Goal: Task Accomplishment & Management: Manage account settings

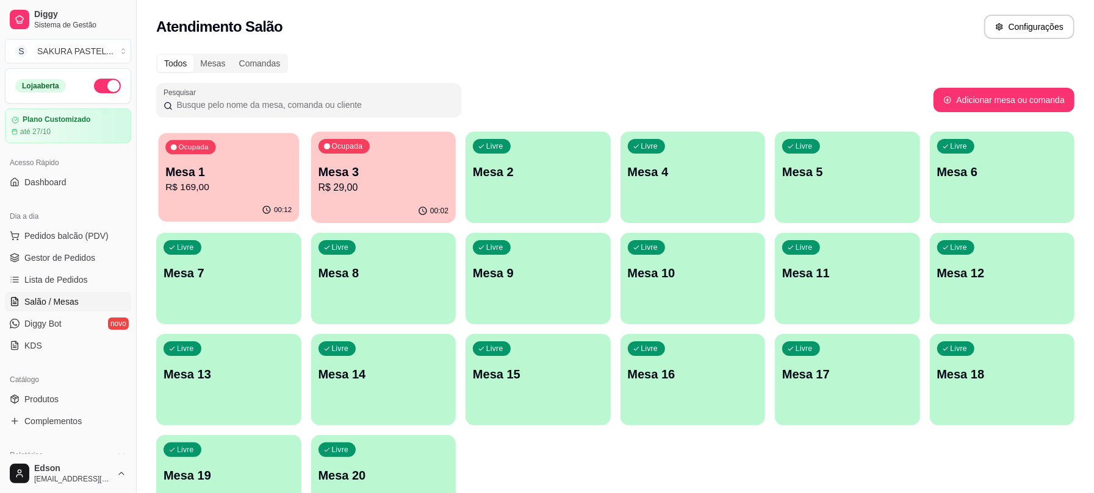
click at [221, 188] on p "R$ 169,00" at bounding box center [228, 188] width 126 height 14
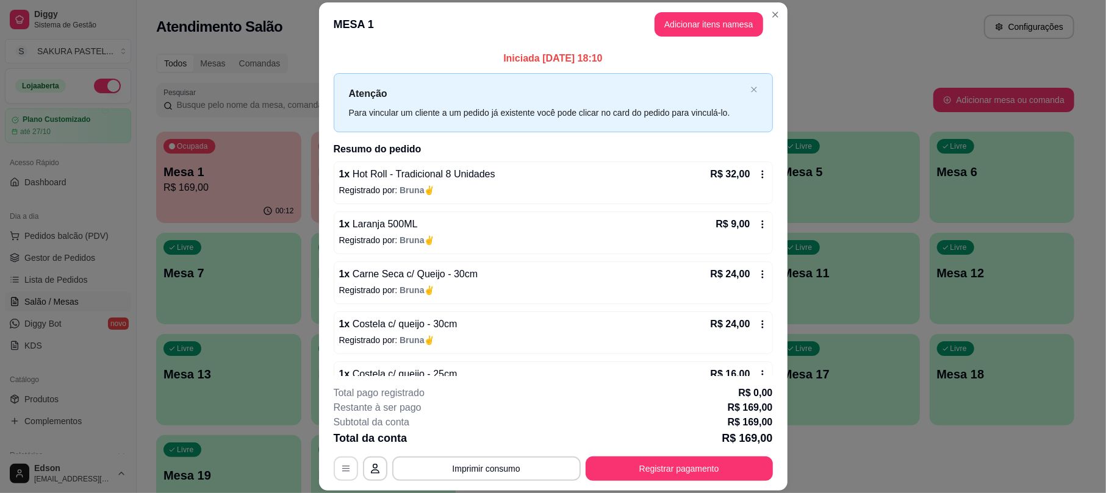
click at [342, 471] on icon "button" at bounding box center [345, 468] width 7 height 5
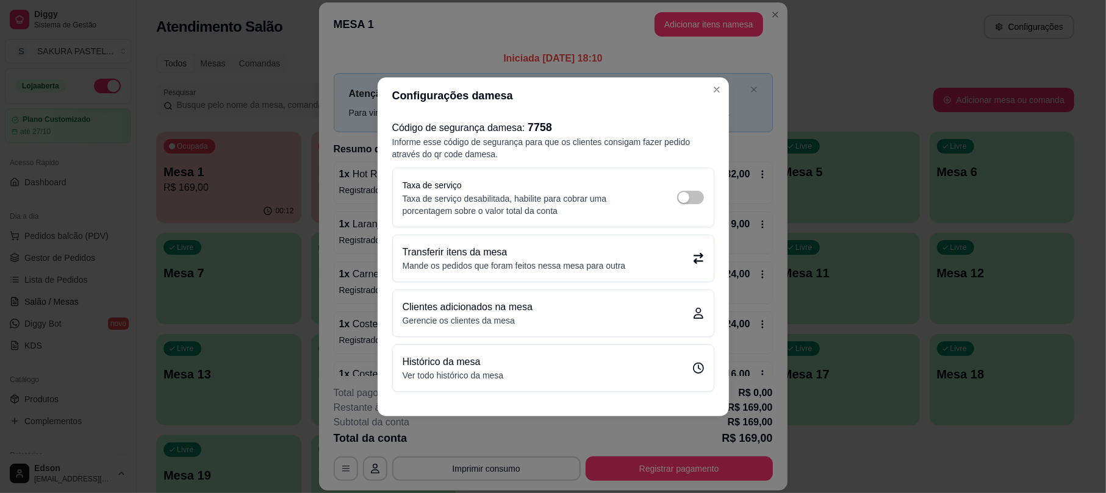
click at [589, 257] on p "Transferir itens da mesa" at bounding box center [514, 252] width 223 height 15
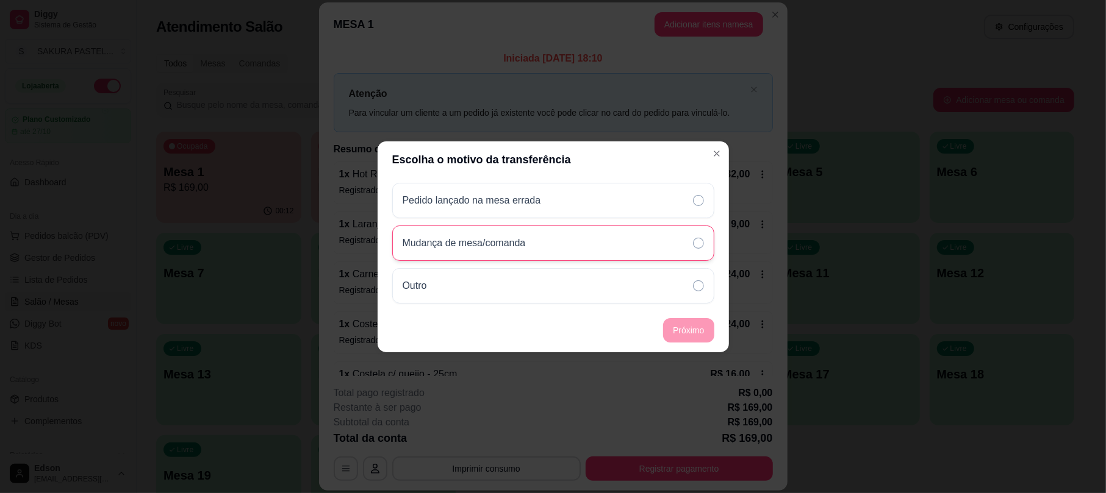
click at [523, 253] on div "Mudança de mesa/comanda" at bounding box center [553, 243] width 322 height 35
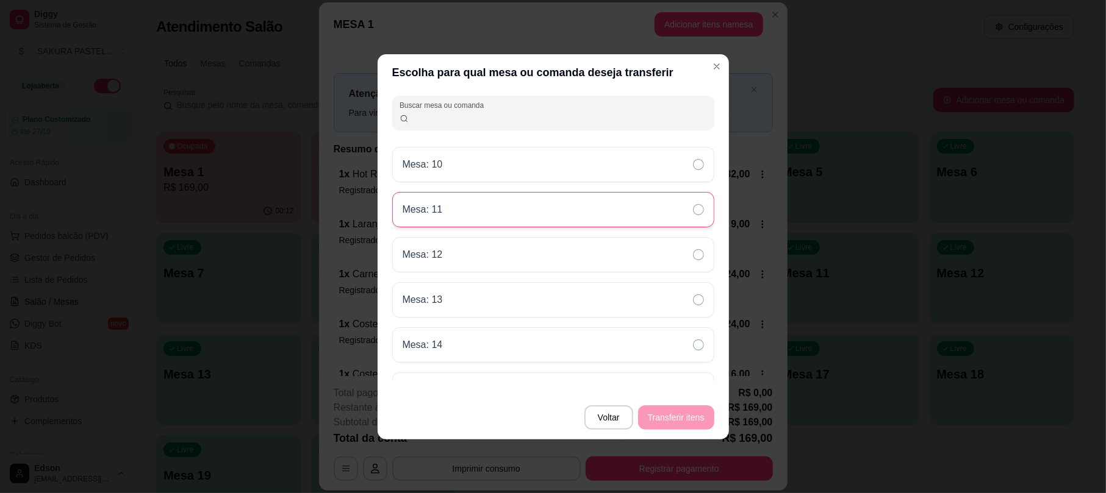
click at [498, 213] on div "Mesa: 11" at bounding box center [553, 209] width 322 height 35
click at [689, 417] on button "Transferir itens" at bounding box center [676, 418] width 76 height 24
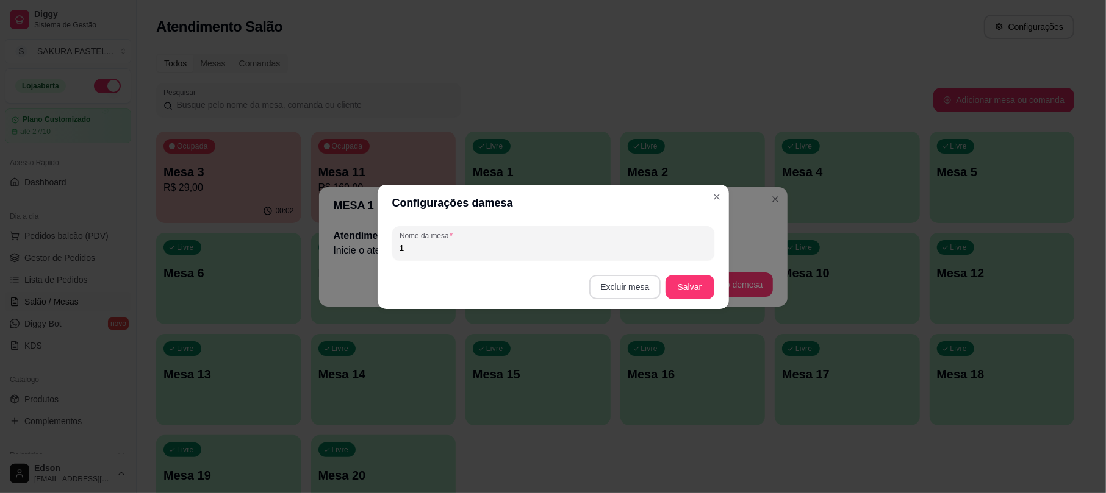
click at [633, 285] on button "Excluir mesa" at bounding box center [624, 287] width 71 height 24
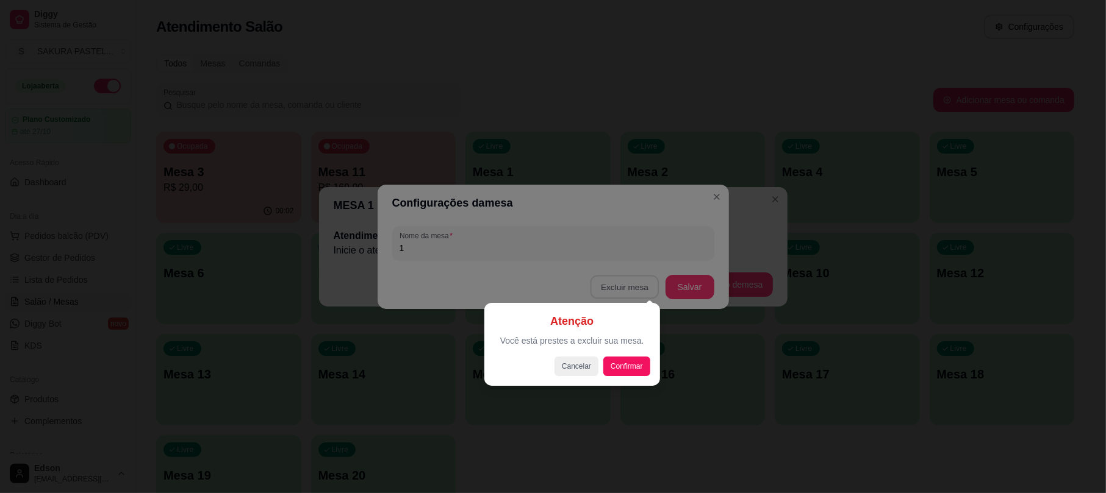
click at [711, 194] on div at bounding box center [553, 246] width 1106 height 493
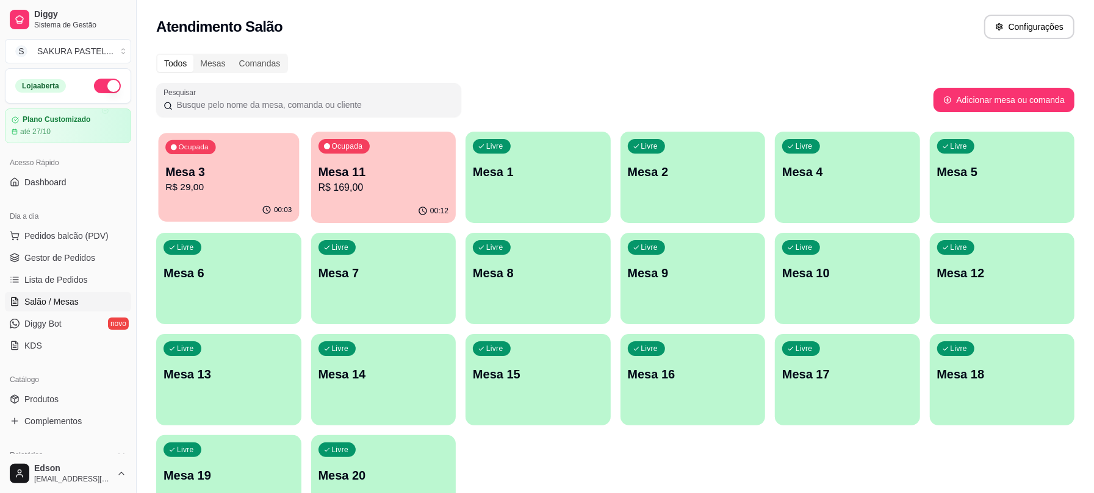
click at [181, 191] on p "R$ 29,00" at bounding box center [228, 188] width 126 height 14
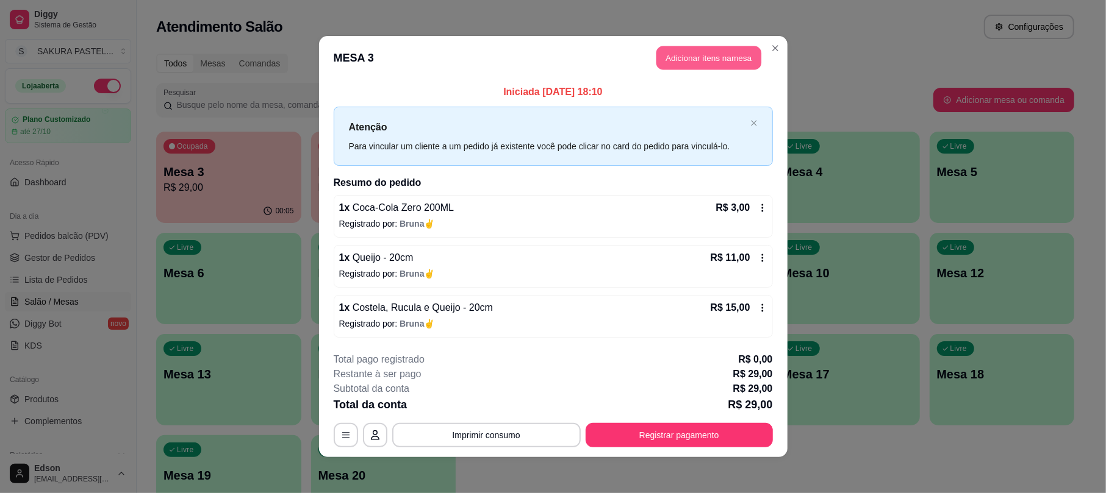
click at [706, 54] on button "Adicionar itens na mesa" at bounding box center [708, 58] width 105 height 24
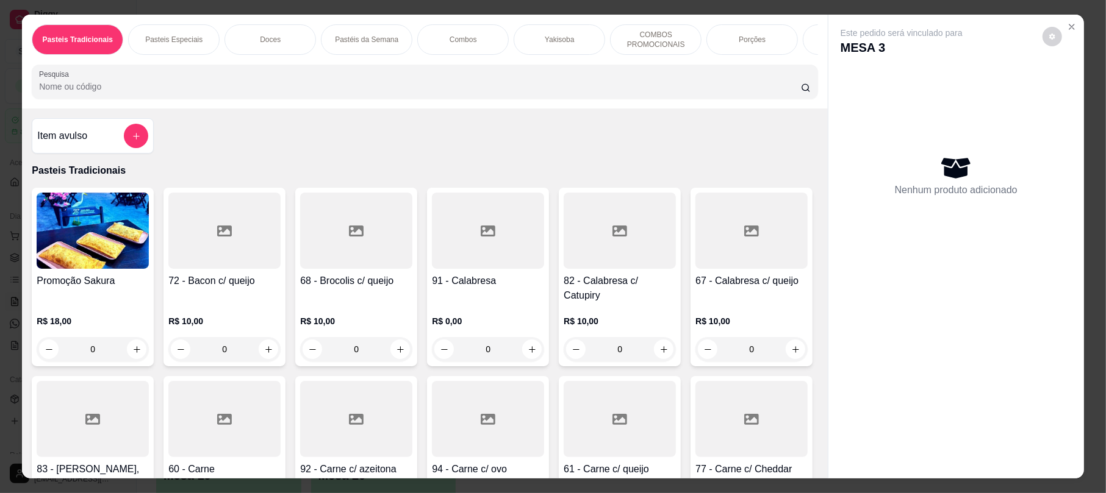
click at [282, 109] on div "Pasteis Tradicionais Pasteis Especiais Doces Pastéis da Semana Combos Yakisoba …" at bounding box center [424, 62] width 805 height 94
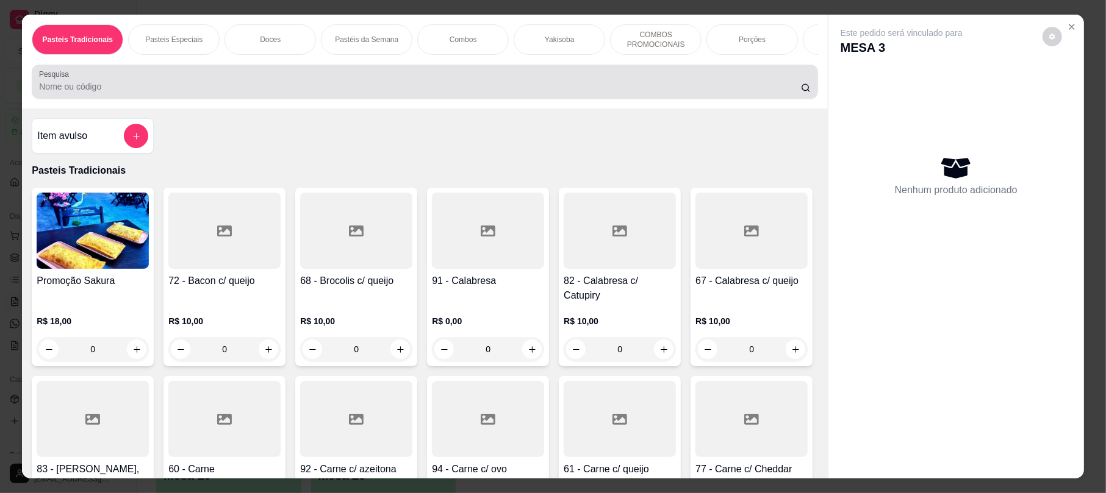
drag, startPoint x: 279, startPoint y: 99, endPoint x: 268, endPoint y: 98, distance: 11.0
click at [277, 93] on input "Pesquisa" at bounding box center [420, 87] width 762 height 12
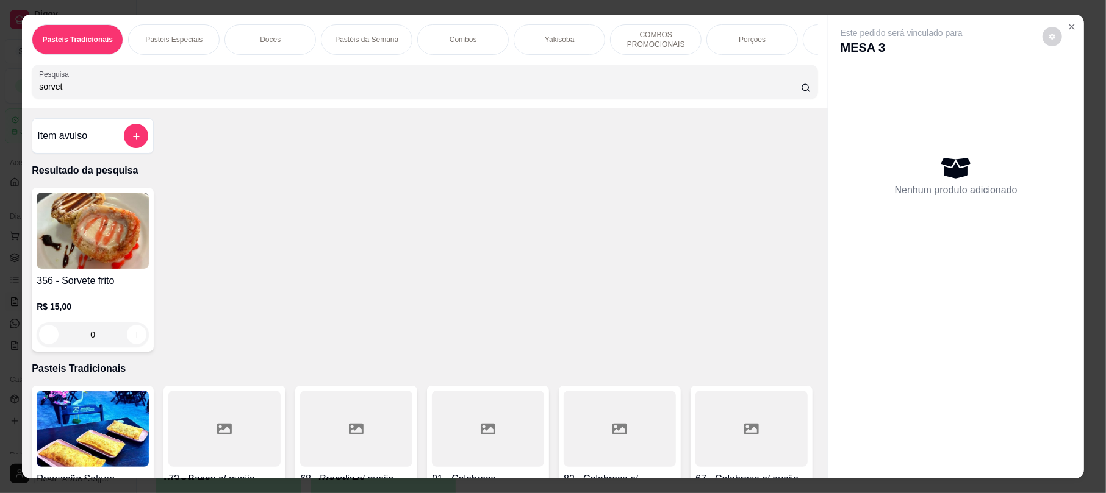
type input "sorvet"
click at [105, 248] on img at bounding box center [93, 231] width 112 height 76
click at [70, 242] on img at bounding box center [93, 231] width 112 height 76
click at [76, 265] on img at bounding box center [93, 231] width 112 height 76
click at [1067, 23] on icon "Close" at bounding box center [1072, 27] width 10 height 10
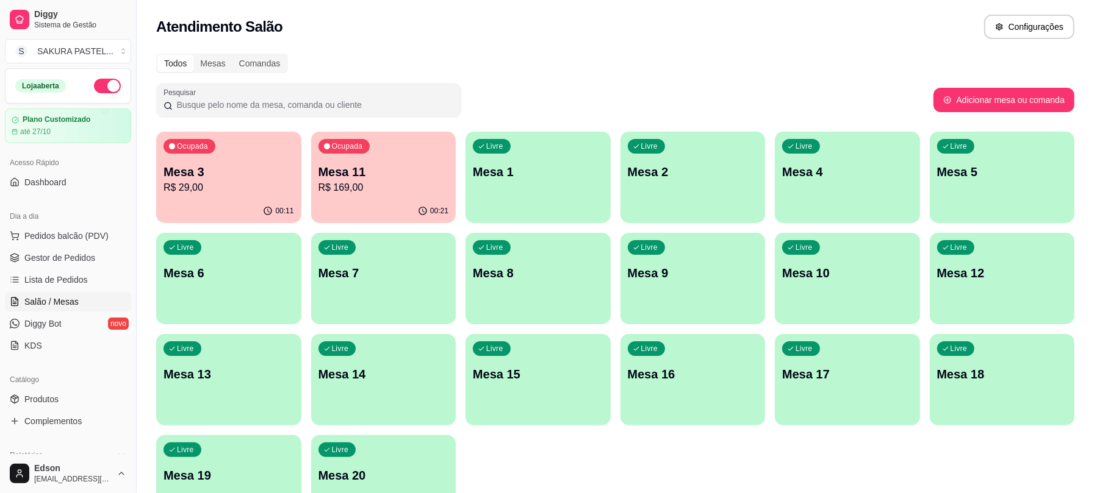
click at [261, 156] on div "Ocupada Mesa 3 R$ 29,00" at bounding box center [228, 166] width 145 height 68
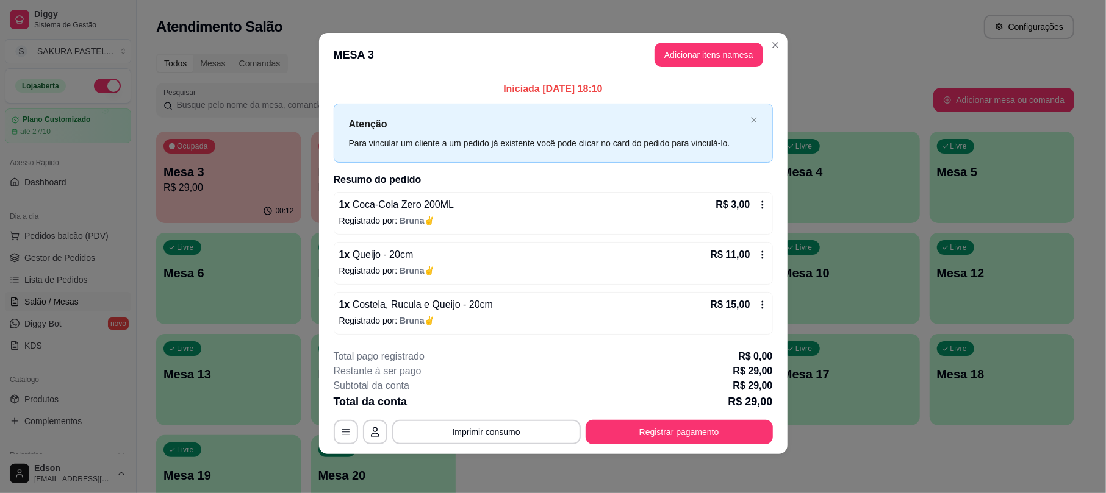
scroll to position [4, 0]
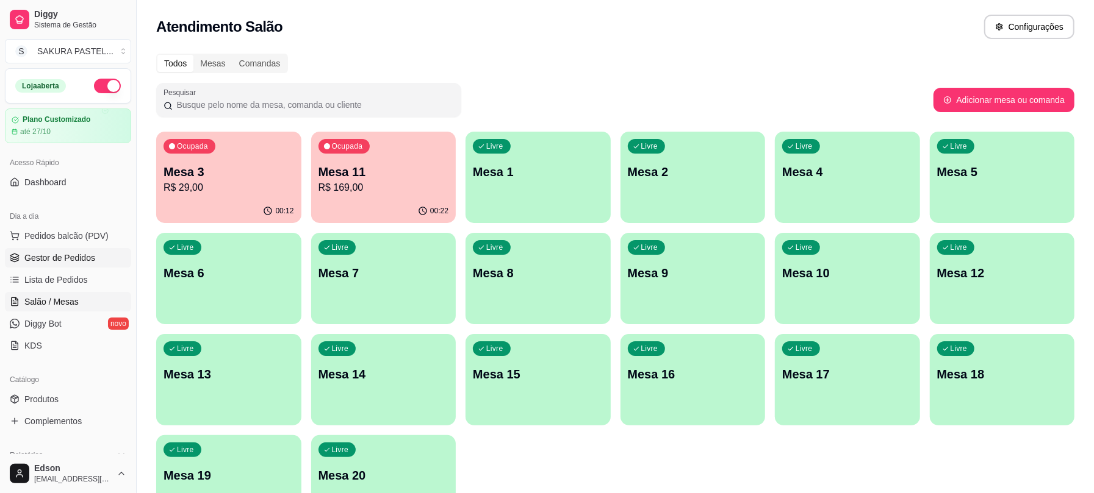
click at [85, 260] on span "Gestor de Pedidos" at bounding box center [59, 258] width 71 height 12
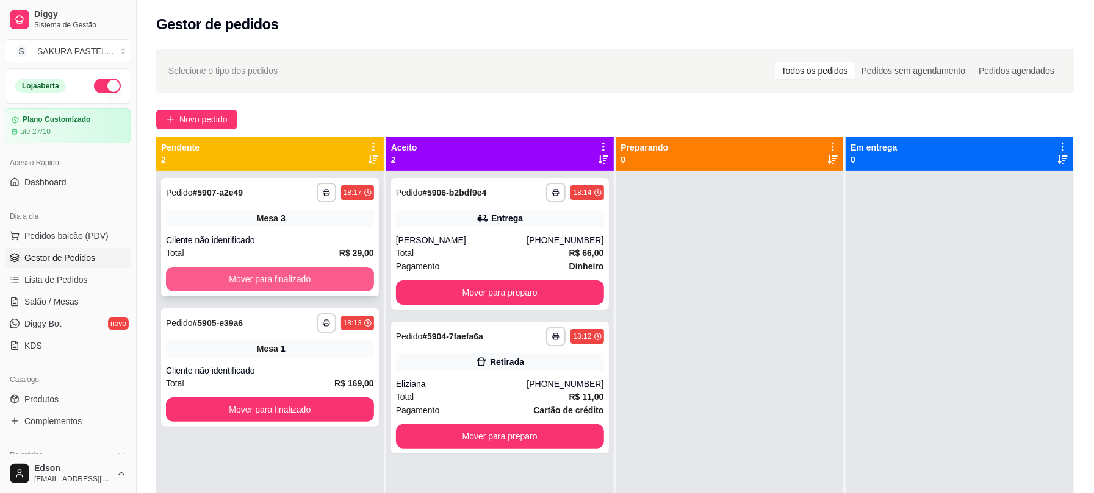
click at [273, 286] on button "Mover para finalizado" at bounding box center [270, 279] width 208 height 24
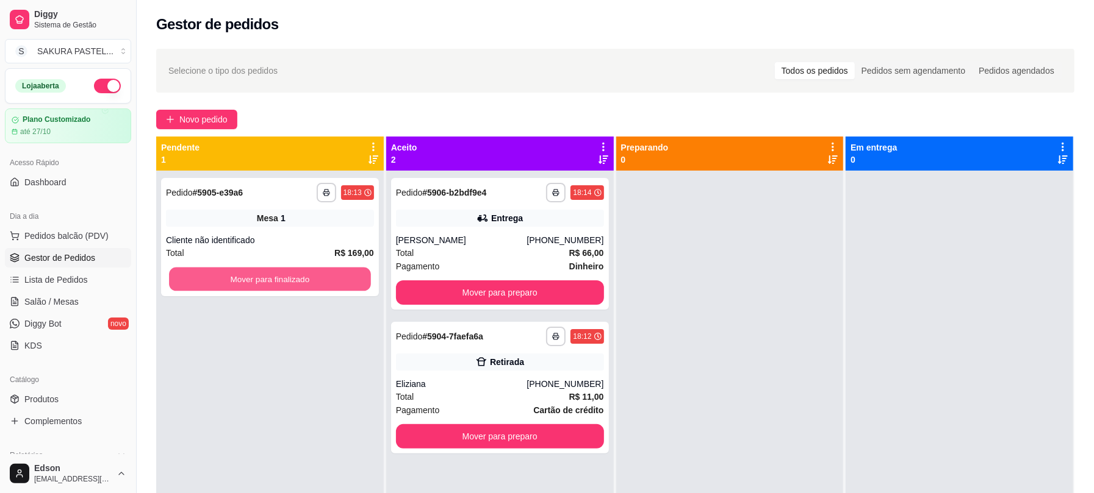
click at [273, 286] on button "Mover para finalizado" at bounding box center [270, 280] width 202 height 24
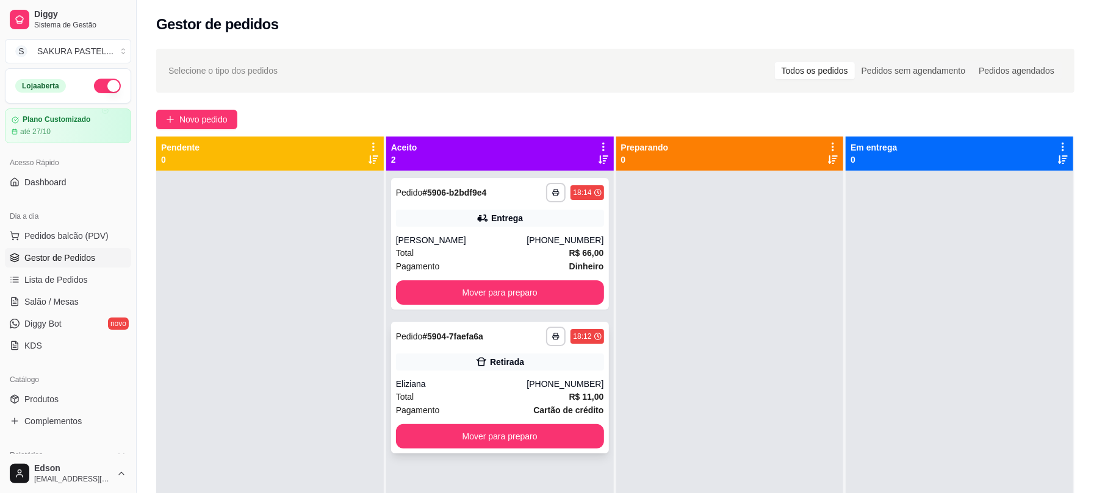
click at [493, 337] on div "**********" at bounding box center [500, 337] width 208 height 20
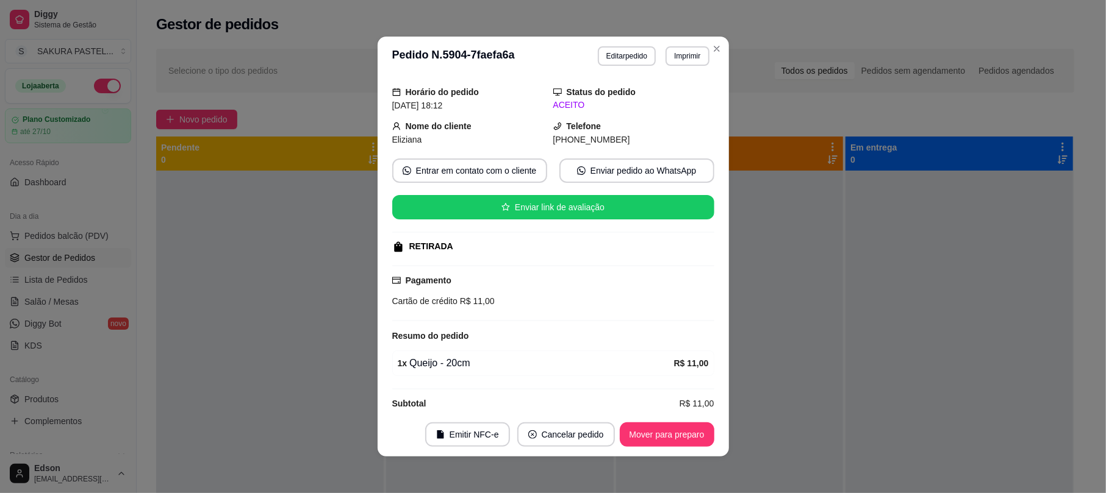
scroll to position [55, 0]
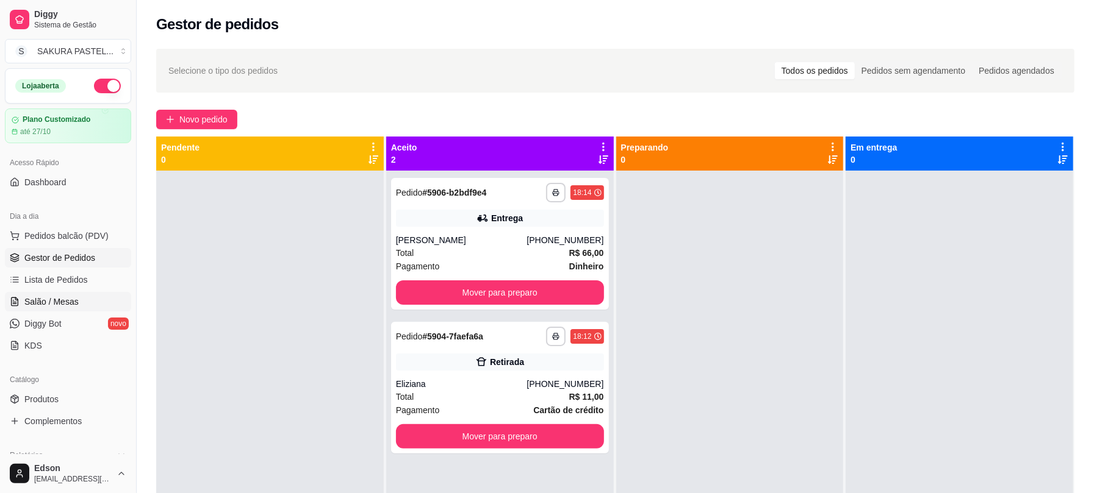
click at [44, 312] on link "Salão / Mesas" at bounding box center [68, 302] width 126 height 20
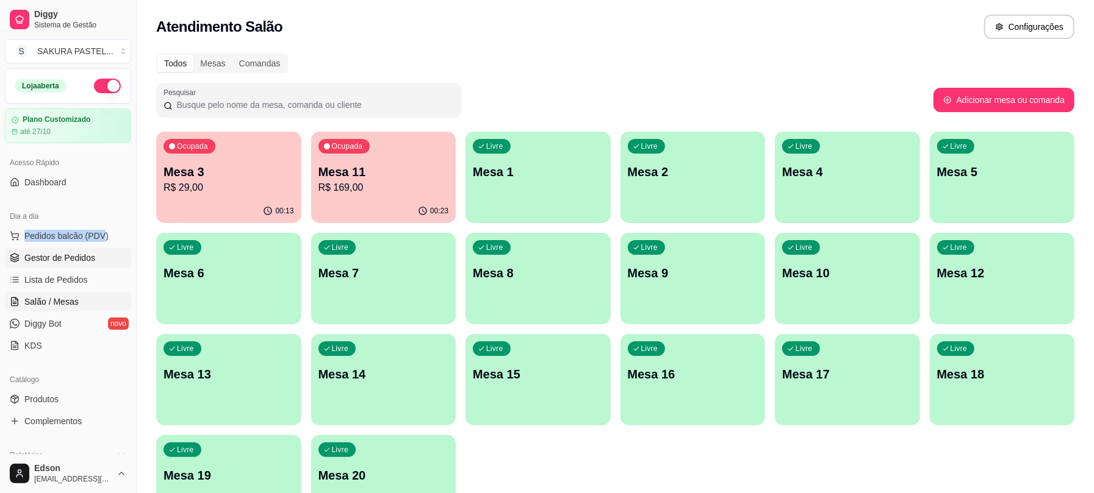
drag, startPoint x: 107, startPoint y: 218, endPoint x: 96, endPoint y: 250, distance: 33.8
click at [96, 250] on div "Dia a dia Pedidos balcão (PDV) Gestor de Pedidos Lista de Pedidos Salão / Mesas…" at bounding box center [68, 281] width 136 height 159
click at [86, 274] on link "Lista de Pedidos" at bounding box center [68, 280] width 126 height 20
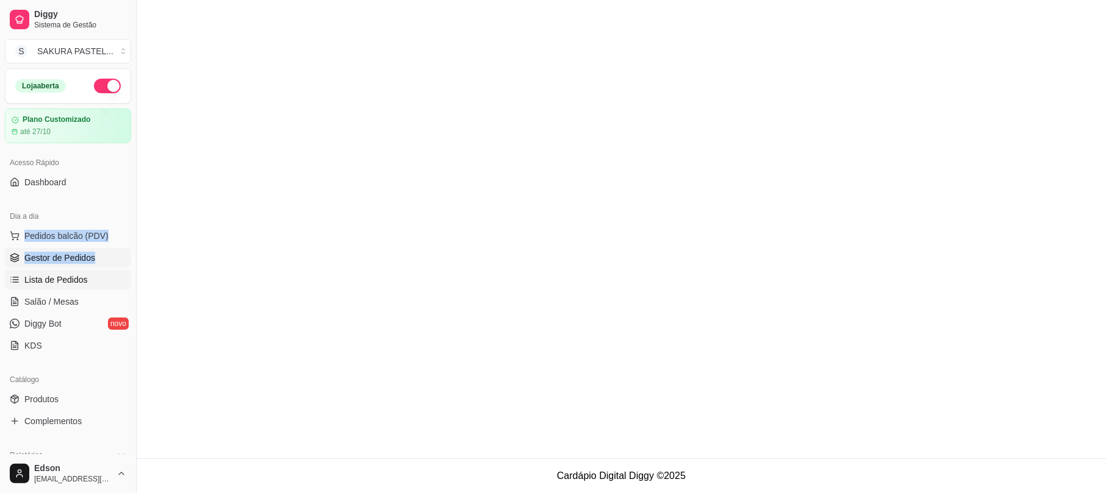
click at [86, 260] on span "Gestor de Pedidos" at bounding box center [59, 258] width 71 height 12
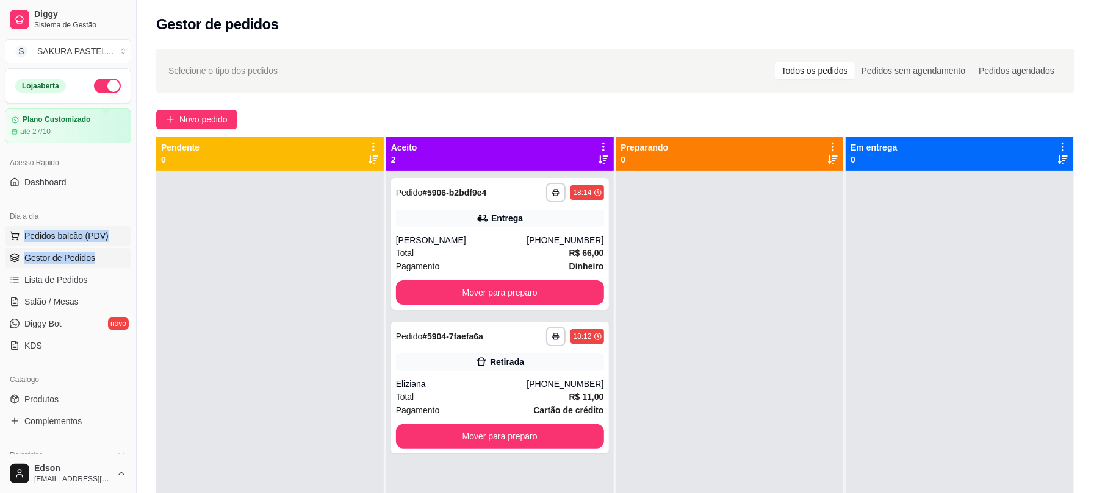
click at [90, 233] on span "Pedidos balcão (PDV)" at bounding box center [66, 236] width 84 height 12
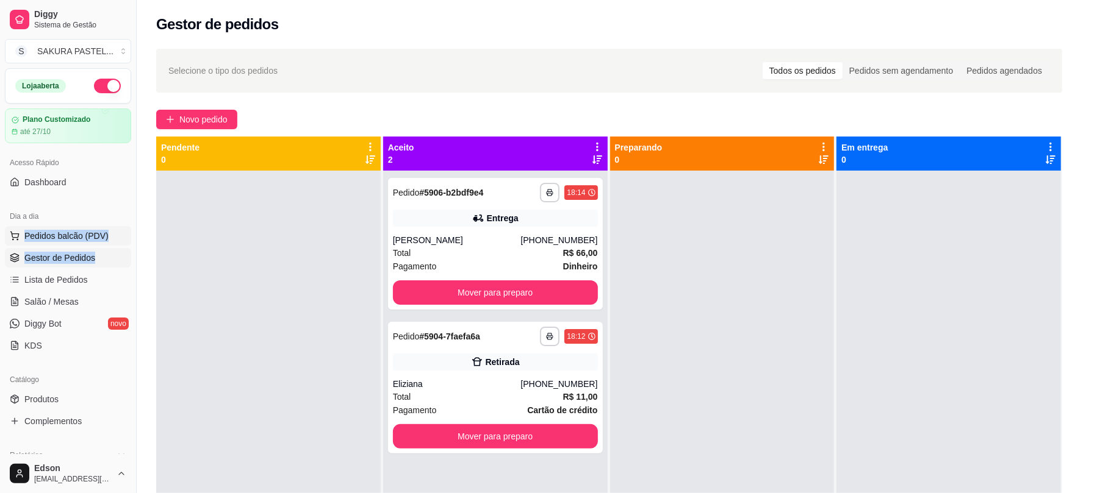
click at [90, 233] on img at bounding box center [87, 230] width 113 height 77
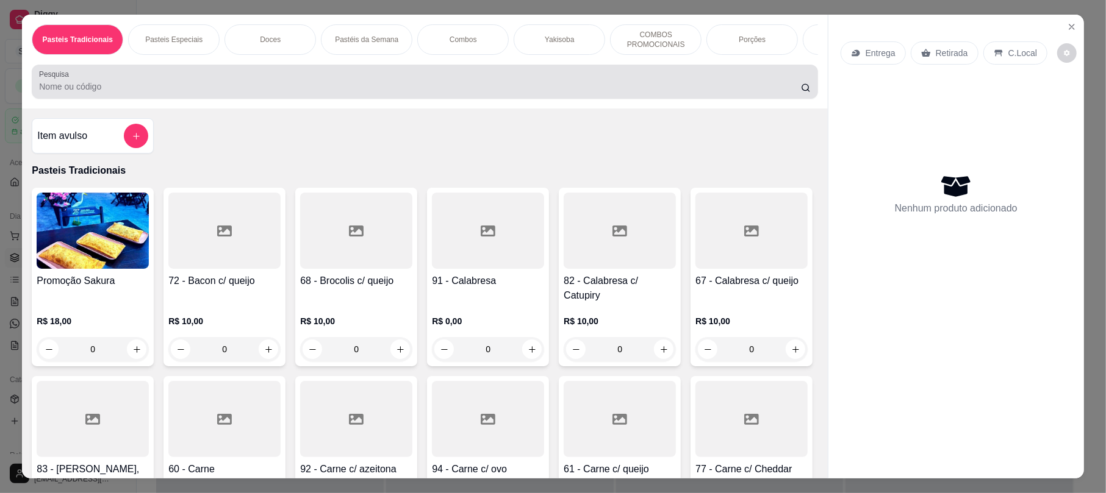
click at [242, 86] on div at bounding box center [424, 82] width 771 height 24
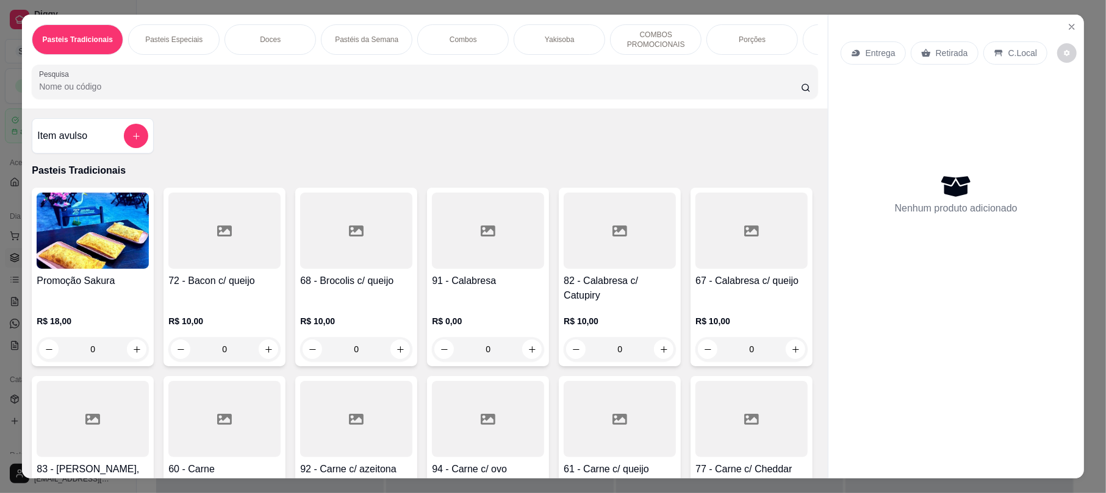
click at [240, 87] on div at bounding box center [424, 82] width 771 height 24
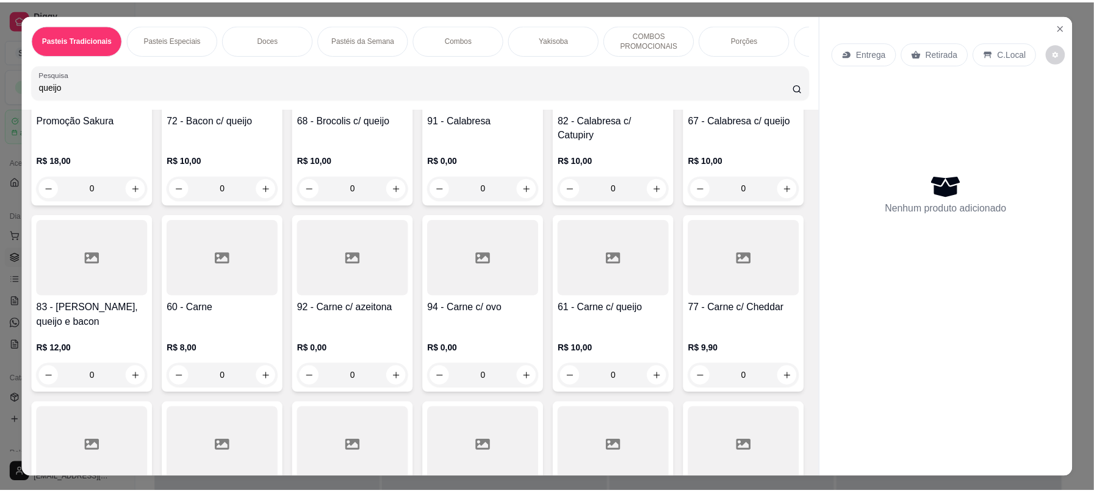
scroll to position [626, 0]
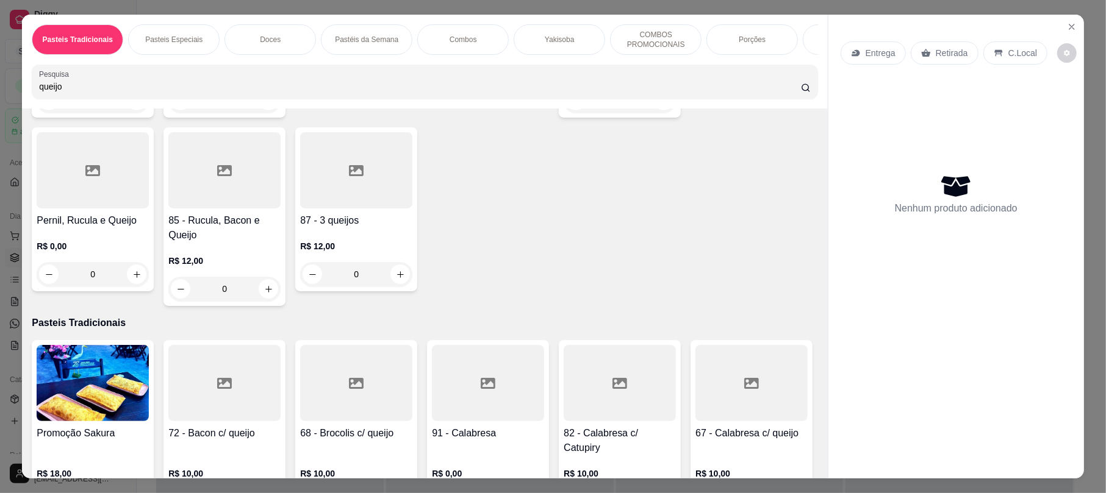
type input "queijo"
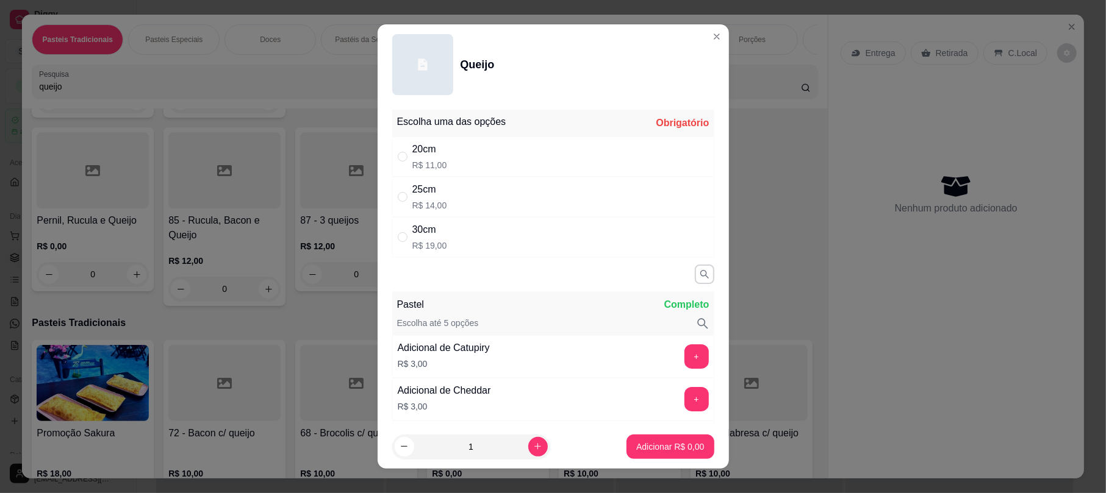
click at [434, 206] on p "R$ 14,00" at bounding box center [429, 205] width 35 height 12
radio input "true"
click at [684, 446] on p "Adicionar R$ 14,00" at bounding box center [667, 447] width 73 height 12
type input "1"
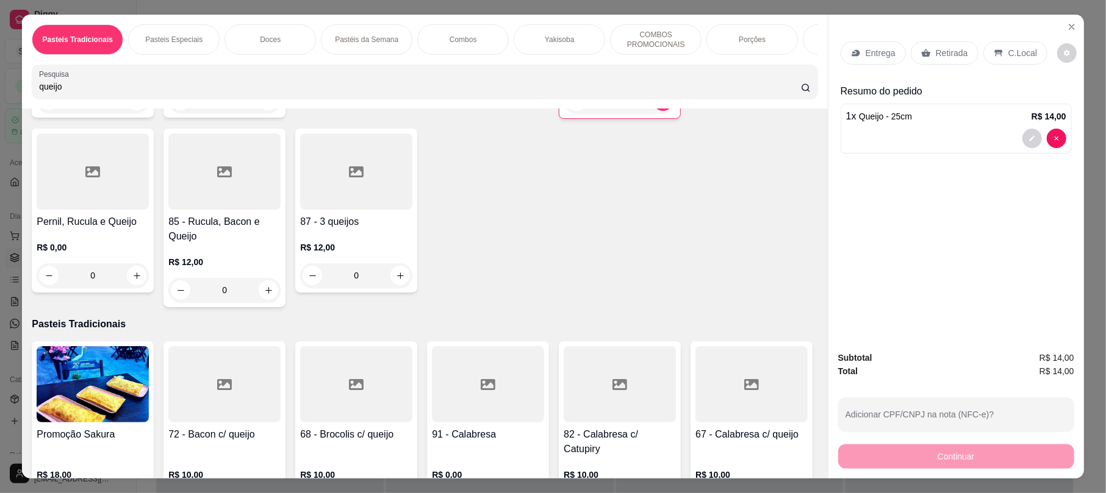
click at [933, 41] on div "Retirada" at bounding box center [945, 52] width 68 height 23
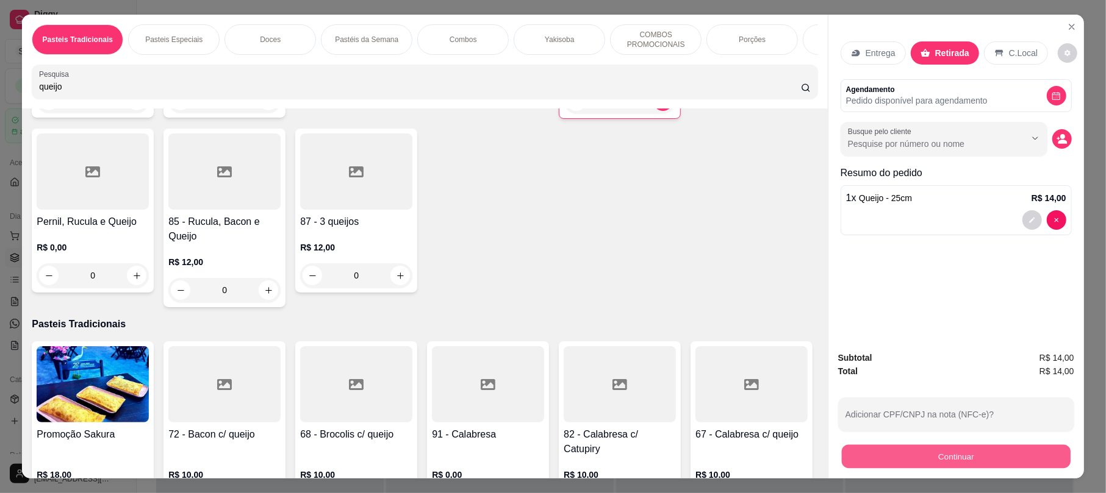
click at [934, 446] on button "Continuar" at bounding box center [956, 457] width 229 height 24
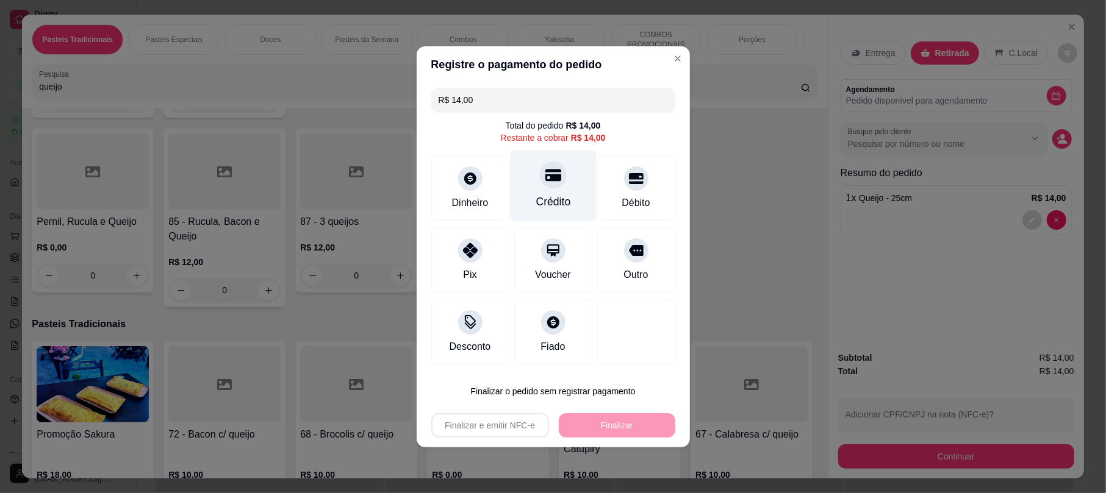
click at [564, 179] on div "Crédito" at bounding box center [553, 185] width 86 height 71
type input "R$ 0,00"
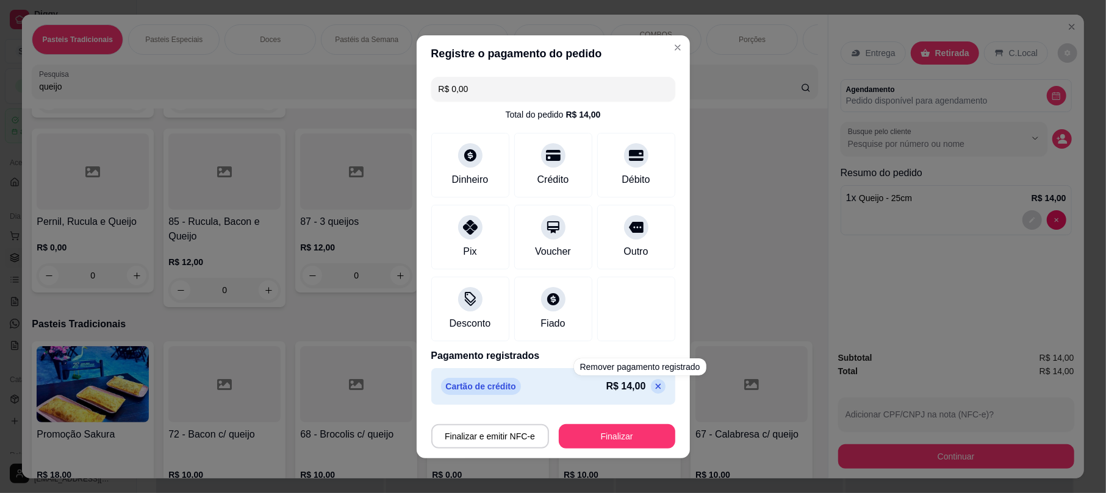
click at [639, 429] on button "Finalizar" at bounding box center [617, 437] width 116 height 24
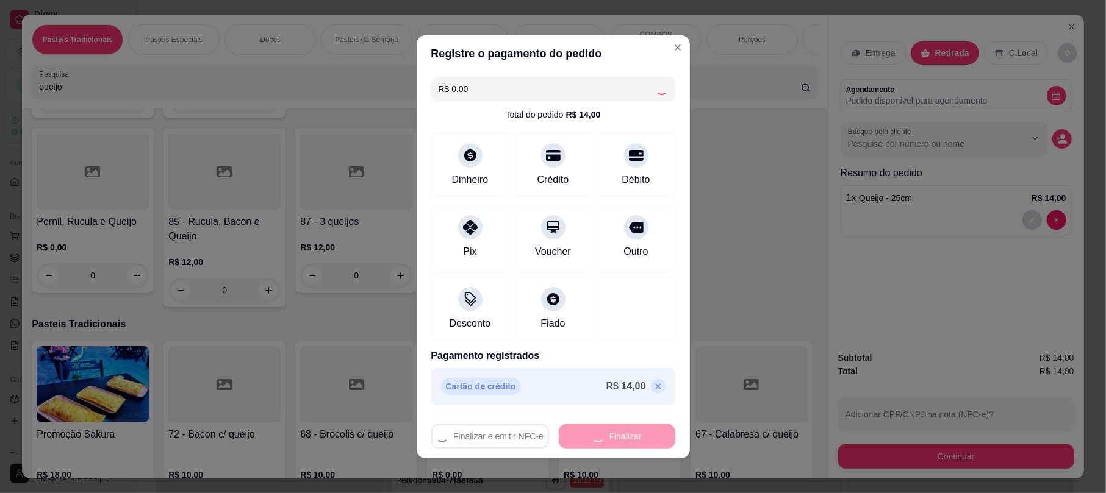
type input "0"
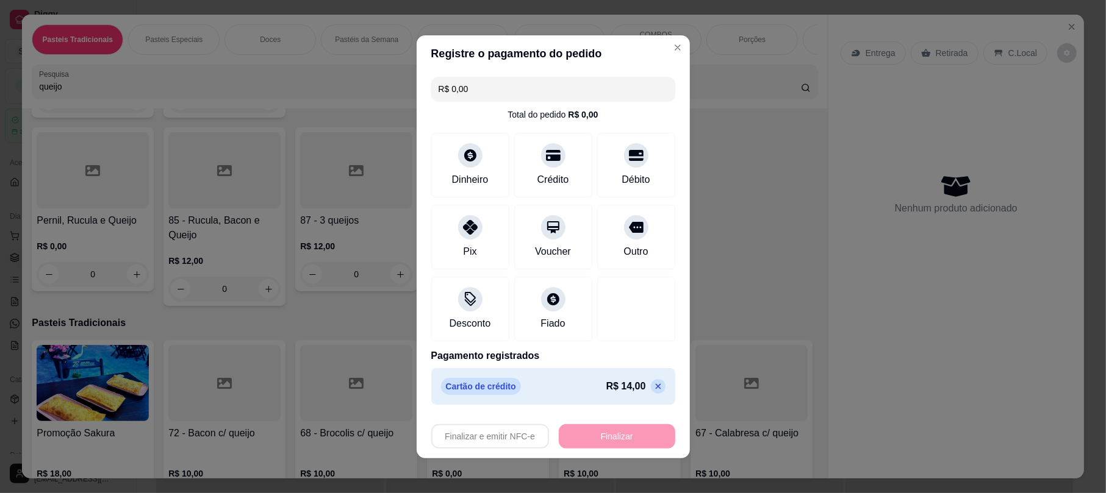
type input "-R$ 14,00"
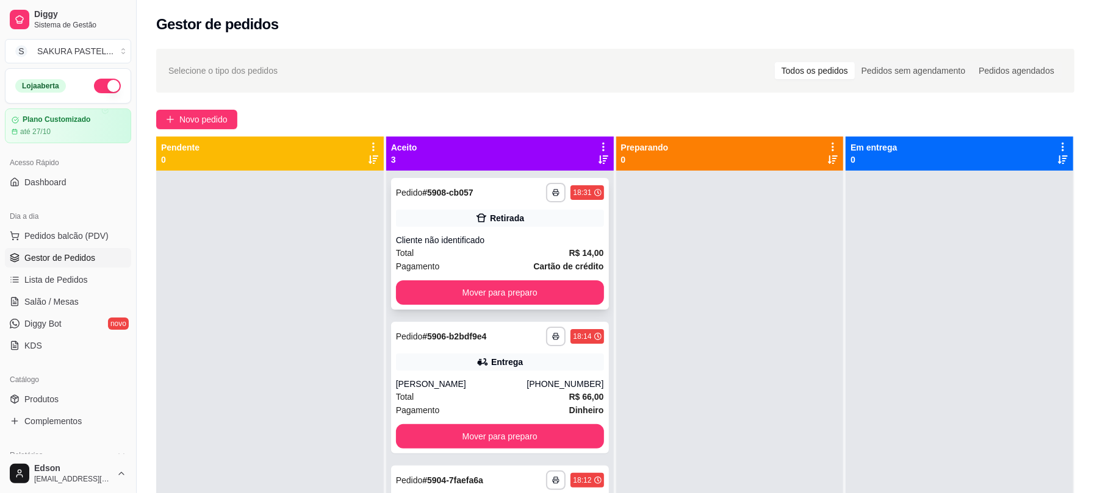
scroll to position [186, 0]
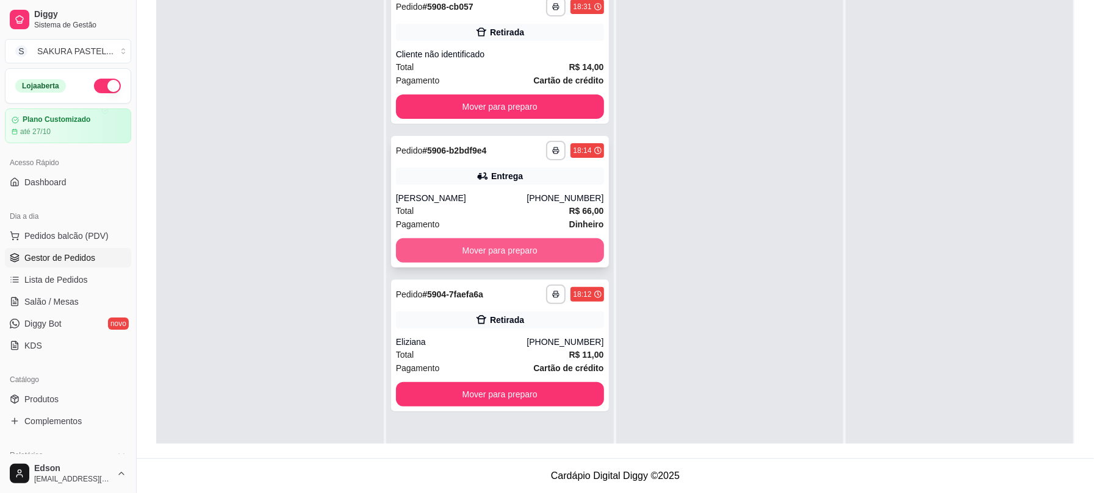
click at [583, 246] on button "Mover para preparo" at bounding box center [500, 250] width 208 height 24
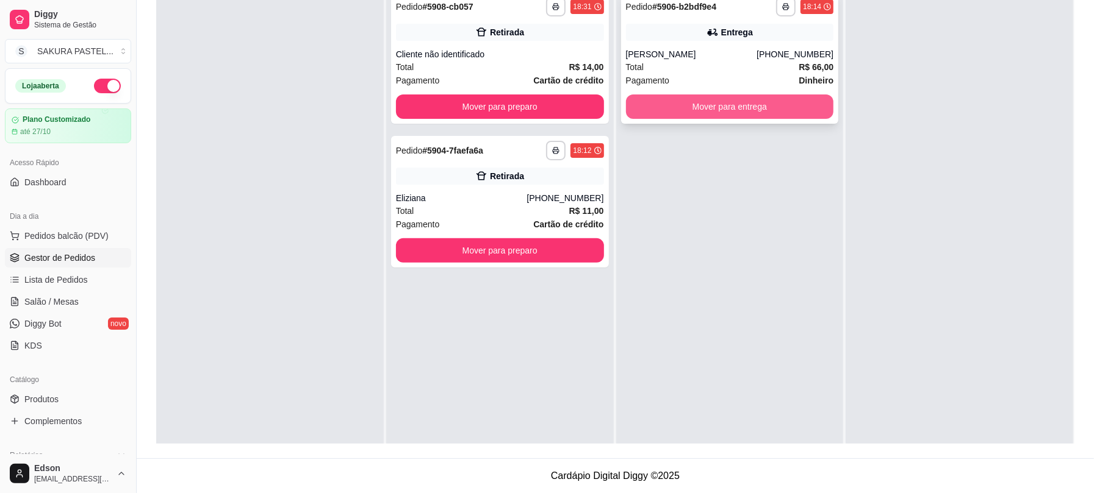
click at [720, 99] on button "Mover para entrega" at bounding box center [730, 107] width 208 height 24
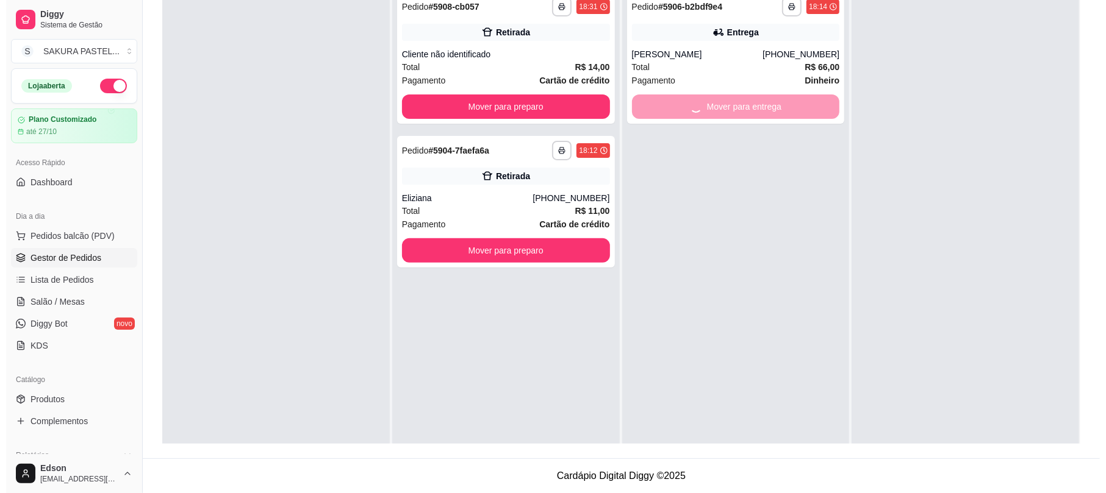
scroll to position [0, 0]
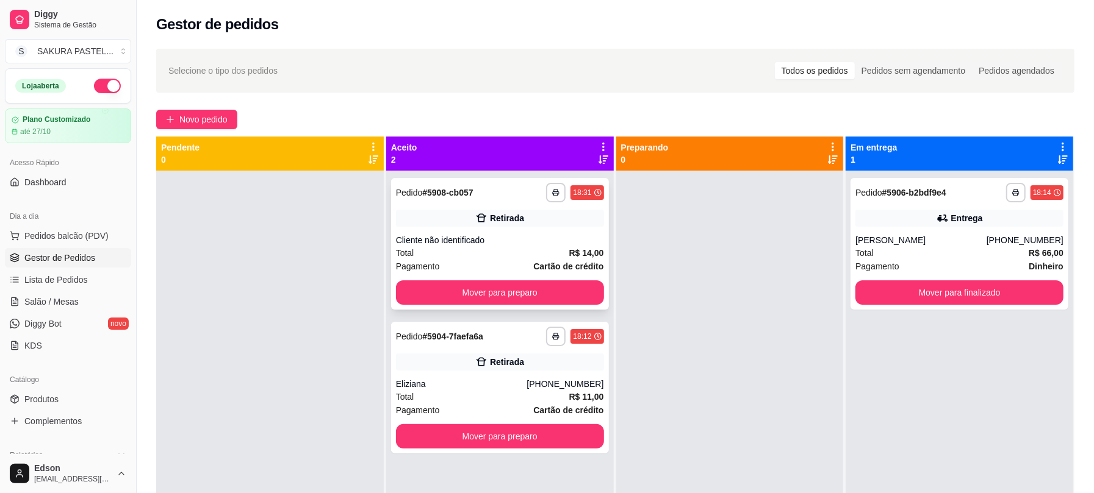
click at [562, 255] on div "Total R$ 14,00" at bounding box center [500, 252] width 208 height 13
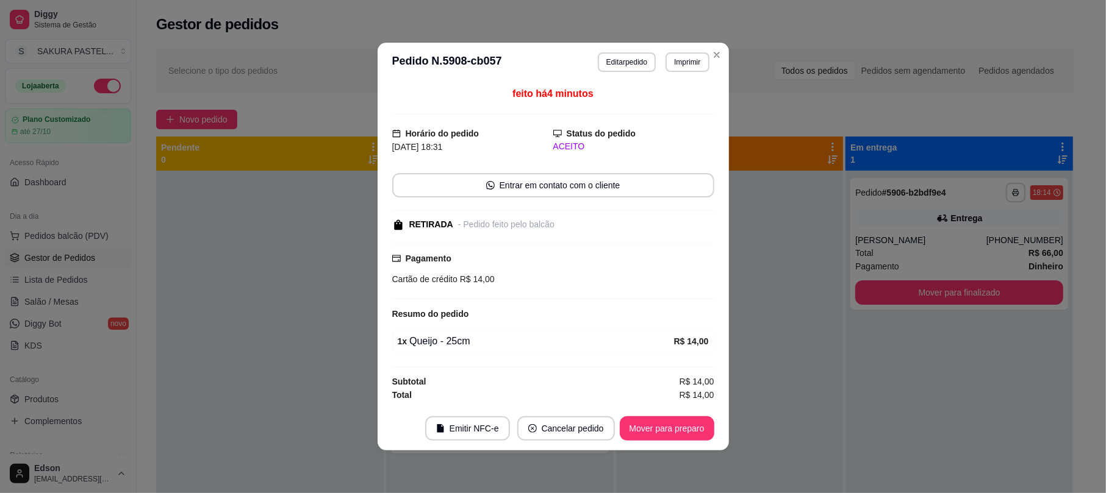
click at [633, 400] on div "Total R$ 14,00" at bounding box center [553, 395] width 322 height 13
click at [637, 404] on div "feito há 4 minutos Horário do pedido [DATE] 18:31 Status do pedido ACEITO Entra…" at bounding box center [553, 244] width 351 height 325
click at [650, 440] on button "Mover para preparo" at bounding box center [667, 429] width 95 height 24
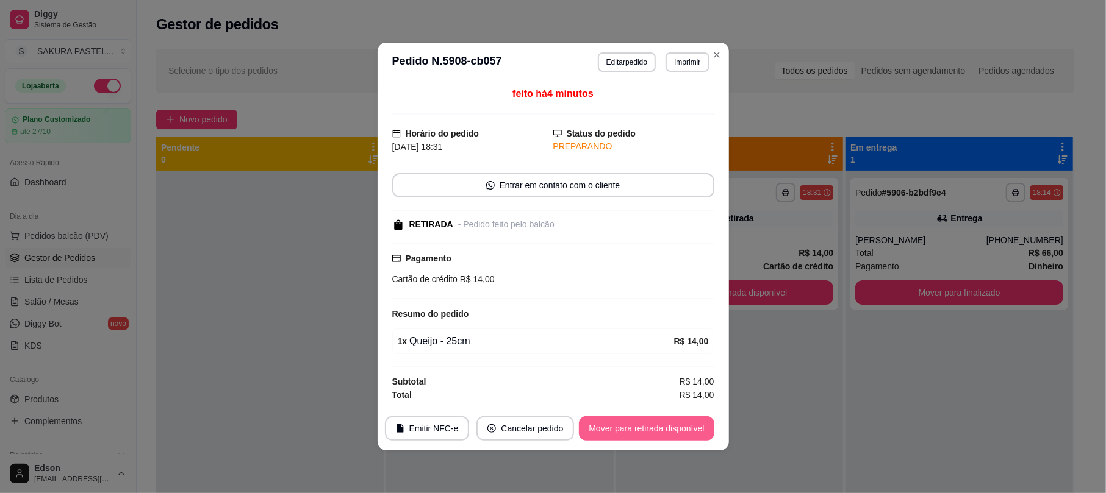
click at [650, 437] on button "Mover para retirada disponível" at bounding box center [646, 429] width 135 height 24
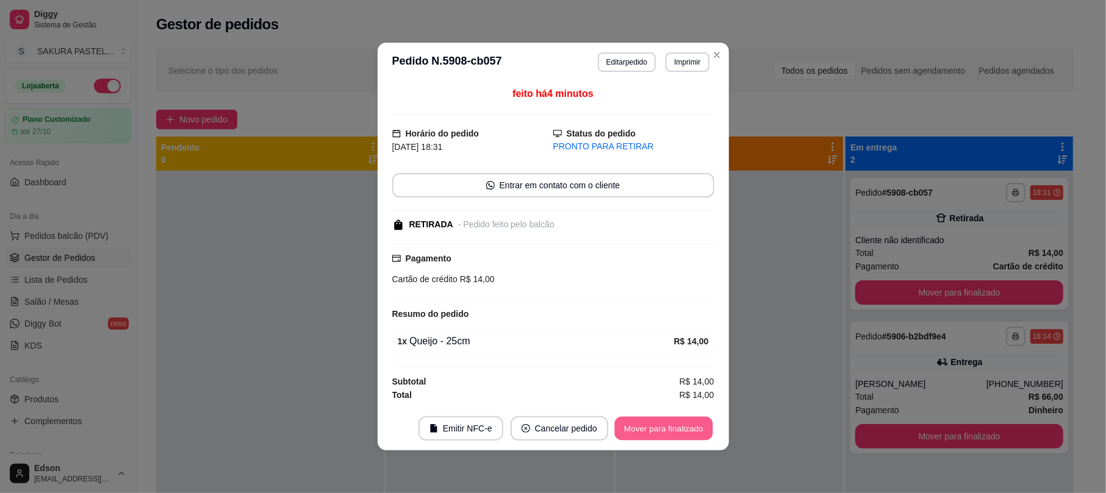
click at [650, 437] on button "Mover para finalizado" at bounding box center [663, 429] width 98 height 24
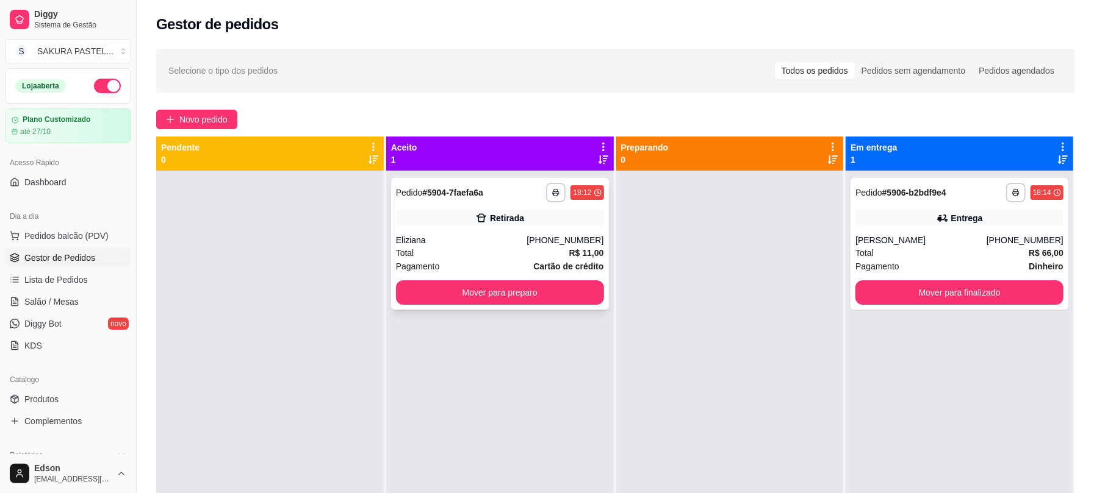
click at [542, 254] on div "Total R$ 11,00" at bounding box center [500, 252] width 208 height 13
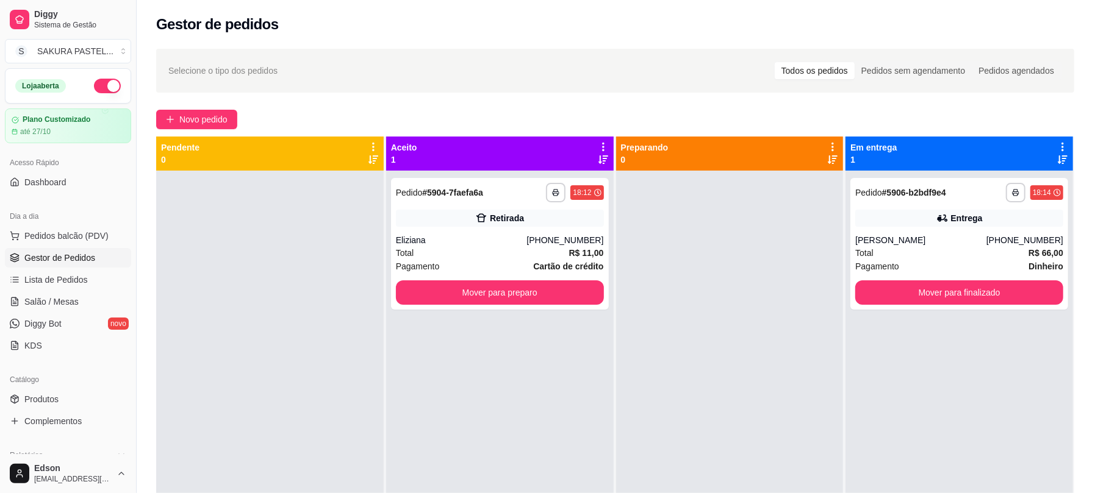
click at [660, 421] on footer "Emitir NFC-e Cancelar pedido Mover para preparo" at bounding box center [553, 435] width 351 height 44
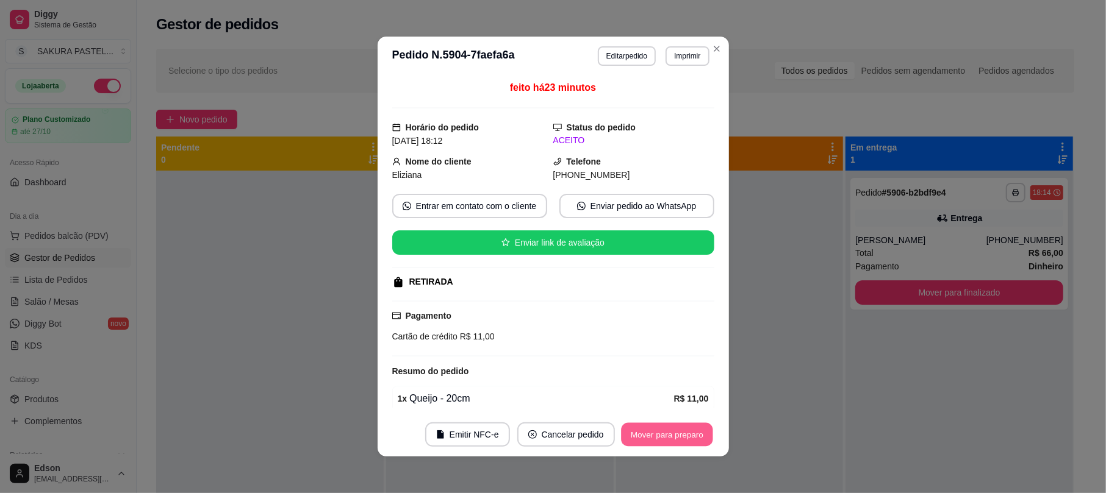
click at [662, 428] on button "Mover para preparo" at bounding box center [666, 435] width 91 height 24
click at [662, 428] on div "Mover para preparo" at bounding box center [659, 435] width 112 height 24
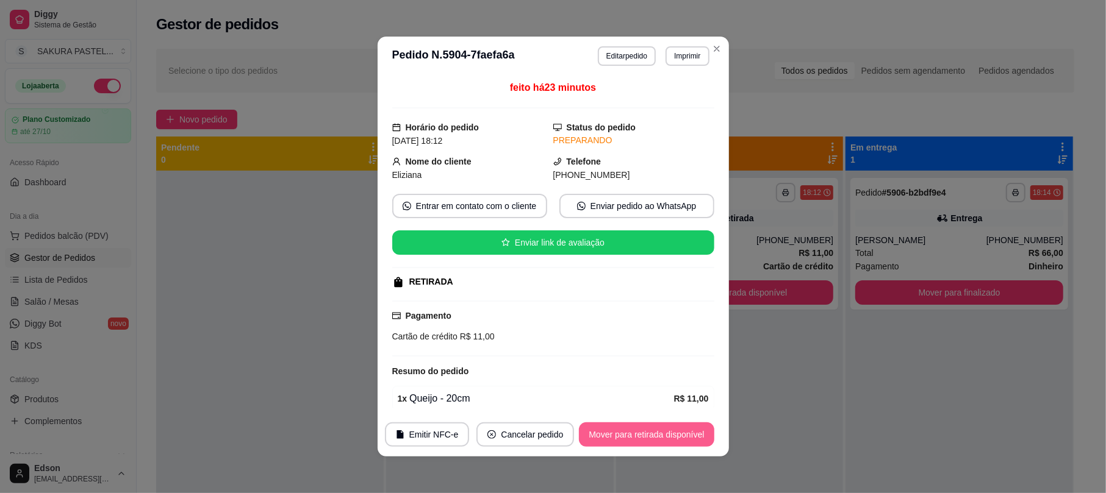
click at [662, 428] on button "Mover para retirada disponível" at bounding box center [646, 435] width 135 height 24
click at [662, 428] on div "Mover para retirada disponível" at bounding box center [638, 435] width 152 height 24
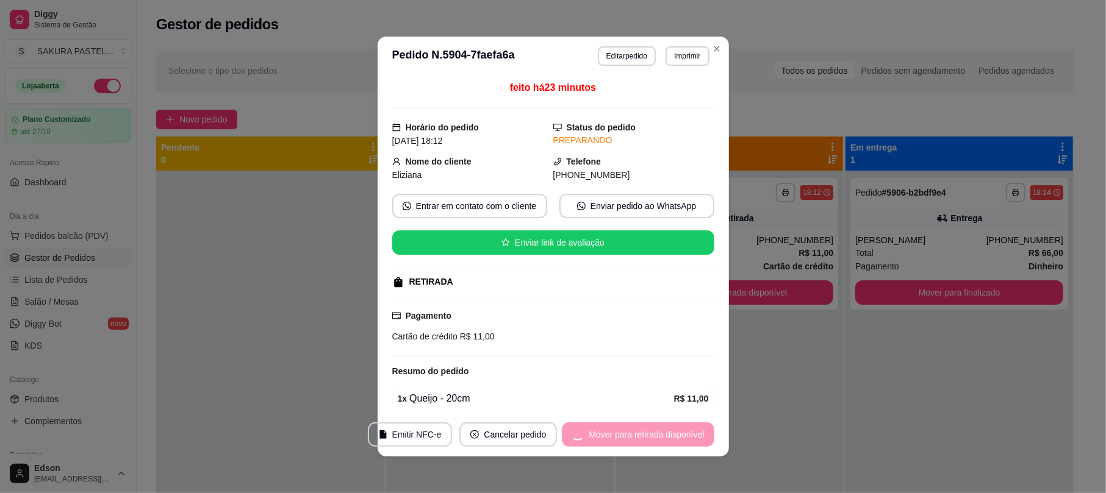
click at [662, 428] on div "Mover para retirada disponível" at bounding box center [638, 435] width 152 height 24
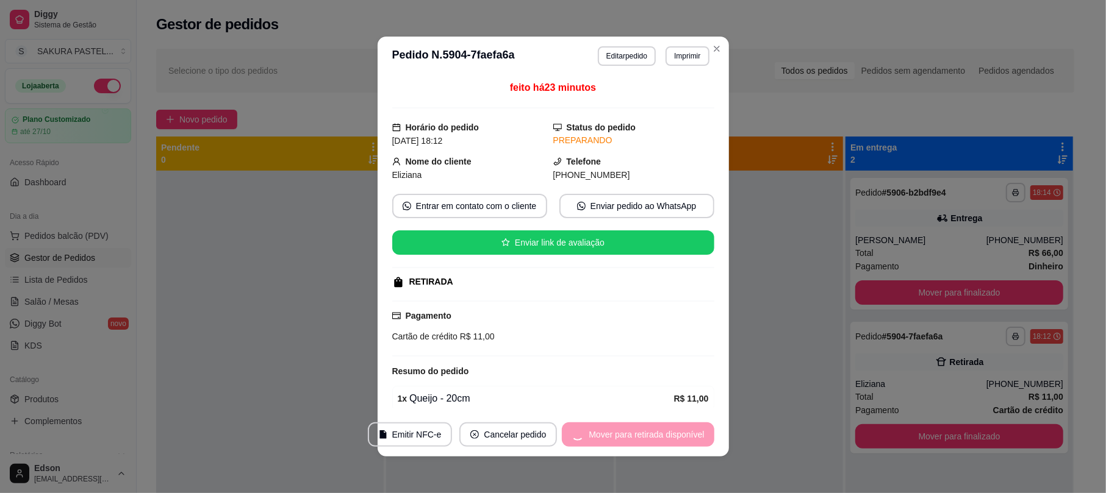
click at [662, 428] on div "Mover para retirada disponível" at bounding box center [638, 435] width 152 height 24
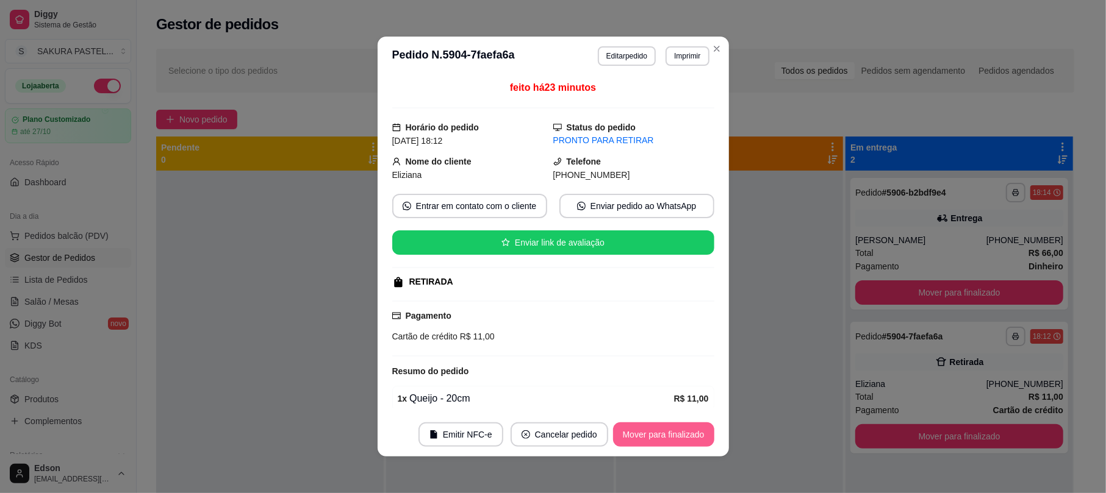
click at [662, 428] on button "Mover para finalizado" at bounding box center [663, 435] width 101 height 24
click at [662, 428] on div "Mover para finalizado" at bounding box center [655, 435] width 118 height 24
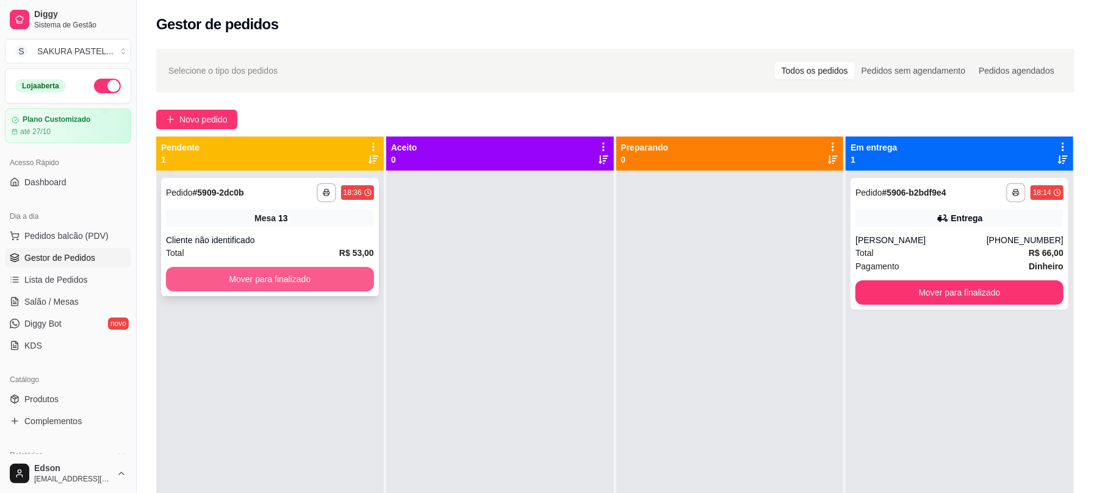
click at [349, 282] on button "Mover para finalizado" at bounding box center [270, 279] width 208 height 24
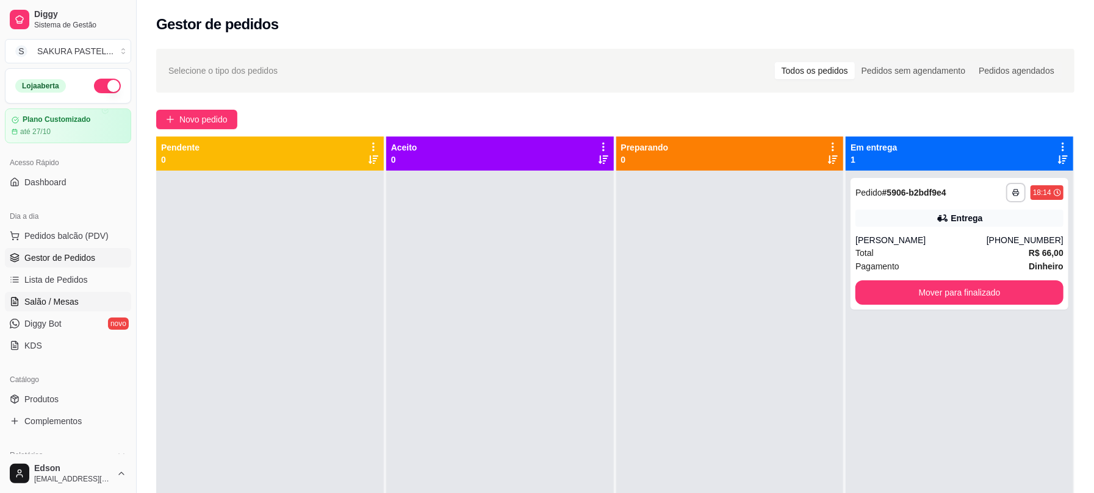
click at [76, 293] on link "Salão / Mesas" at bounding box center [68, 302] width 126 height 20
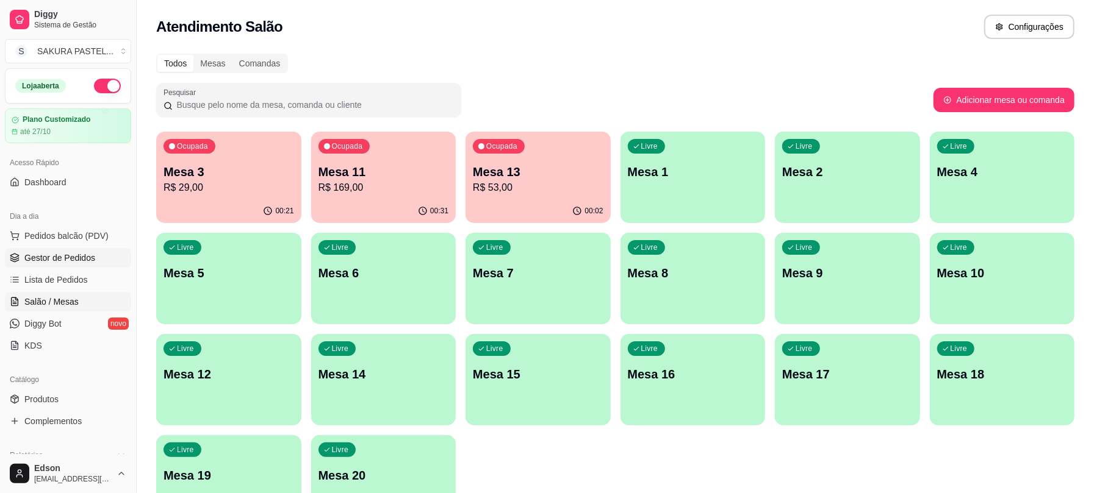
click at [76, 257] on span "Gestor de Pedidos" at bounding box center [59, 258] width 71 height 12
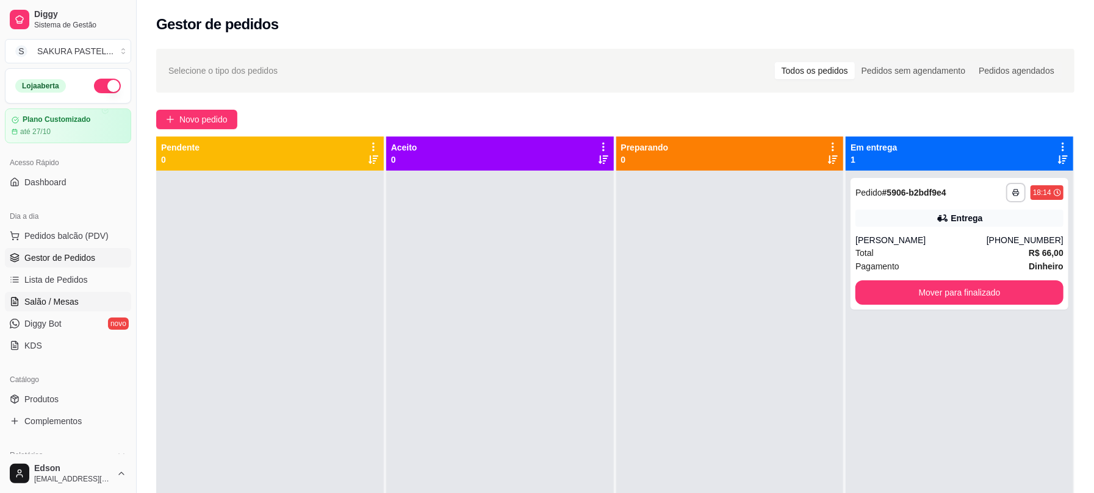
click at [85, 303] on link "Salão / Mesas" at bounding box center [68, 302] width 126 height 20
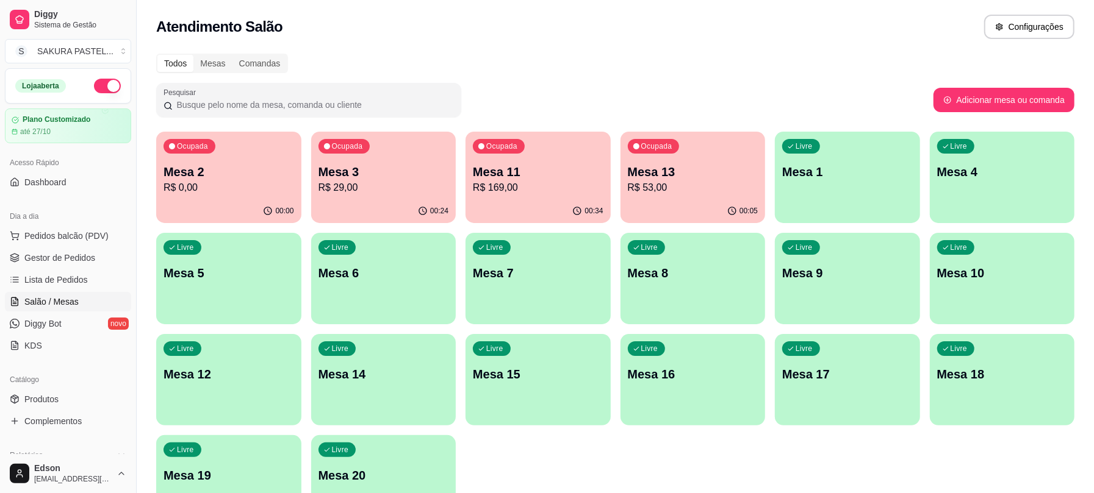
click at [367, 166] on p "Mesa 3" at bounding box center [383, 171] width 131 height 17
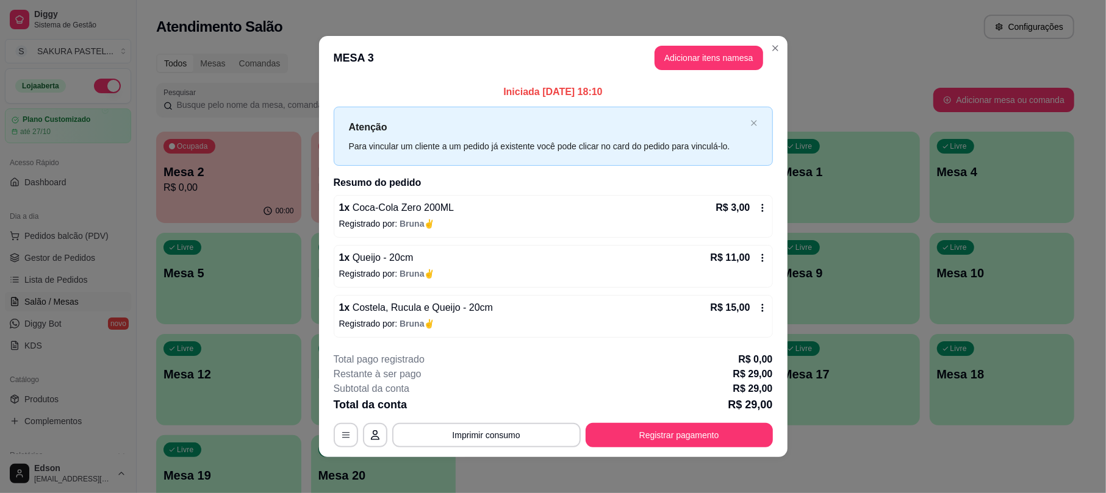
click at [606, 428] on button "Registrar pagamento" at bounding box center [679, 435] width 187 height 24
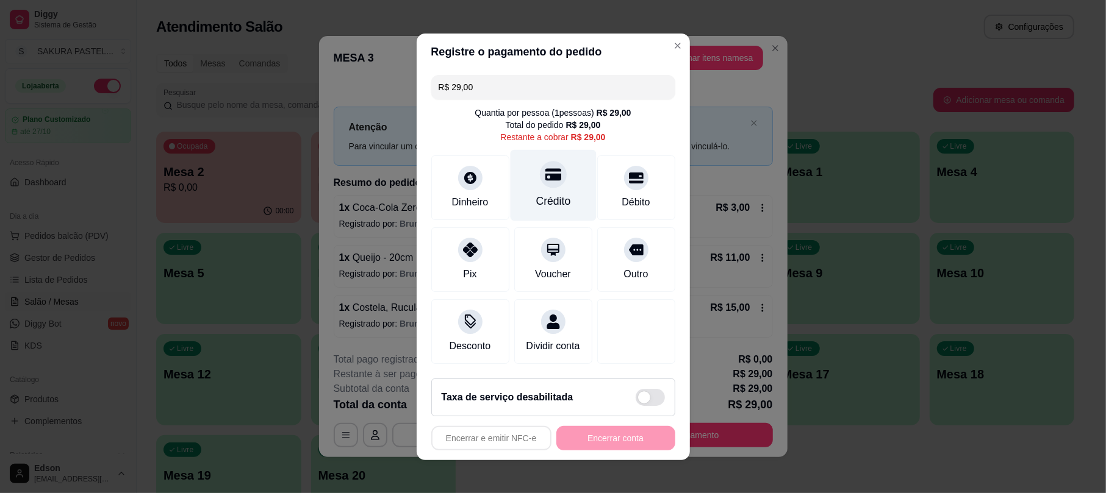
click at [553, 193] on div "Crédito" at bounding box center [553, 201] width 35 height 16
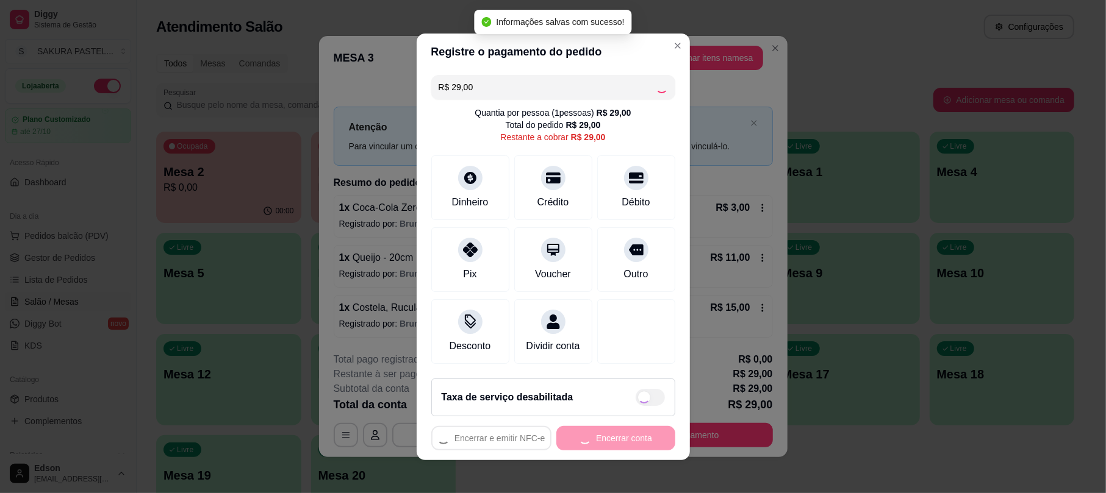
type input "R$ 0,00"
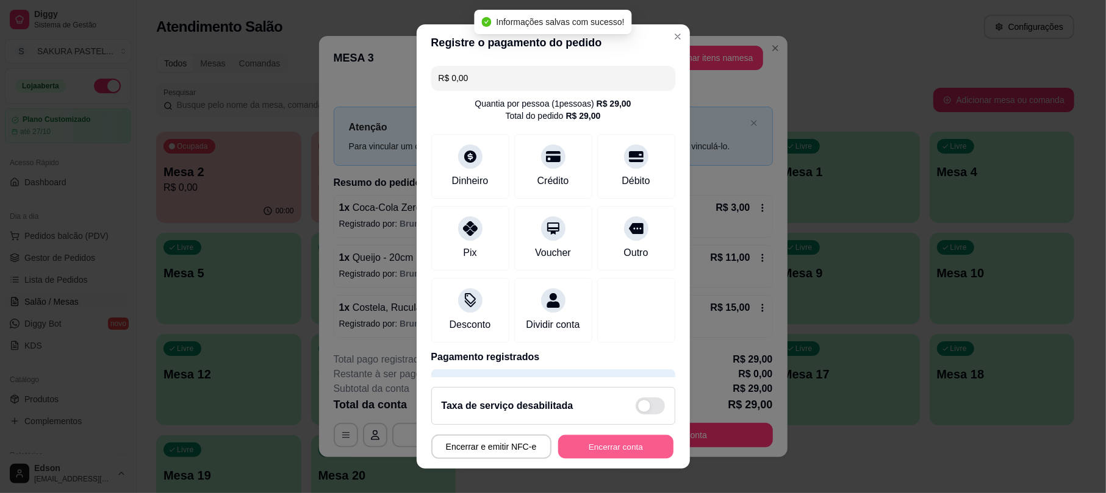
click at [603, 451] on button "Encerrar conta" at bounding box center [615, 447] width 115 height 24
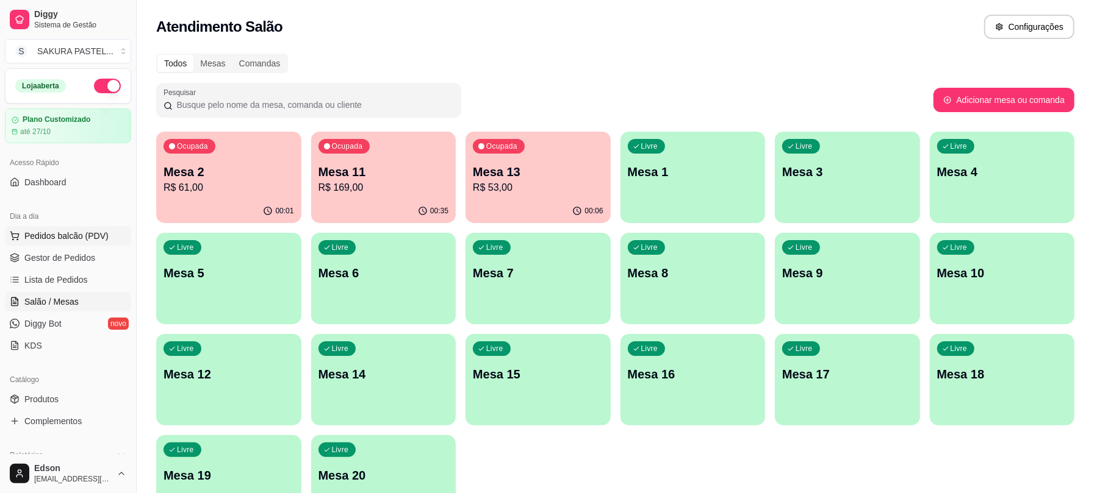
click at [81, 234] on span "Pedidos balcão (PDV)" at bounding box center [66, 236] width 84 height 12
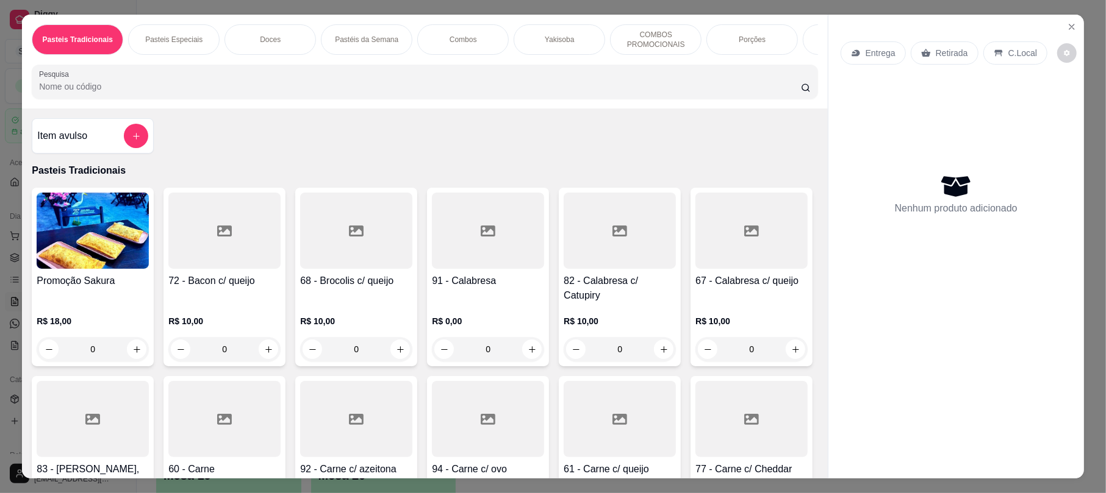
click at [928, 45] on div "Retirada" at bounding box center [945, 52] width 68 height 23
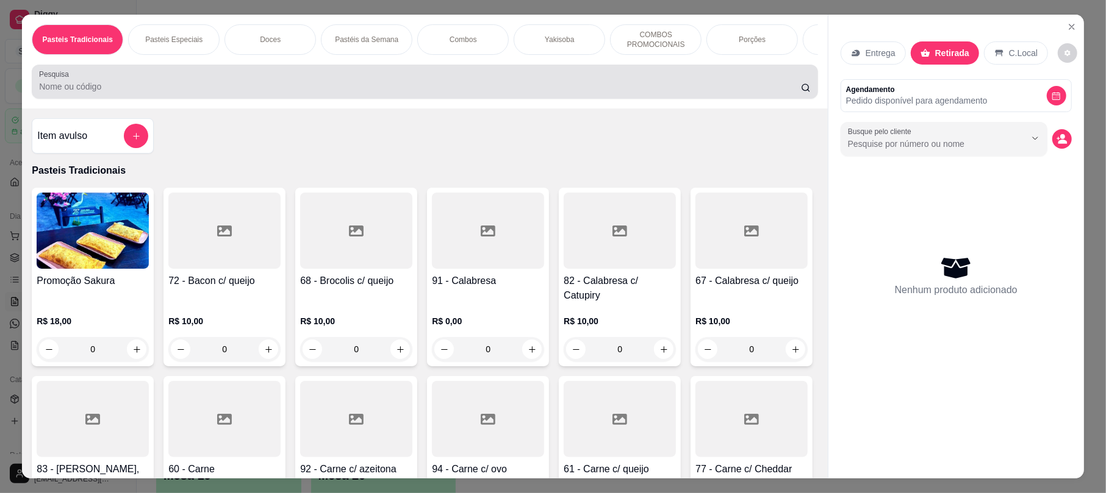
click at [540, 84] on div at bounding box center [424, 82] width 771 height 24
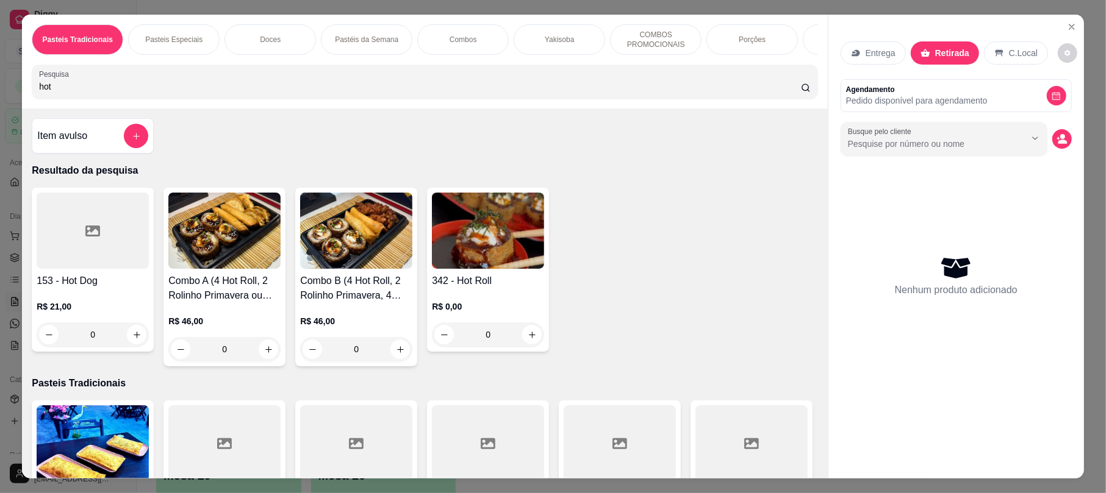
type input "hot"
click at [477, 269] on img at bounding box center [488, 231] width 112 height 76
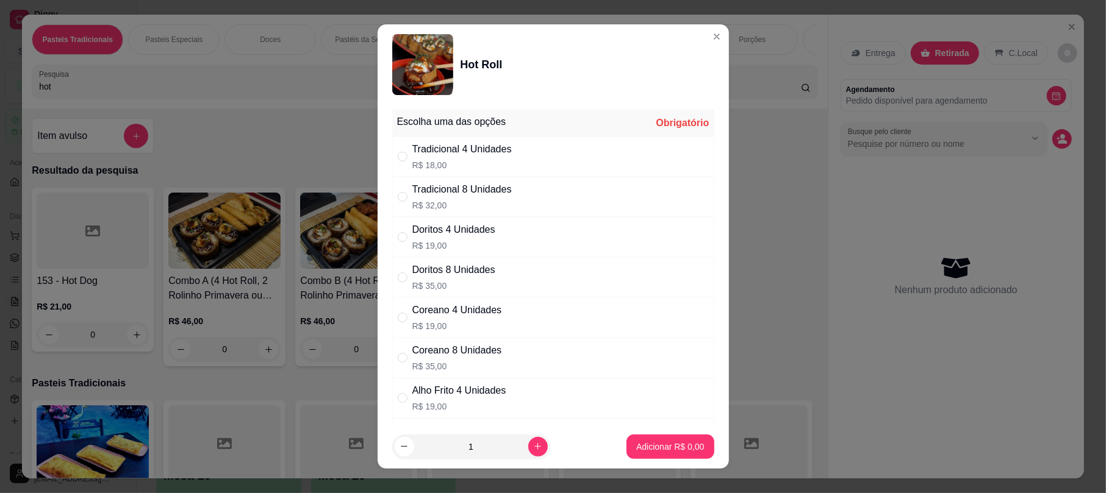
click at [507, 198] on div "Tradicional 8 Unidades R$ 32,00" at bounding box center [553, 197] width 322 height 40
radio input "true"
click at [677, 450] on p "Adicionar R$ 32,00" at bounding box center [668, 447] width 71 height 12
type input "1"
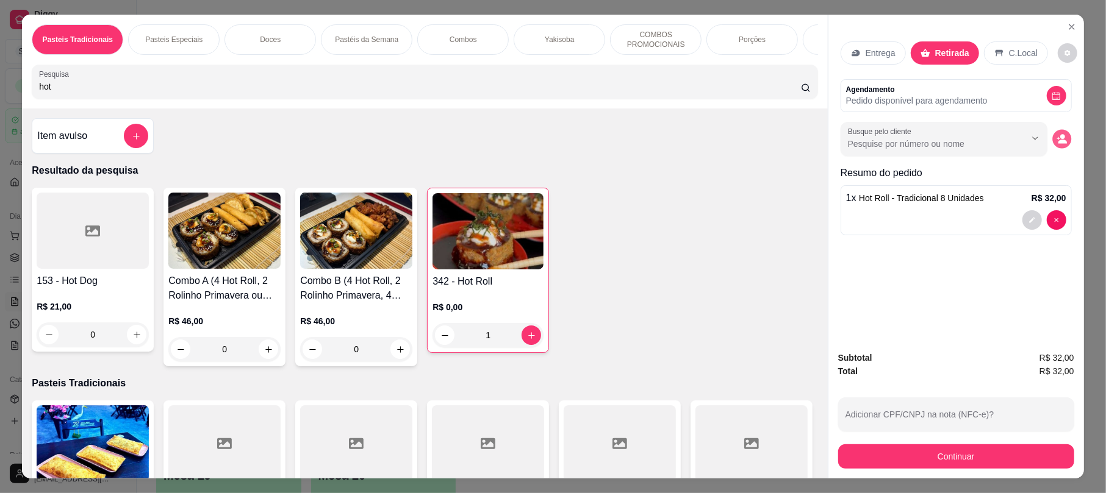
click at [1063, 139] on button "decrease-product-quantity" at bounding box center [1061, 139] width 19 height 19
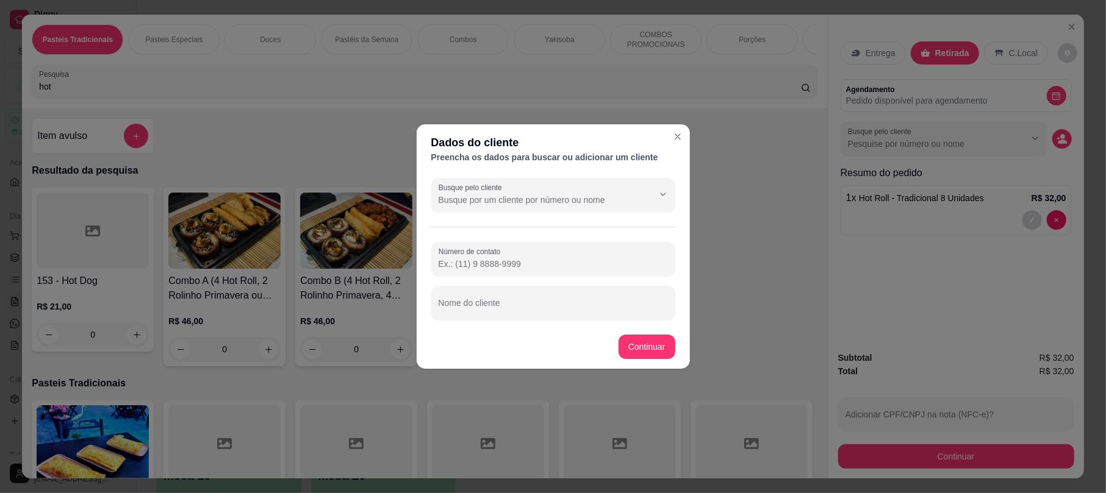
click at [536, 328] on footer "Continuar" at bounding box center [553, 347] width 273 height 44
click at [518, 305] on input "Nome do cliente" at bounding box center [553, 308] width 229 height 12
type input "[PERSON_NAME]"
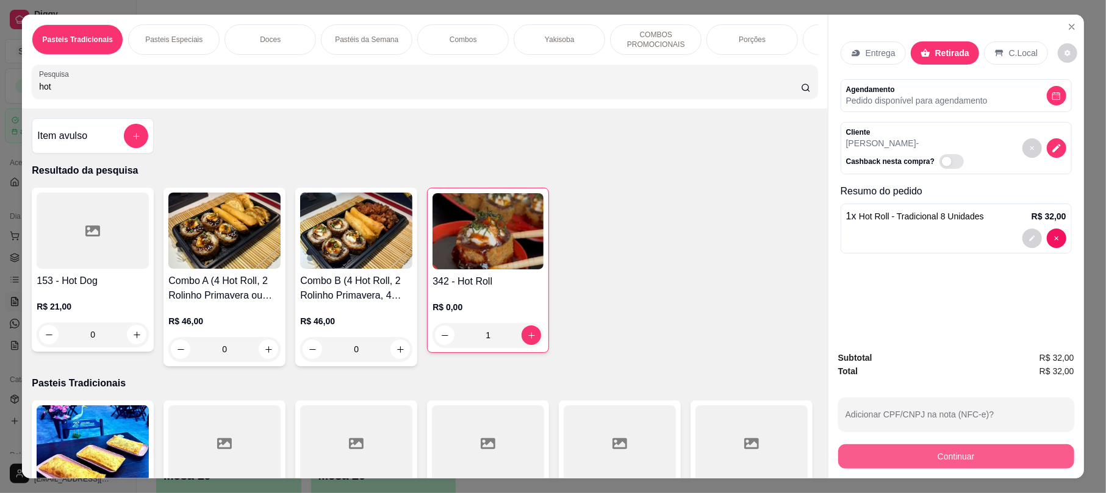
click at [891, 459] on button "Continuar" at bounding box center [956, 457] width 236 height 24
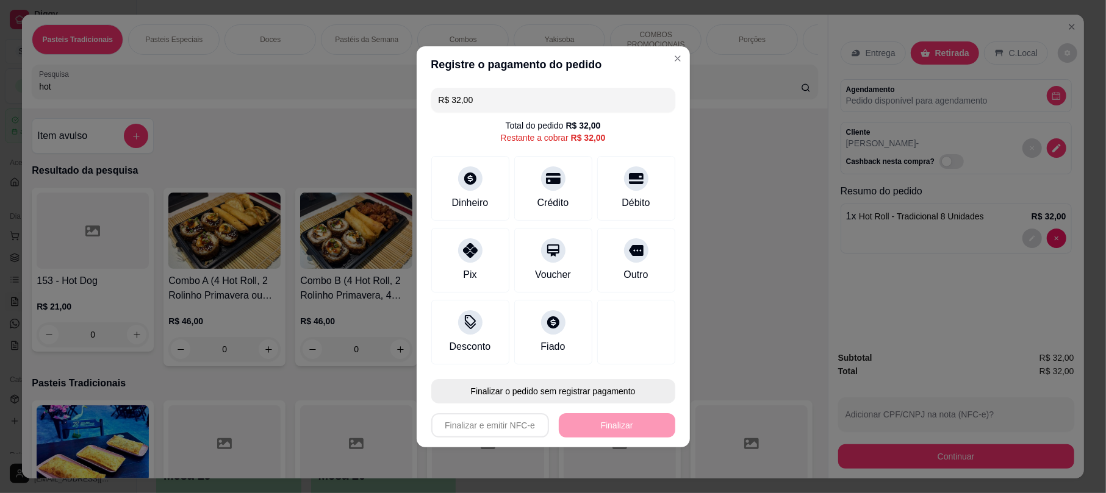
click at [560, 401] on button "Finalizar o pedido sem registrar pagamento" at bounding box center [553, 391] width 244 height 24
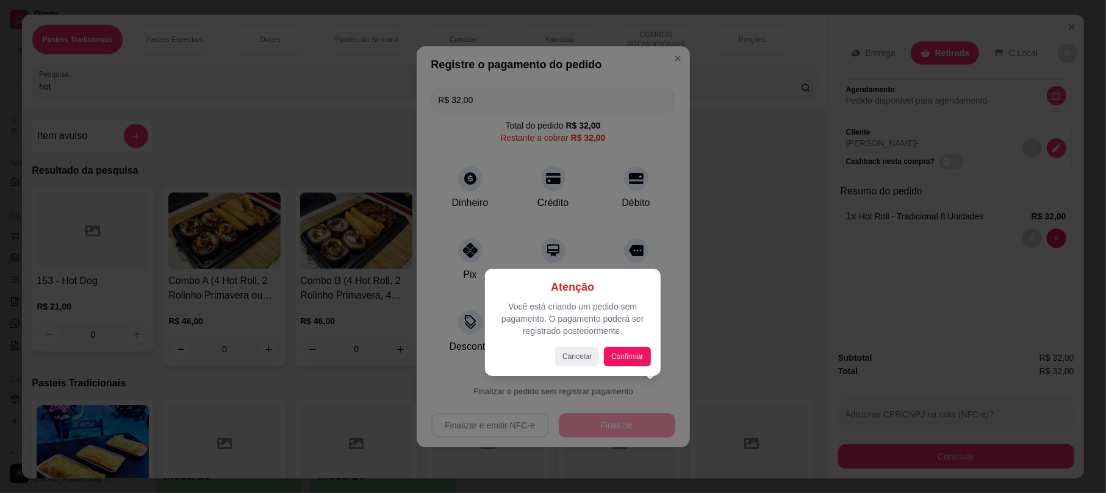
click at [635, 342] on div "Atenção Você está criando um pedido sem pagamento. O pagamento poderá ser regis…" at bounding box center [573, 323] width 156 height 88
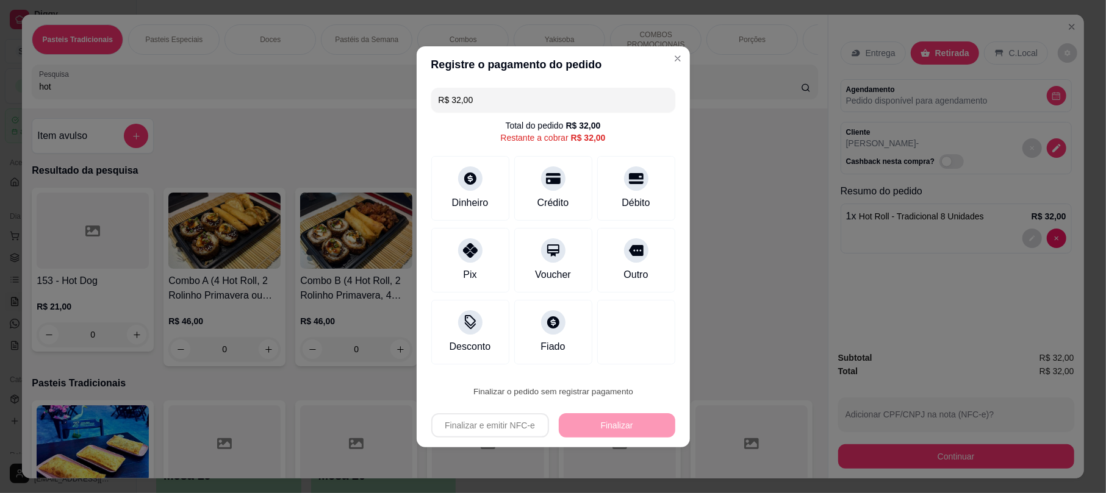
click at [635, 359] on button "Confirmar" at bounding box center [625, 357] width 45 height 19
type input "0"
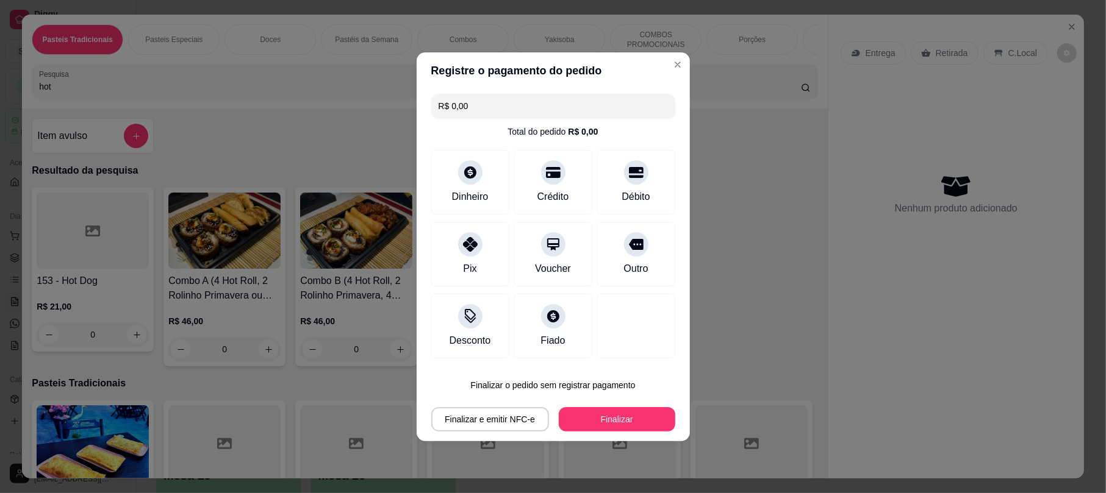
type input "R$ 0,00"
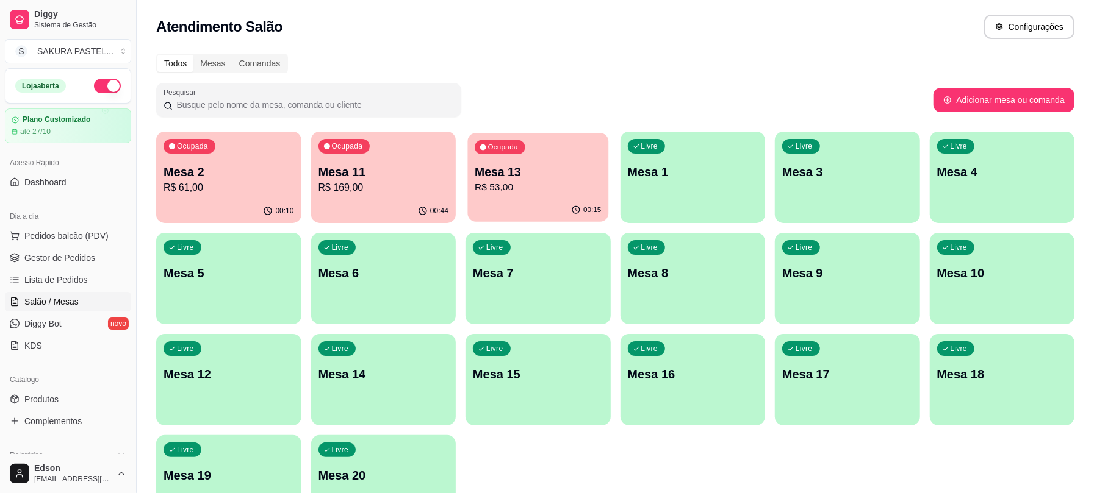
click at [557, 149] on div "Ocupada Mesa 13 R$ 53,00" at bounding box center [538, 166] width 140 height 66
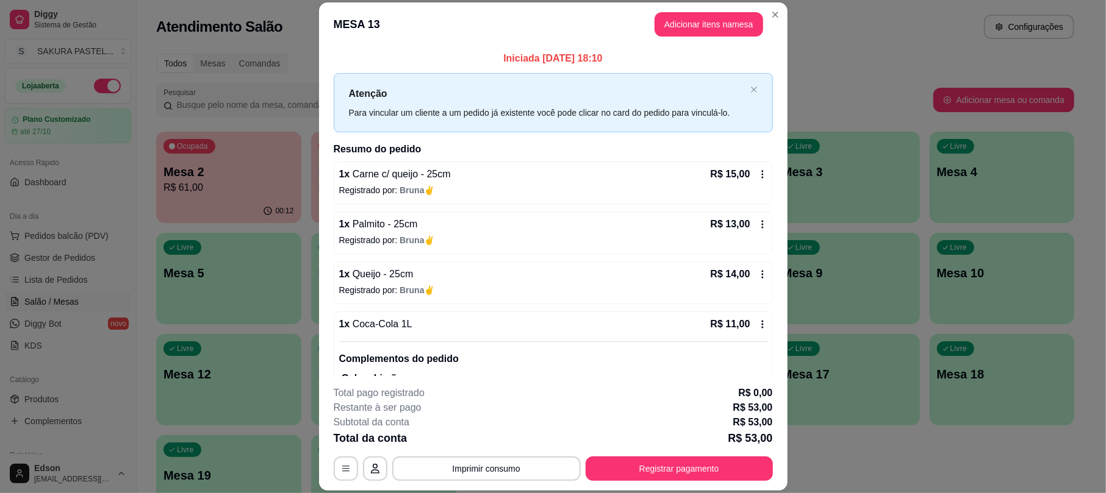
scroll to position [54, 0]
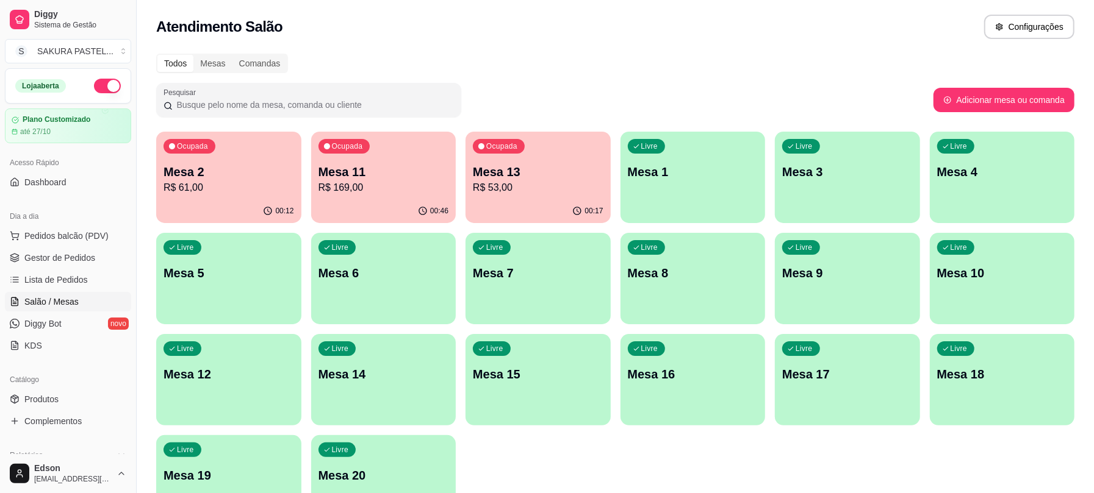
click at [384, 171] on p "Mesa 11" at bounding box center [383, 171] width 131 height 17
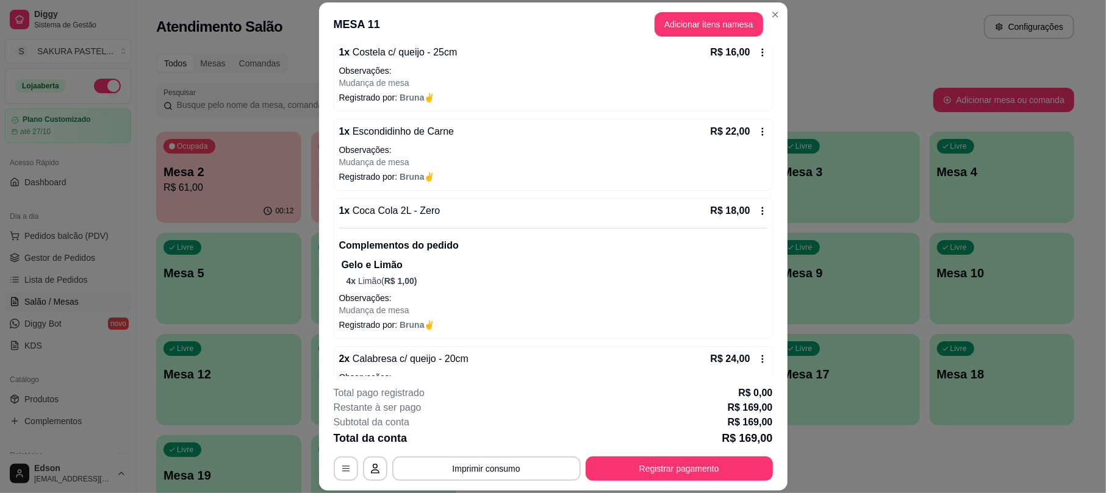
scroll to position [489, 0]
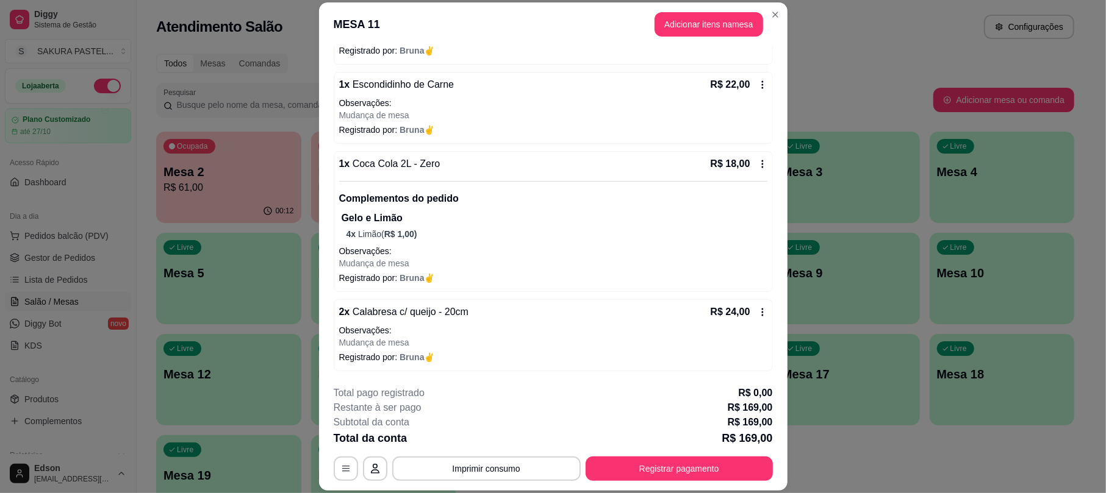
click at [633, 335] on p "Observações:" at bounding box center [553, 330] width 428 height 12
click at [601, 331] on p "Observações:" at bounding box center [553, 330] width 428 height 12
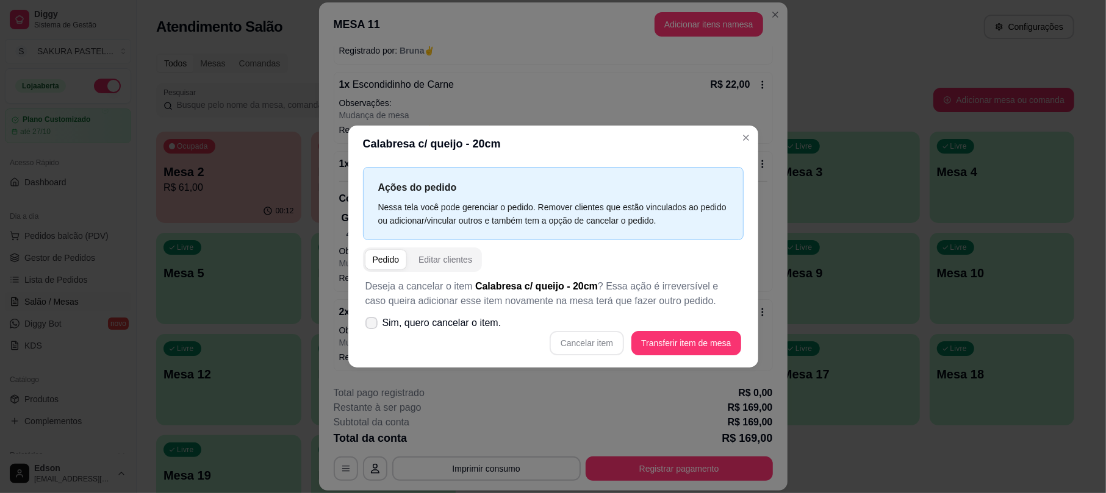
click at [423, 321] on span "Sim, quero cancelar o item." at bounding box center [441, 323] width 119 height 15
click at [373, 325] on input "Sim, quero cancelar o item." at bounding box center [369, 329] width 8 height 8
checkbox input "true"
click at [612, 345] on button "Cancelar item" at bounding box center [587, 343] width 73 height 24
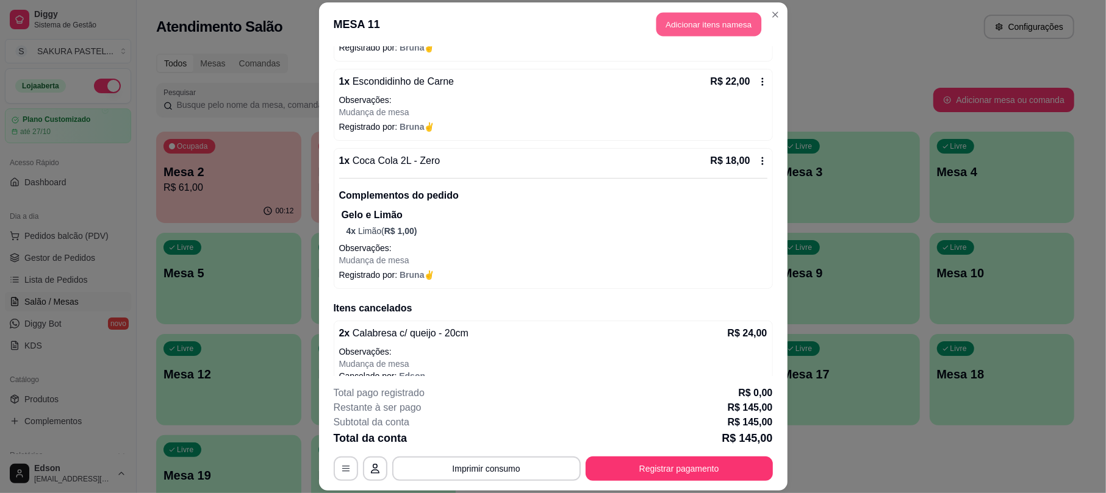
click at [695, 24] on button "Adicionar itens na mesa" at bounding box center [708, 25] width 105 height 24
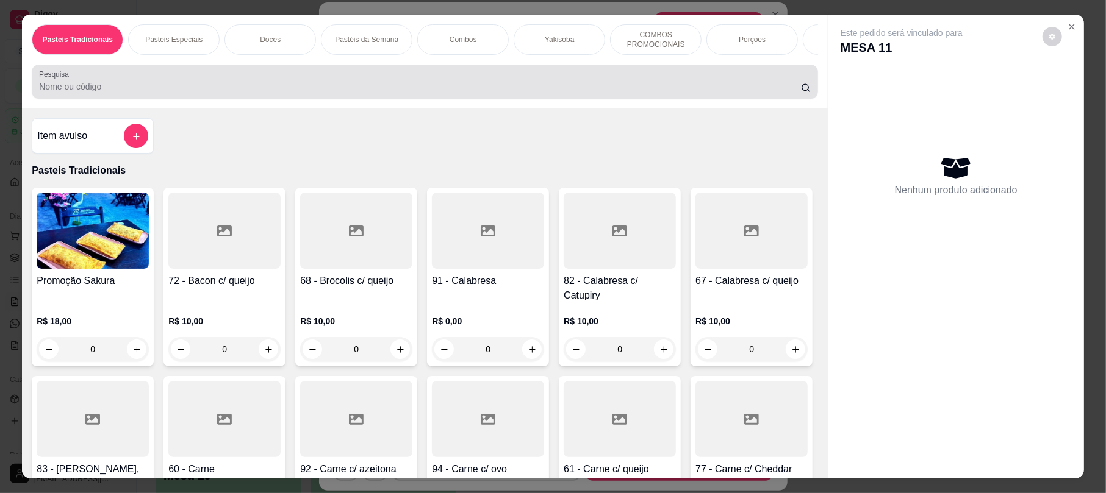
click at [353, 91] on div at bounding box center [424, 82] width 771 height 24
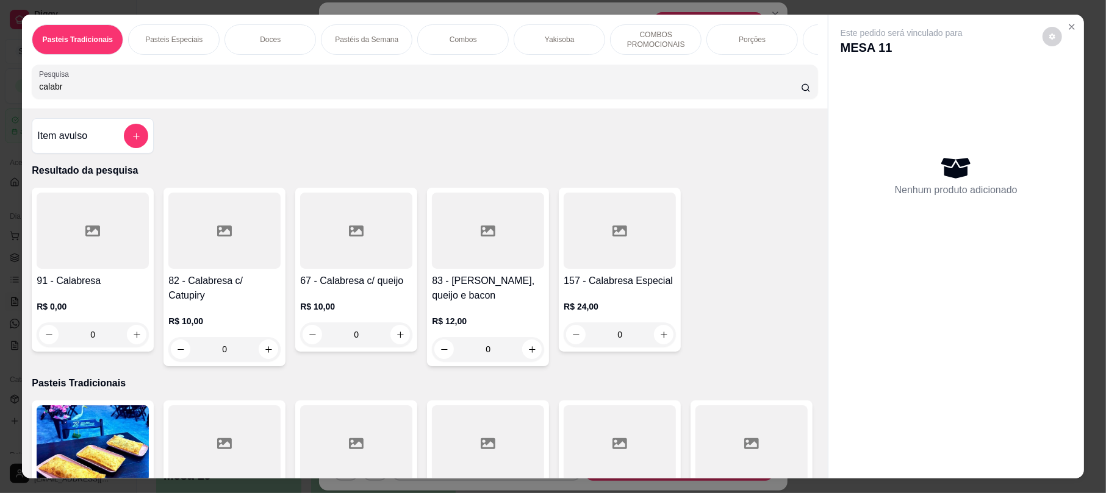
type input "calabr"
click at [503, 291] on h4 "83 - [PERSON_NAME], queijo e bacon" at bounding box center [488, 288] width 112 height 29
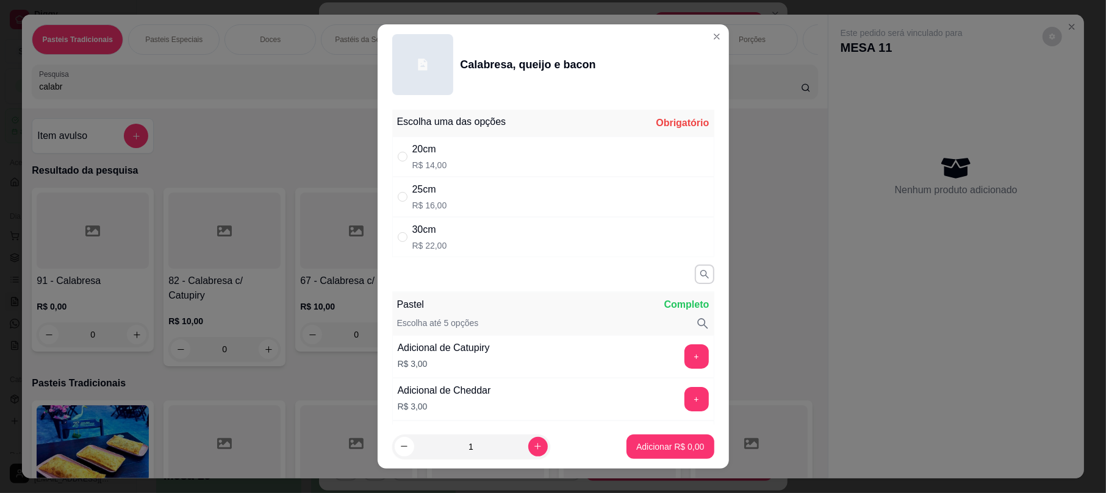
click at [456, 155] on div "20cm R$ 14,00" at bounding box center [553, 157] width 322 height 40
radio input "true"
click at [528, 442] on button "increase-product-quantity" at bounding box center [538, 447] width 20 height 20
type input "2"
click at [637, 446] on p "Adicionar R$ 28,00" at bounding box center [667, 447] width 73 height 12
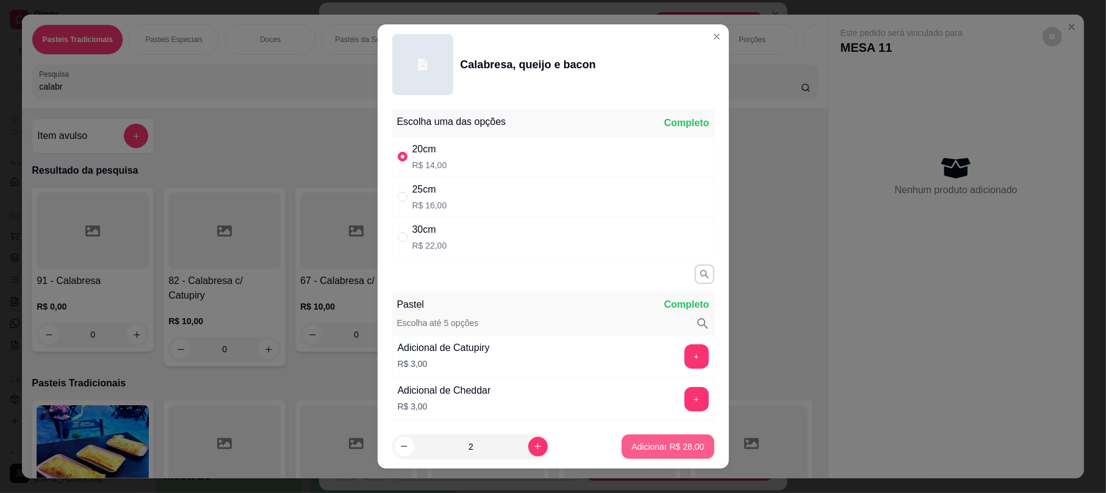
type input "2"
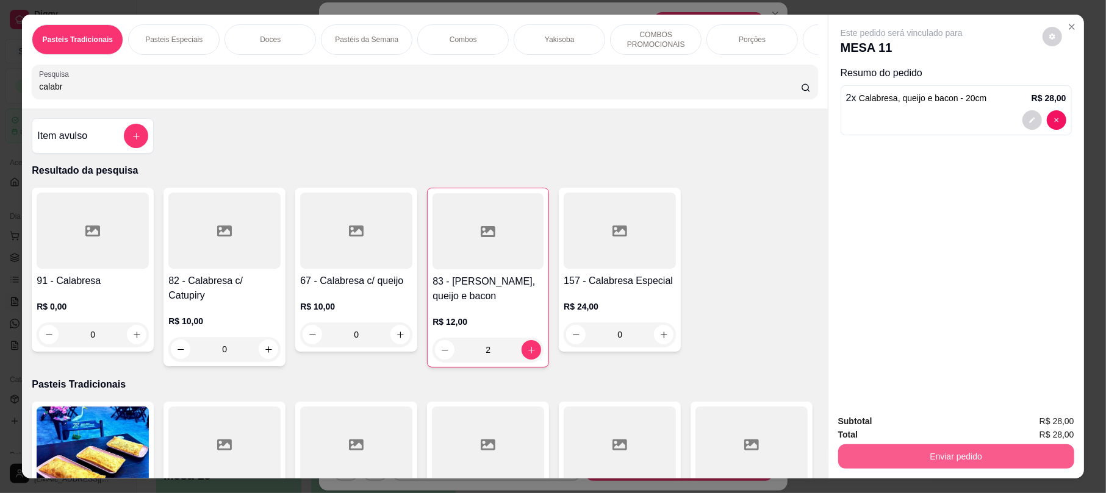
click at [955, 454] on button "Enviar pedido" at bounding box center [956, 457] width 236 height 24
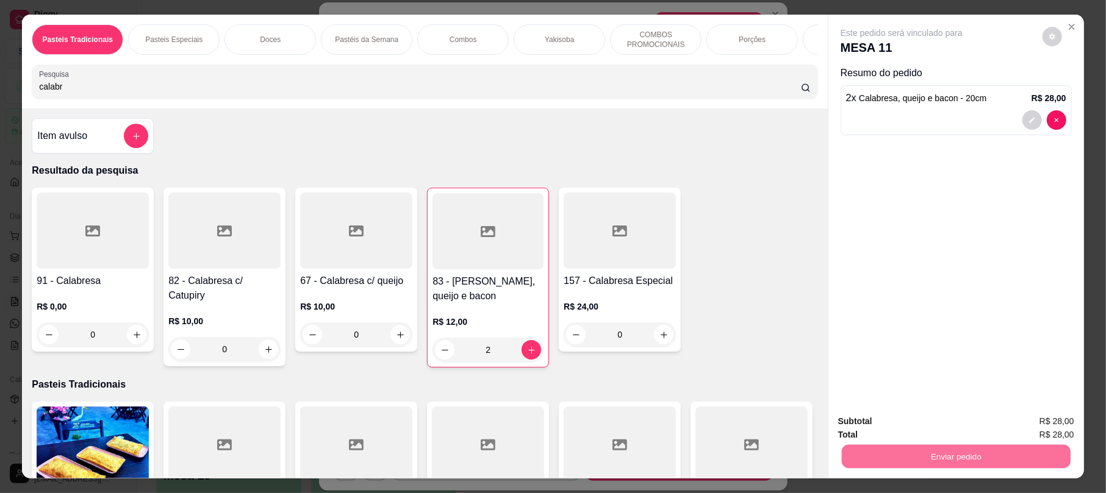
click at [1037, 429] on button "Enviar pedido" at bounding box center [1040, 426] width 69 height 23
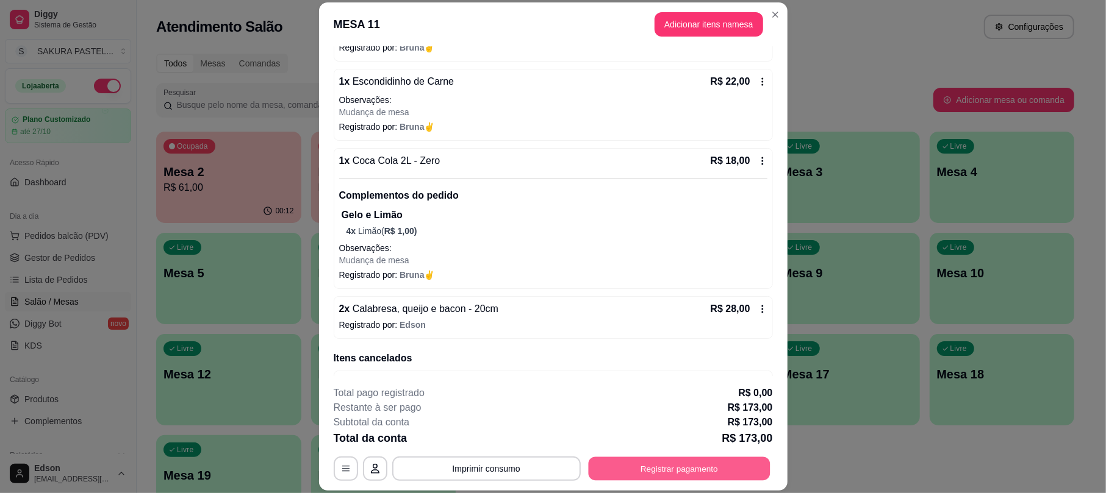
click at [699, 478] on button "Registrar pagamento" at bounding box center [679, 469] width 182 height 24
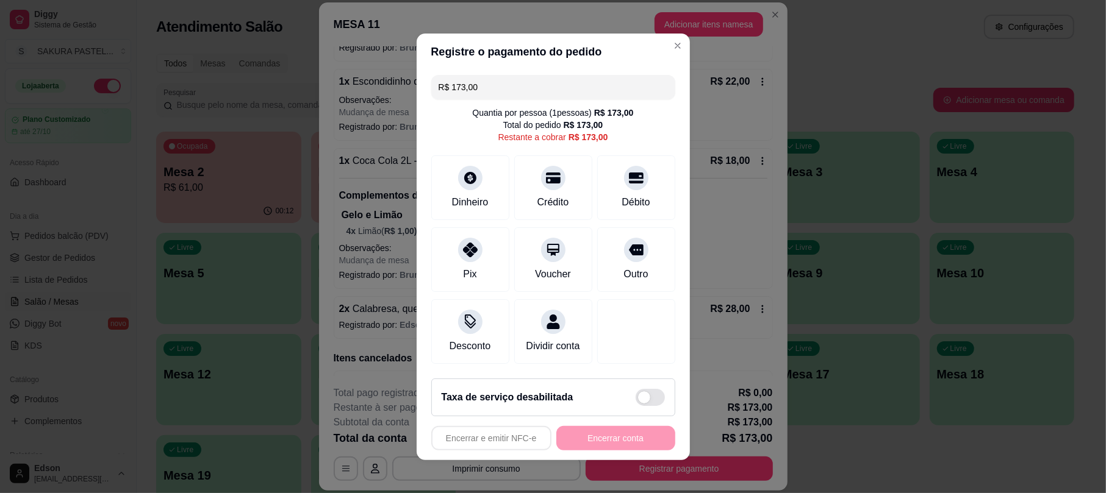
click at [509, 71] on div "R$ 173,00 Quantia por pessoa ( 1 pessoas) R$ 173,00 Total do pedido R$ 173,00 R…" at bounding box center [553, 219] width 273 height 299
click at [510, 75] on input "R$ 173,00" at bounding box center [553, 87] width 229 height 24
type input "R$ 46,00"
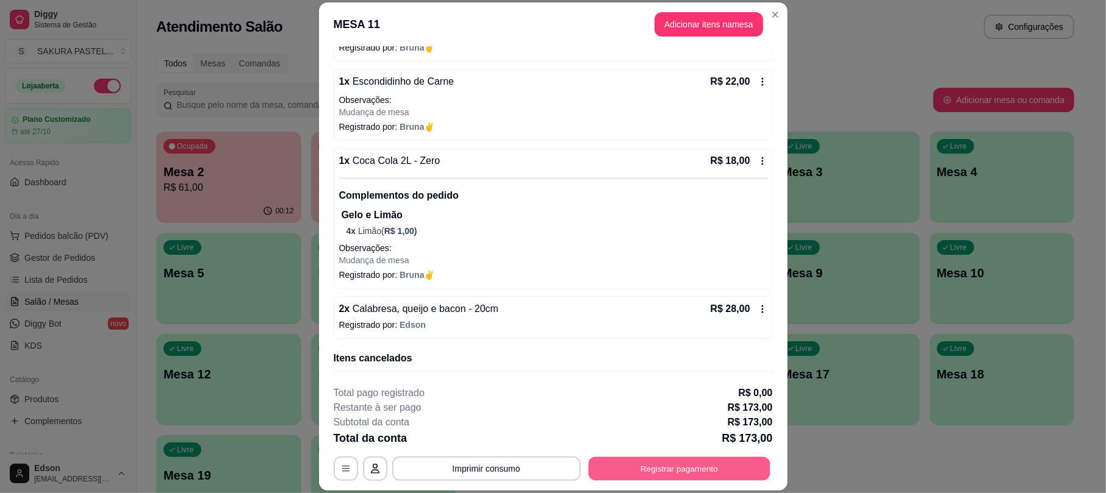
click at [648, 459] on button "Registrar pagamento" at bounding box center [679, 469] width 182 height 24
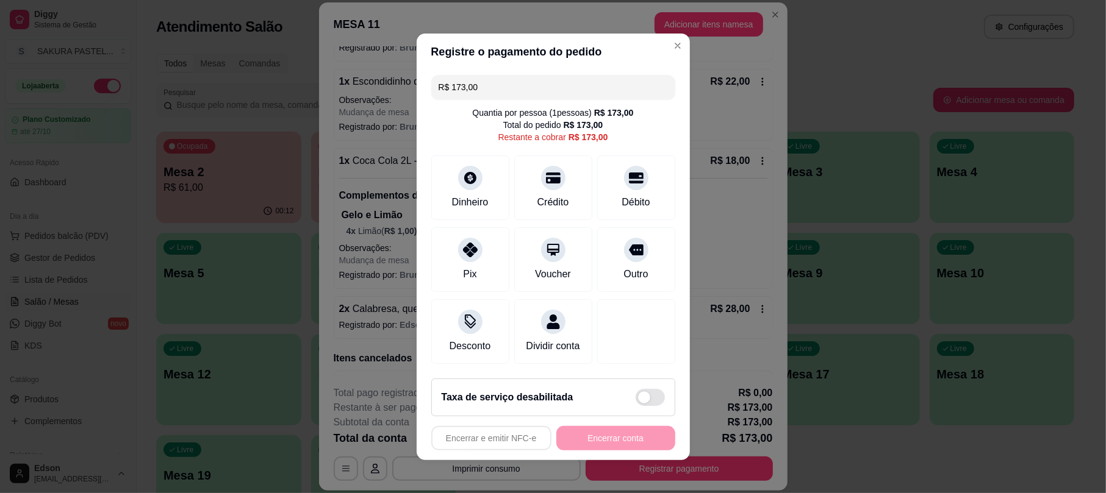
click at [567, 81] on input "R$ 173,00" at bounding box center [553, 87] width 229 height 24
click at [623, 193] on div "Débito" at bounding box center [635, 201] width 31 height 16
type input "R$ 127,00"
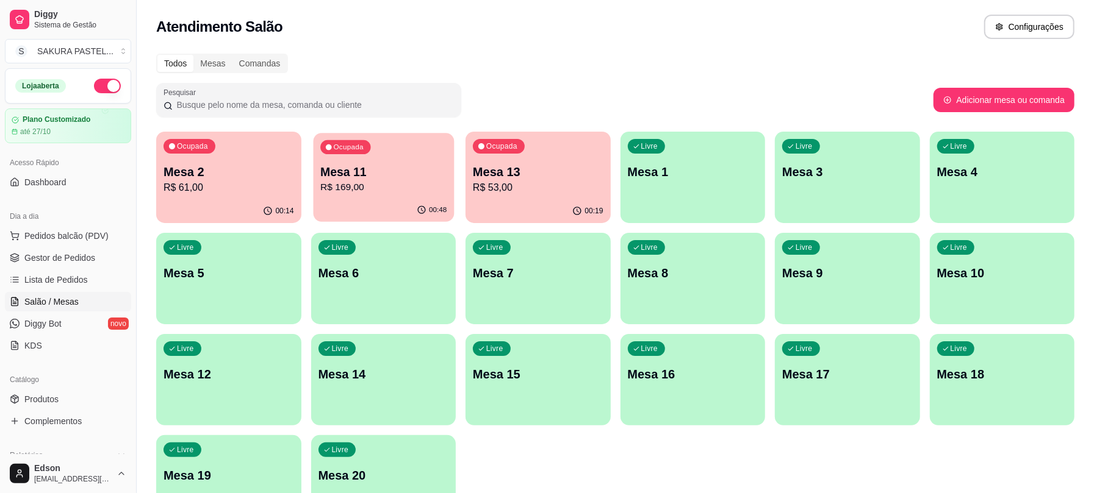
click at [435, 167] on p "Mesa 11" at bounding box center [383, 172] width 126 height 16
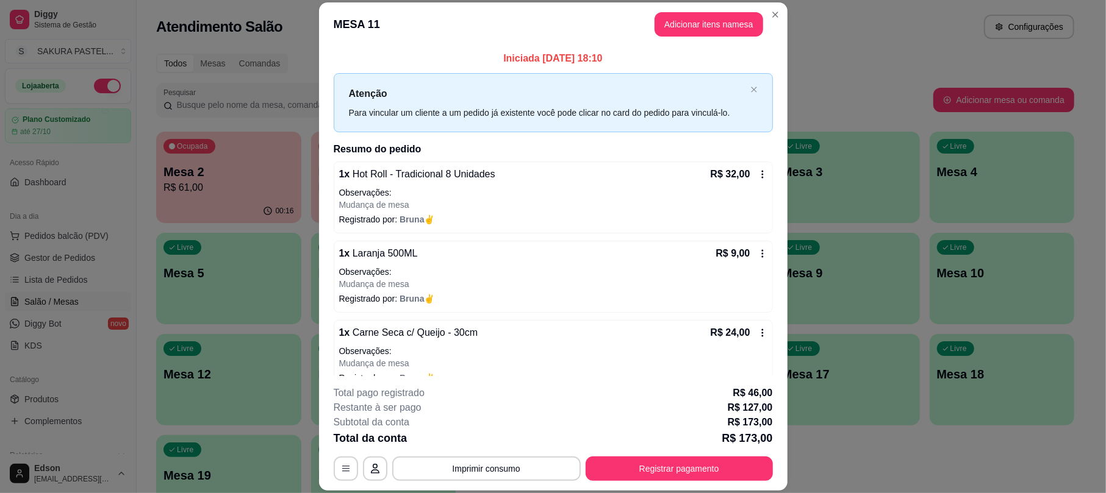
scroll to position [289, 0]
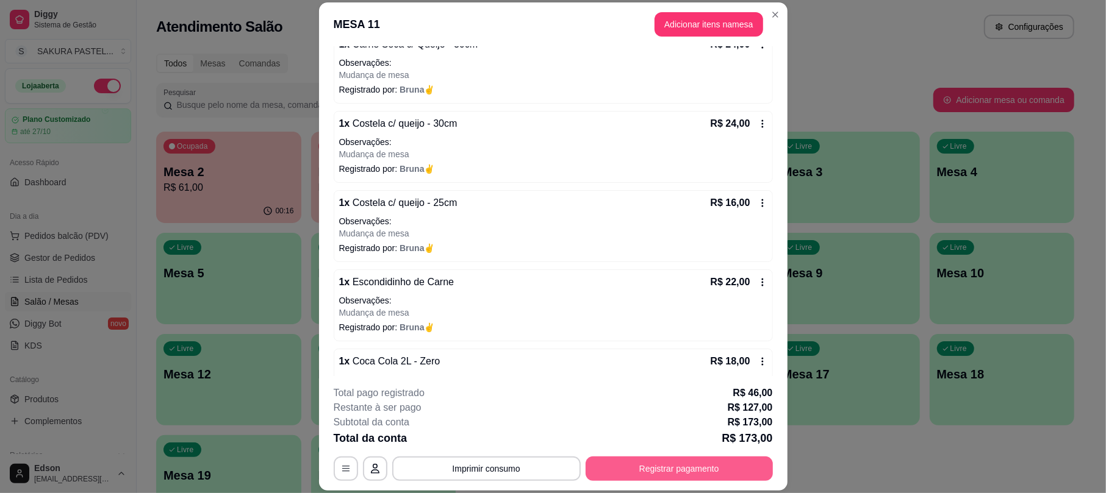
click at [704, 457] on button "Registrar pagamento" at bounding box center [679, 469] width 187 height 24
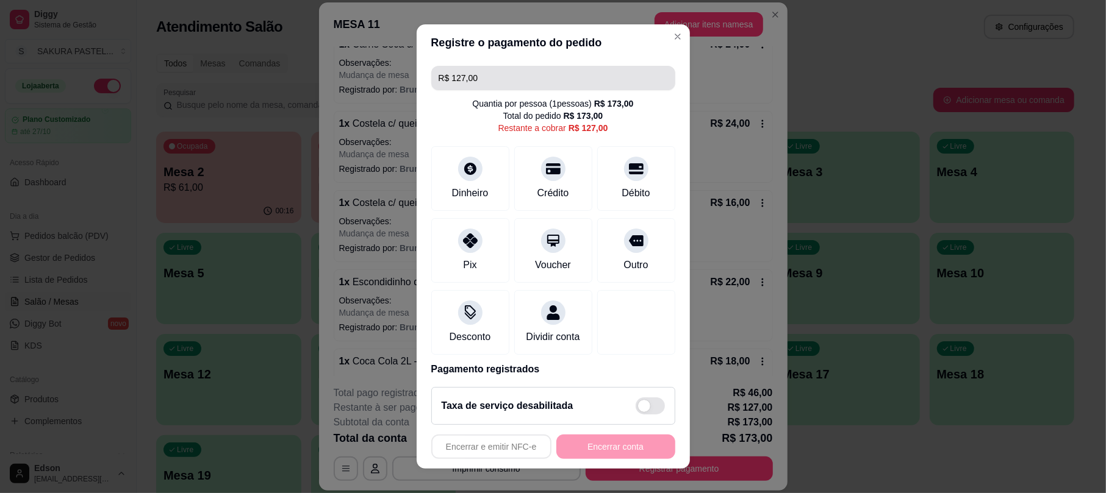
click at [520, 79] on input "R$ 127,00" at bounding box center [553, 78] width 229 height 24
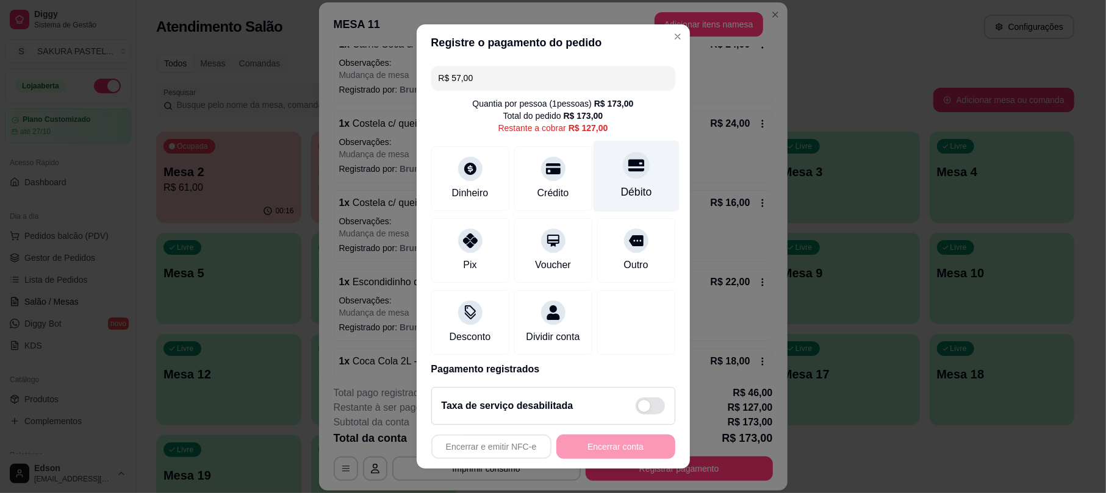
click at [597, 148] on div "Débito" at bounding box center [636, 176] width 86 height 71
type input "R$ 70,00"
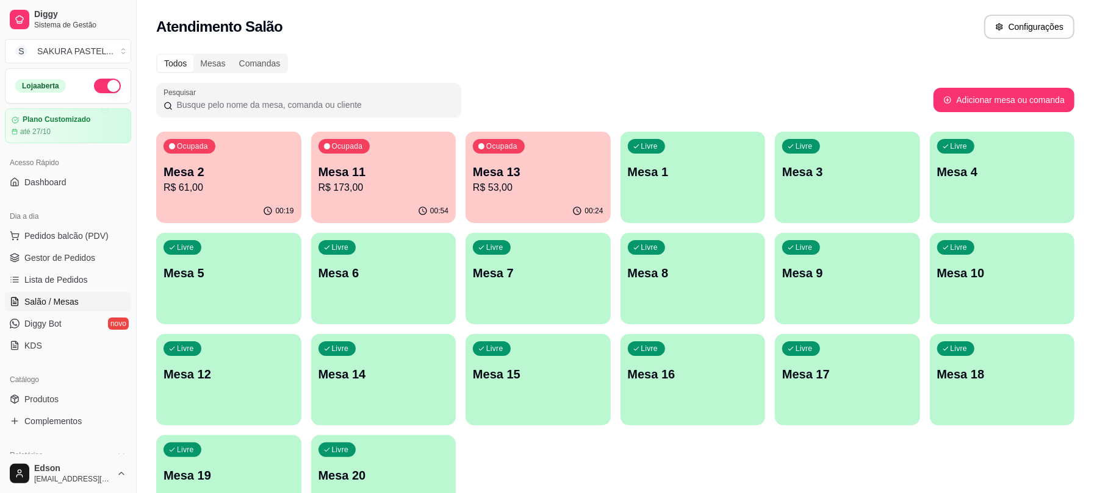
click at [384, 178] on p "Mesa 11" at bounding box center [383, 171] width 131 height 17
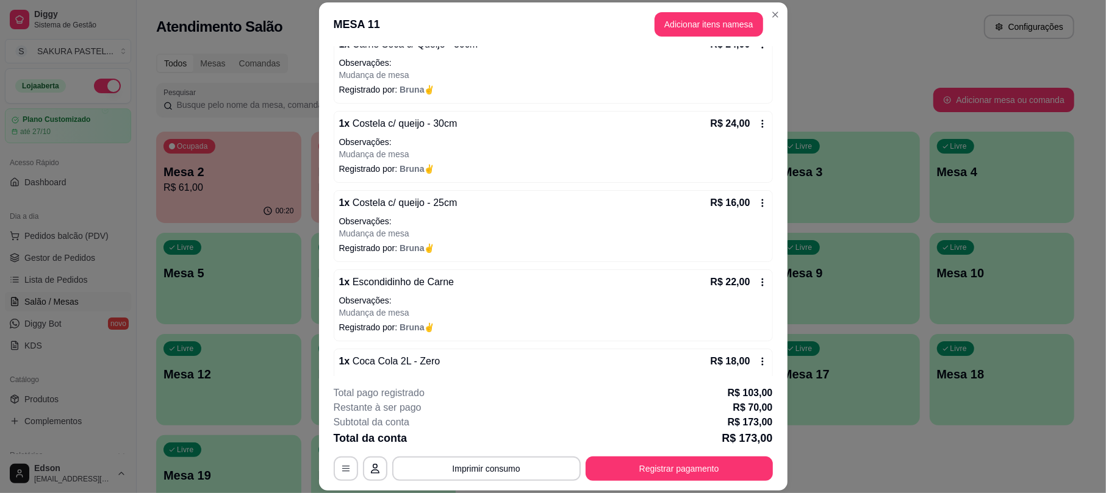
scroll to position [559, 0]
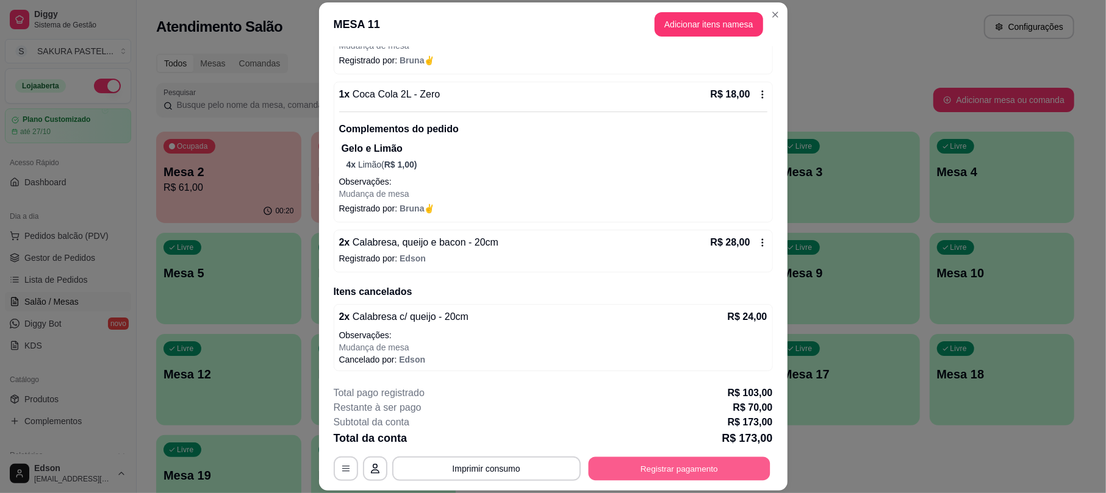
click at [673, 461] on button "Registrar pagamento" at bounding box center [679, 469] width 182 height 24
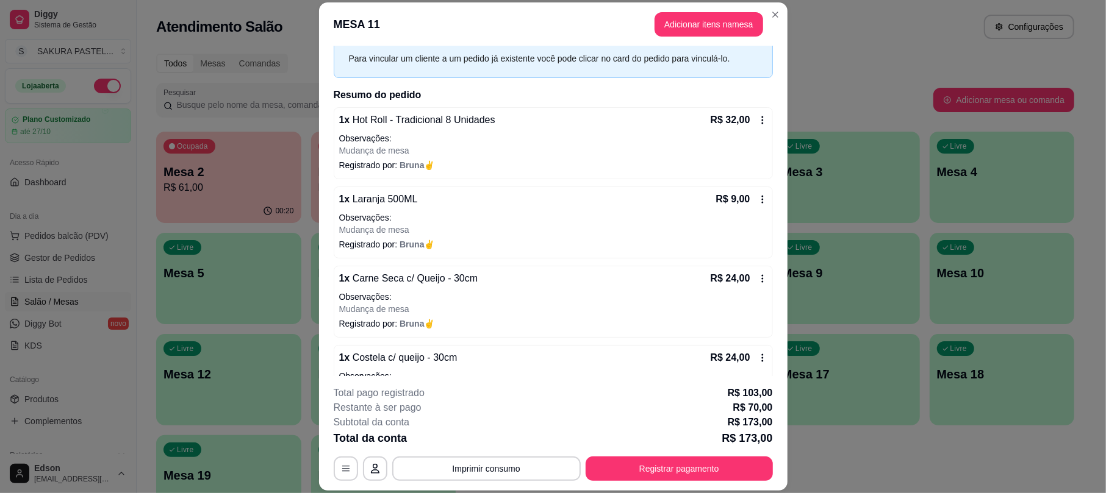
scroll to position [18, 0]
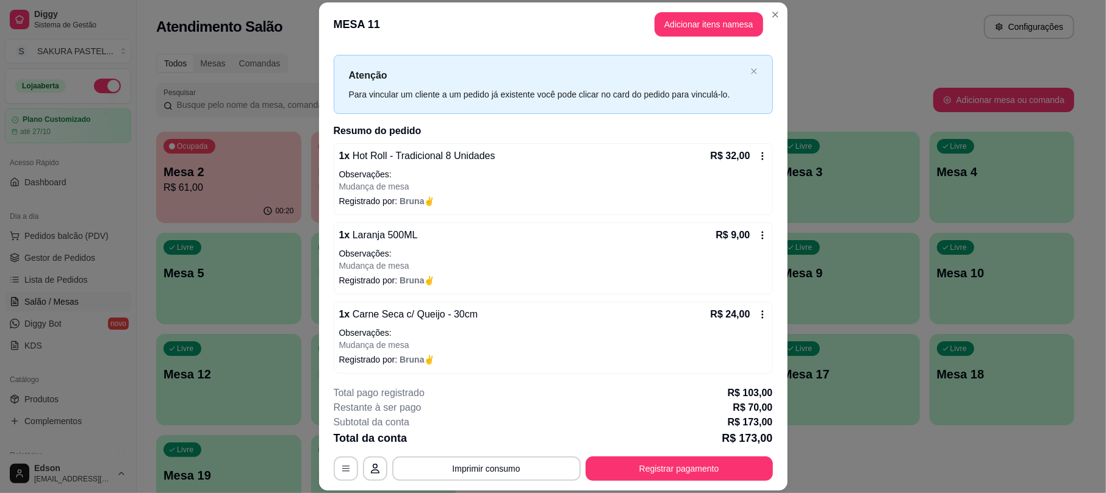
click at [532, 450] on div "**********" at bounding box center [553, 433] width 439 height 95
click at [530, 468] on button "Imprimir consumo" at bounding box center [486, 469] width 188 height 24
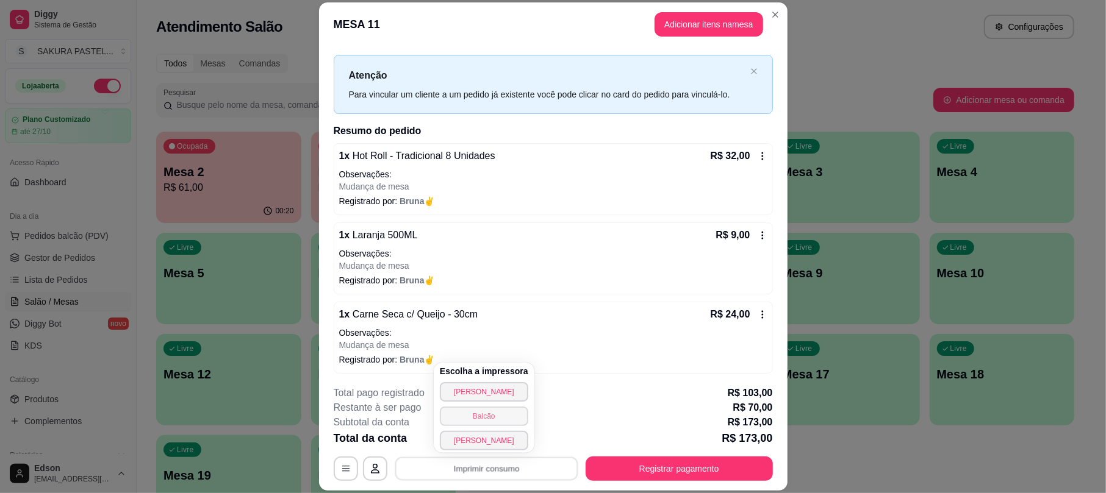
click at [512, 421] on button "Balcão" at bounding box center [484, 417] width 88 height 20
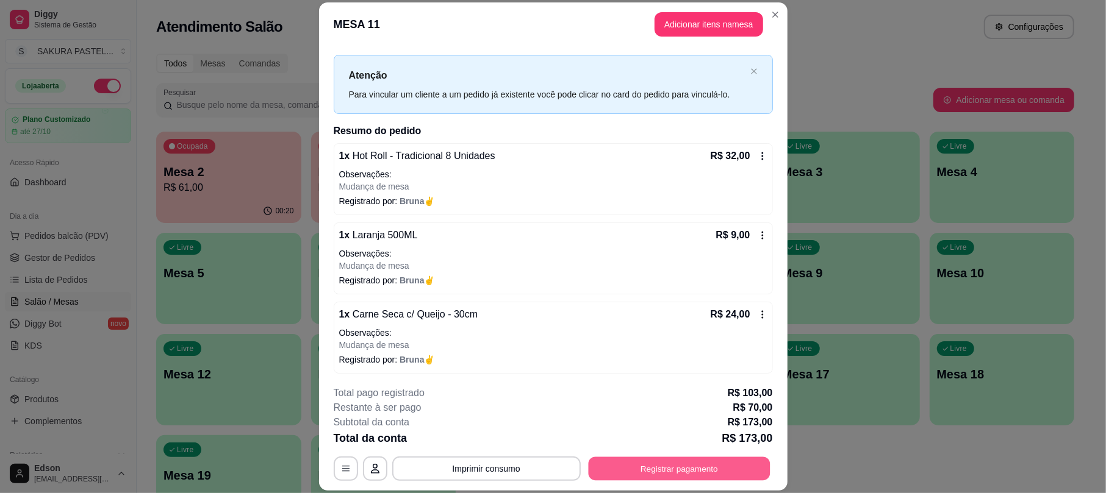
click at [660, 467] on button "Registrar pagamento" at bounding box center [679, 469] width 182 height 24
click at [545, 169] on icon at bounding box center [553, 166] width 16 height 12
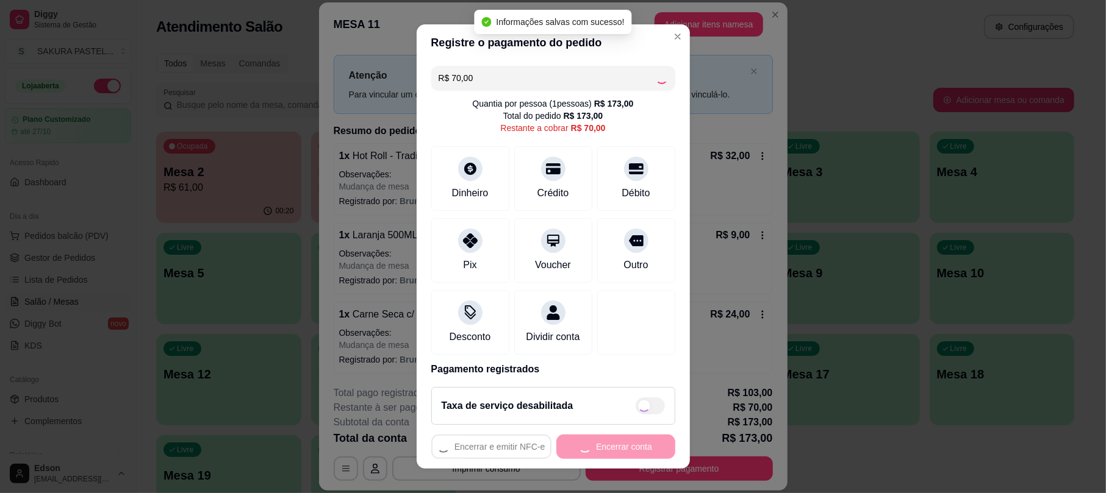
type input "R$ 0,00"
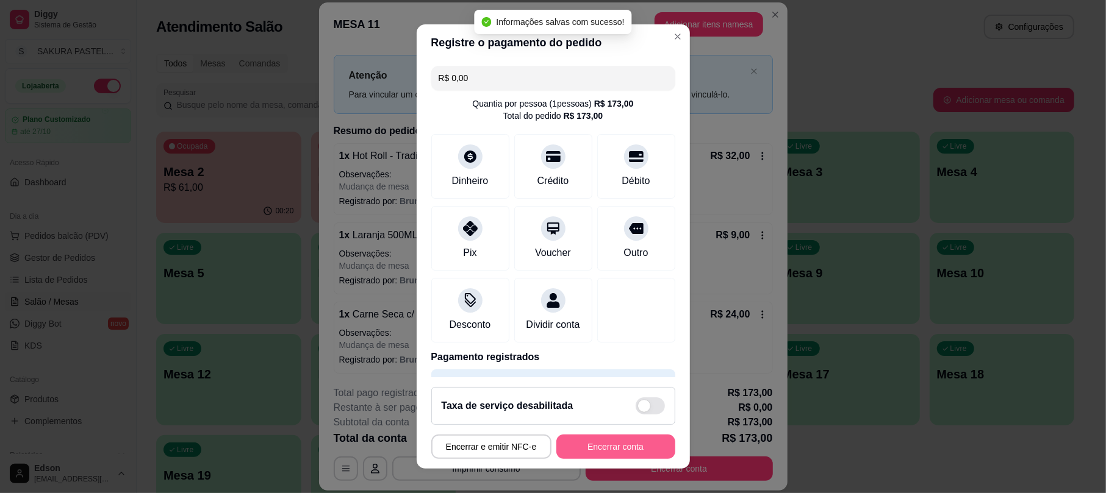
click at [623, 442] on button "Encerrar conta" at bounding box center [615, 447] width 119 height 24
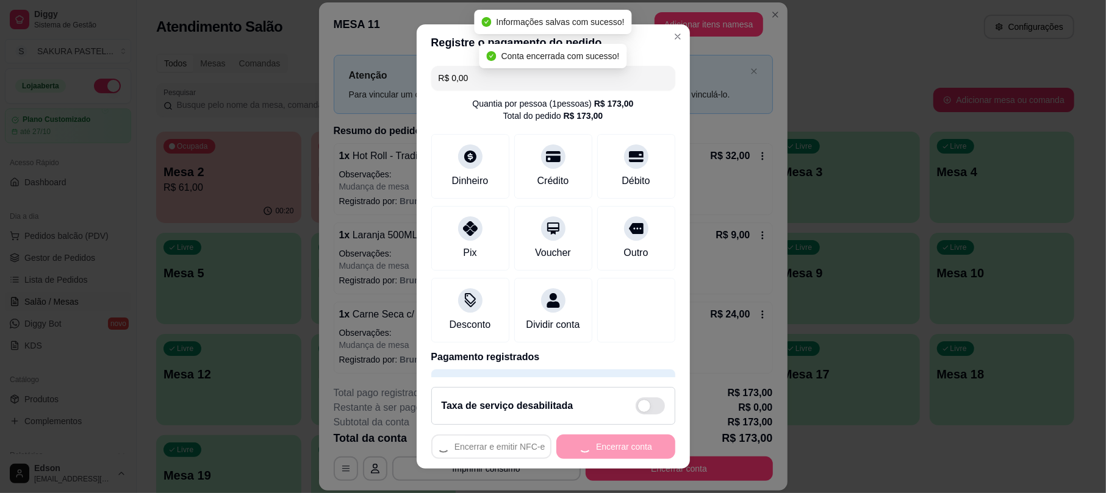
scroll to position [0, 0]
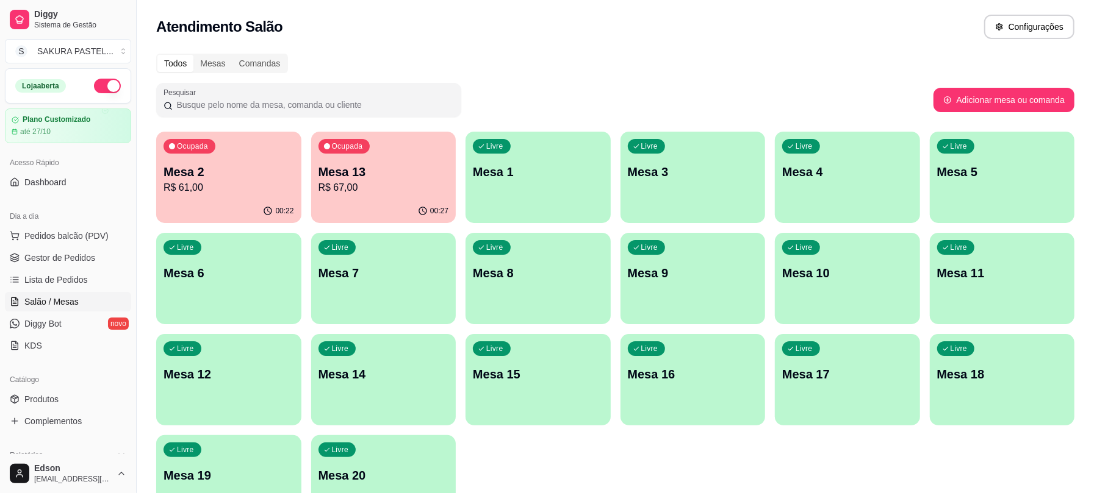
click at [213, 203] on div "00:22" at bounding box center [228, 211] width 145 height 24
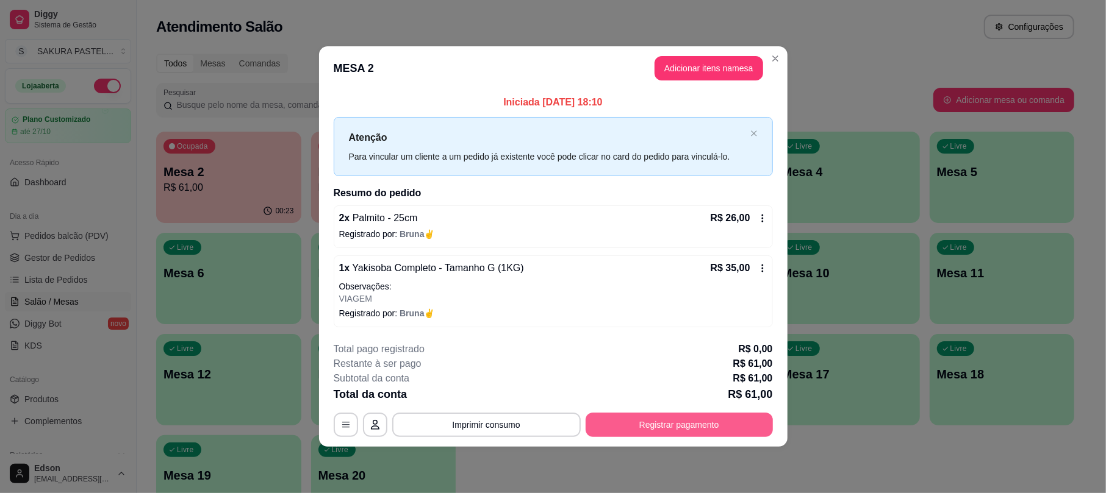
click at [687, 420] on button "Registrar pagamento" at bounding box center [679, 425] width 187 height 24
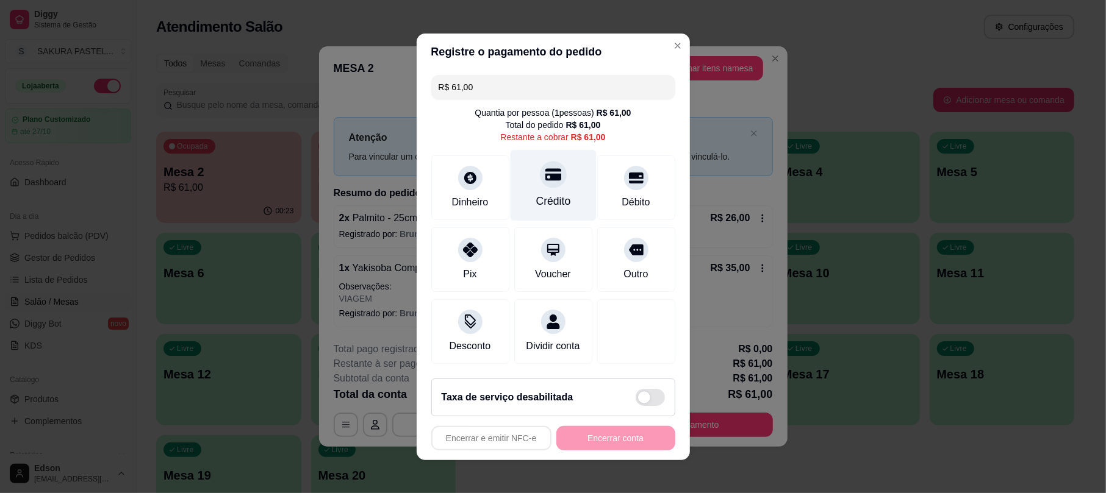
click at [539, 193] on div "Crédito" at bounding box center [553, 201] width 35 height 16
type input "R$ 0,00"
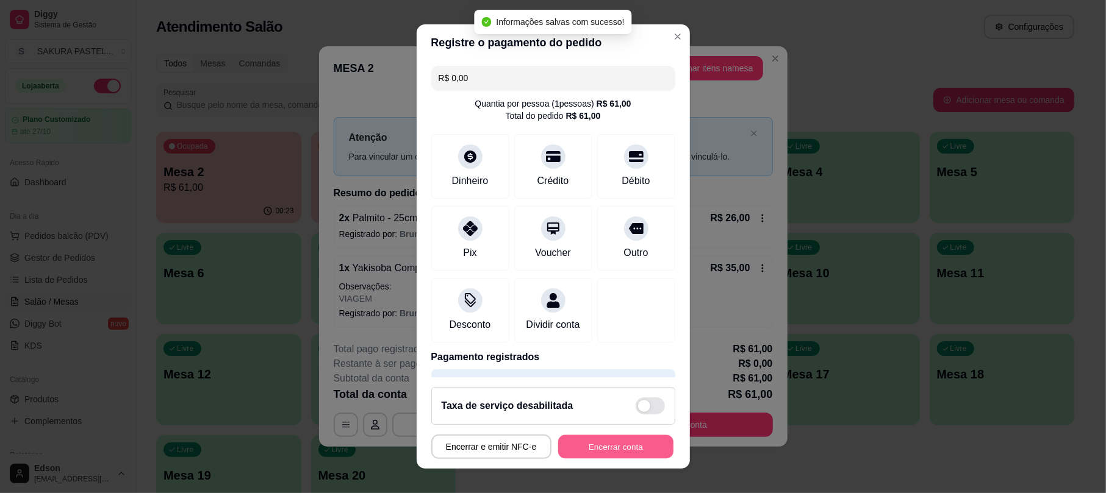
click at [626, 440] on button "Encerrar conta" at bounding box center [615, 447] width 115 height 24
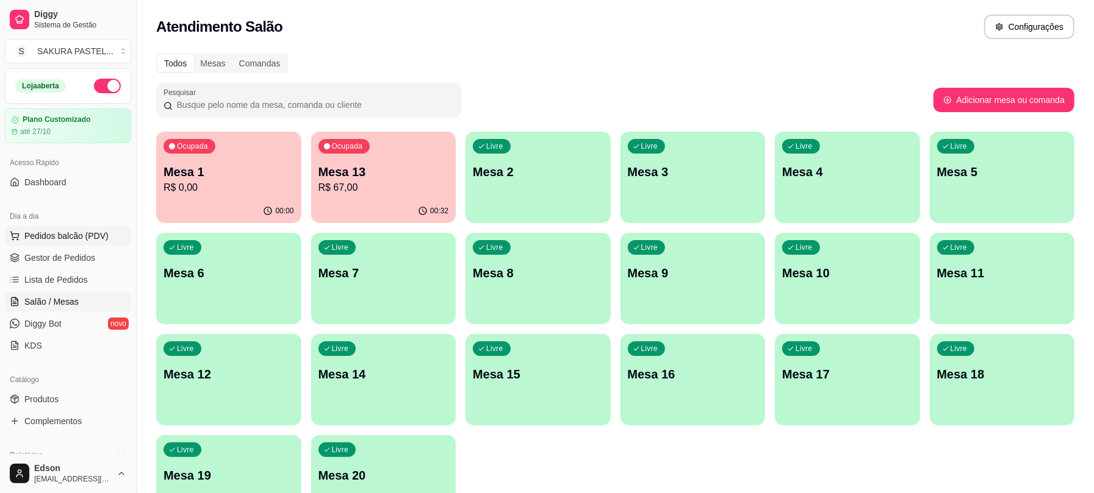
click at [96, 231] on span "Pedidos balcão (PDV)" at bounding box center [66, 236] width 84 height 12
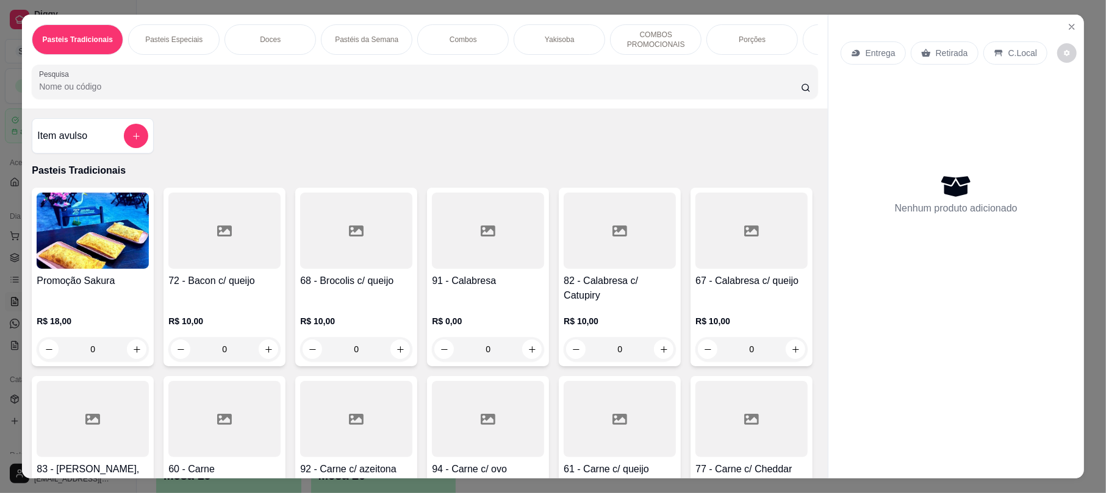
click at [194, 109] on div "Pasteis Tradicionais Pasteis Especiais Doces Pastéis da Semana Combos Yakisoba …" at bounding box center [424, 62] width 805 height 94
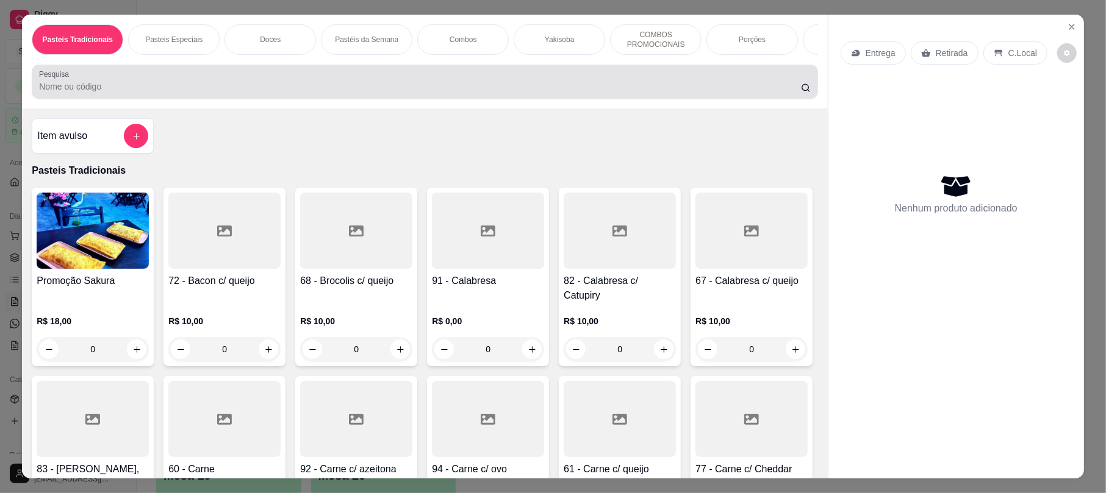
click at [194, 91] on div at bounding box center [424, 82] width 771 height 24
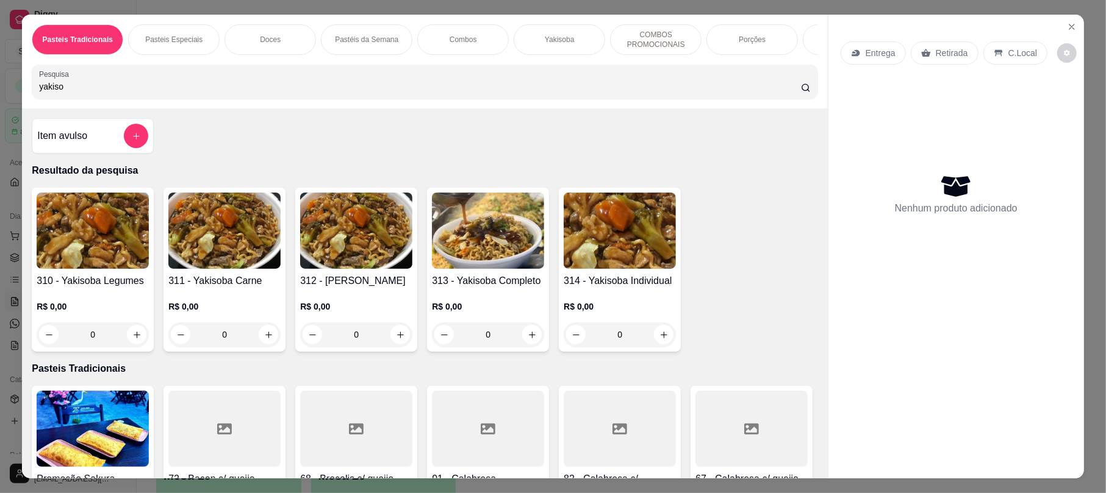
type input "yakiso"
click at [459, 237] on img at bounding box center [488, 231] width 112 height 76
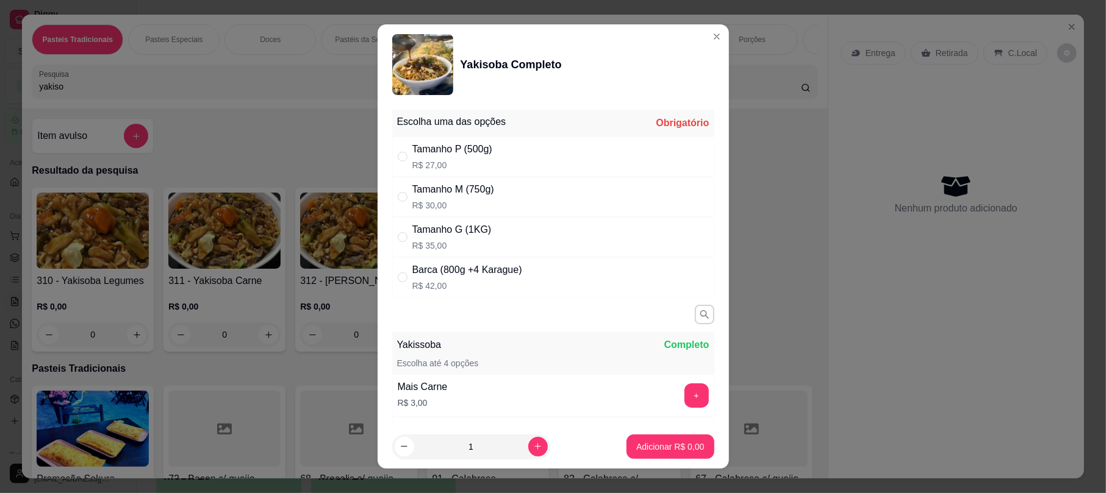
click at [445, 240] on p "R$ 35,00" at bounding box center [451, 246] width 79 height 12
radio input "true"
click at [671, 455] on button "Adicionar R$ 35,00" at bounding box center [668, 447] width 90 height 24
type input "1"
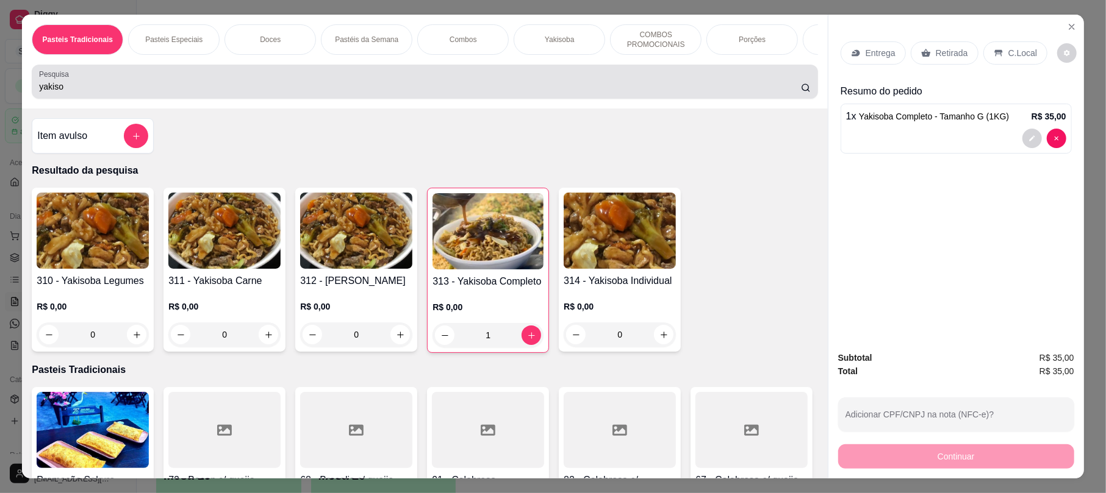
click at [182, 88] on div "yakiso" at bounding box center [424, 82] width 771 height 24
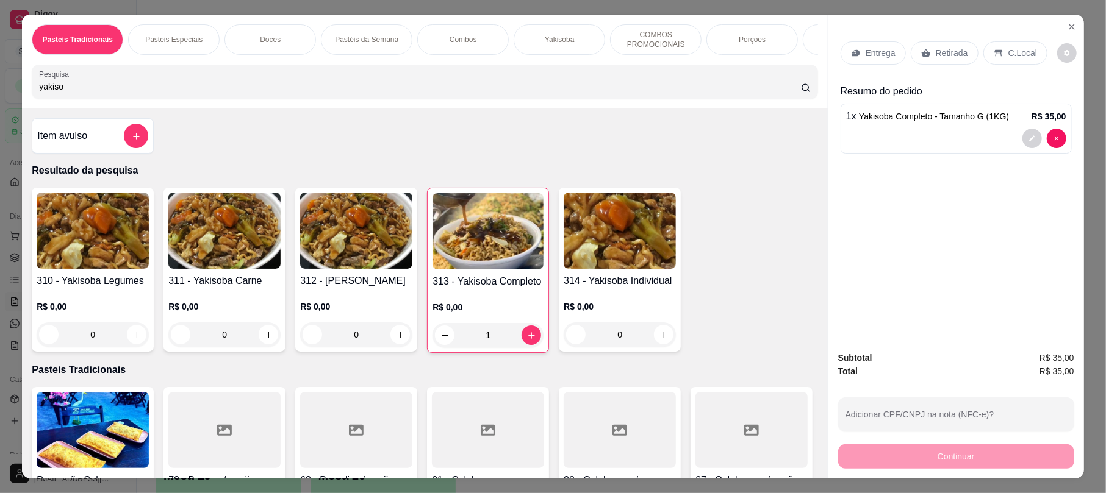
click at [182, 88] on div "yakiso" at bounding box center [424, 82] width 771 height 24
drag, startPoint x: 182, startPoint y: 88, endPoint x: 1, endPoint y: 96, distance: 180.7
click at [1, 96] on div "Pasteis Tradicionais Pasteis Especiais Doces Pastéis da Semana Combos Yakisoba …" at bounding box center [553, 246] width 1106 height 493
click at [185, 93] on input "yakiso" at bounding box center [420, 87] width 762 height 12
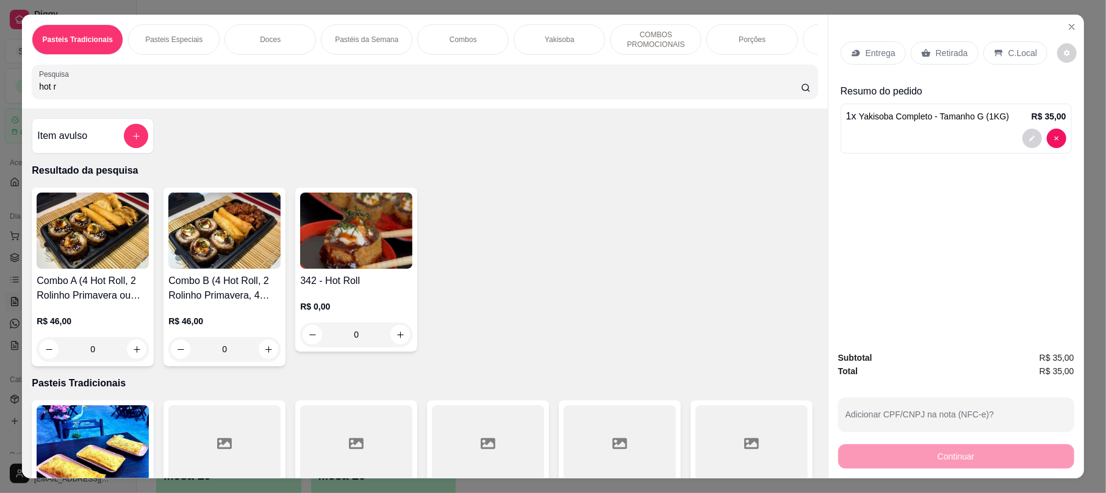
type input "hot r"
click at [340, 218] on img at bounding box center [356, 231] width 112 height 76
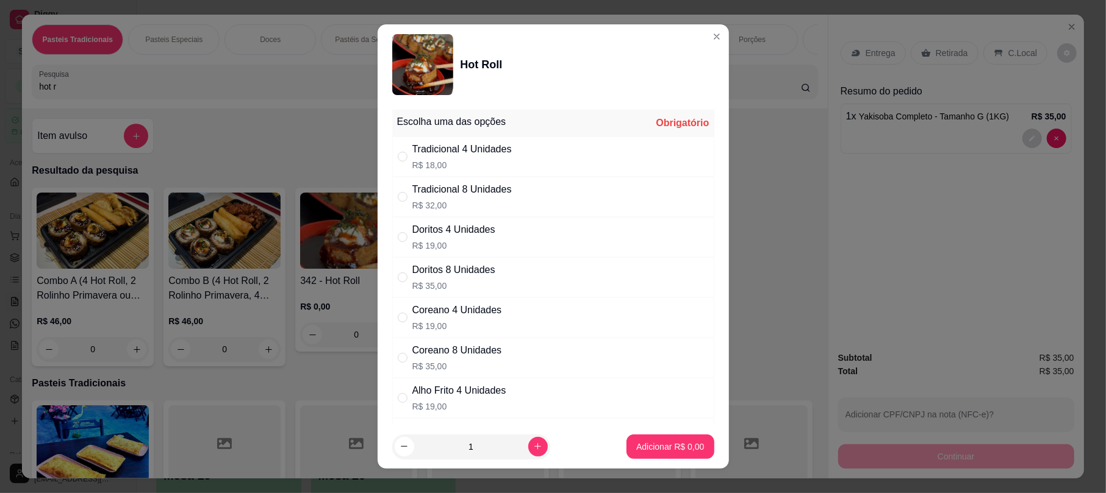
click at [466, 195] on div "Tradicional 8 Unidades" at bounding box center [461, 189] width 99 height 15
radio input "true"
click at [653, 450] on p "Adicionar R$ 32,00" at bounding box center [668, 447] width 71 height 12
type input "1"
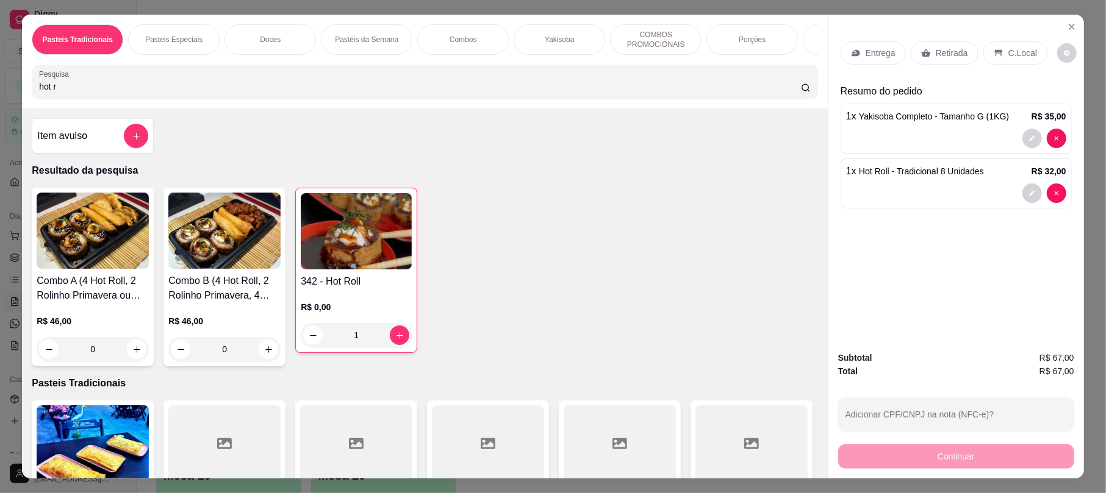
click at [182, 82] on div "hot r" at bounding box center [424, 82] width 771 height 24
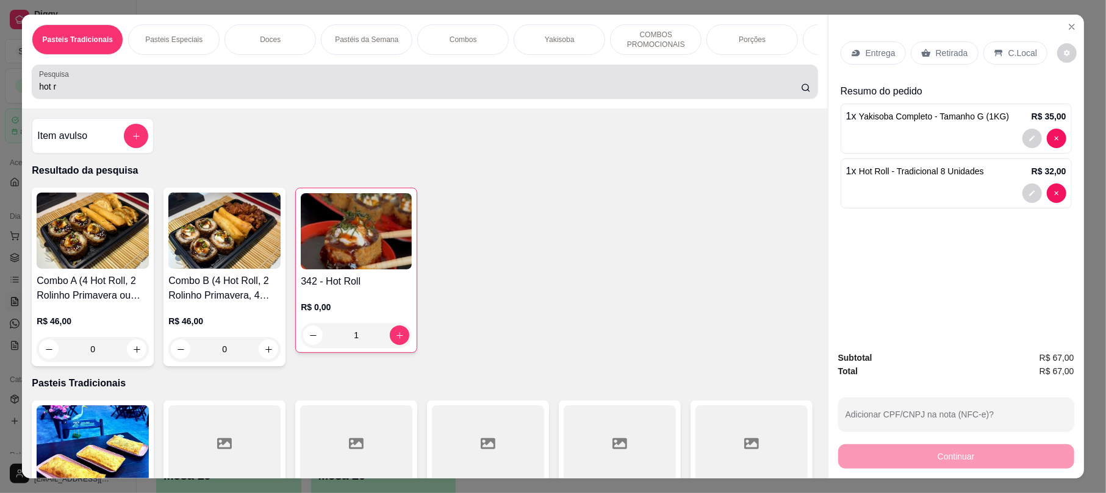
click at [182, 82] on div "hot r" at bounding box center [424, 82] width 771 height 24
drag, startPoint x: 182, startPoint y: 82, endPoint x: 27, endPoint y: 88, distance: 154.4
click at [32, 88] on div "Pesquisa hot r" at bounding box center [425, 82] width 786 height 34
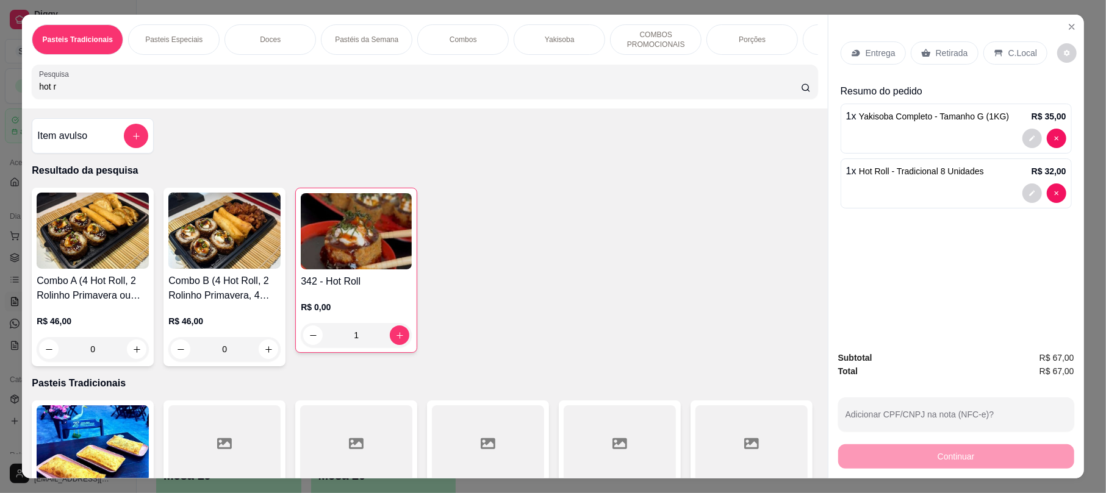
drag, startPoint x: 101, startPoint y: 100, endPoint x: 0, endPoint y: 94, distance: 101.4
click at [0, 94] on div "Pasteis Tradicionais Pasteis Especiais Doces Pastéis da Semana Combos Yakisoba …" at bounding box center [553, 246] width 1106 height 493
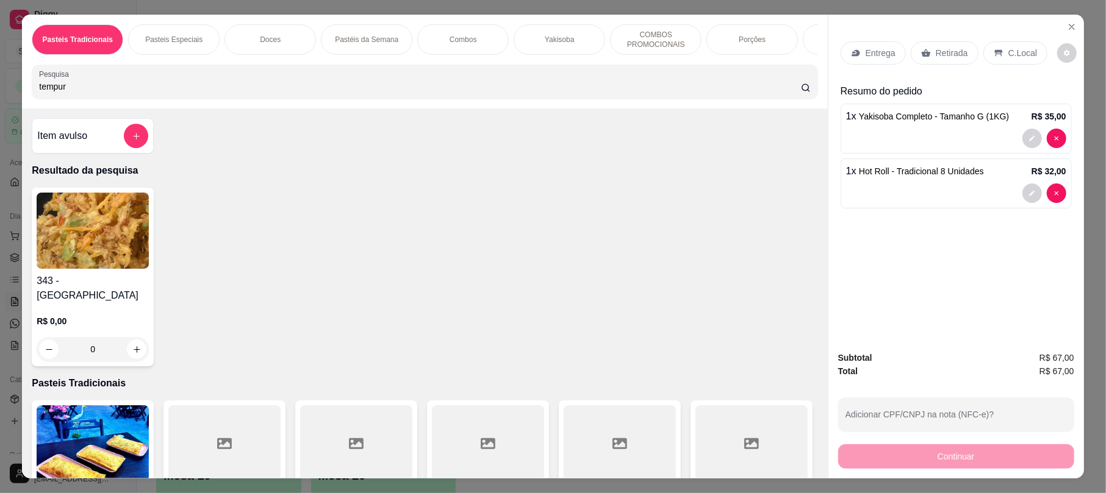
type input "tempur"
click at [76, 269] on img at bounding box center [93, 231] width 112 height 76
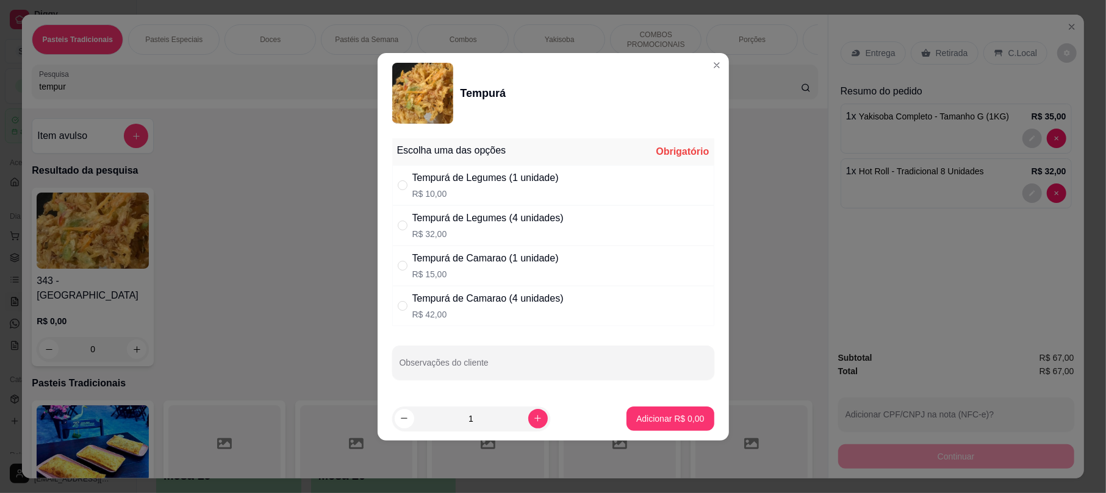
click at [488, 218] on div "Tempurá de Legumes (4 unidades)" at bounding box center [487, 218] width 151 height 15
radio input "true"
click at [631, 418] on p "Adicionar R$ 32,00" at bounding box center [667, 419] width 73 height 12
type input "1"
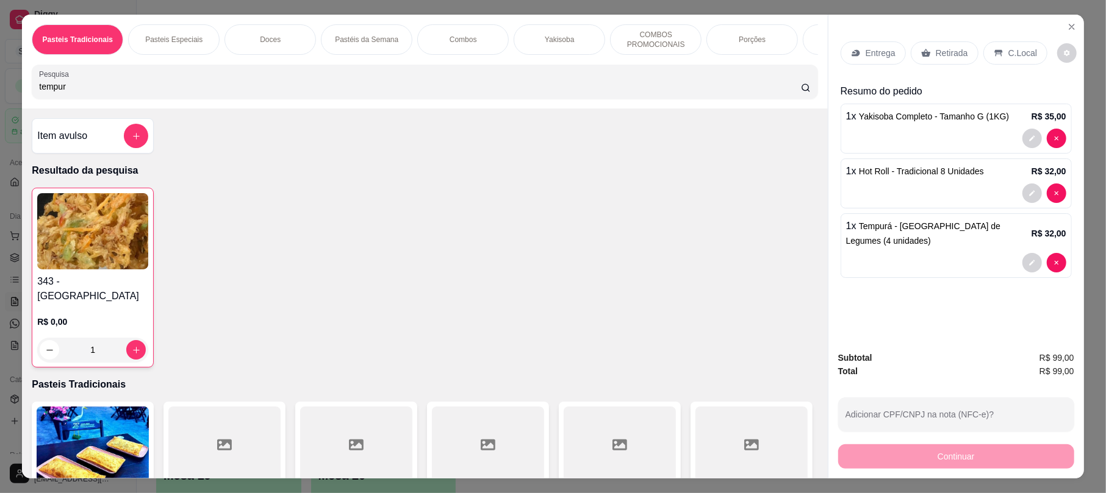
click at [920, 46] on div "Retirada" at bounding box center [945, 52] width 68 height 23
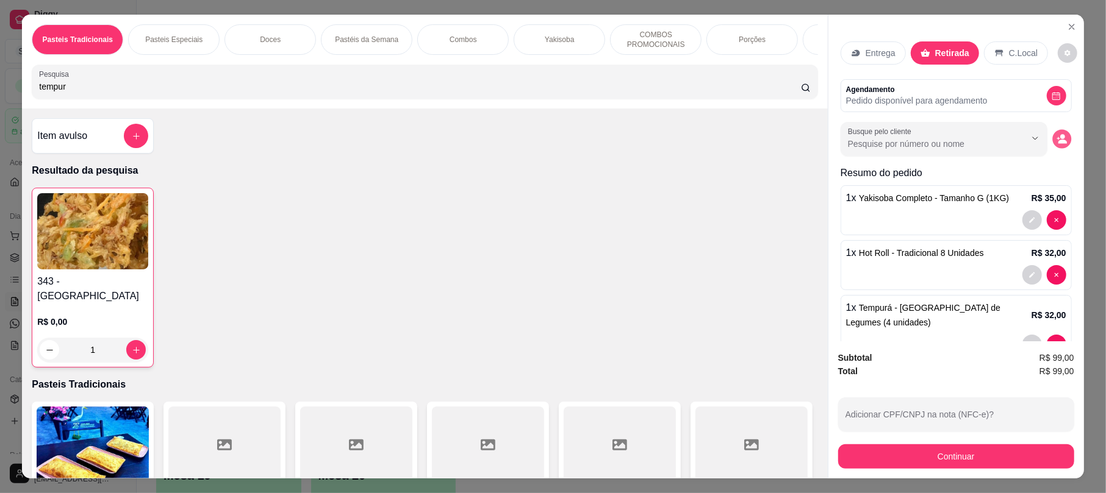
click at [1056, 140] on icon "decrease-product-quantity" at bounding box center [1061, 139] width 10 height 10
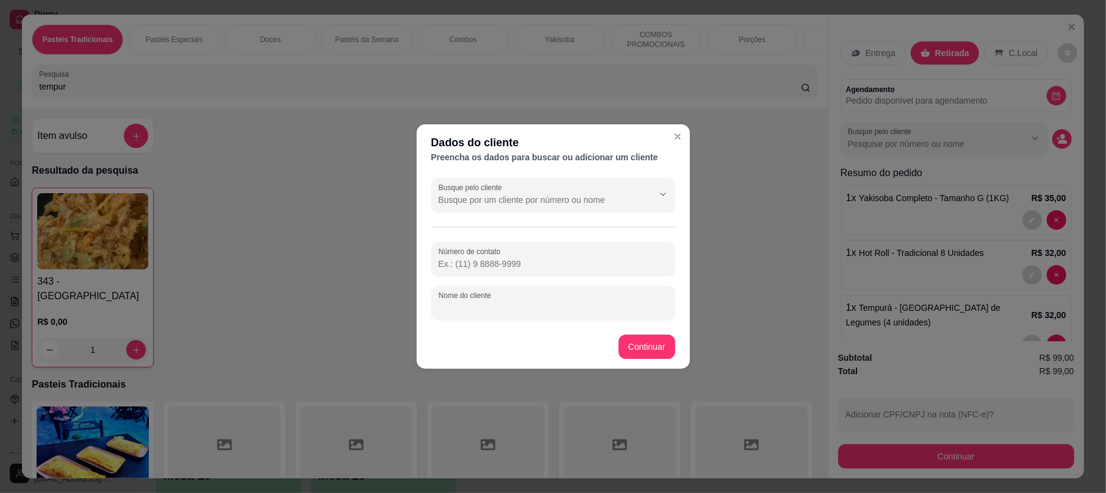
click at [537, 302] on input "Nome do cliente" at bounding box center [553, 308] width 229 height 12
type input "edenilson"
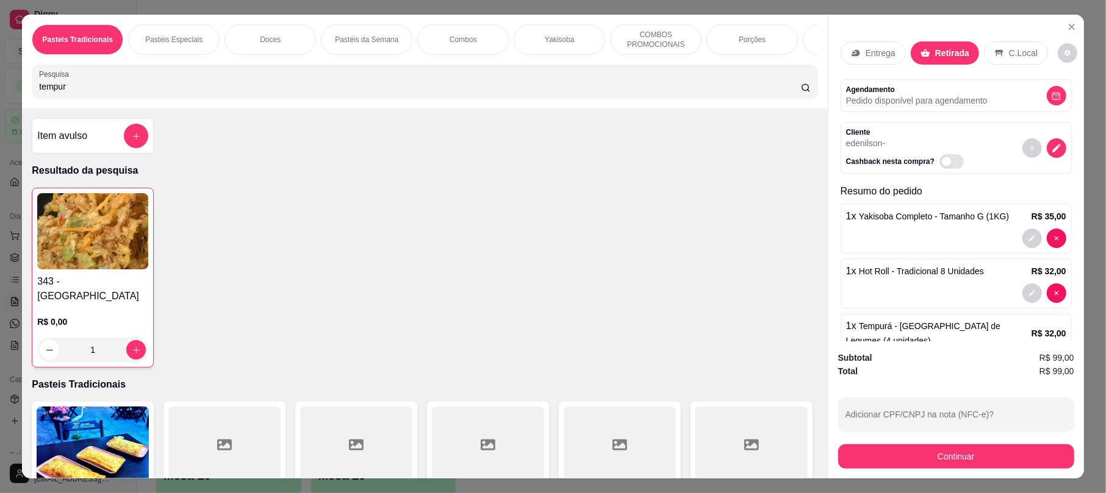
click at [967, 470] on div "Subtotal R$ 99,00 Total R$ 99,00 Adicionar CPF/CNPJ na nota (NFC-e)? Continuar" at bounding box center [956, 410] width 256 height 137
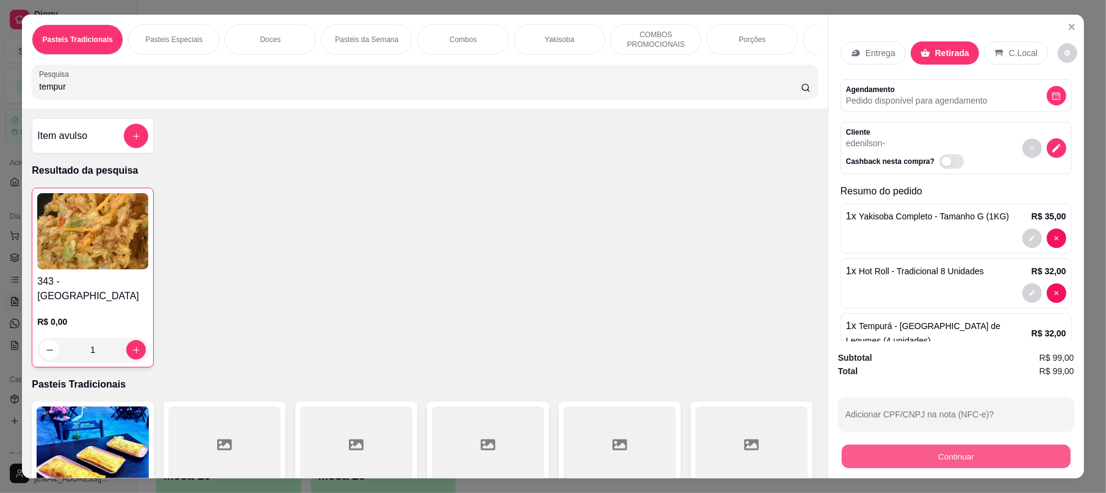
click at [952, 459] on button "Continuar" at bounding box center [956, 457] width 229 height 24
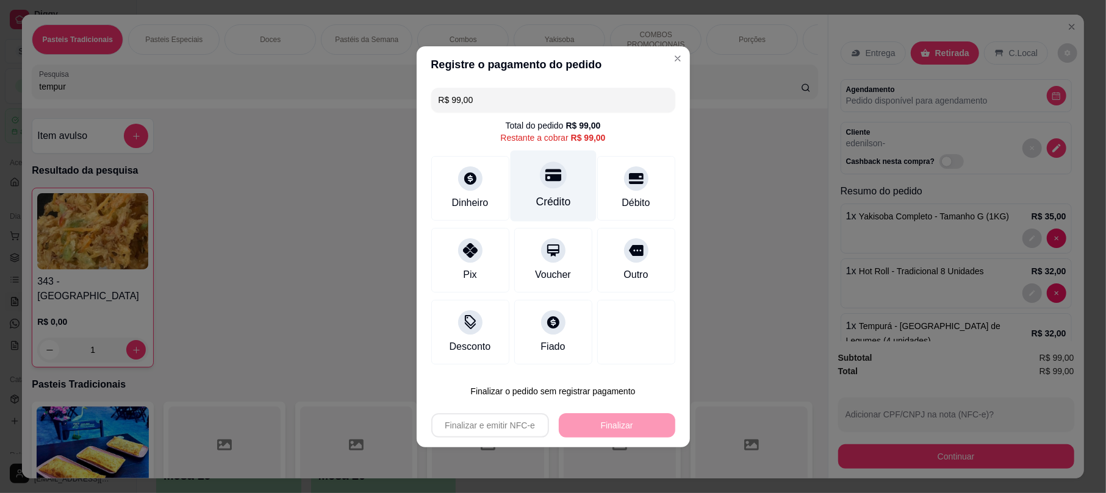
click at [545, 174] on icon at bounding box center [553, 175] width 16 height 16
type input "R$ 0,00"
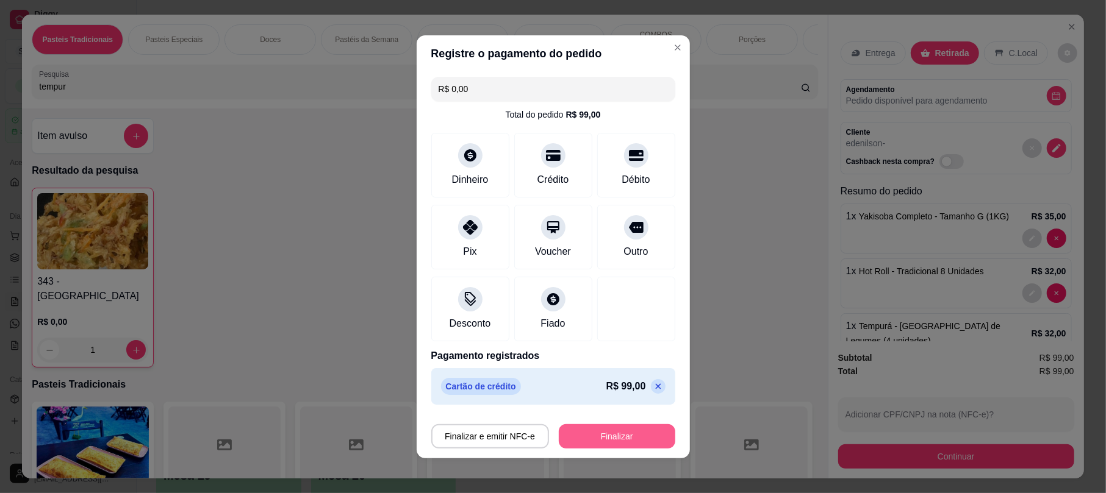
click at [623, 432] on button "Finalizar" at bounding box center [617, 437] width 116 height 24
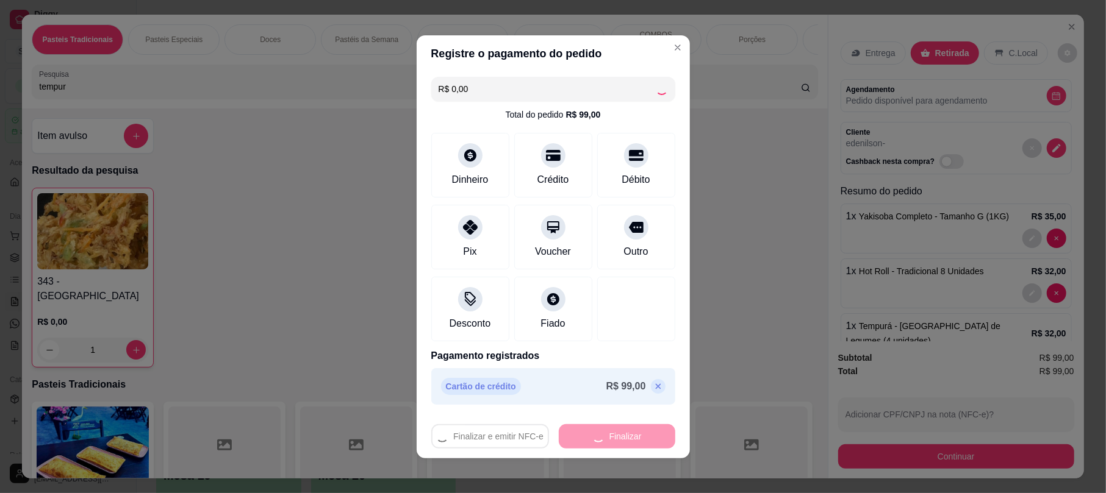
type input "0"
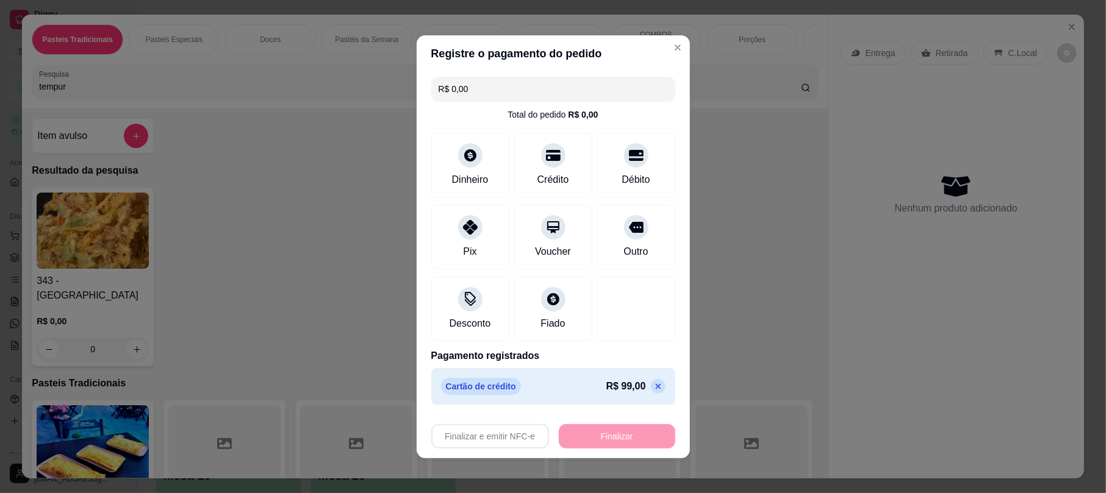
type input "-R$ 99,00"
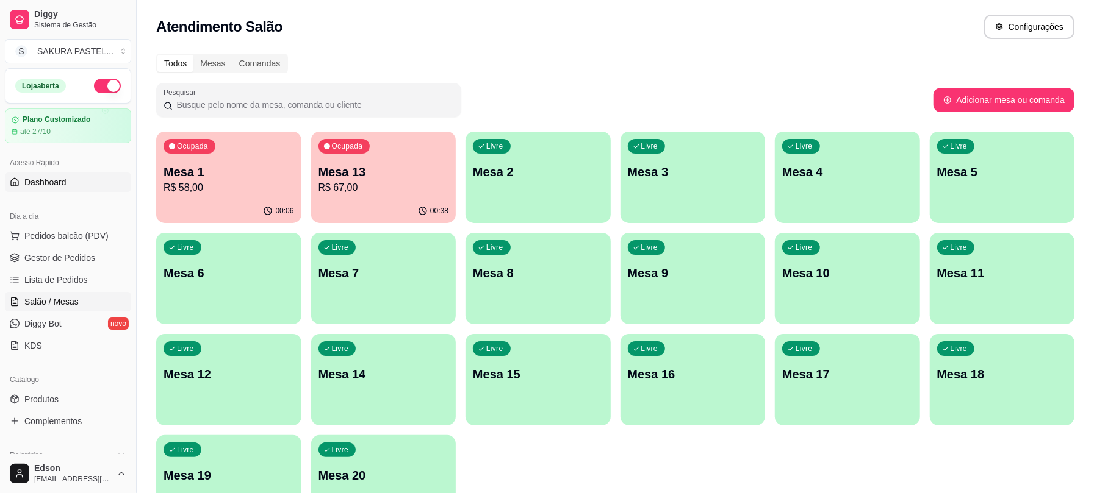
click at [79, 191] on link "Dashboard" at bounding box center [68, 183] width 126 height 20
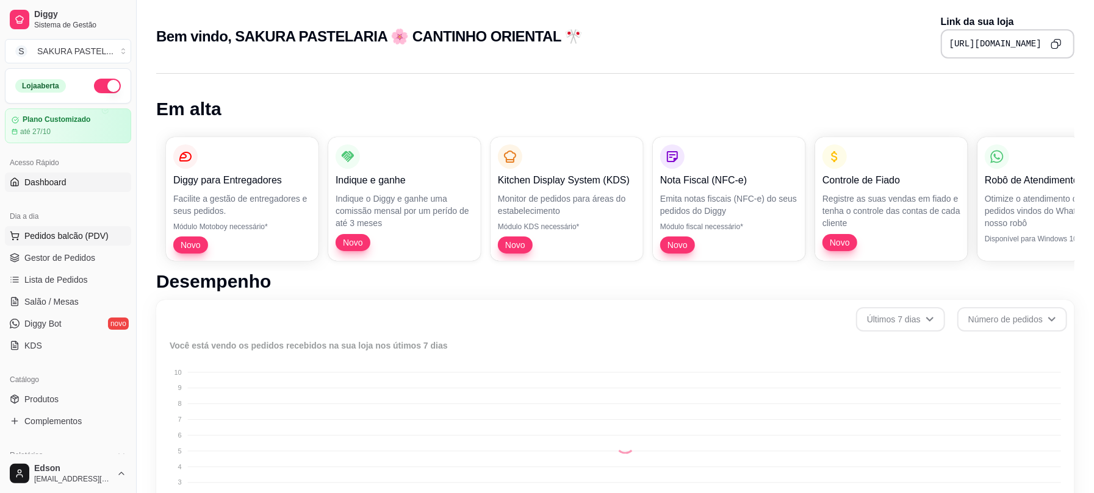
click at [81, 233] on span "Pedidos balcão (PDV)" at bounding box center [66, 236] width 84 height 12
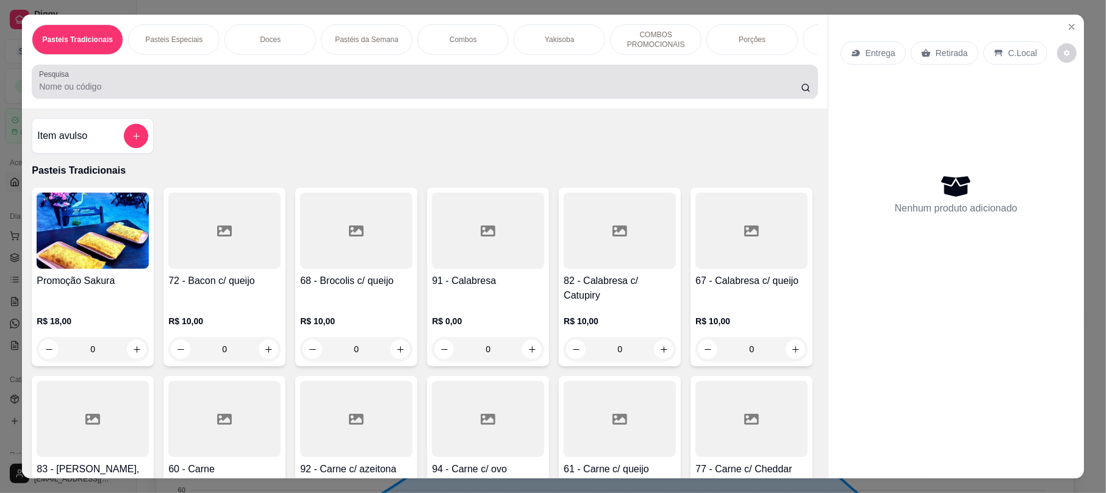
click at [217, 78] on div "Pesquisa" at bounding box center [425, 82] width 786 height 34
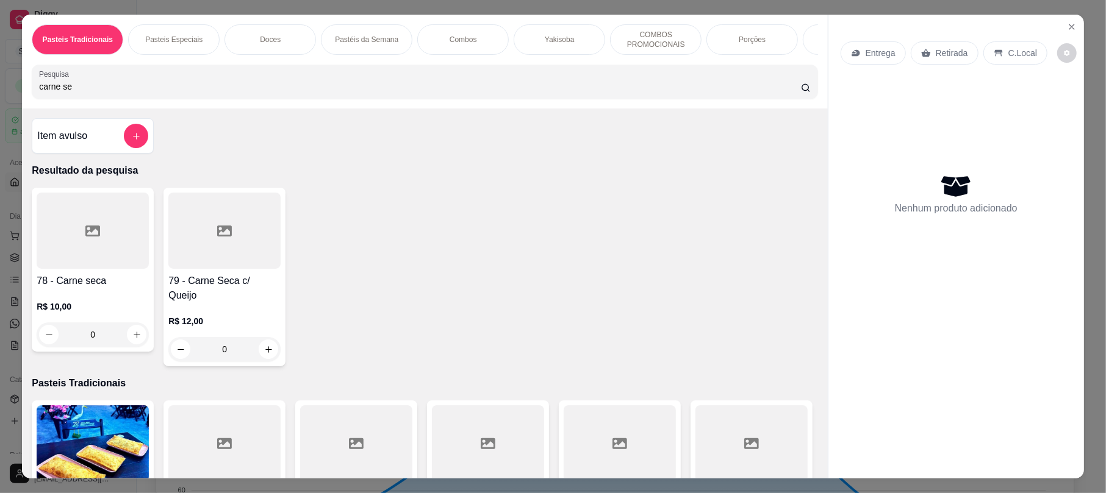
type input "carne se"
click at [109, 267] on div at bounding box center [93, 231] width 112 height 76
click at [228, 249] on div at bounding box center [224, 231] width 112 height 76
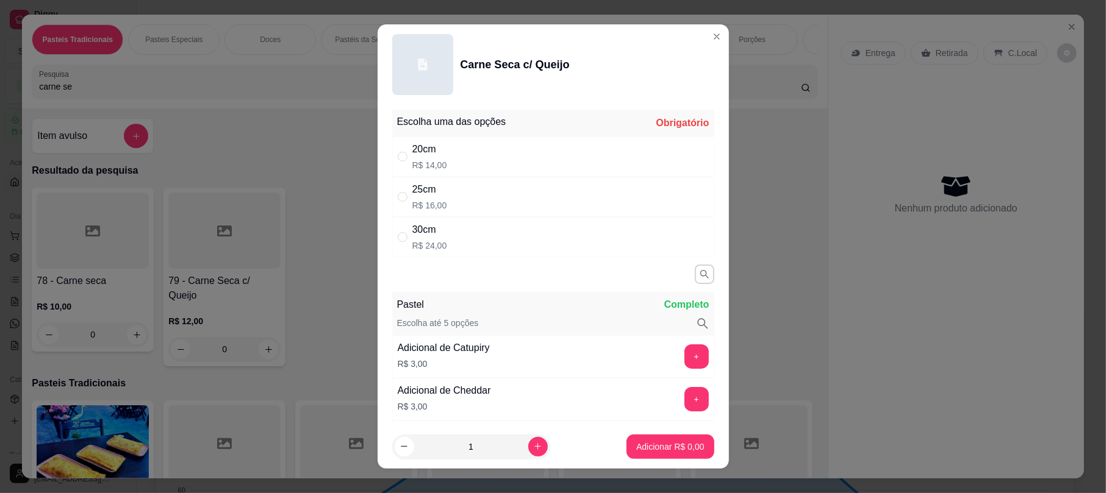
click at [413, 151] on div "20cm" at bounding box center [429, 149] width 35 height 15
radio input "true"
click at [530, 442] on button "increase-product-quantity" at bounding box center [537, 446] width 19 height 19
type input "2"
click at [582, 430] on footer "2 Adicionar R$ 28,00" at bounding box center [553, 447] width 351 height 44
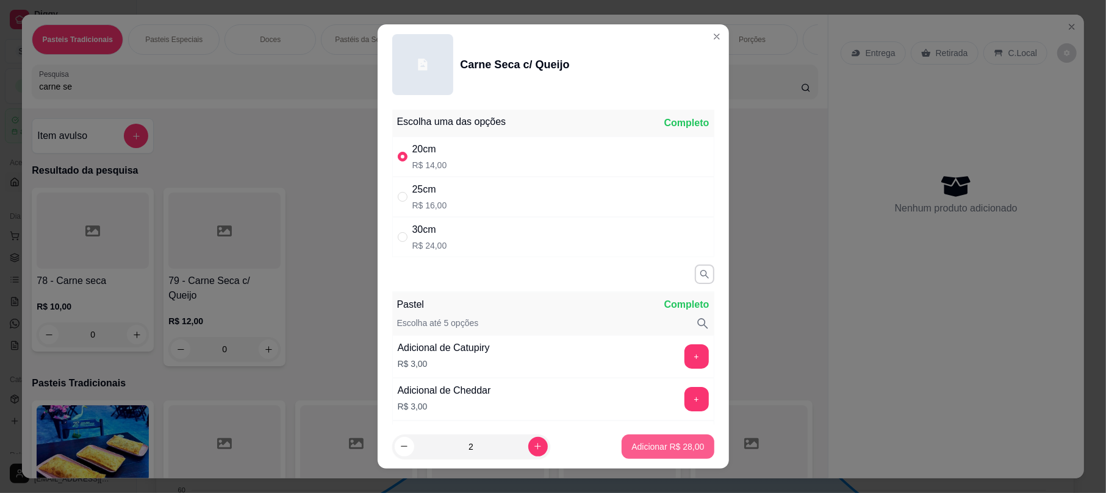
click at [656, 443] on p "Adicionar R$ 28,00" at bounding box center [667, 447] width 73 height 12
type input "2"
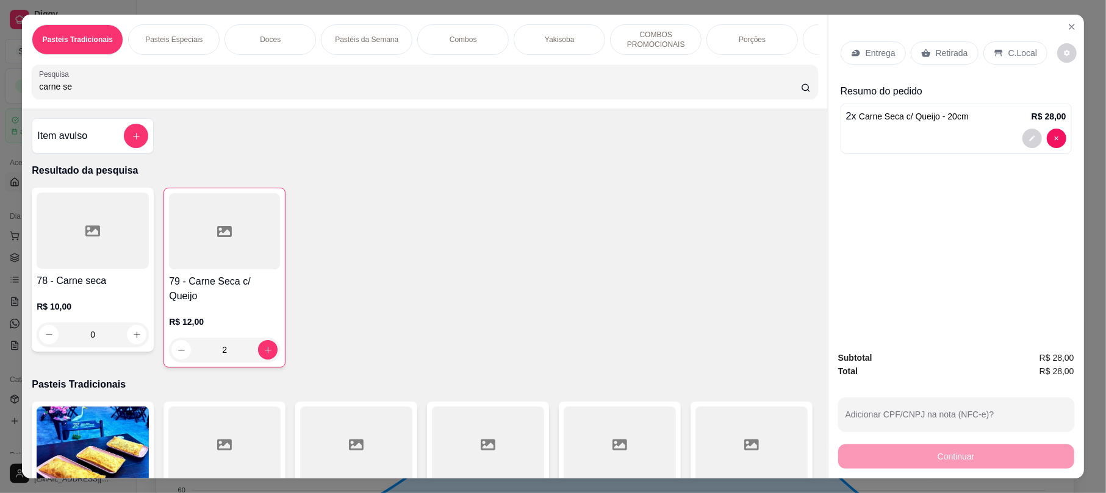
click at [947, 49] on p "Retirada" at bounding box center [952, 53] width 32 height 12
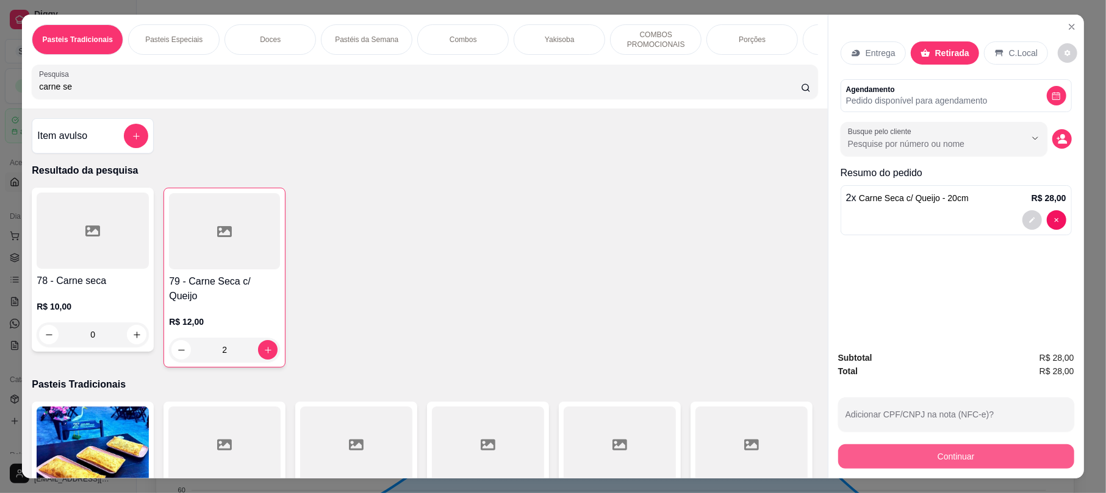
click at [942, 459] on button "Continuar" at bounding box center [956, 457] width 236 height 24
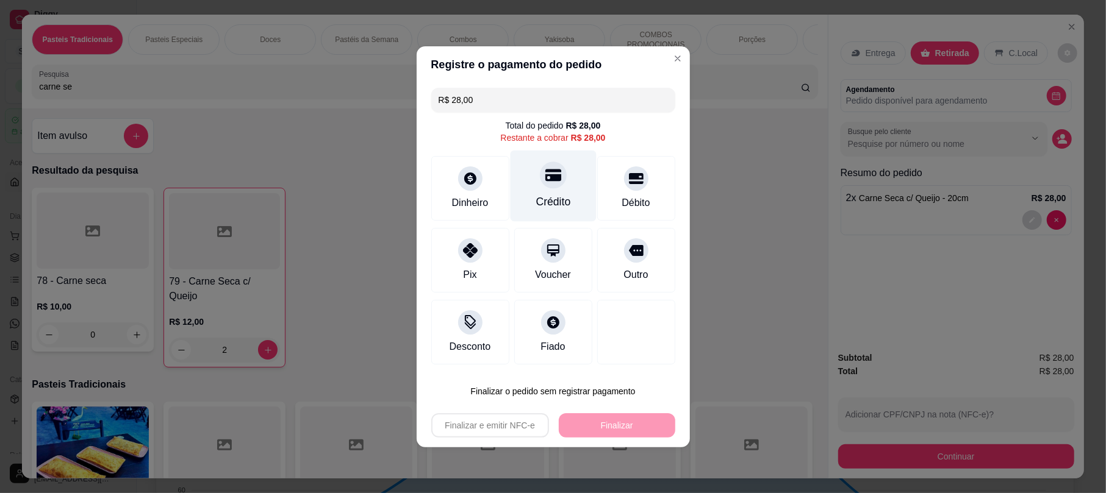
click at [549, 190] on div "Crédito" at bounding box center [553, 185] width 86 height 71
type input "R$ 0,00"
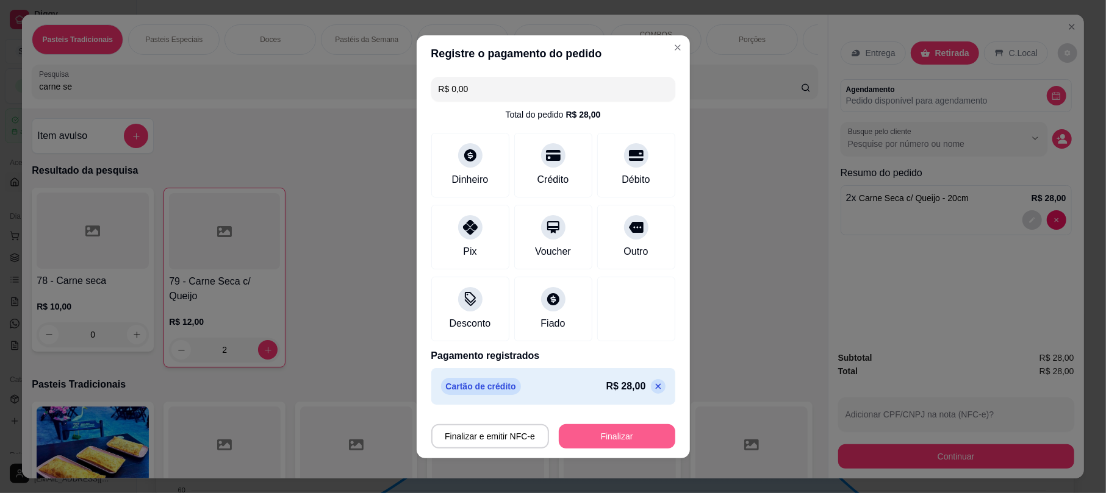
click at [611, 438] on button "Finalizar" at bounding box center [617, 437] width 116 height 24
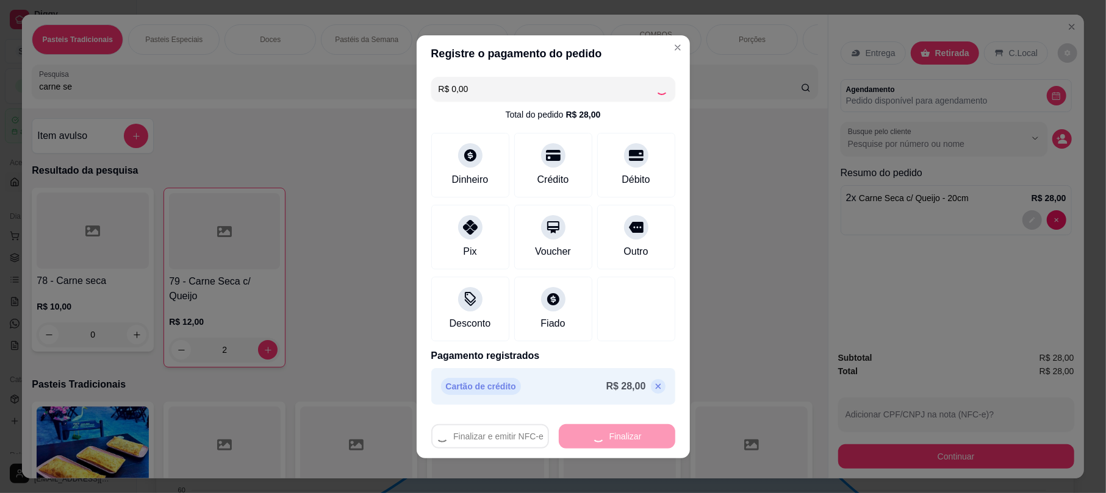
type input "0"
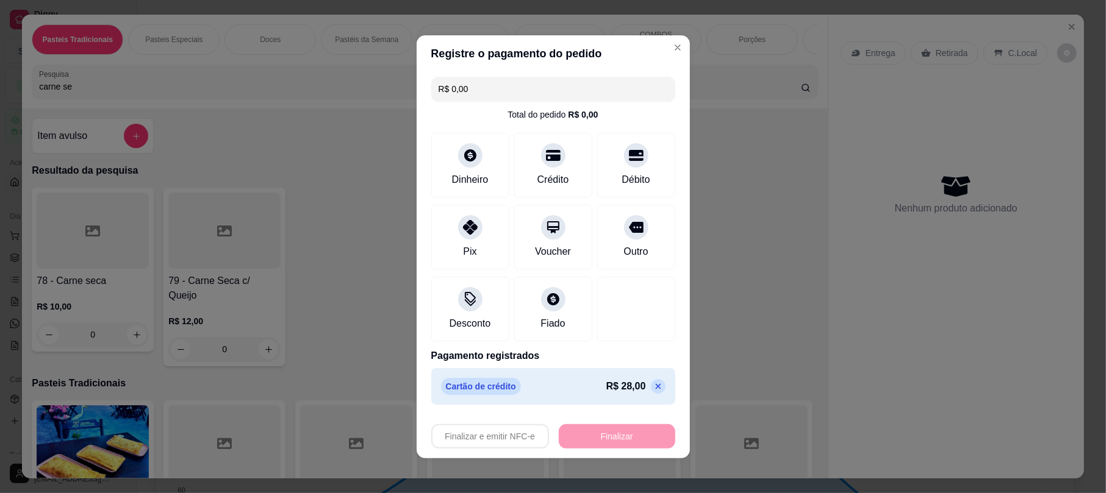
type input "-R$ 28,00"
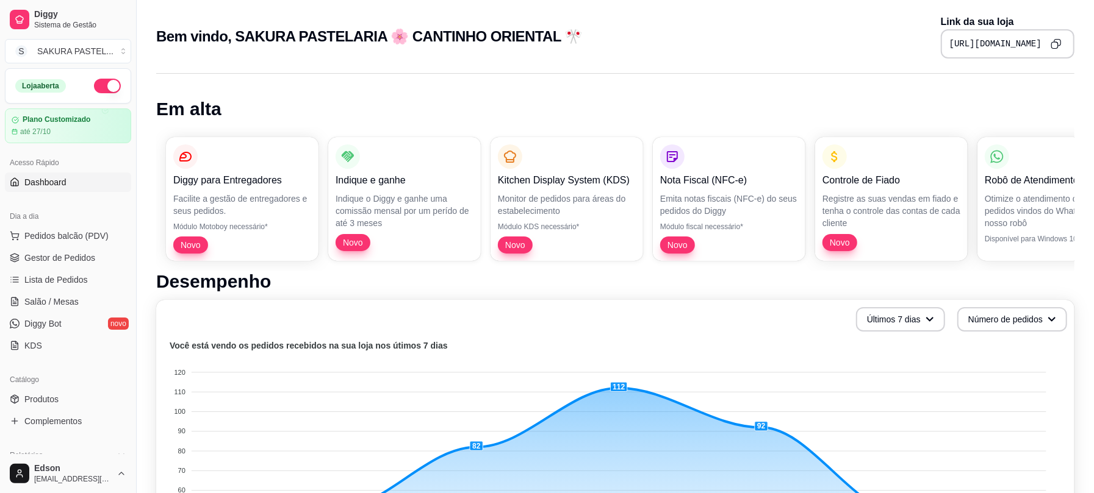
click at [70, 187] on link "Dashboard" at bounding box center [68, 183] width 126 height 20
click at [83, 259] on span "Gestor de Pedidos" at bounding box center [59, 258] width 71 height 12
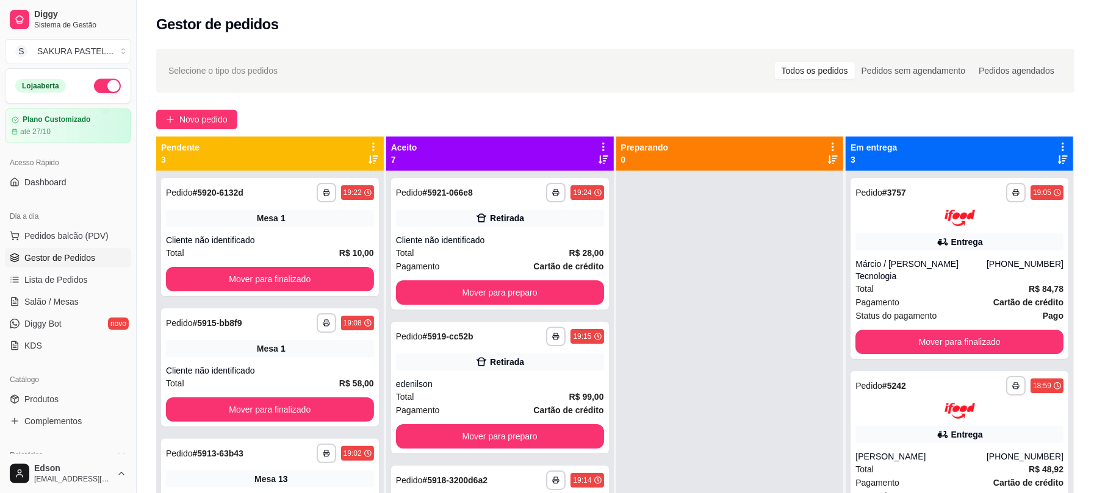
click at [371, 142] on icon at bounding box center [373, 147] width 11 height 11
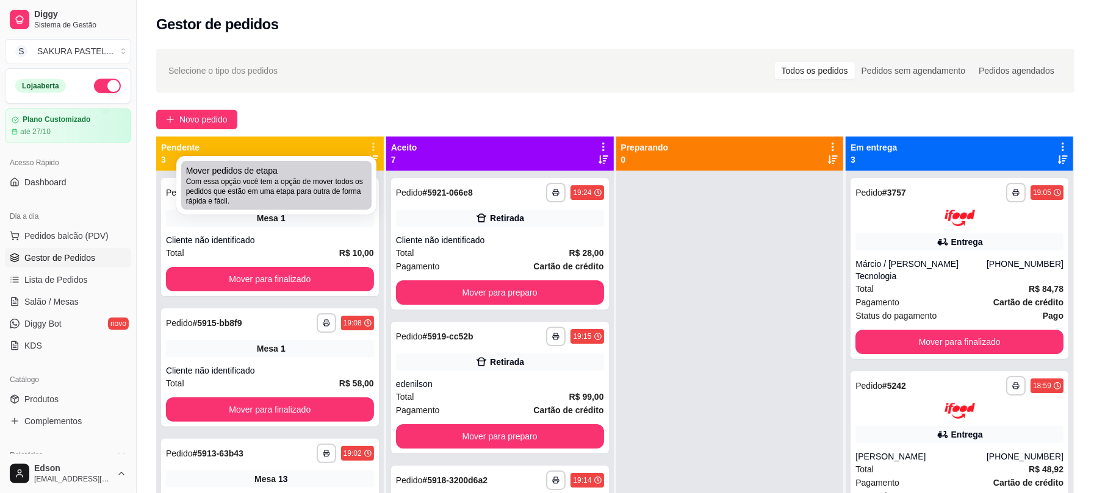
click at [340, 174] on div "Mover pedidos de etapa Com essa opção você tem a opção de mover todos os pedido…" at bounding box center [276, 185] width 181 height 41
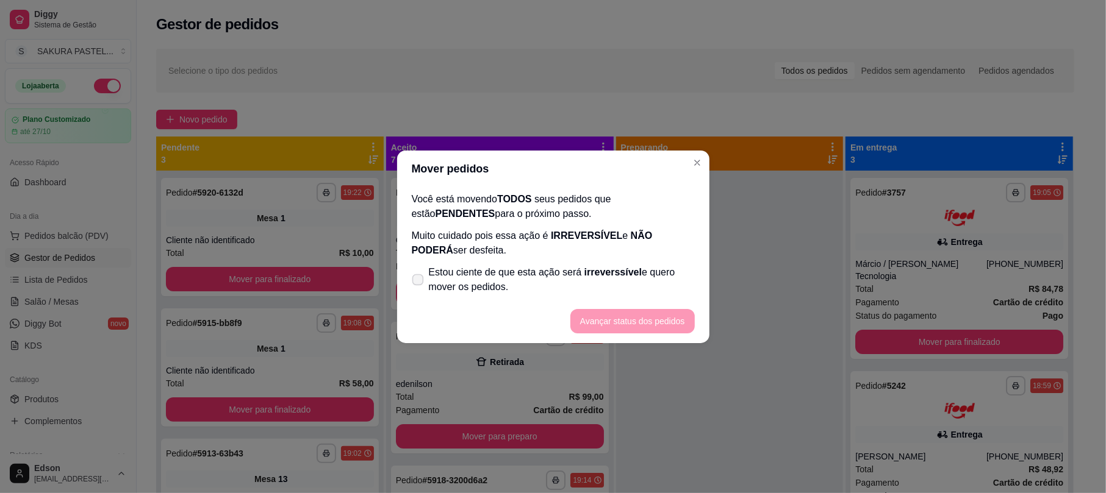
click at [462, 281] on span "Estou ciente de que esta ação será irreverssível e quero mover os pedidos." at bounding box center [562, 279] width 266 height 29
click at [419, 282] on input "Estou ciente de que esta ação será irreverssível e quero mover os pedidos." at bounding box center [415, 286] width 8 height 8
checkbox input "true"
click at [659, 313] on button "Avançar status dos pedidos" at bounding box center [632, 321] width 121 height 24
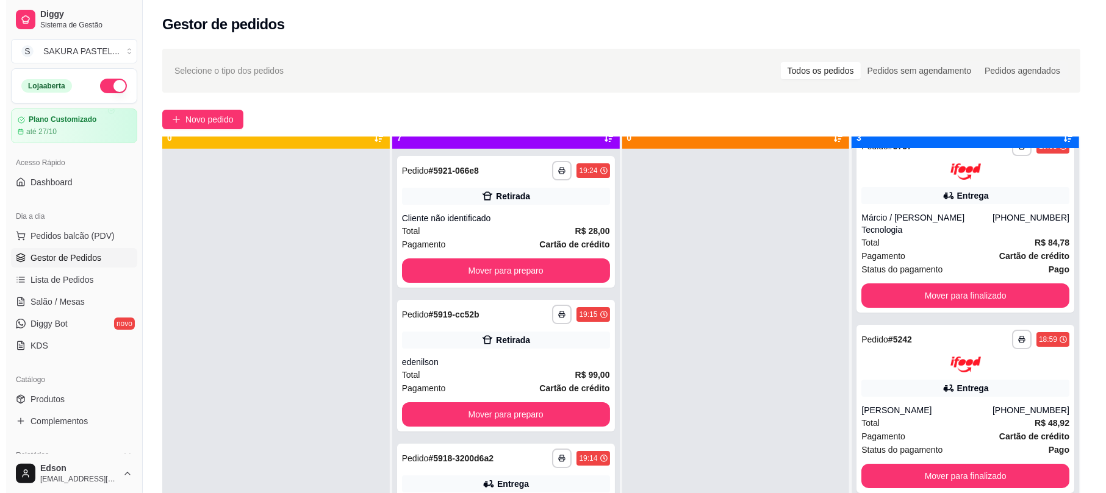
scroll to position [34, 0]
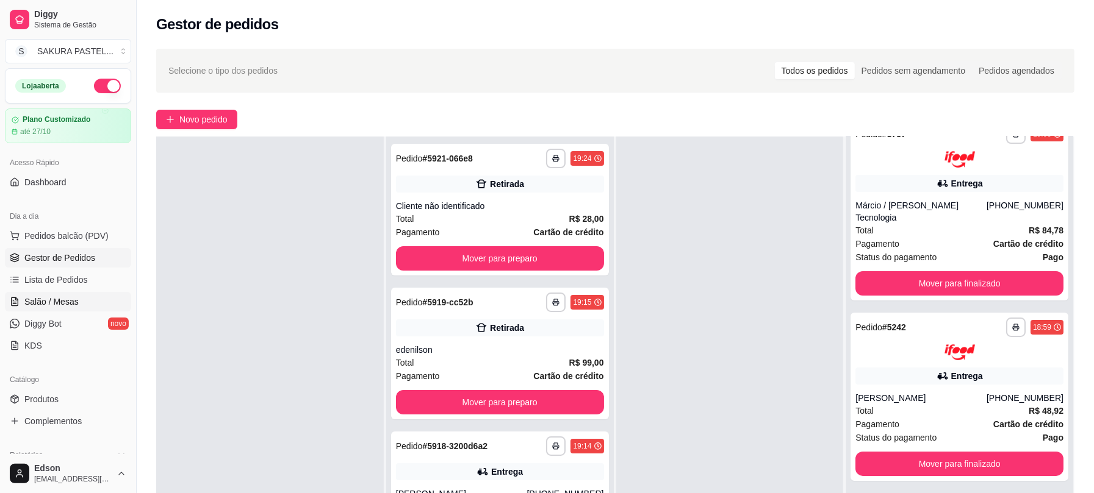
click at [84, 301] on link "Salão / Mesas" at bounding box center [68, 302] width 126 height 20
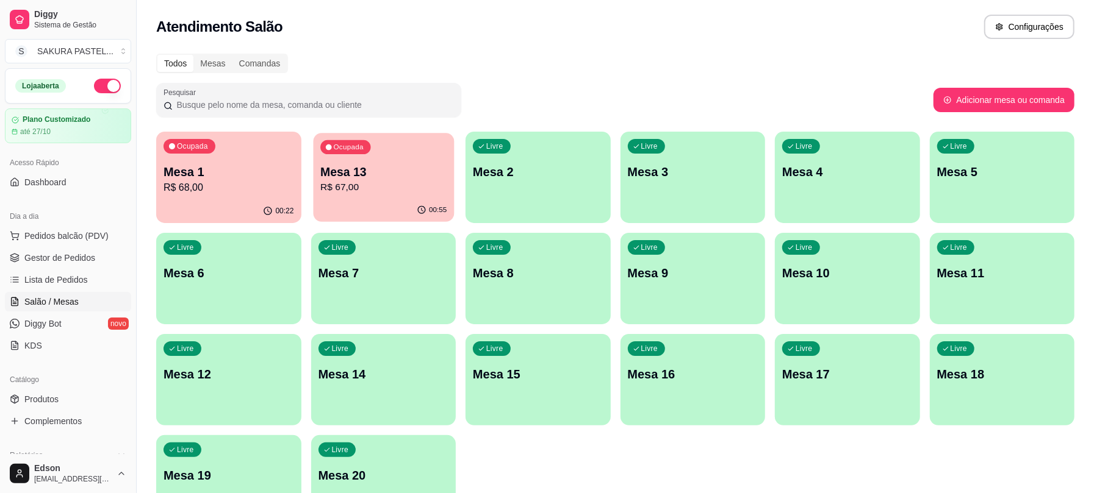
click at [379, 176] on p "Mesa 13" at bounding box center [383, 172] width 126 height 16
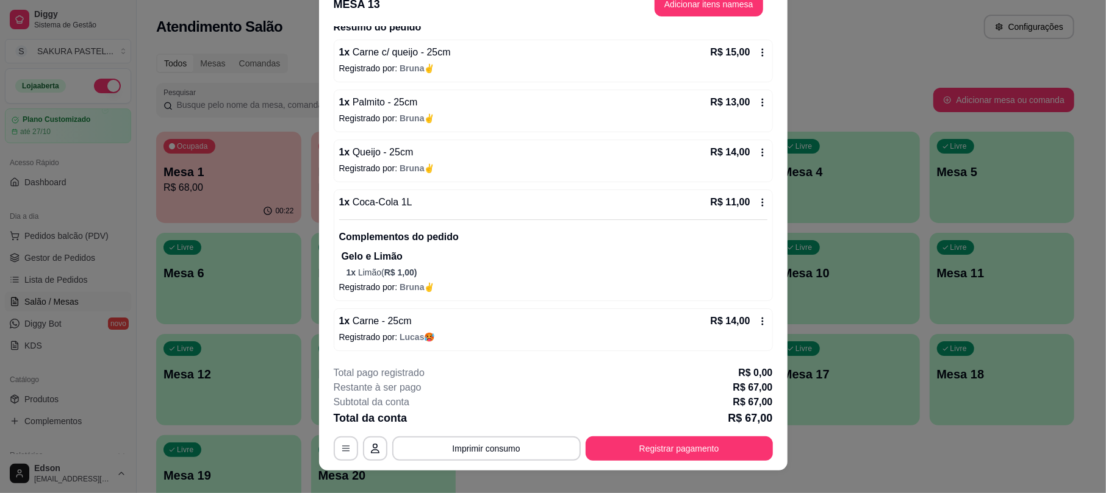
scroll to position [37, 0]
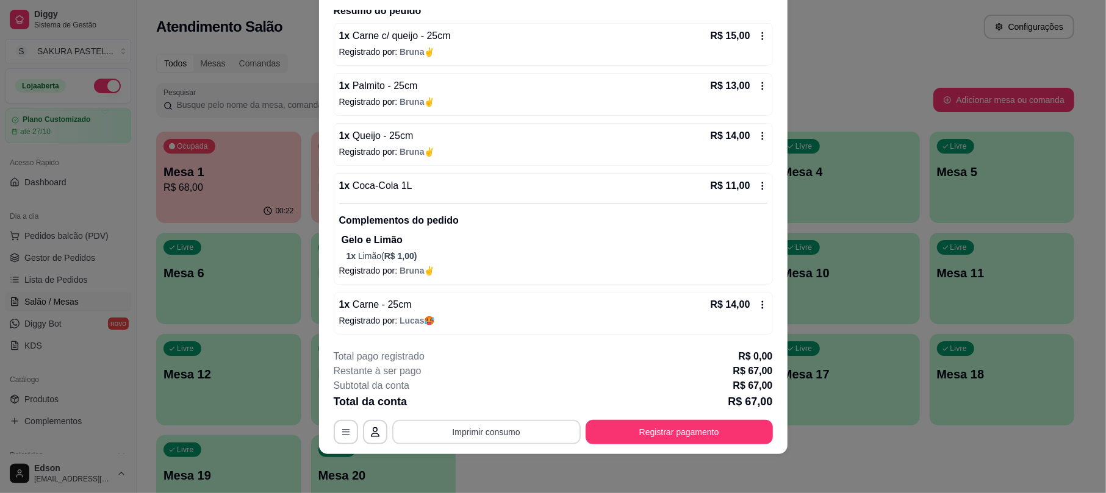
click at [515, 437] on button "Imprimir consumo" at bounding box center [486, 432] width 188 height 24
click at [579, 267] on p "Registrado por: Bruna✌" at bounding box center [553, 271] width 428 height 12
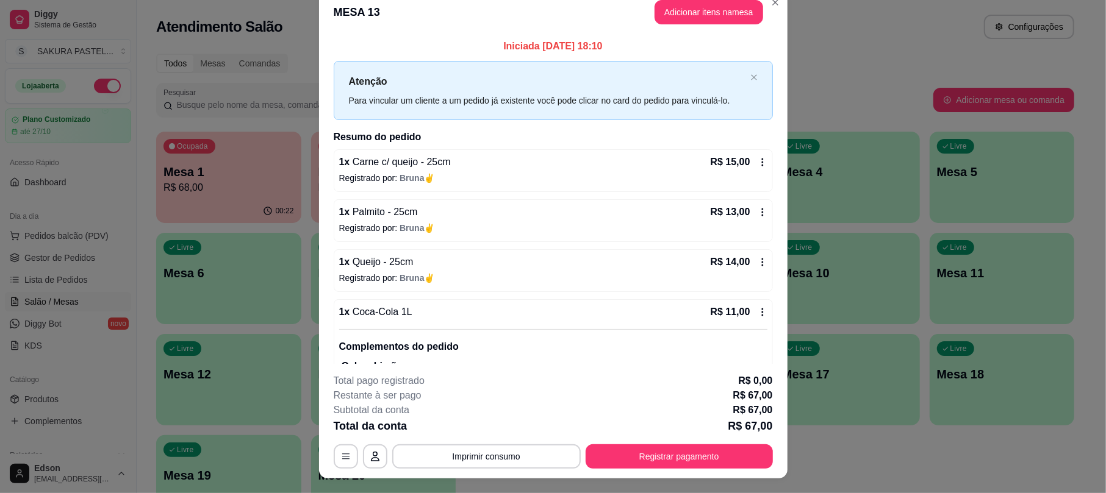
scroll to position [0, 0]
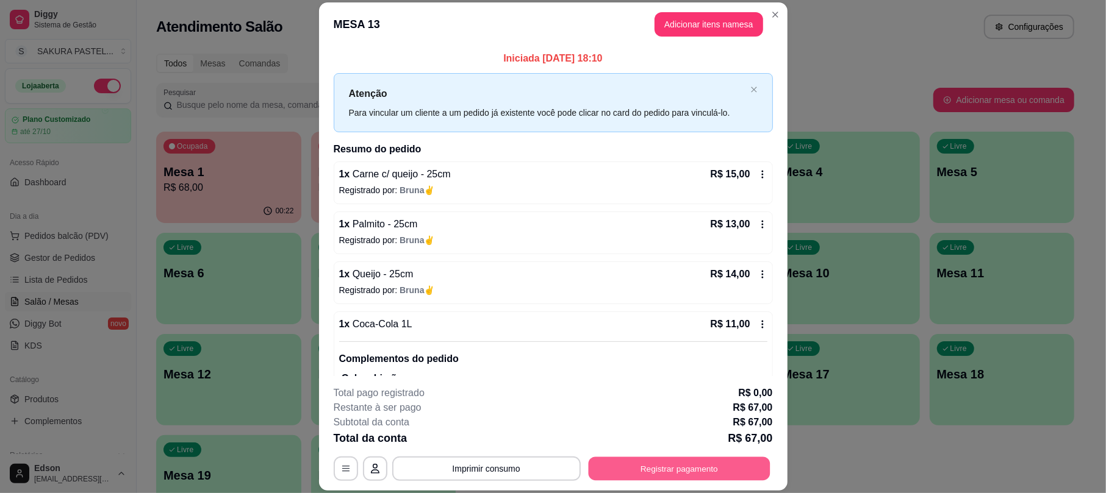
click at [645, 466] on button "Registrar pagamento" at bounding box center [679, 469] width 182 height 24
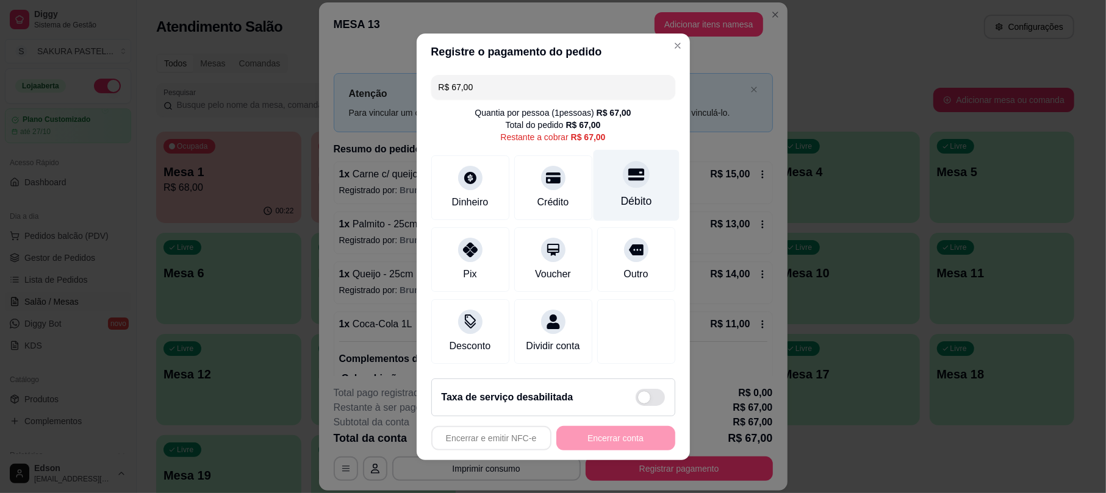
click at [612, 183] on div "Débito" at bounding box center [636, 184] width 86 height 71
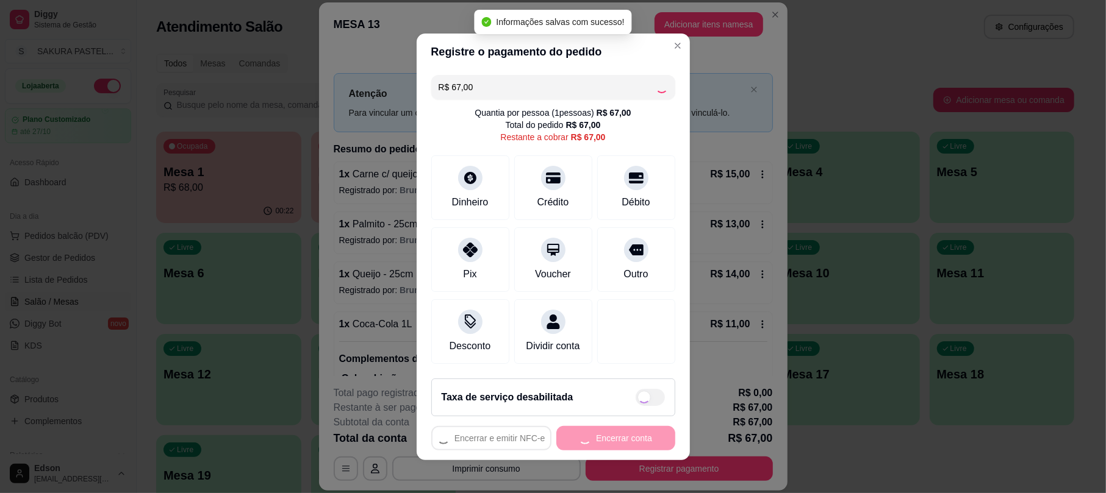
type input "R$ 0,00"
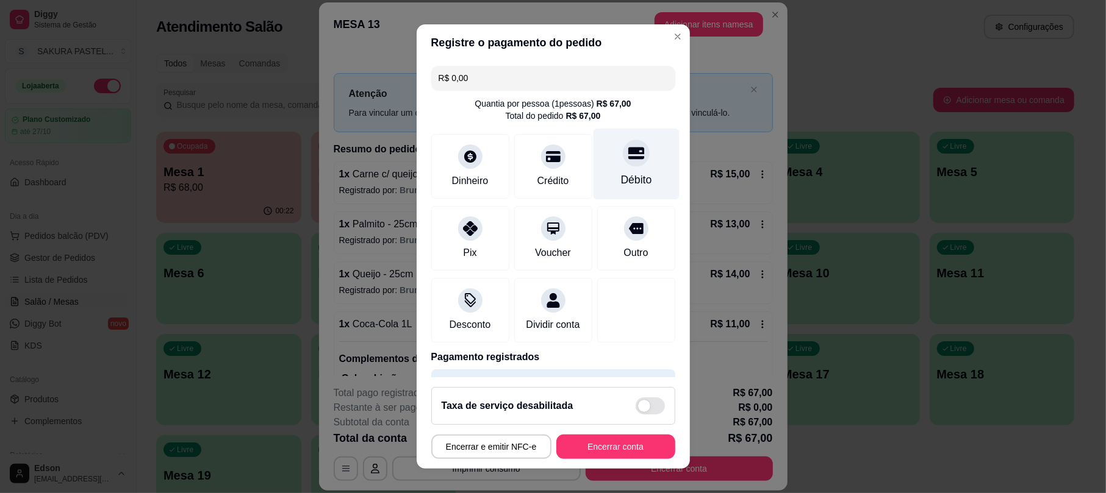
click at [623, 162] on div at bounding box center [636, 153] width 27 height 27
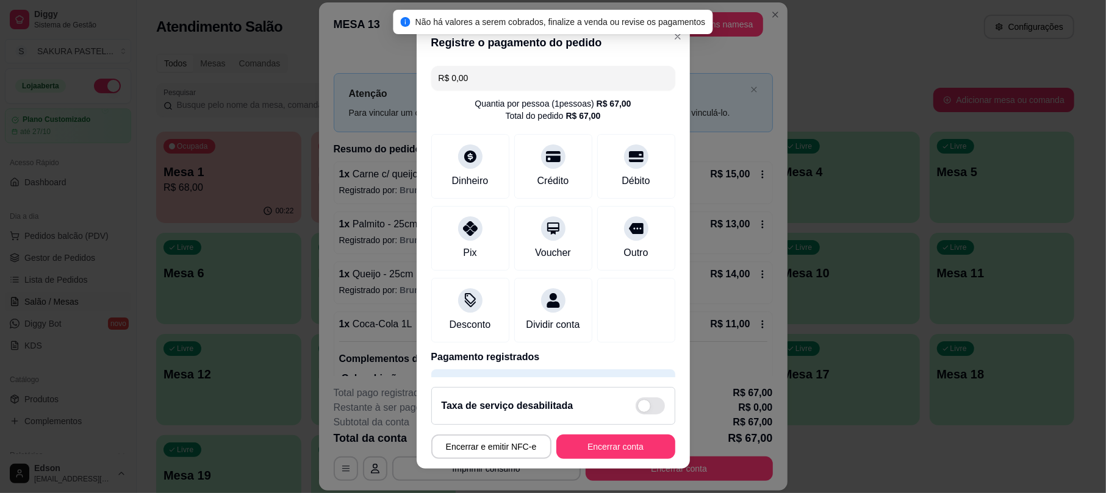
click at [614, 437] on button "Encerrar conta" at bounding box center [615, 447] width 119 height 24
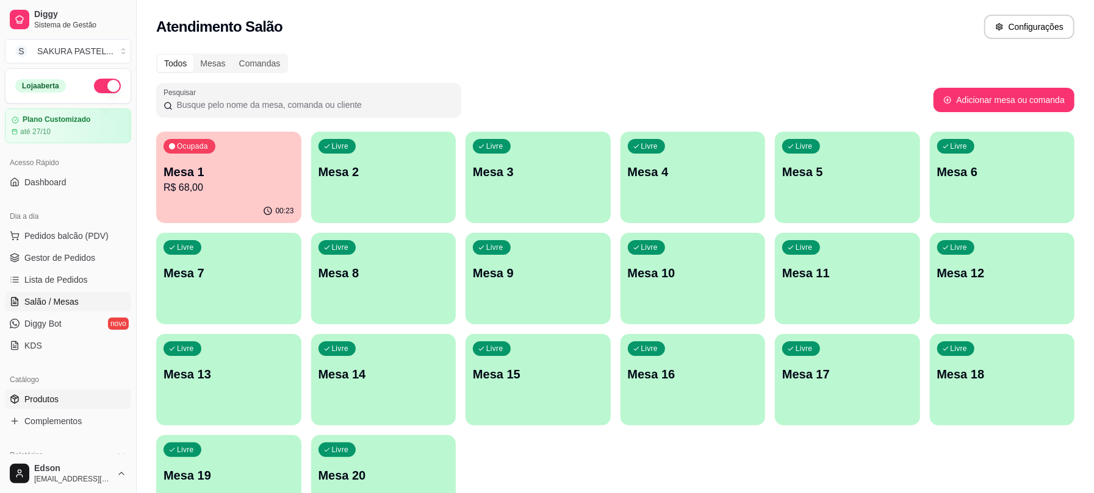
click at [52, 401] on span "Produtos" at bounding box center [41, 399] width 34 height 12
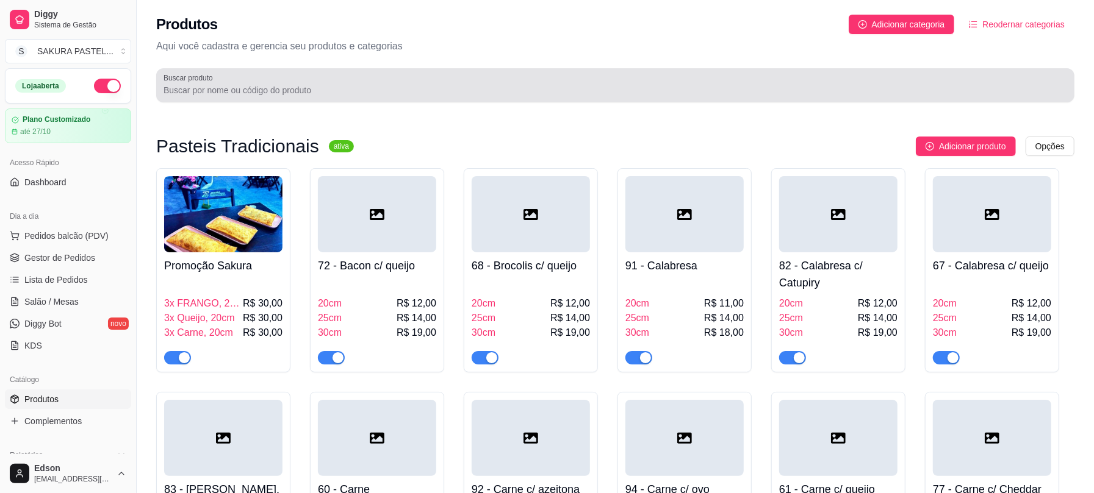
click at [584, 79] on div at bounding box center [614, 85] width 903 height 24
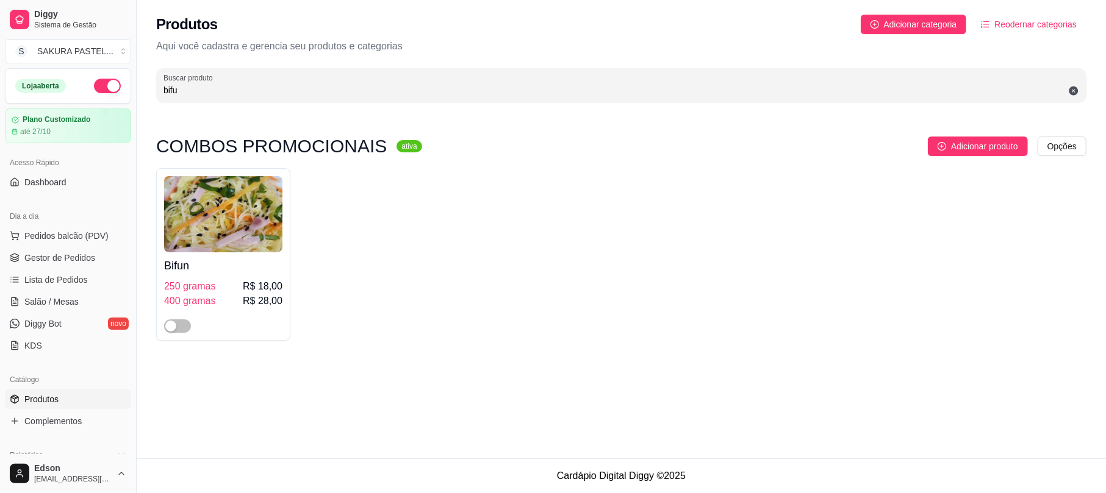
type input "bifu"
click at [27, 233] on span "Pedidos balcão (PDV)" at bounding box center [66, 236] width 84 height 12
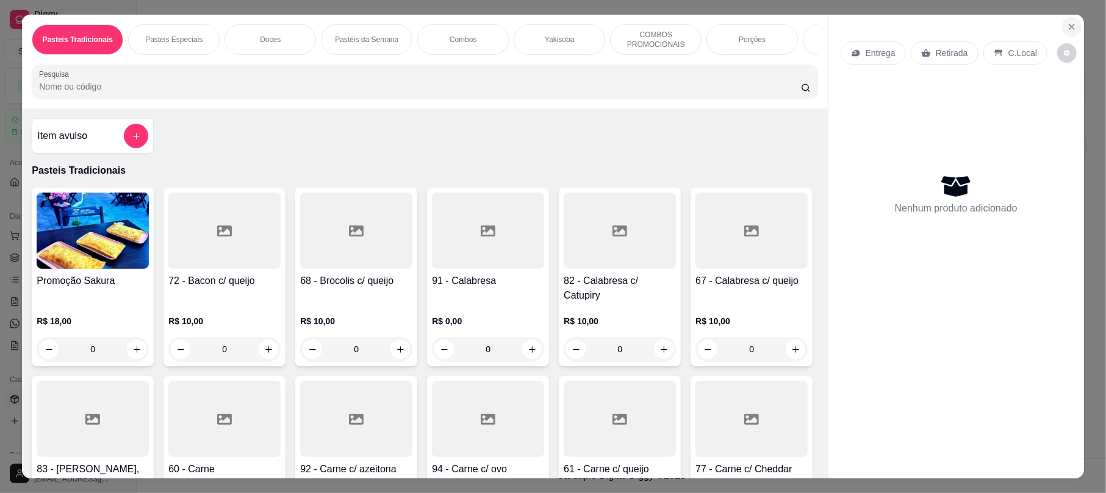
click at [1074, 27] on button "Close" at bounding box center [1072, 27] width 20 height 20
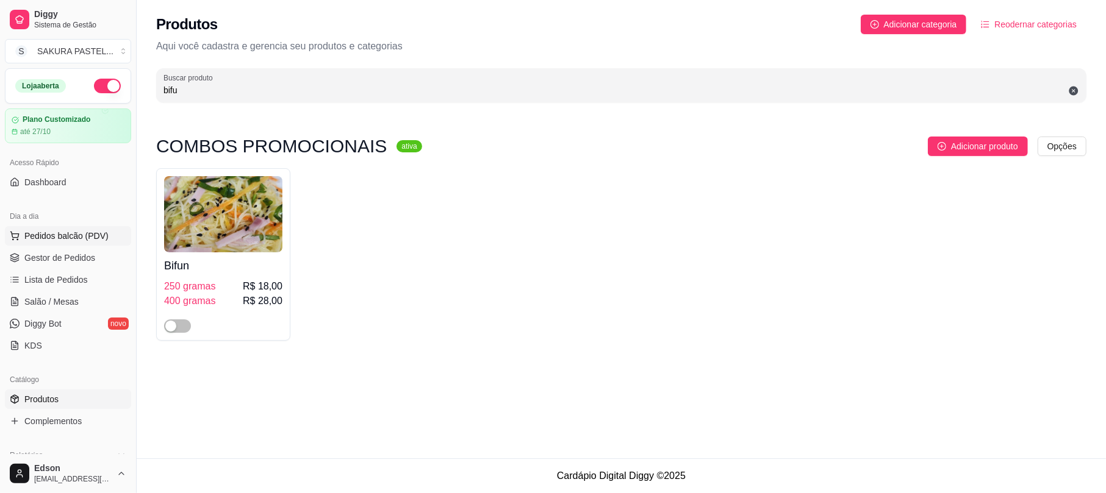
click at [94, 237] on span "Pedidos balcão (PDV)" at bounding box center [66, 236] width 84 height 12
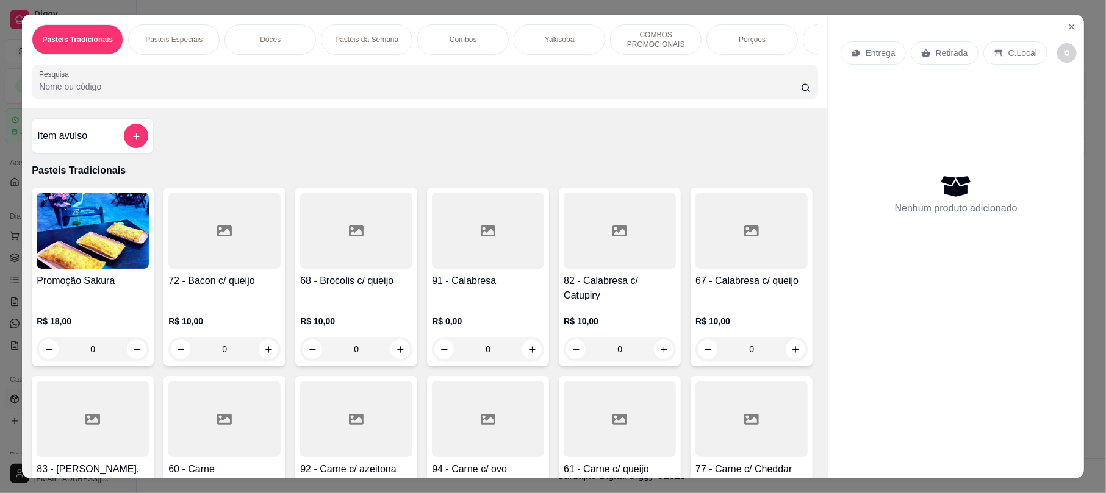
scroll to position [313, 0]
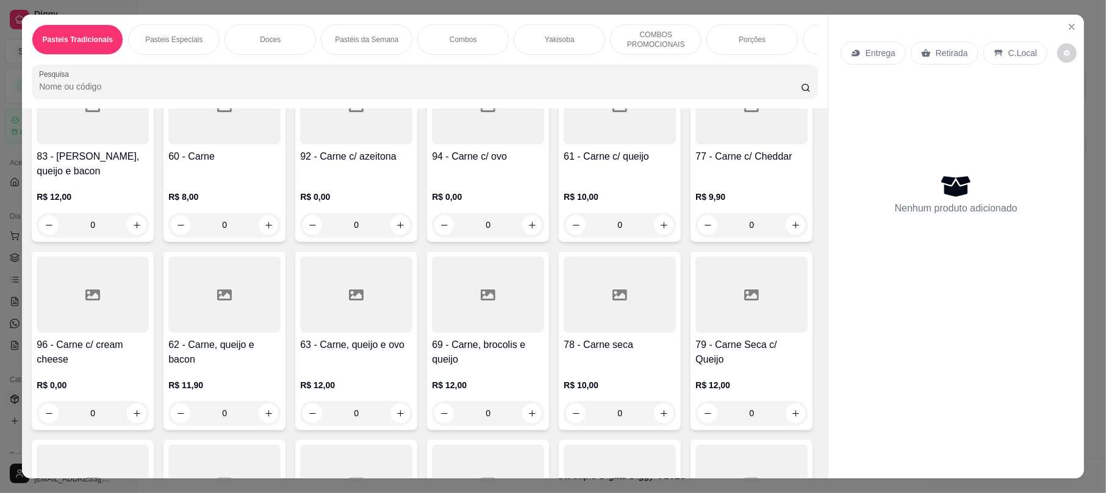
click at [304, 93] on input "Pesquisa" at bounding box center [420, 87] width 762 height 12
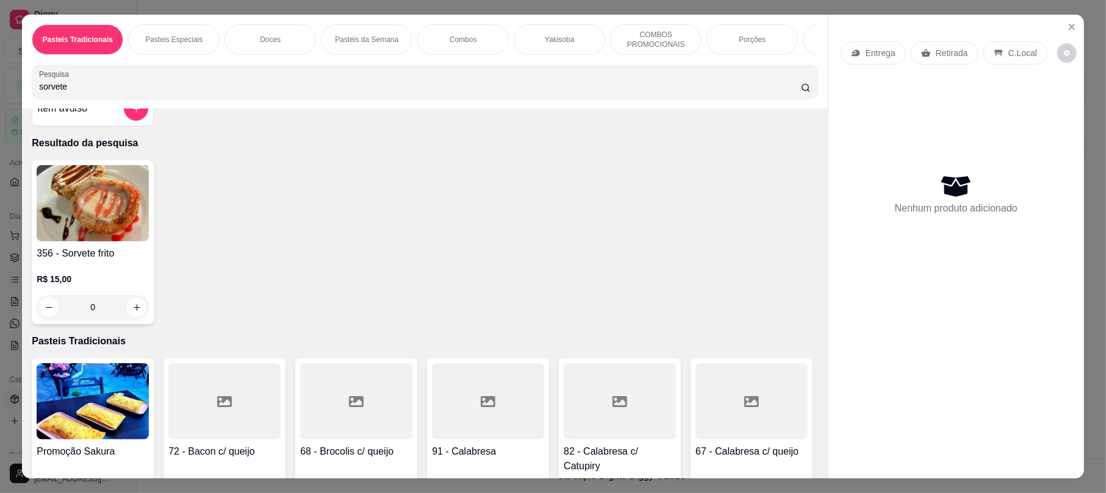
scroll to position [0, 0]
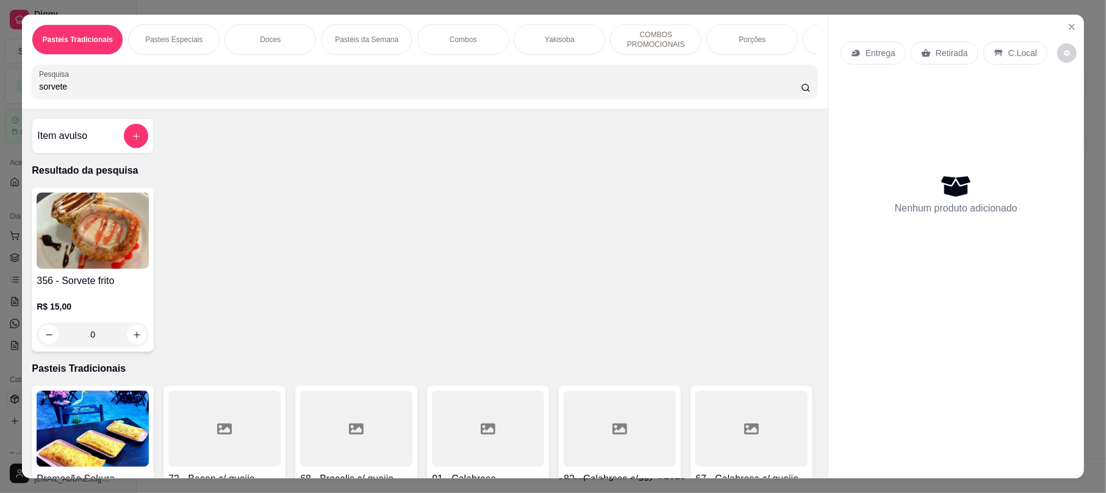
click at [106, 287] on h4 "356 - Sorvete frito" at bounding box center [93, 281] width 112 height 15
drag, startPoint x: 76, startPoint y: 96, endPoint x: 0, endPoint y: 140, distance: 88.0
click at [0, 140] on div "Pasteis Tradicionais Pasteis Especiais Doces Pastéis da Semana Combos Yakisoba …" at bounding box center [553, 246] width 1106 height 493
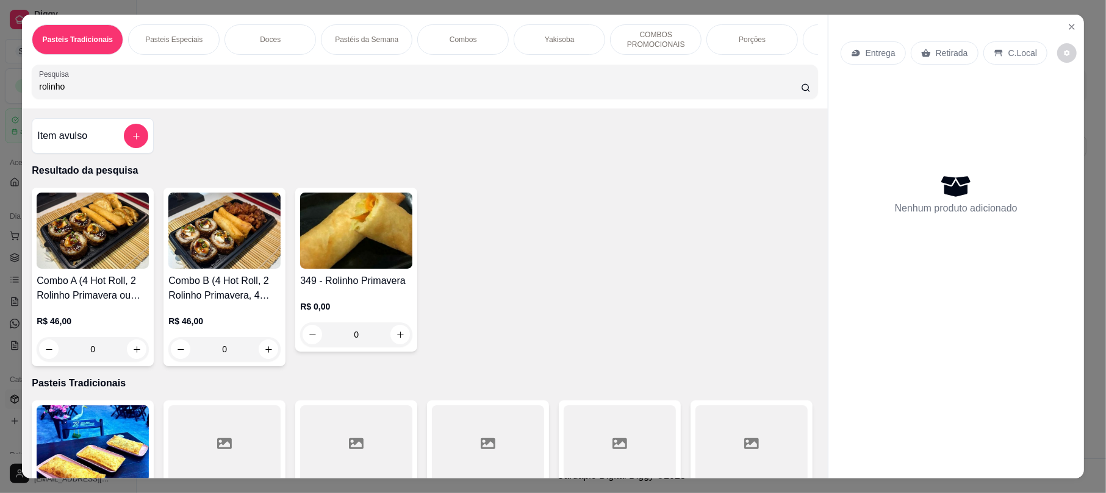
click at [345, 238] on img at bounding box center [356, 231] width 112 height 76
drag, startPoint x: 118, startPoint y: 108, endPoint x: 44, endPoint y: 107, distance: 73.8
click at [40, 99] on div "Pesquisa rolinho" at bounding box center [425, 82] width 786 height 34
drag, startPoint x: 61, startPoint y: 100, endPoint x: 3, endPoint y: 101, distance: 57.9
click at [3, 101] on div "Pasteis Tradicionais Pasteis Especiais Doces Pastéis da Semana Combos Yakisoba …" at bounding box center [553, 246] width 1106 height 493
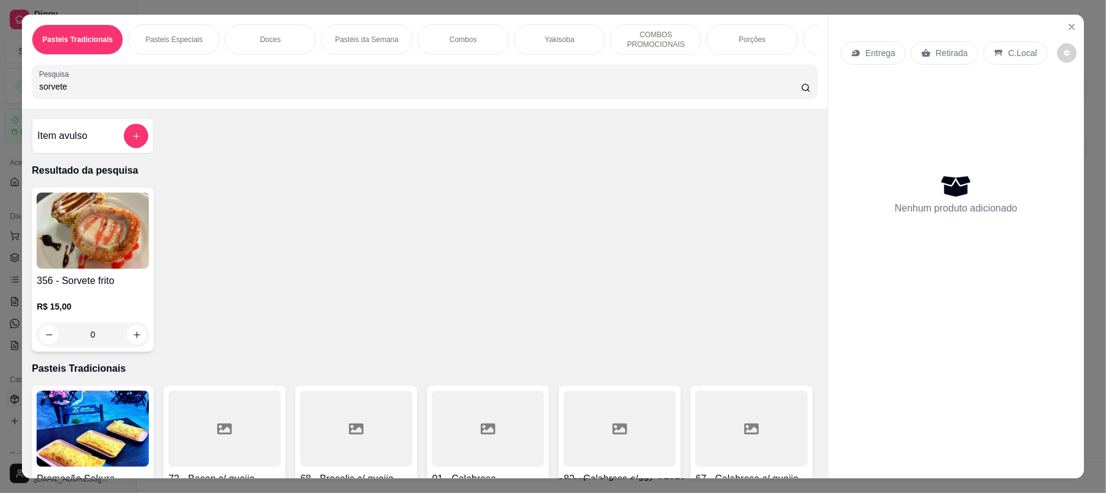
type input "sorvete"
click at [67, 228] on img at bounding box center [93, 231] width 112 height 76
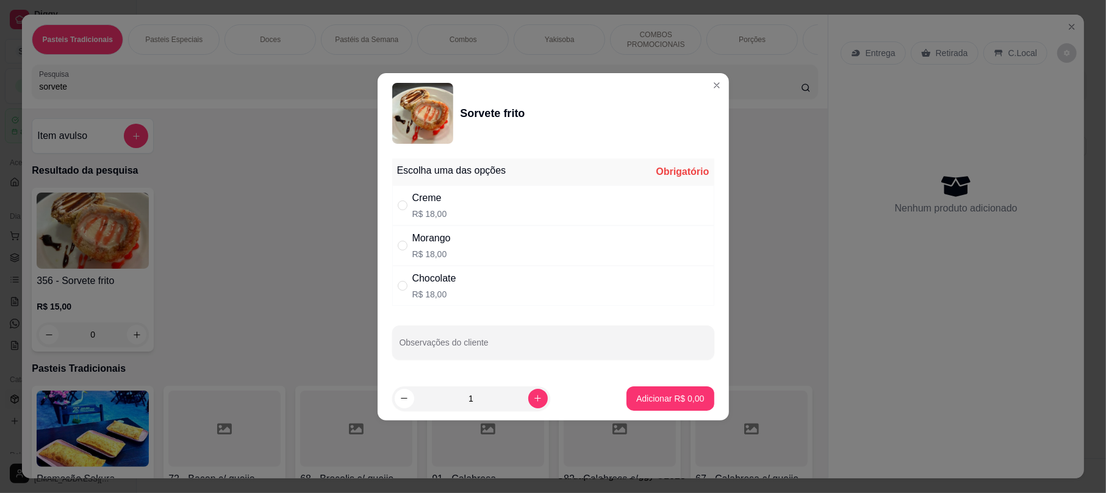
click at [467, 245] on div "Morango R$ 18,00" at bounding box center [553, 246] width 322 height 40
radio input "true"
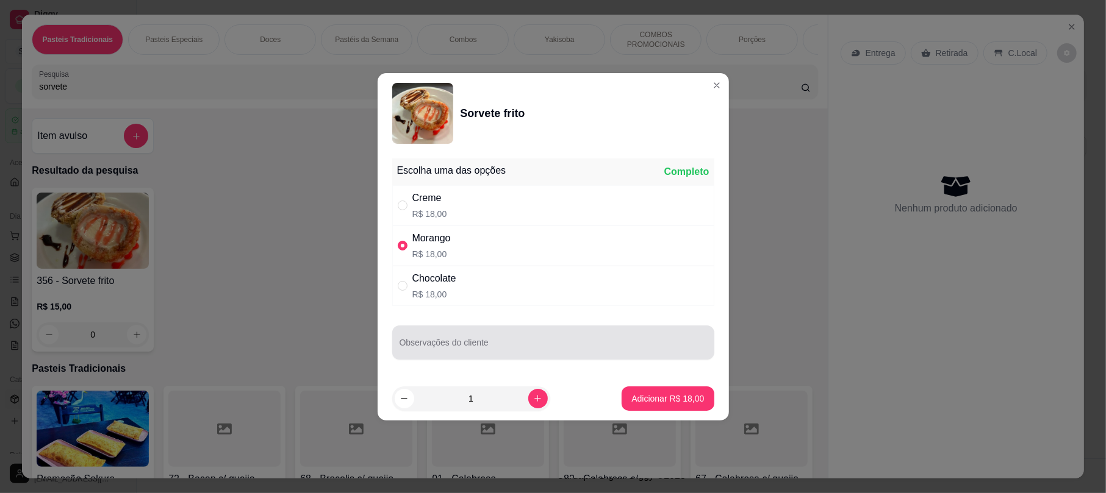
click at [548, 334] on div at bounding box center [553, 343] width 307 height 24
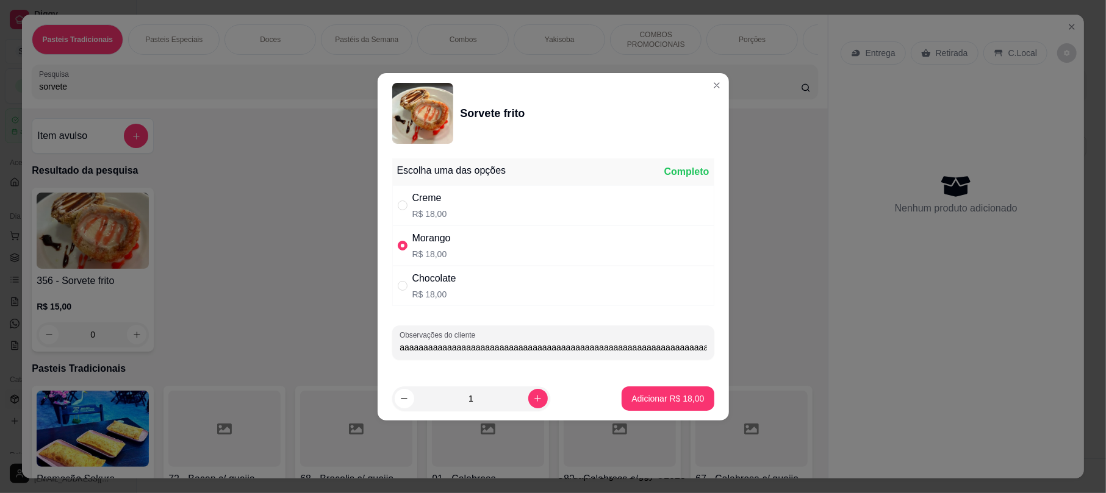
scroll to position [0, 142]
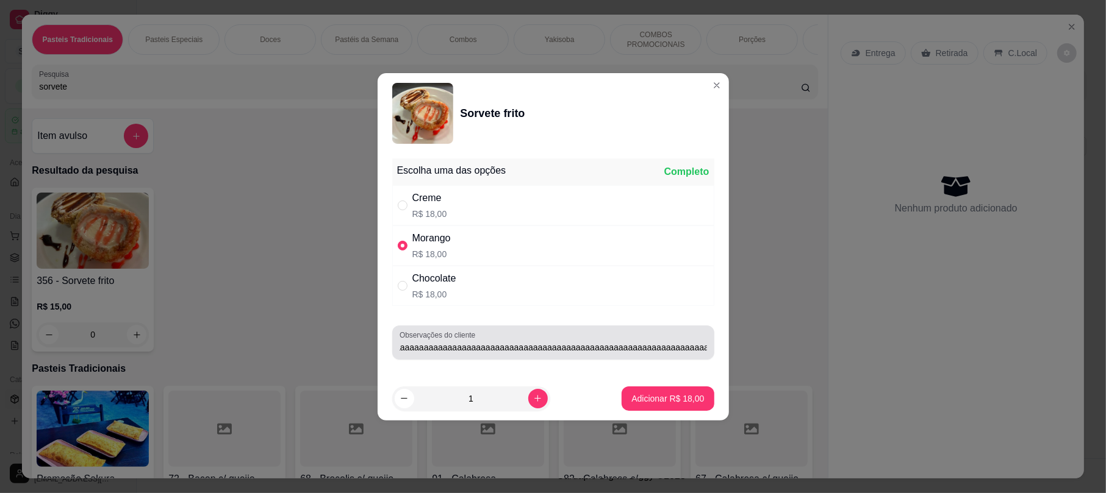
drag, startPoint x: 527, startPoint y: 326, endPoint x: 511, endPoint y: 332, distance: 17.0
click at [520, 328] on div "Observações do cliente da brunaaaaaaaaaaaaaaaaaaaaaaaaaaaaaaaaaaaaaaaaaaaaaaaaa…" at bounding box center [553, 343] width 322 height 34
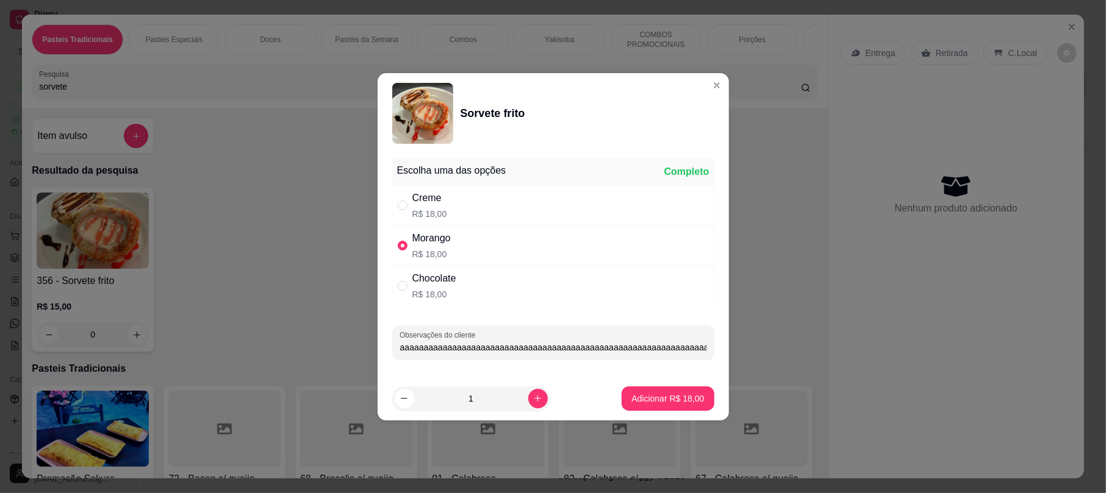
scroll to position [0, 0]
drag, startPoint x: 510, startPoint y: 344, endPoint x: 359, endPoint y: 361, distance: 152.2
click at [359, 361] on div "Sorvete frito Escolha uma das opções Completo Creme R$ 18,00 Morango R$ 18,00 C…" at bounding box center [553, 246] width 1106 height 493
click at [405, 350] on input "da brunaaaaaaaaaaaaaaaaaaaaaaaaaaaaaaaaaaaaaaaaaaaaaaaaaaaaaaaaaaaaaaaaaaaaaaaa…" at bounding box center [553, 348] width 307 height 12
click at [400, 351] on input "da brunaaaaaaaaaaaaaaaaaaaaaaaaaaaaaaaaaaaaaaaaaaaaaaaaaaaaaaaaaaaaaaaaaaaaaaaa…" at bounding box center [553, 348] width 307 height 12
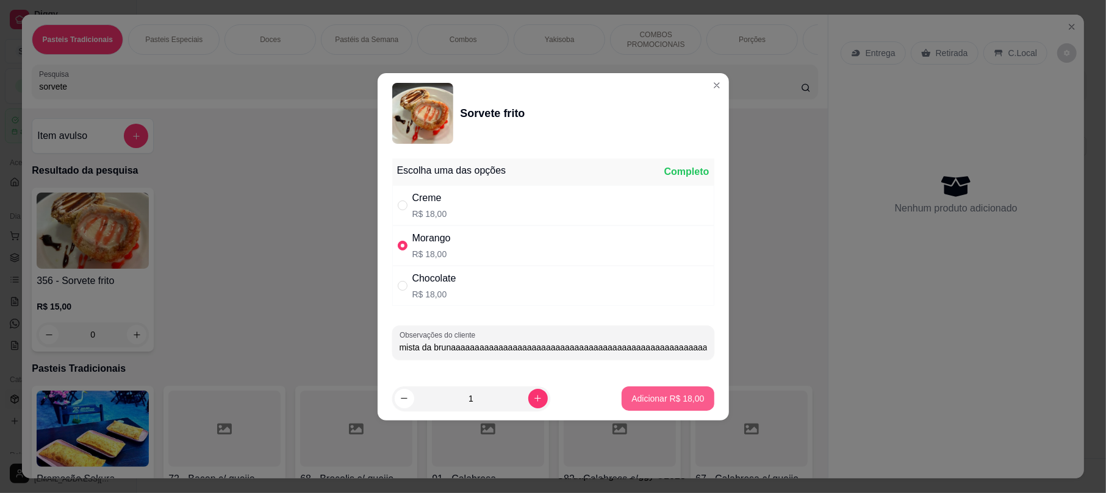
type input "mista da brunaaaaaaaaaaaaaaaaaaaaaaaaaaaaaaaaaaaaaaaaaaaaaaaaaaaaaaaaaaaaaaaaaa…"
click at [631, 396] on p "Adicionar R$ 18,00" at bounding box center [667, 399] width 73 height 12
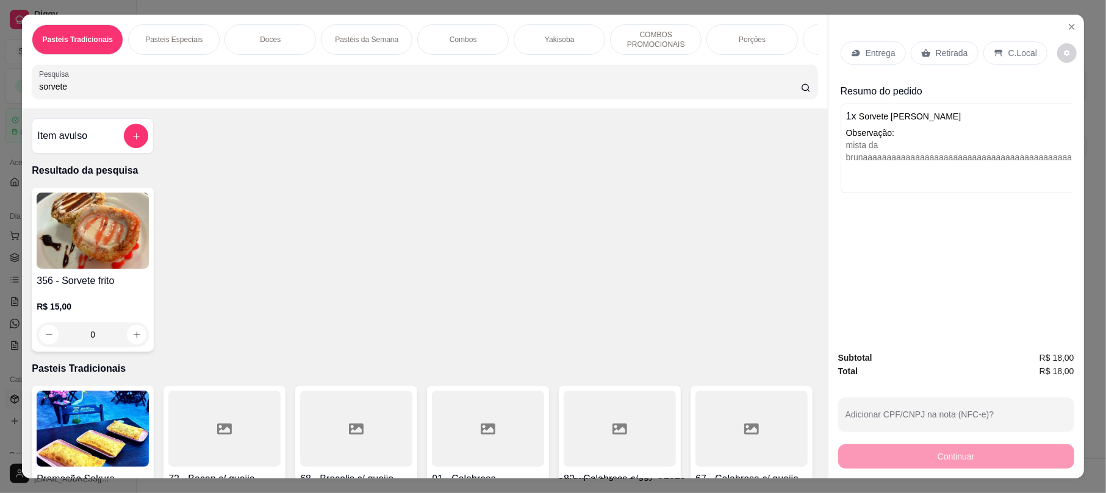
click at [1023, 60] on div "C.Local" at bounding box center [1015, 52] width 64 height 23
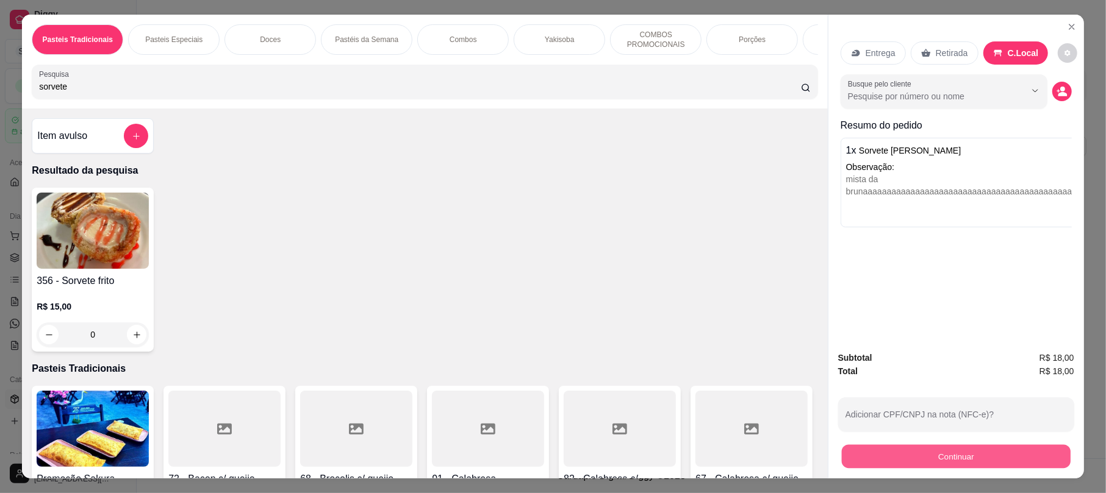
click at [955, 459] on button "Continuar" at bounding box center [956, 457] width 229 height 24
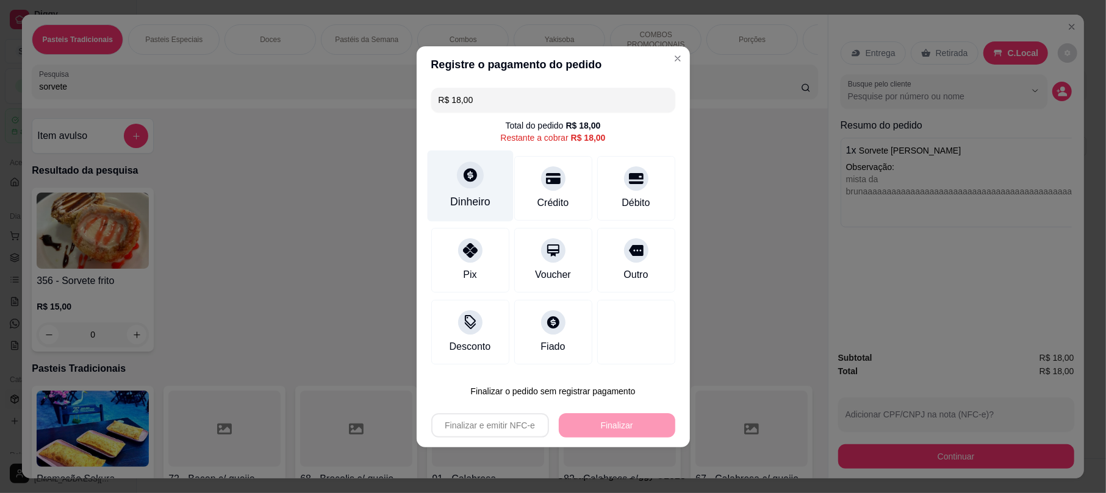
click at [484, 196] on div "Dinheiro" at bounding box center [470, 202] width 40 height 16
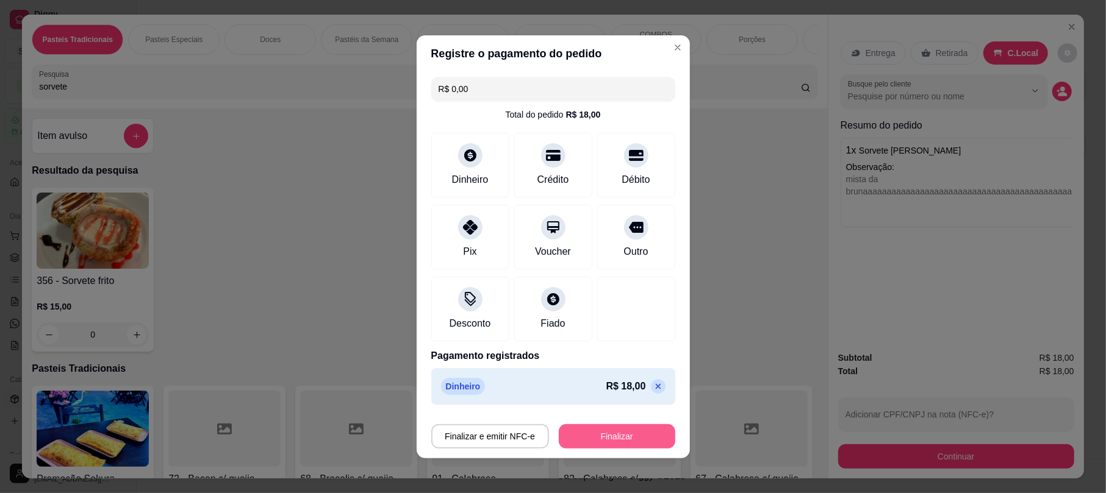
click at [628, 437] on button "Finalizar" at bounding box center [617, 437] width 116 height 24
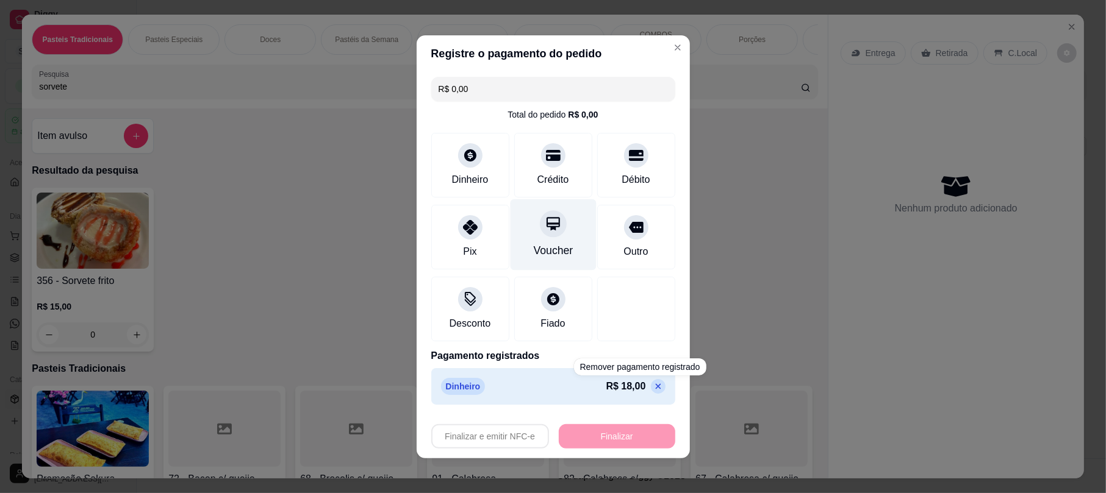
type input "-R$ 18,00"
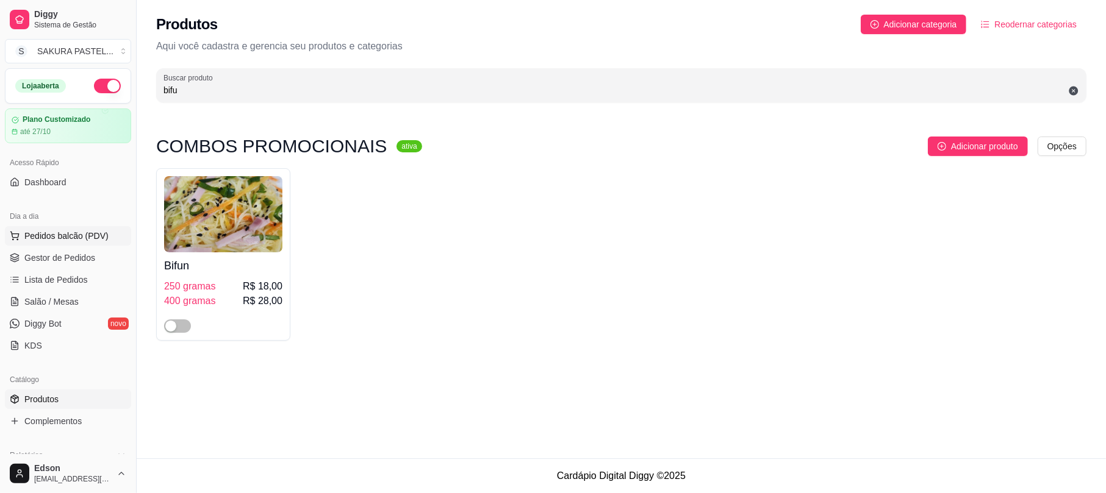
click at [91, 231] on span "Pedidos balcão (PDV)" at bounding box center [66, 236] width 84 height 12
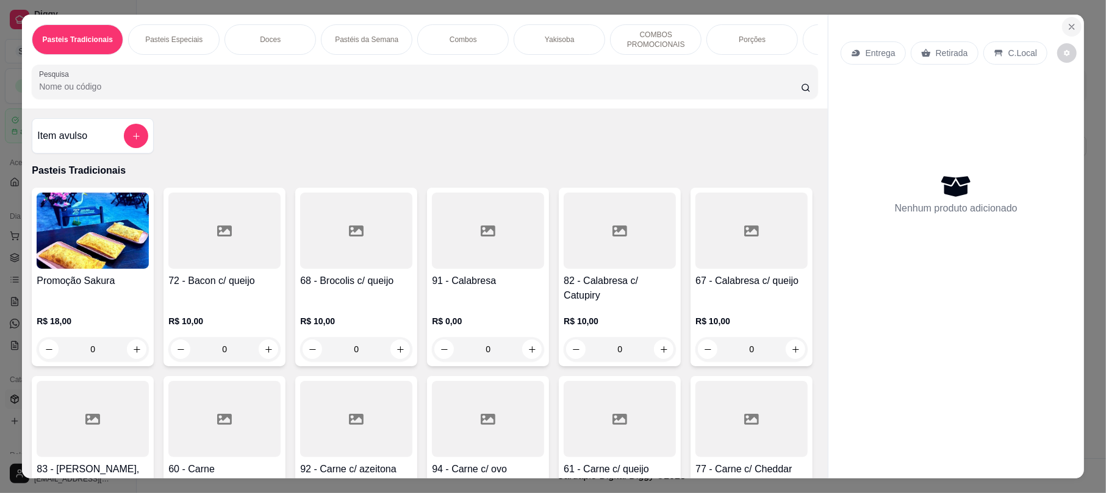
click at [1067, 23] on icon "Close" at bounding box center [1072, 27] width 10 height 10
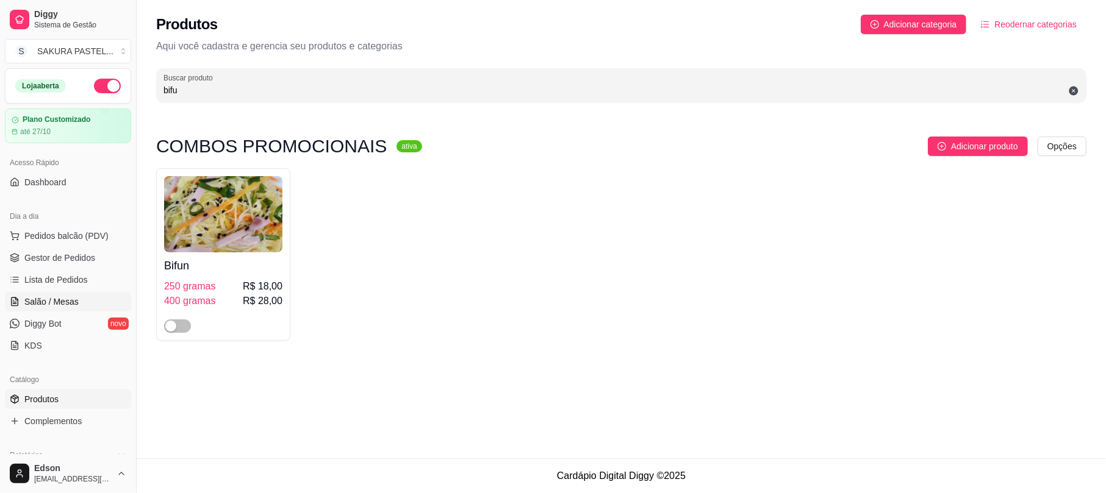
click at [74, 301] on span "Salão / Mesas" at bounding box center [51, 302] width 54 height 12
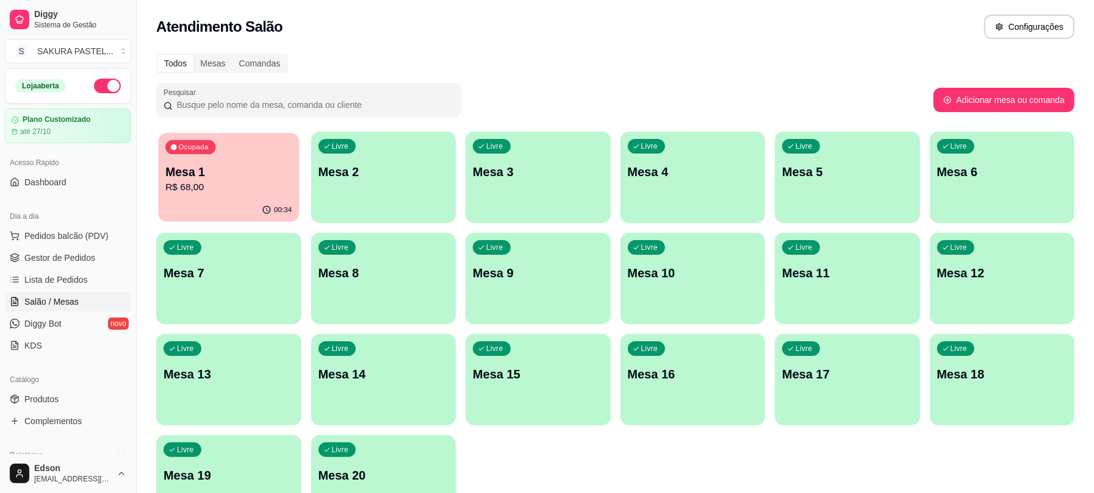
click at [240, 181] on p "R$ 68,00" at bounding box center [228, 188] width 126 height 14
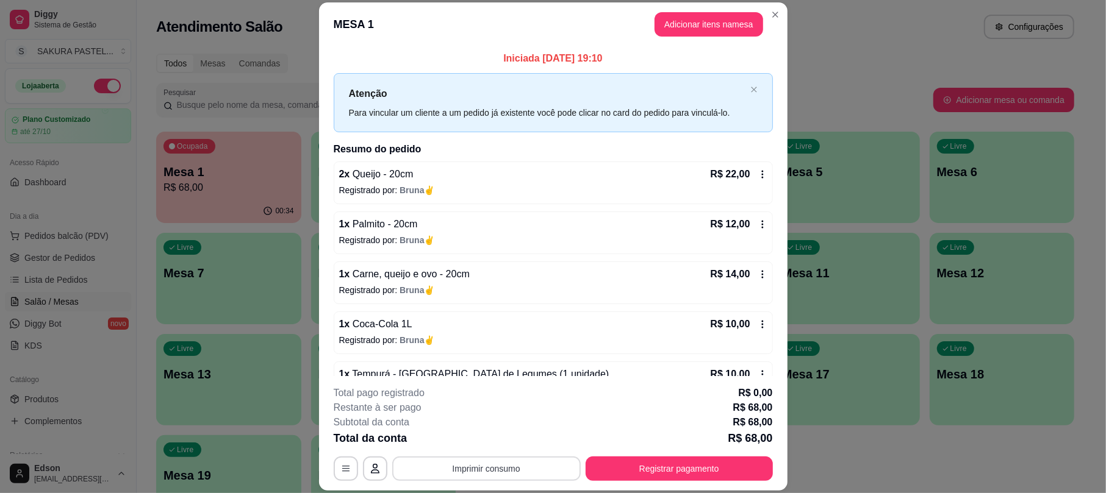
click at [505, 457] on button "Imprimir consumo" at bounding box center [486, 469] width 188 height 24
click at [488, 417] on button "Balcão" at bounding box center [484, 417] width 88 height 20
click at [745, 471] on button "Registrar pagamento" at bounding box center [679, 469] width 187 height 24
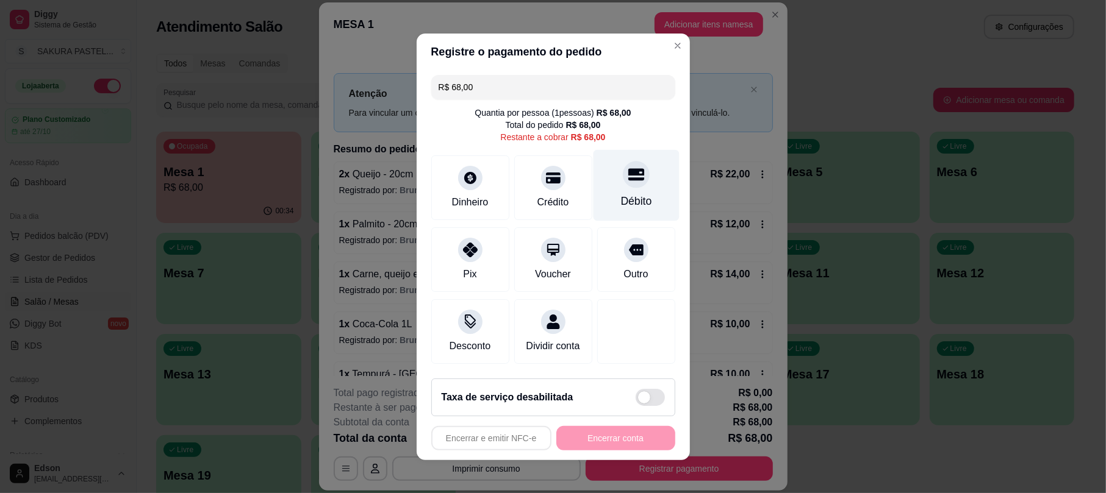
click at [608, 184] on div "Débito" at bounding box center [636, 184] width 86 height 71
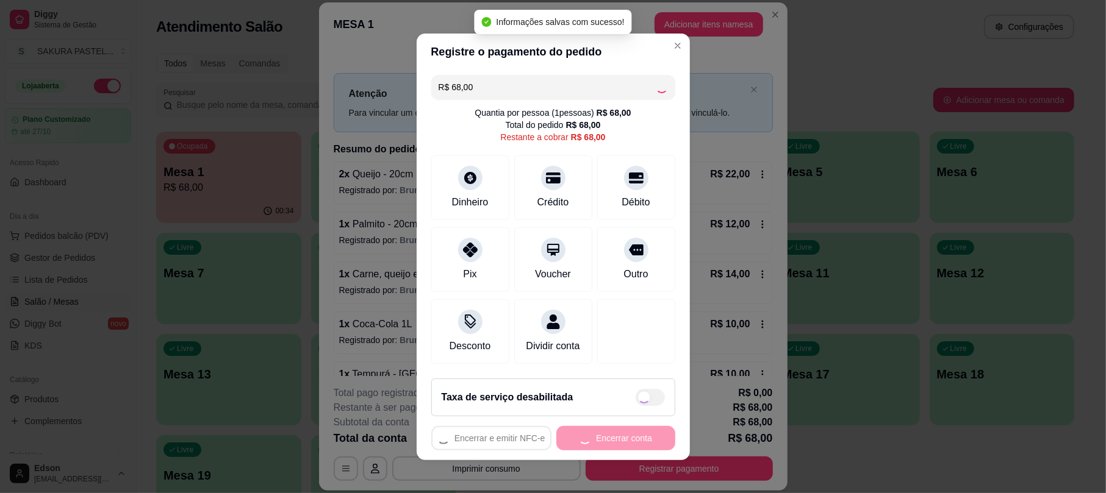
type input "R$ 0,00"
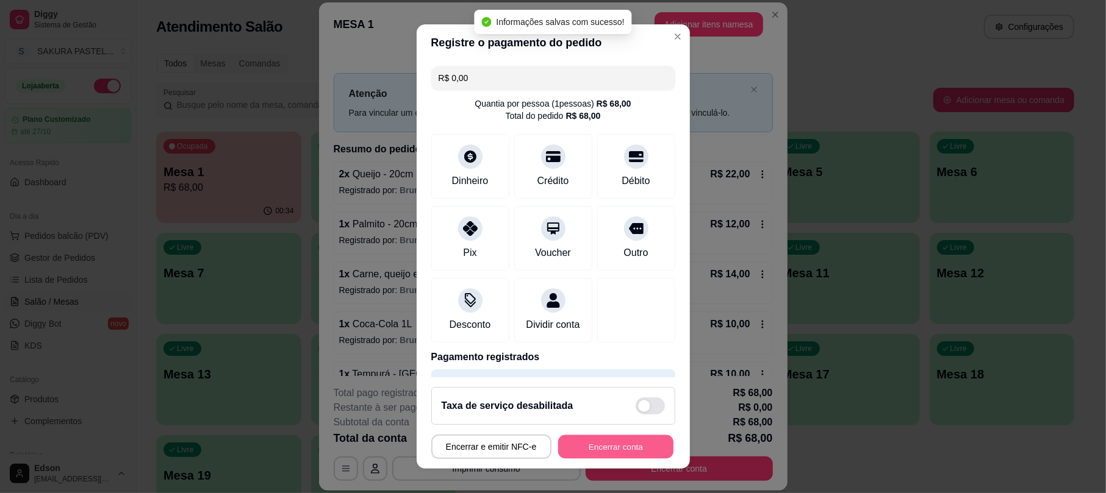
click at [608, 454] on button "Encerrar conta" at bounding box center [615, 447] width 115 height 24
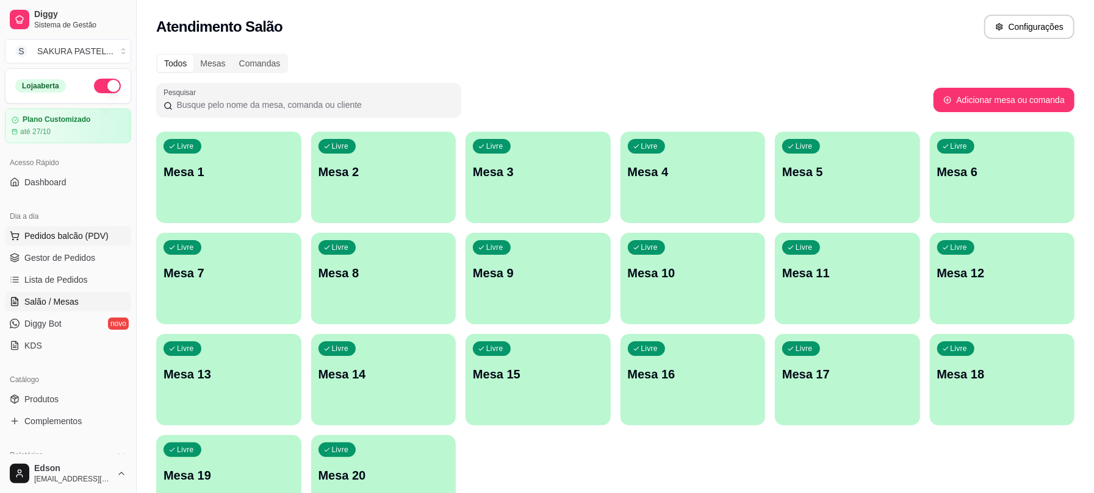
click at [60, 244] on button "Pedidos balcão (PDV)" at bounding box center [68, 236] width 126 height 20
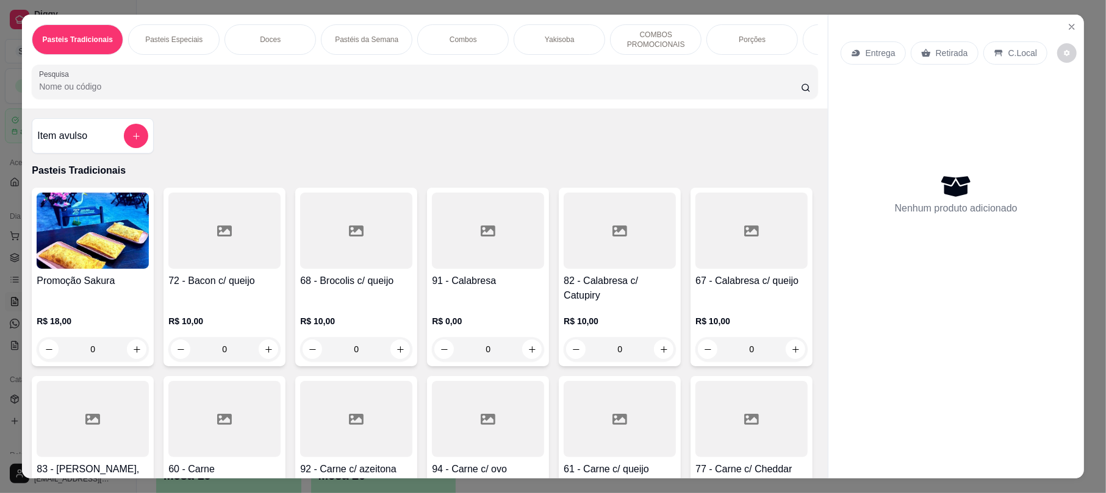
click at [947, 60] on div "Retirada" at bounding box center [945, 52] width 68 height 23
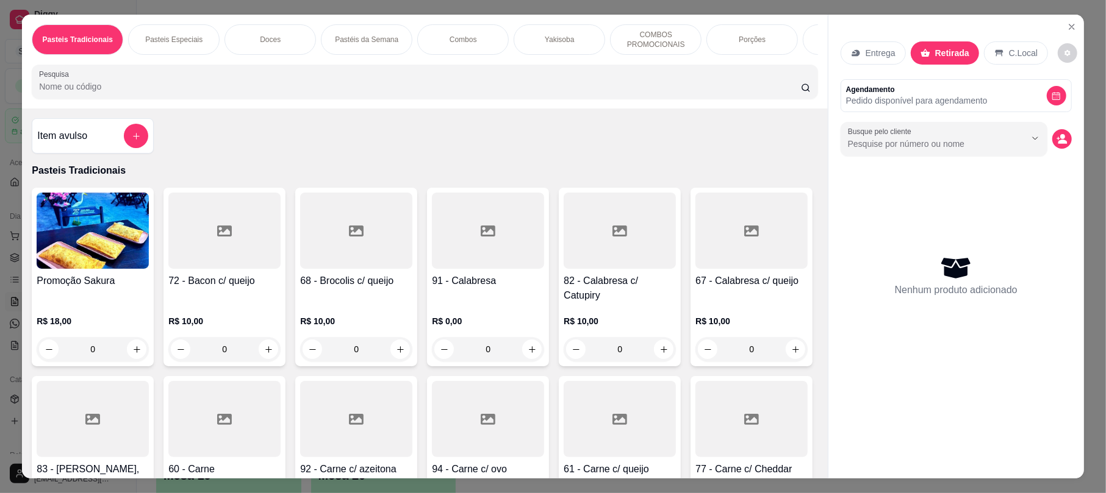
click at [694, 109] on div "Pasteis Tradicionais Pasteis Especiais Doces Pastéis da Semana Combos Yakisoba …" at bounding box center [424, 62] width 805 height 94
click at [698, 93] on input "Pesquisa" at bounding box center [420, 87] width 762 height 12
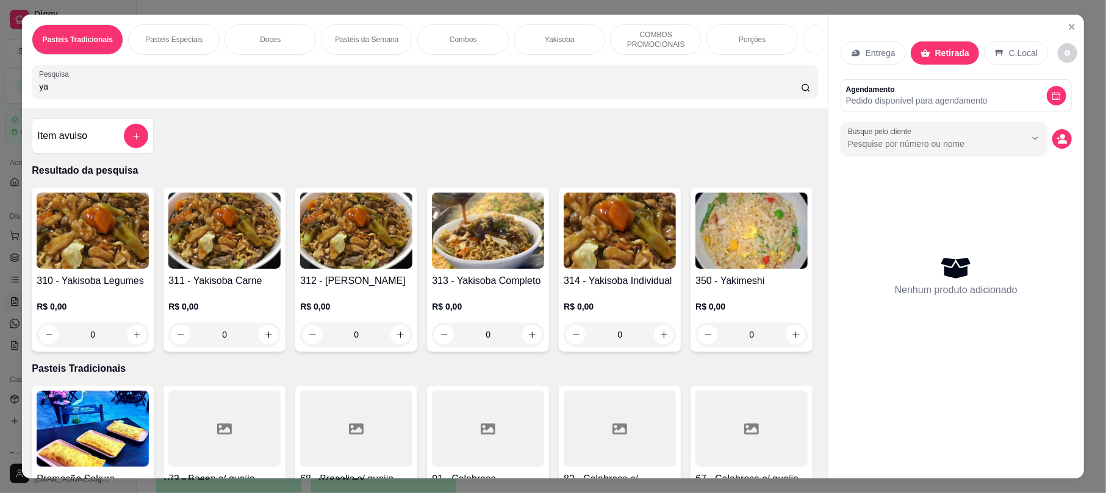
type input "ya"
click at [518, 269] on img at bounding box center [488, 231] width 112 height 76
click at [513, 232] on div "Tamanho G (1KG) R$ 35,00" at bounding box center [553, 237] width 322 height 40
radio input "true"
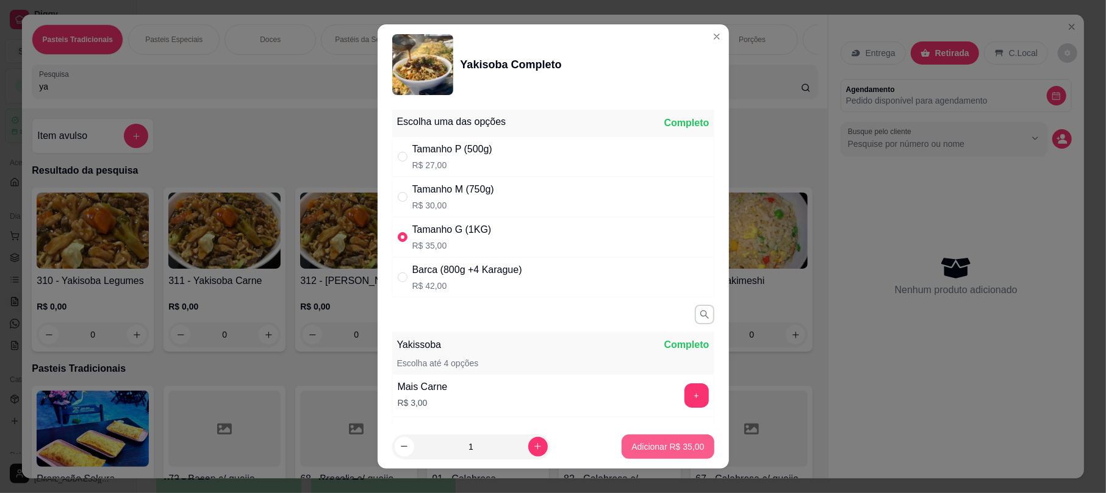
click at [640, 436] on button "Adicionar R$ 35,00" at bounding box center [668, 447] width 92 height 24
type input "1"
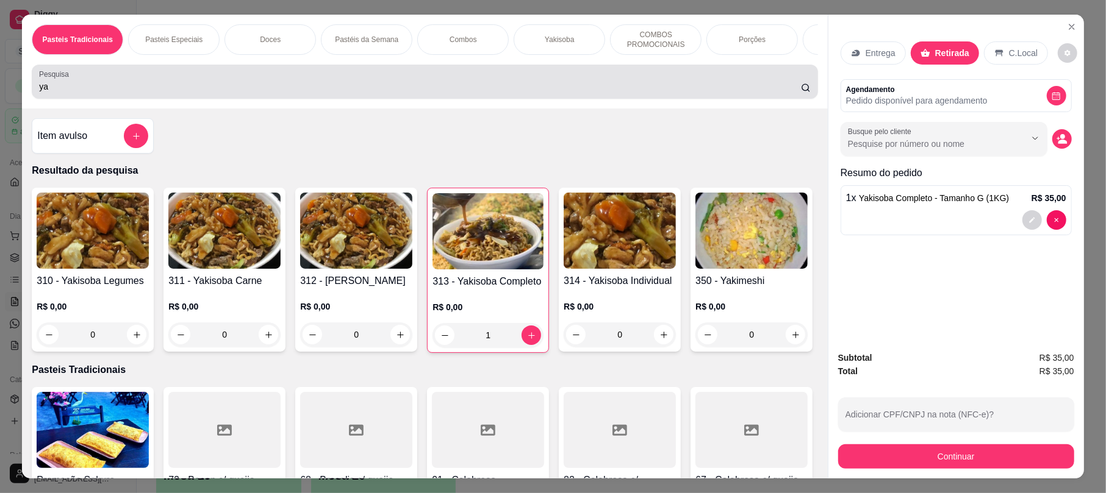
click at [428, 89] on div "ya" at bounding box center [424, 82] width 771 height 24
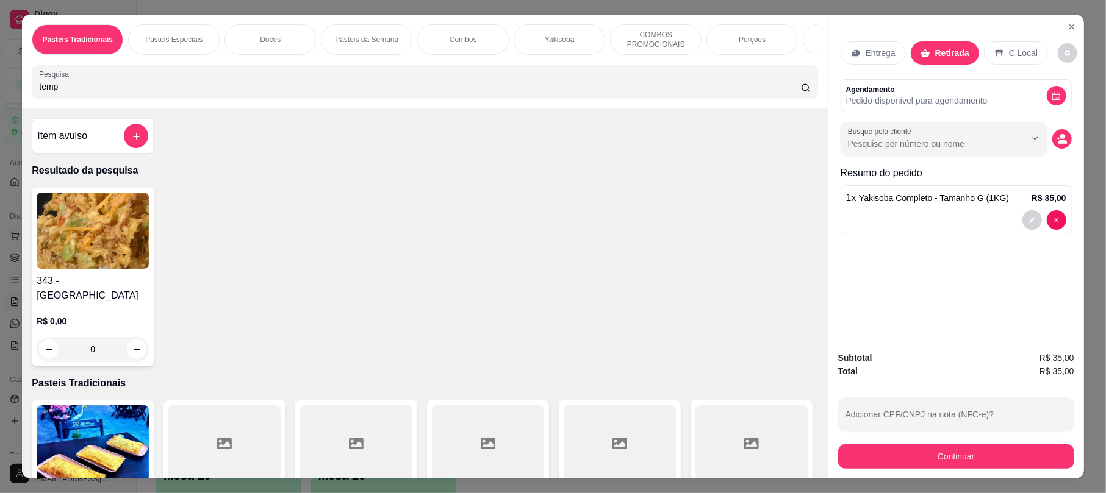
type input "temp"
click at [76, 253] on img at bounding box center [93, 231] width 112 height 76
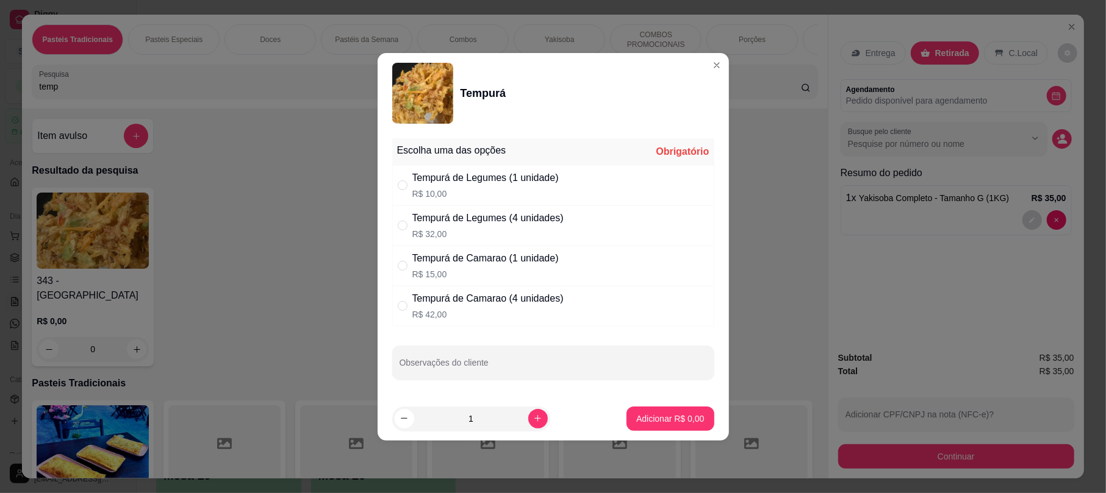
click at [496, 198] on div "Tempurá de Legumes (1 unidade) R$ 10,00" at bounding box center [553, 185] width 322 height 40
radio input "true"
click at [686, 418] on p "Adicionar R$ 10,00" at bounding box center [668, 419] width 71 height 12
type input "1"
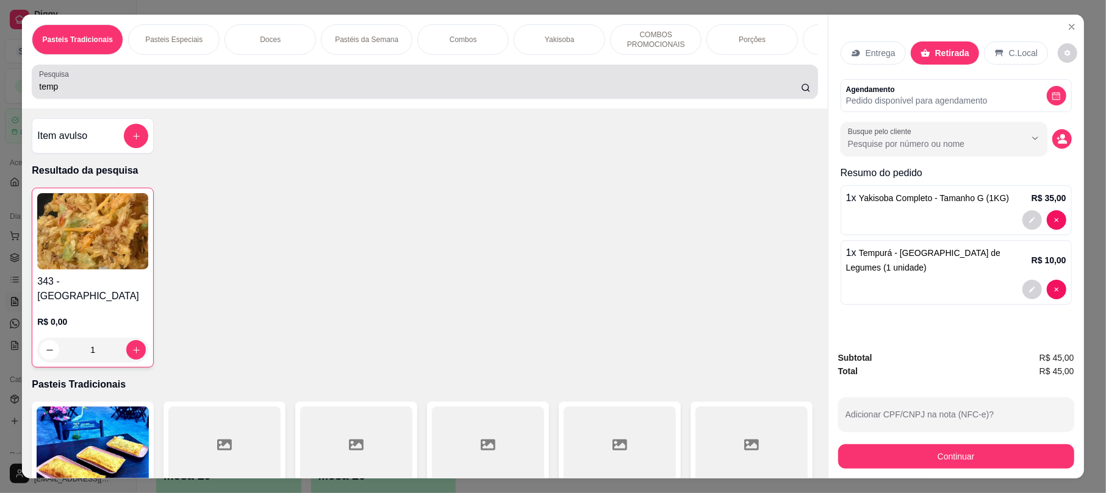
click at [411, 93] on input "temp" at bounding box center [420, 87] width 762 height 12
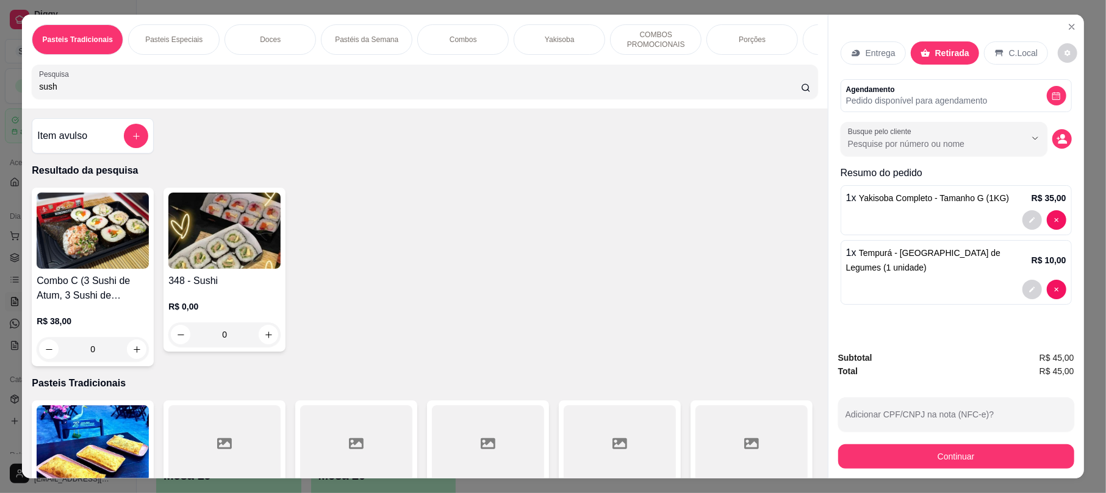
type input "sush"
click at [198, 289] on h4 "348 - Sushi" at bounding box center [224, 281] width 112 height 15
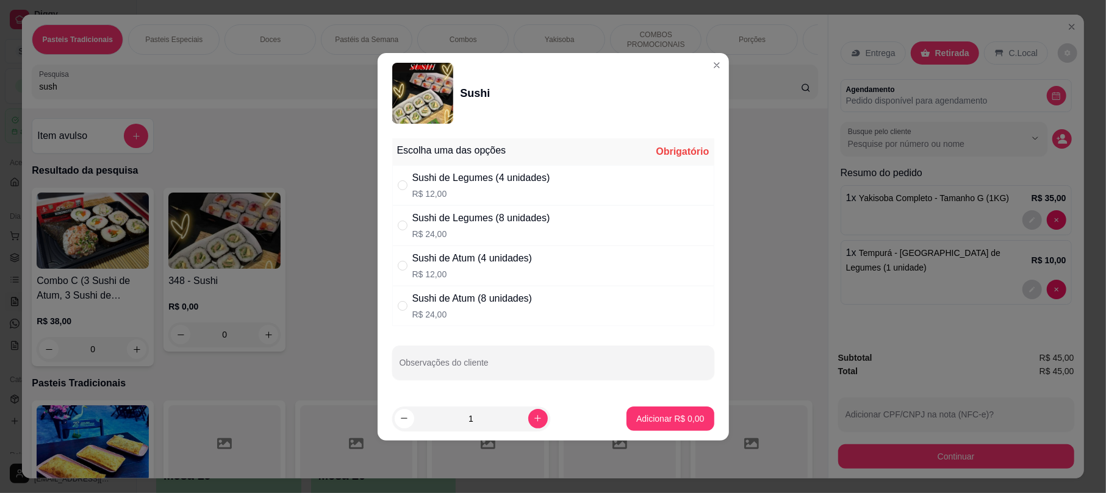
click at [500, 204] on div "Sushi de Legumes (4 unidades) R$ 12,00" at bounding box center [553, 185] width 322 height 40
click at [525, 240] on div "Sushi de Legumes (8 unidades) R$ 24,00" at bounding box center [553, 226] width 322 height 40
radio input "false"
radio input "true"
click at [671, 417] on p "Adicionar R$ 24,00" at bounding box center [667, 419] width 73 height 12
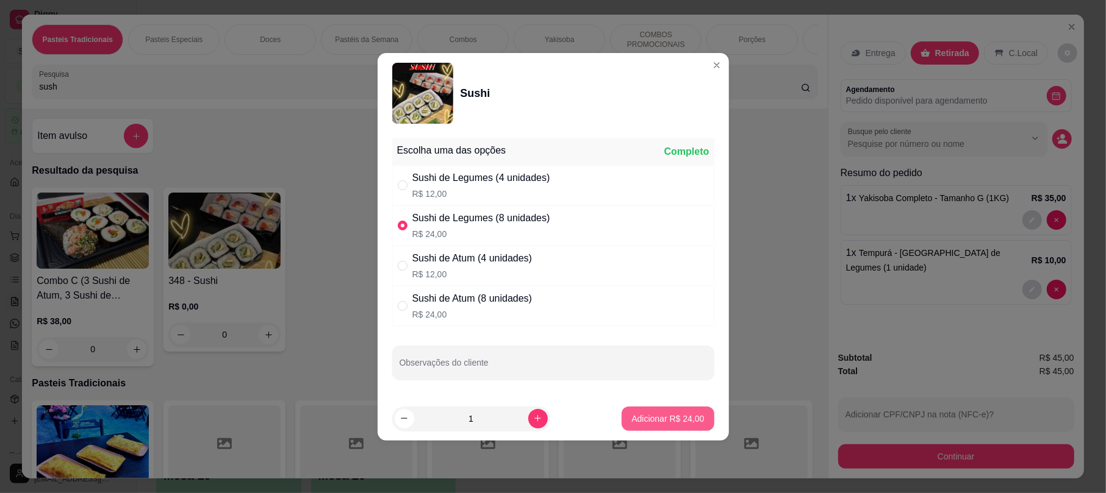
type input "1"
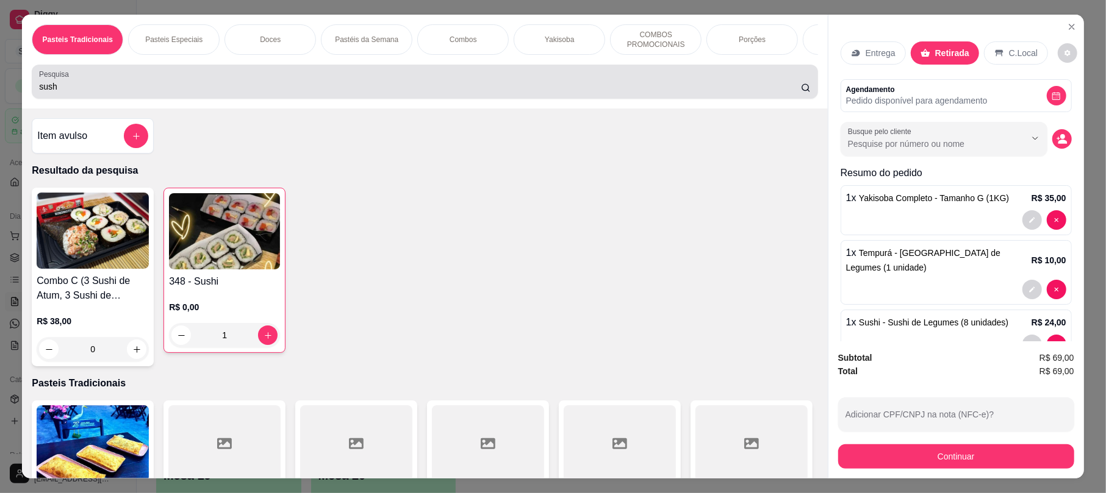
click at [350, 82] on div "Pesquisa sush" at bounding box center [425, 82] width 786 height 34
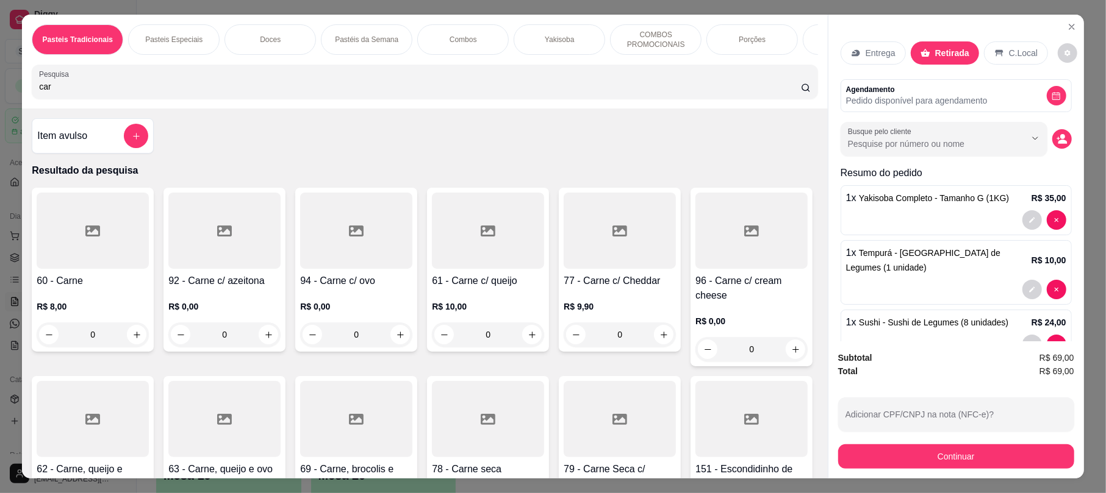
type input "car"
click at [481, 261] on div at bounding box center [488, 231] width 112 height 76
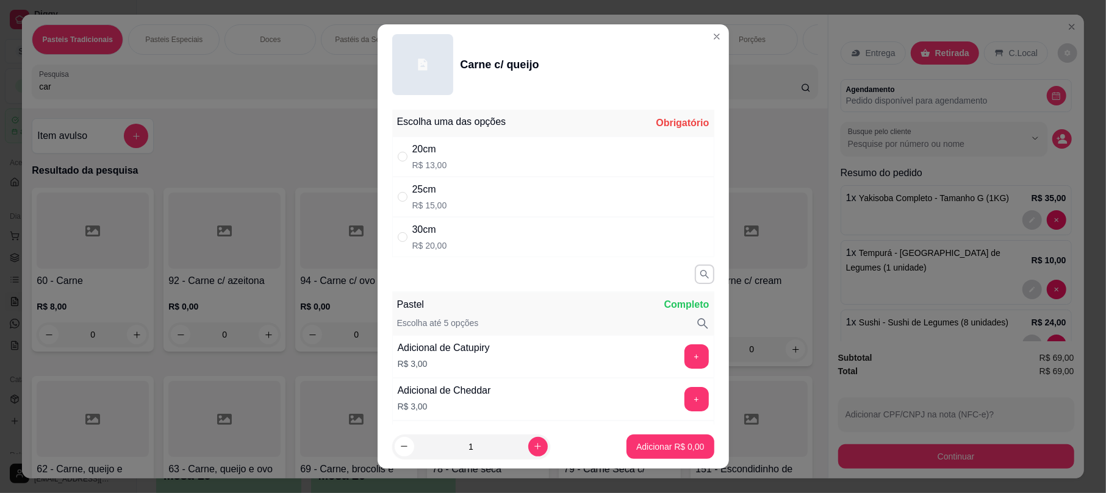
click at [467, 260] on div "Escolha uma das opções Obrigatório 20cm R$ 13,00 25cm R$ 15,00 30cm R$ 20,00 Pa…" at bounding box center [553, 265] width 351 height 320
click at [464, 246] on div "30cm R$ 20,00" at bounding box center [553, 237] width 322 height 40
radio input "true"
click at [665, 444] on p "Adicionar R$ 20,00" at bounding box center [667, 447] width 73 height 12
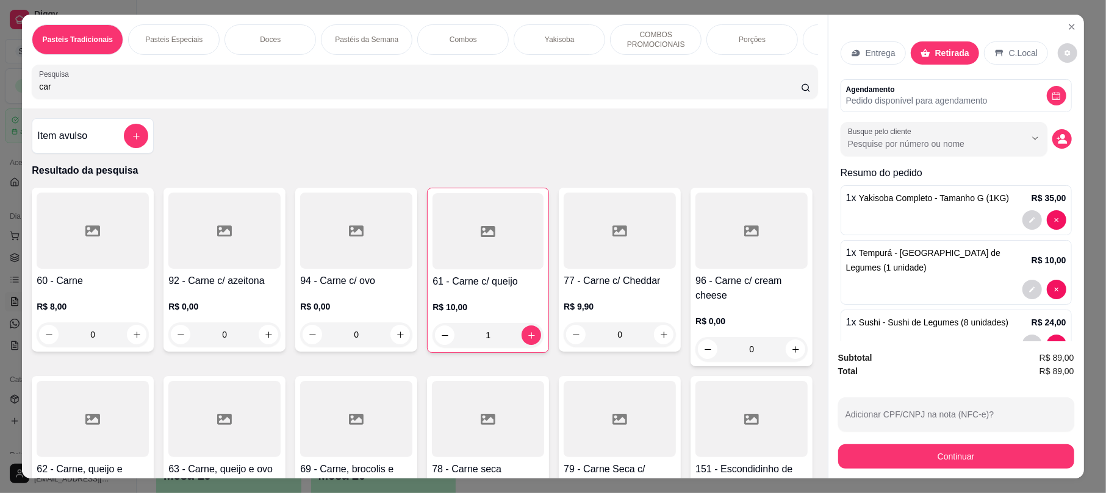
type input "1"
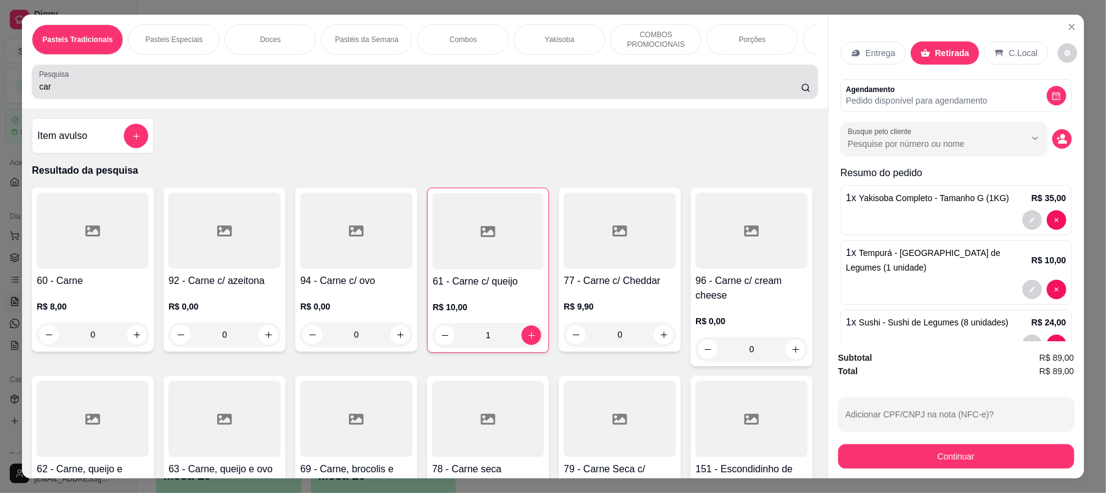
click at [432, 93] on input "car" at bounding box center [420, 87] width 762 height 12
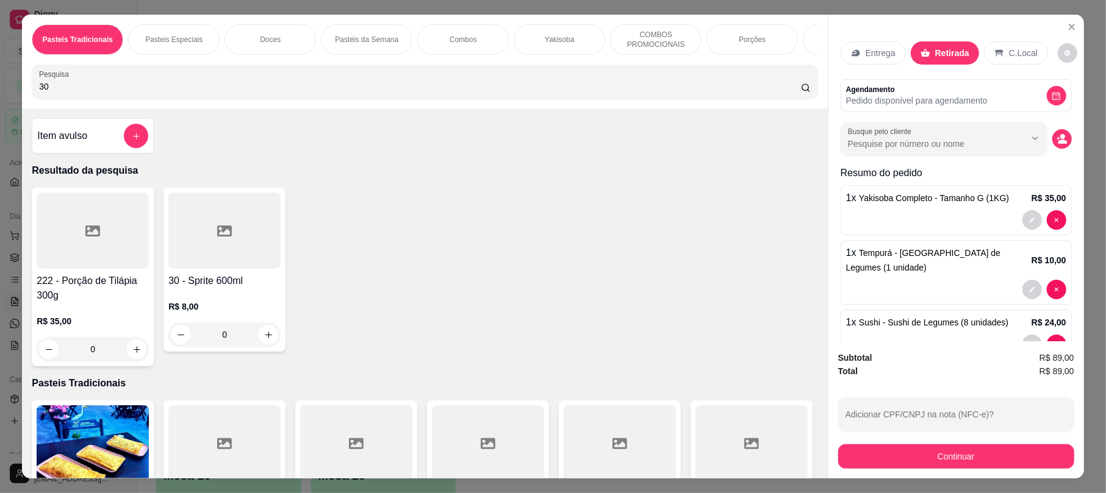
type input "3"
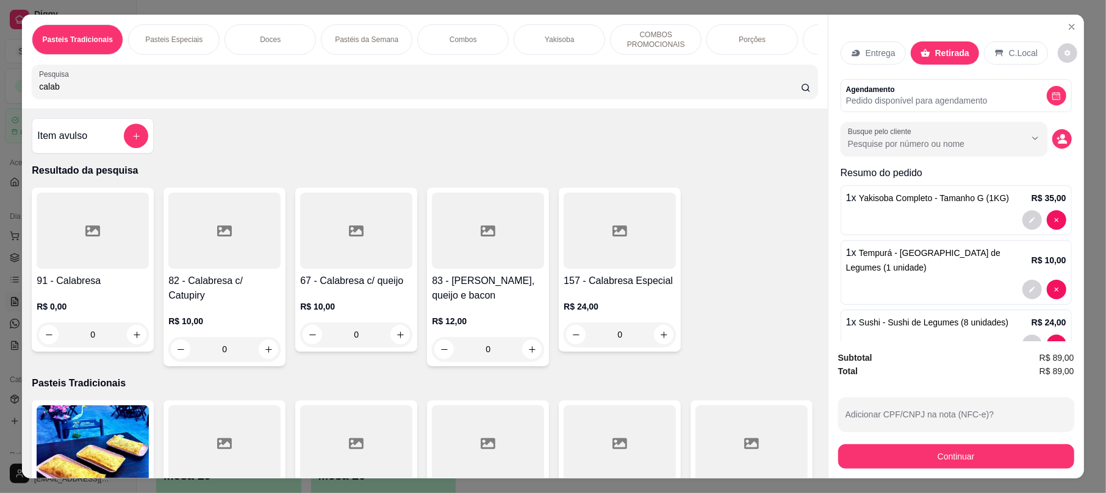
type input "calab"
click at [972, 286] on div at bounding box center [956, 290] width 220 height 20
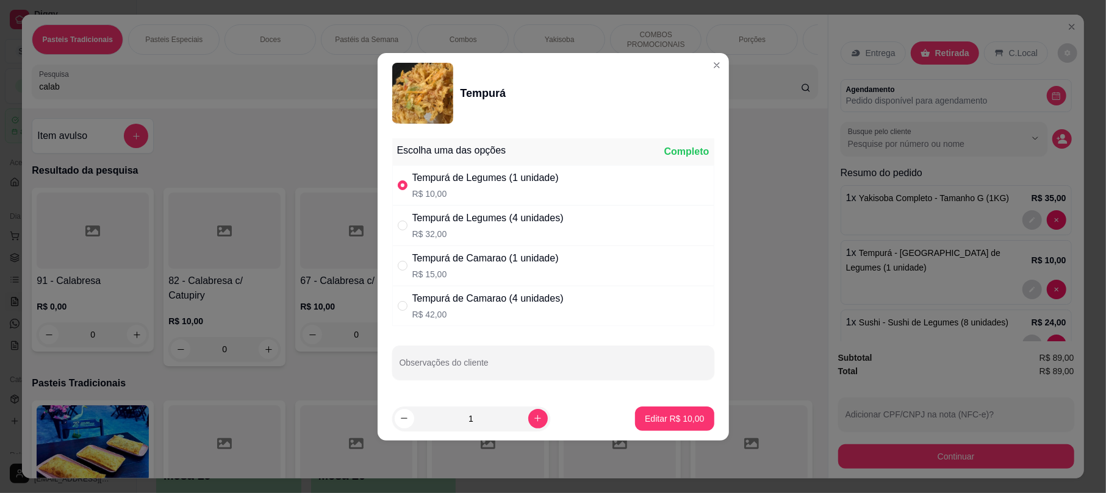
click at [452, 227] on div "Tempurá de Legumes (4 unidades) R$ 32,00" at bounding box center [487, 225] width 151 height 29
radio input "false"
radio input "true"
click at [665, 414] on p "Editar R$ 32,00" at bounding box center [674, 419] width 59 height 12
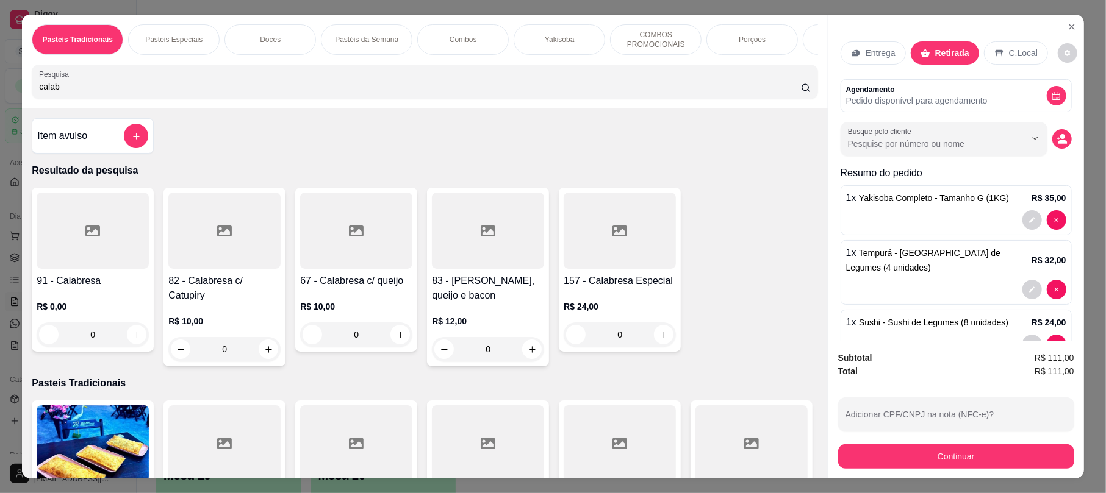
click at [368, 269] on div at bounding box center [356, 231] width 112 height 76
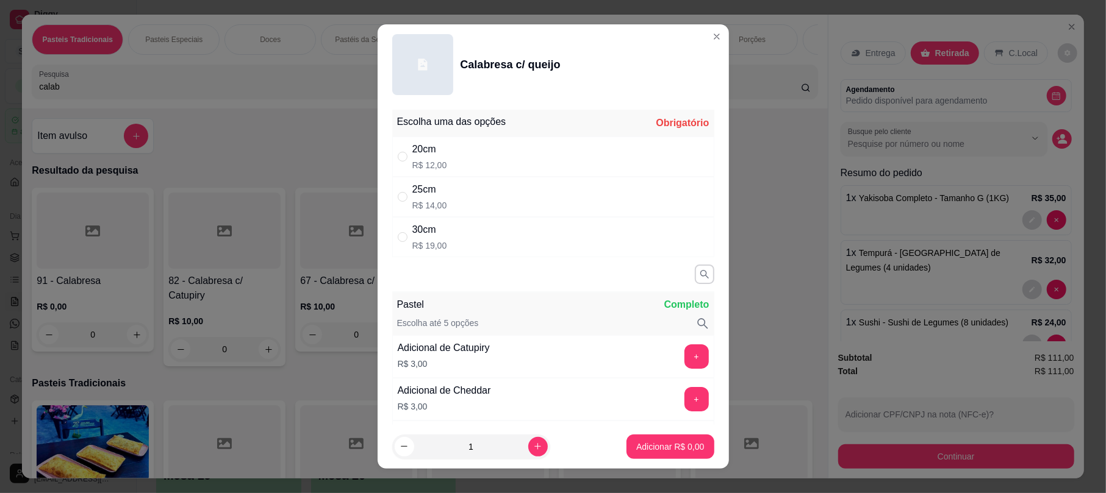
click at [471, 257] on div "30cm R$ 19,00" at bounding box center [553, 237] width 322 height 40
radio input "true"
click at [651, 466] on footer "1 Adicionar R$ 19,00" at bounding box center [553, 447] width 351 height 44
click at [659, 445] on p "Adicionar R$ 19,00" at bounding box center [667, 447] width 73 height 12
type input "1"
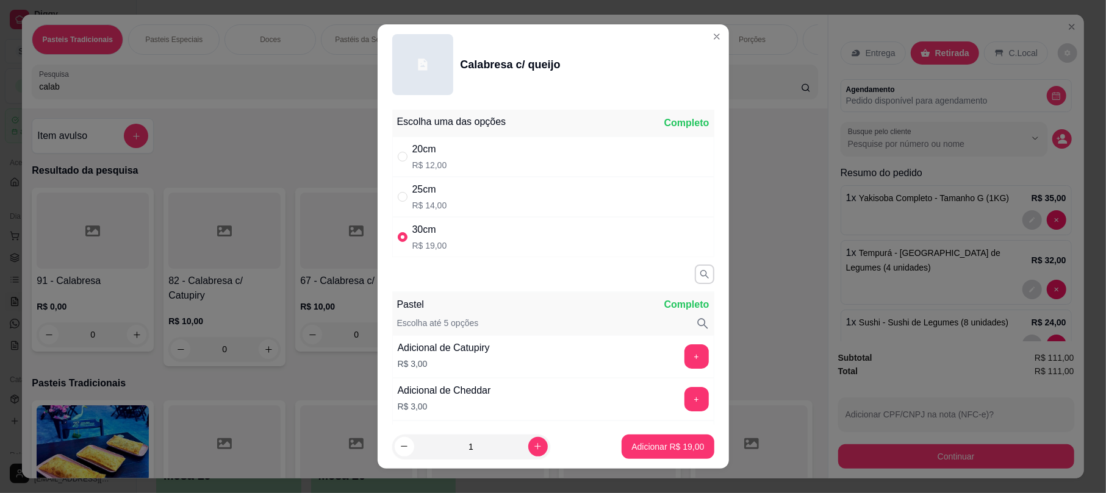
type input "1"
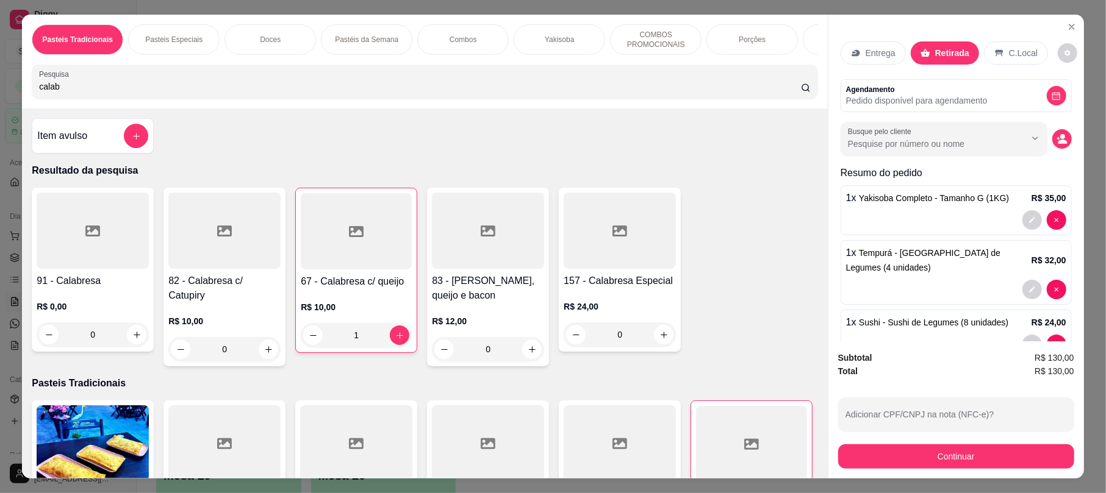
click at [103, 147] on div "Item avulso" at bounding box center [92, 136] width 111 height 24
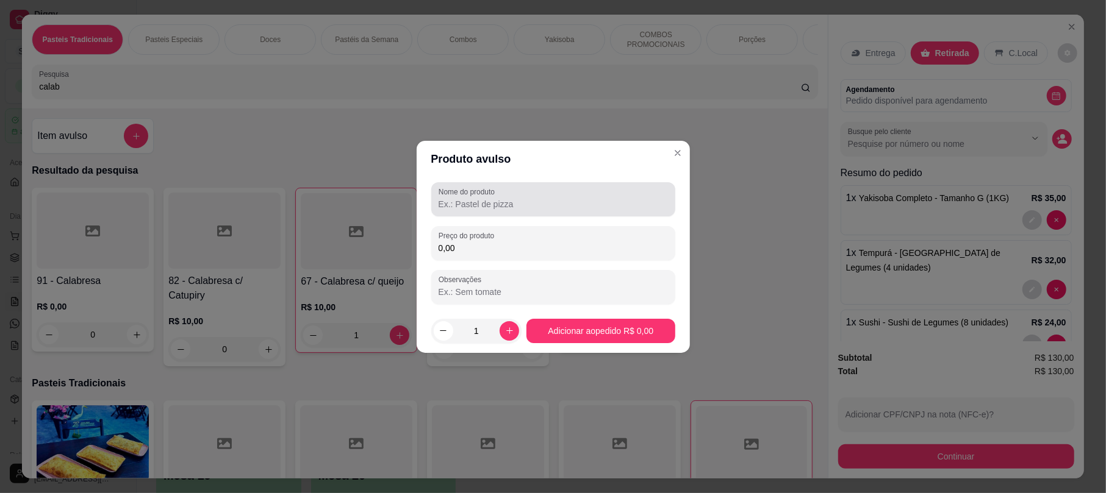
click at [523, 203] on input "Nome do produto" at bounding box center [553, 204] width 229 height 12
type input "Bon"
type input "Bon Bon"
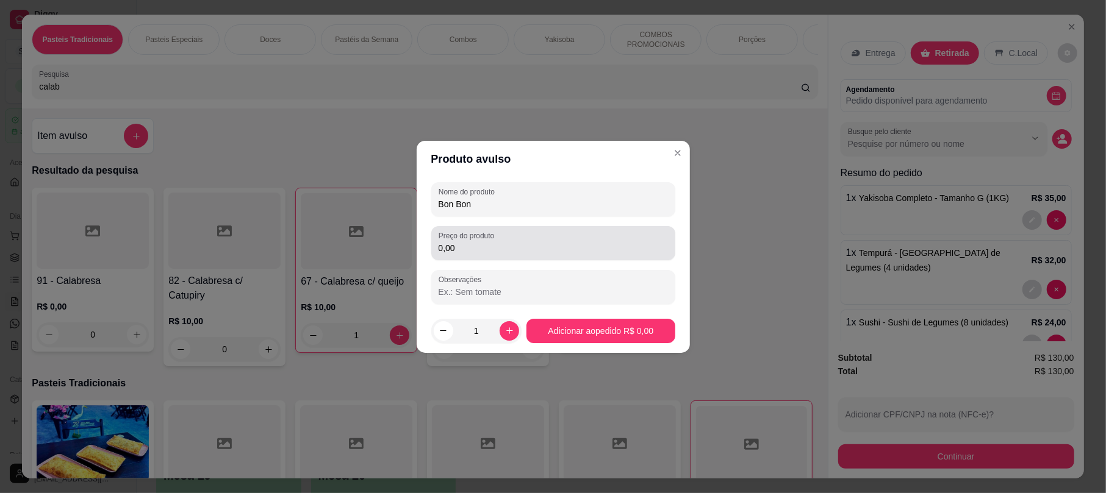
click at [488, 232] on label "Preço do produto" at bounding box center [469, 236] width 60 height 10
click at [488, 242] on input "0,00" at bounding box center [553, 248] width 229 height 12
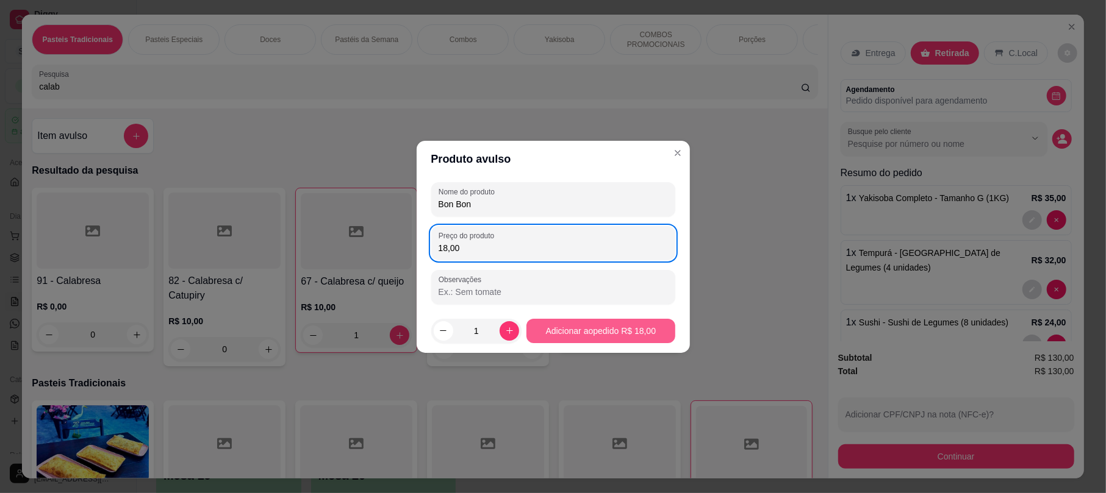
type input "18,00"
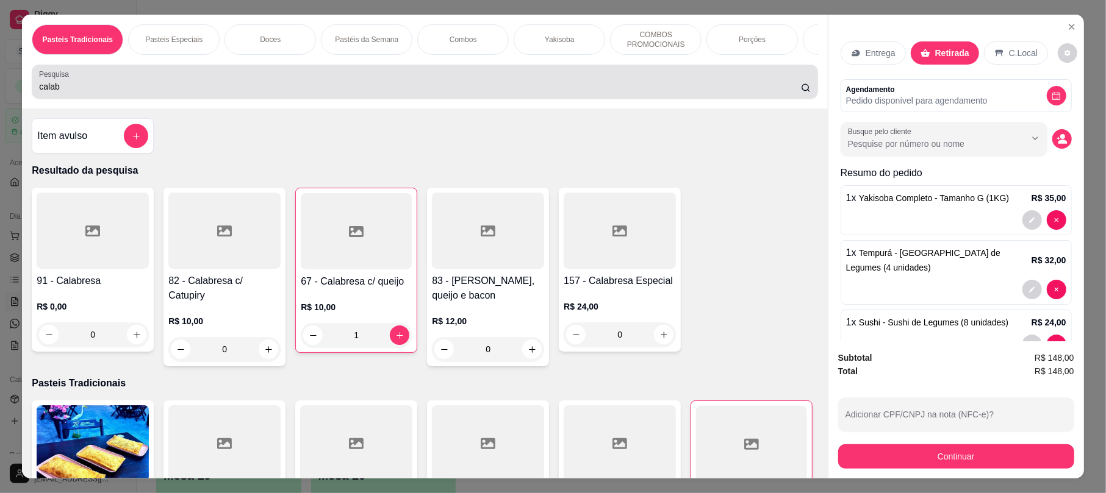
click at [310, 91] on div "calab" at bounding box center [424, 82] width 771 height 24
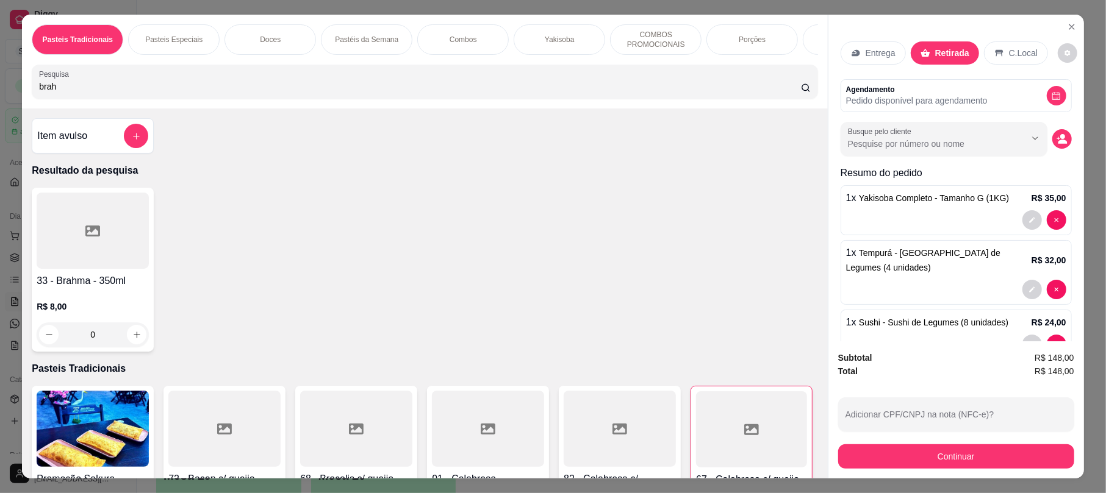
type input "brah"
click at [124, 344] on div "0" at bounding box center [93, 335] width 112 height 24
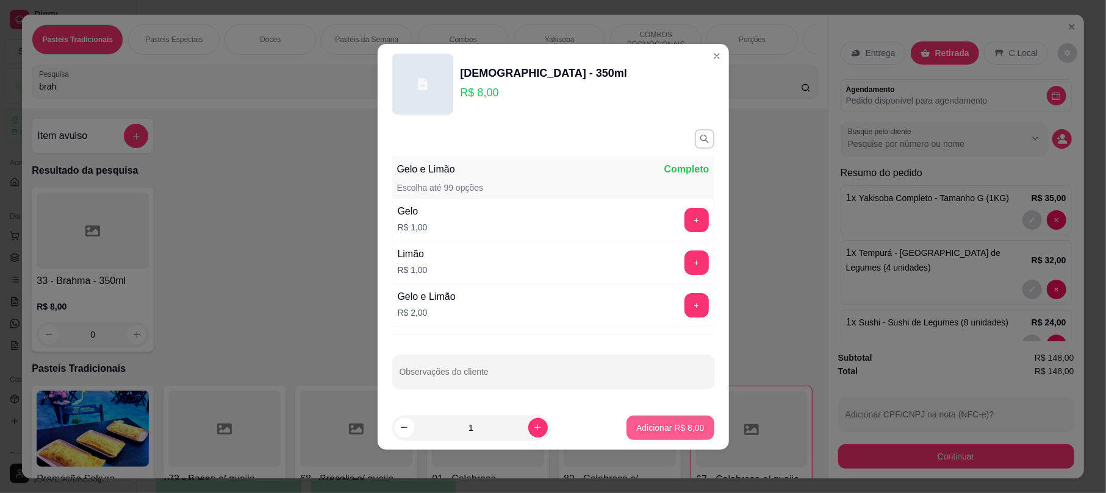
click at [675, 431] on p "Adicionar R$ 8,00" at bounding box center [670, 428] width 68 height 12
type input "1"
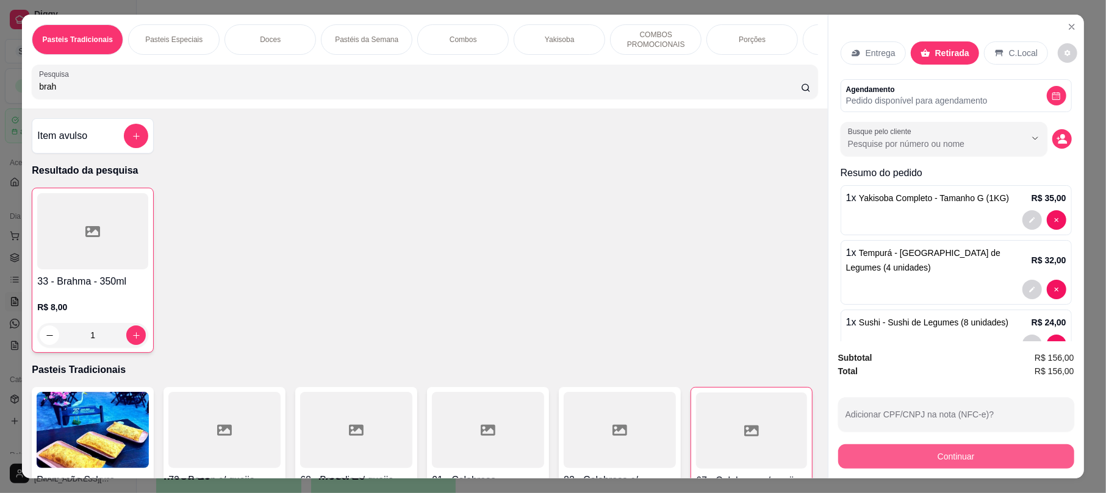
click at [898, 460] on button "Continuar" at bounding box center [956, 457] width 236 height 24
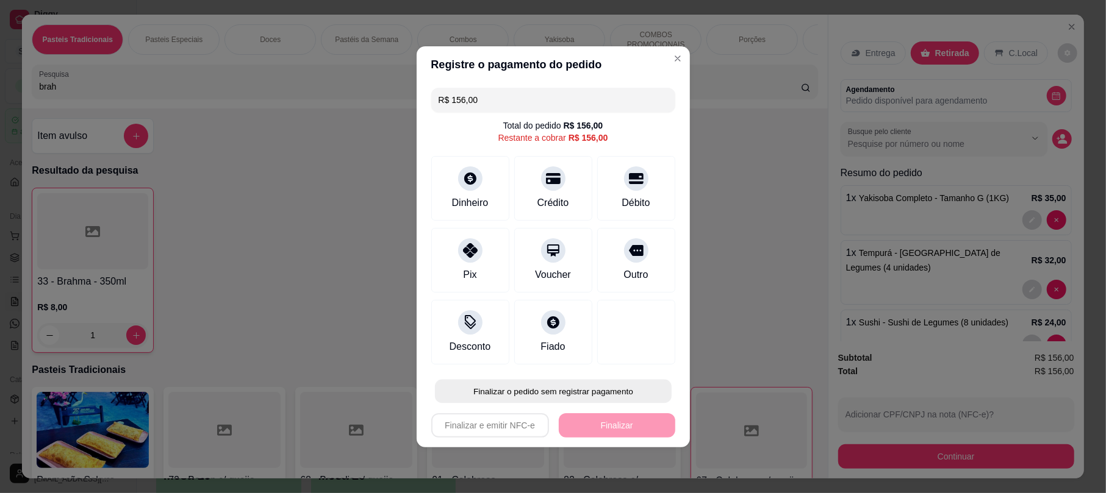
click at [576, 396] on button "Finalizar o pedido sem registrar pagamento" at bounding box center [553, 391] width 237 height 24
click at [620, 350] on button "Confirmar" at bounding box center [625, 357] width 45 height 19
type input "0"
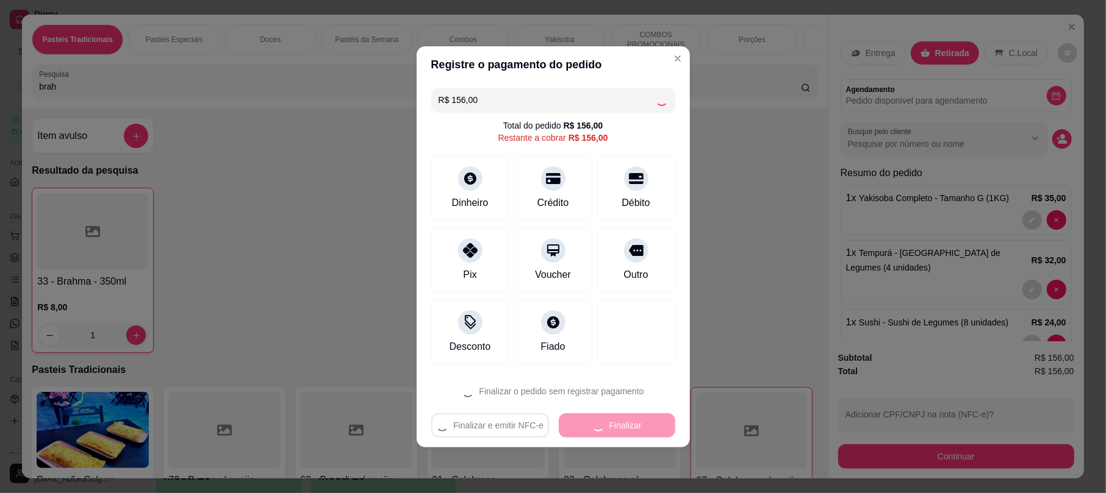
type input "0"
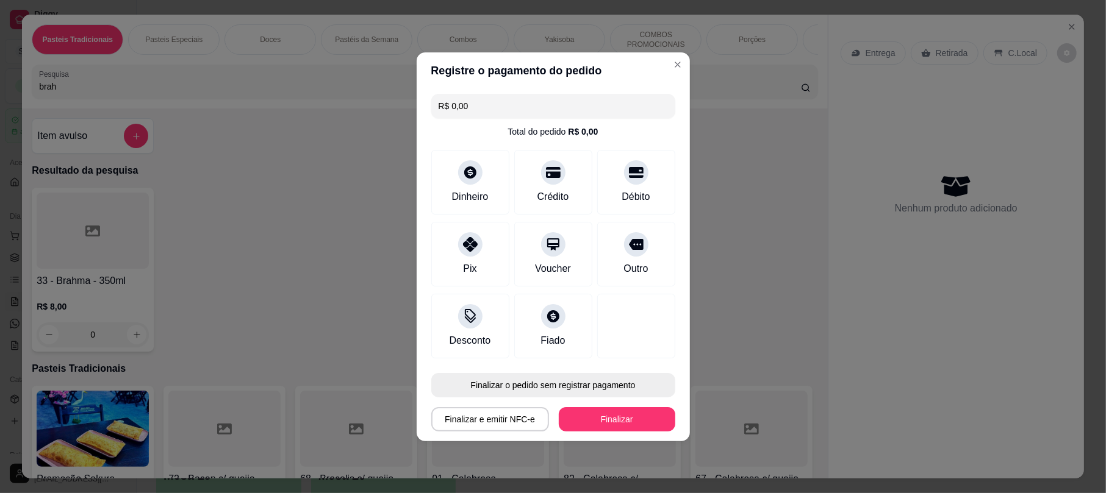
type input "R$ 0,00"
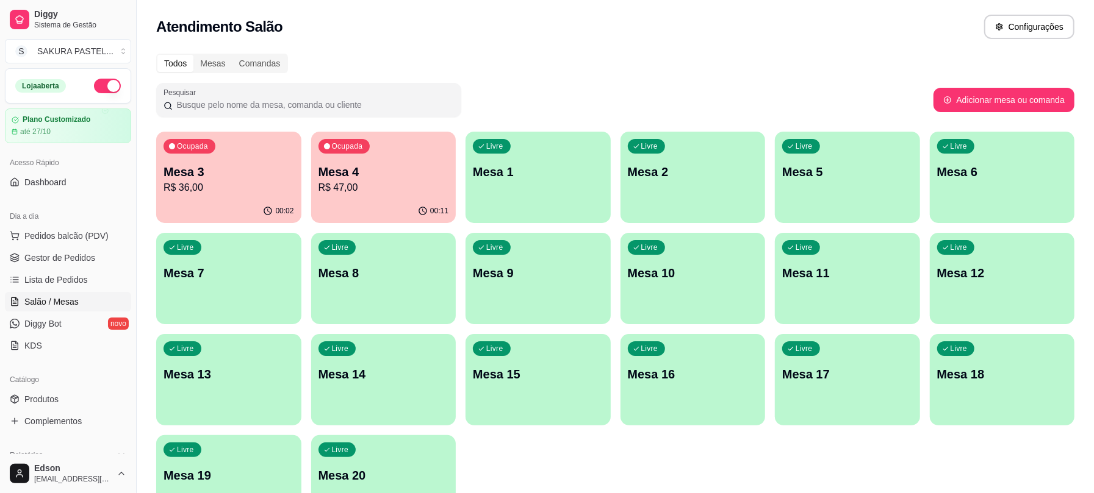
click at [257, 191] on p "R$ 36,00" at bounding box center [228, 188] width 131 height 15
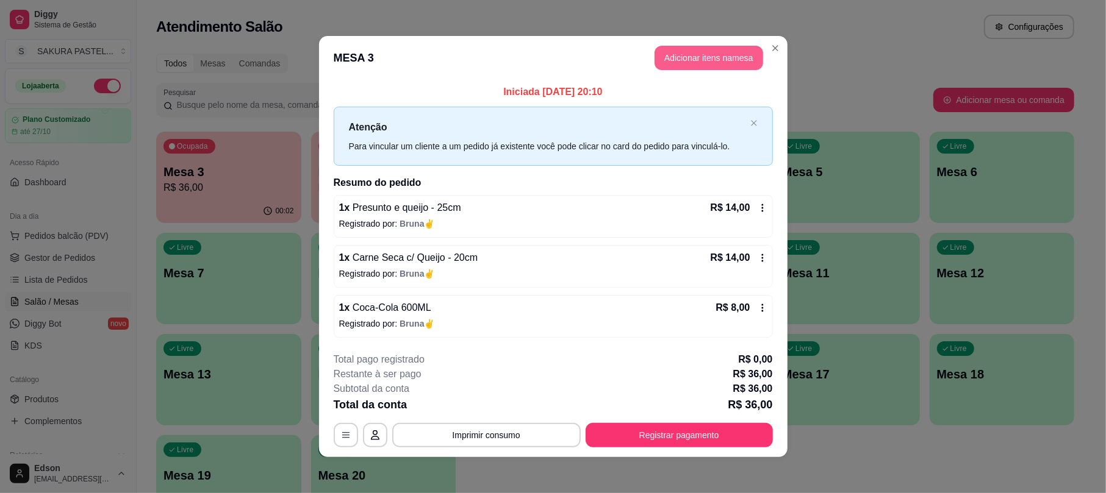
click at [737, 52] on button "Adicionar itens na mesa" at bounding box center [708, 58] width 109 height 24
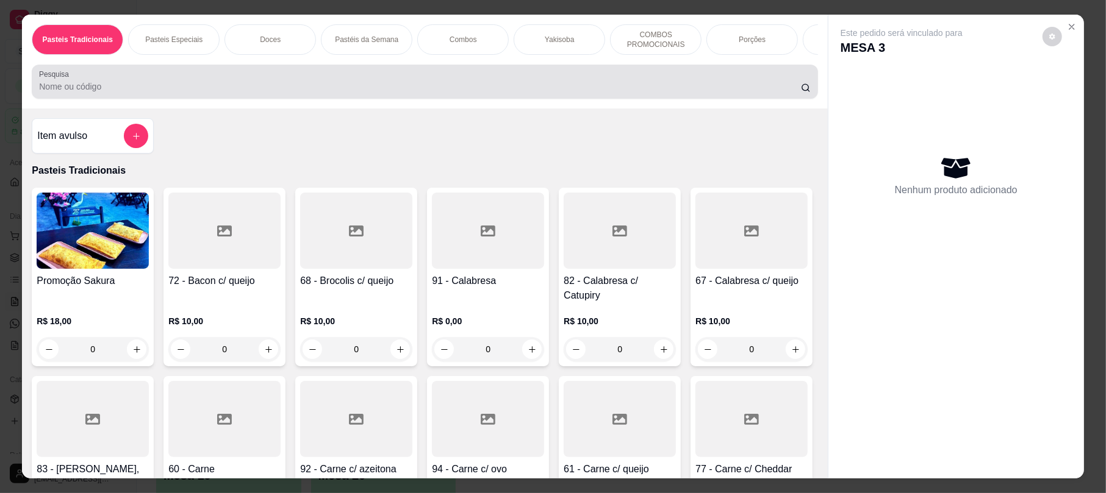
click at [348, 89] on div at bounding box center [424, 82] width 771 height 24
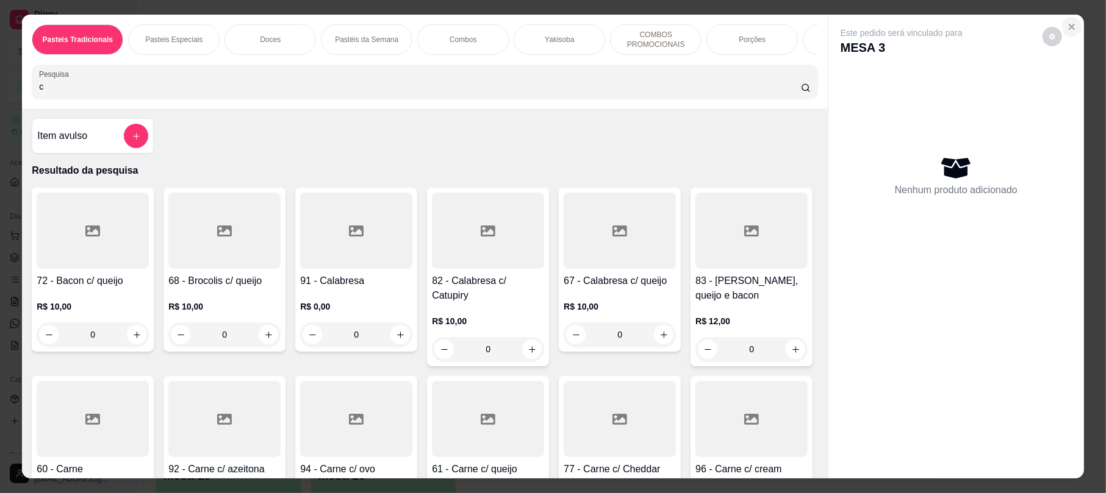
type input "c"
click at [1064, 20] on button "Close" at bounding box center [1072, 27] width 20 height 20
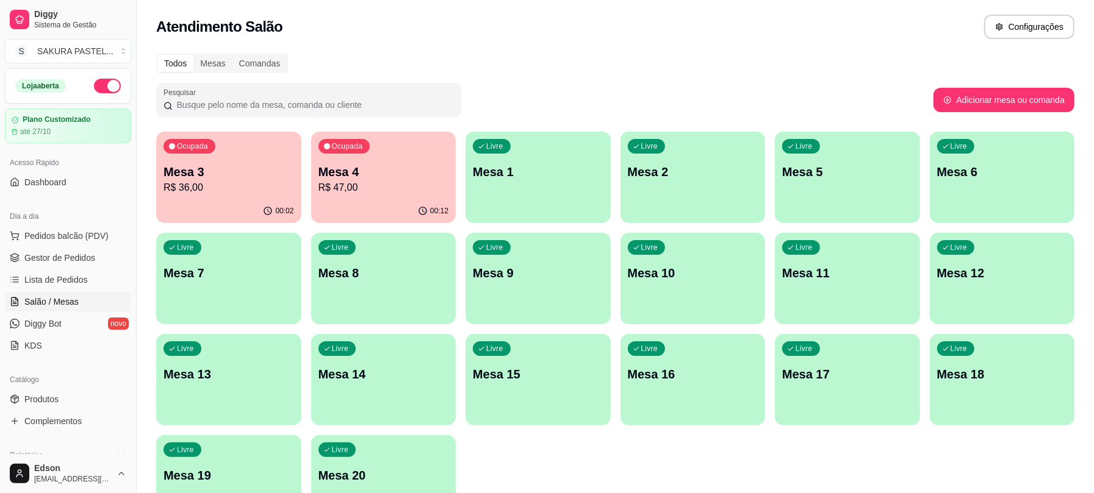
click at [365, 203] on div "00:12" at bounding box center [383, 211] width 145 height 24
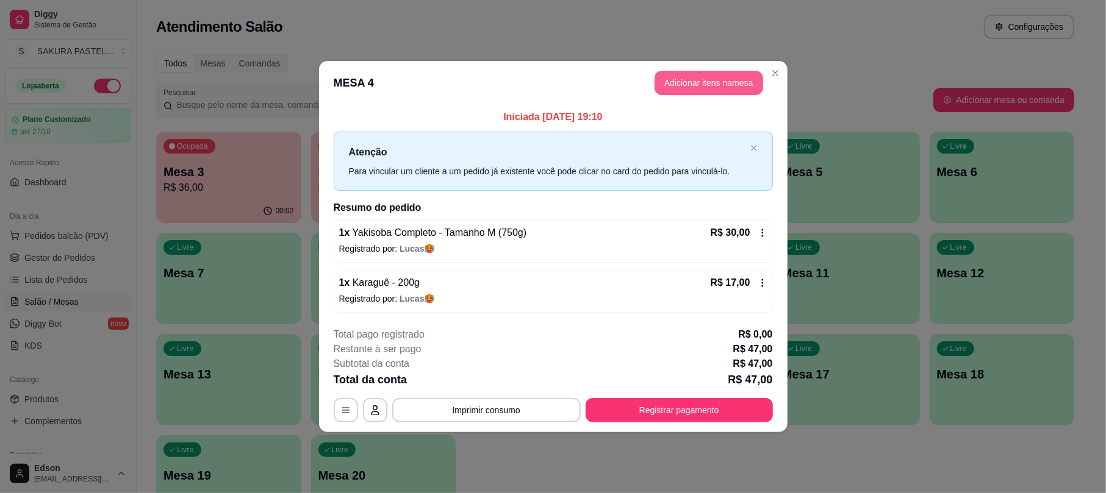
click at [710, 74] on button "Adicionar itens na mesa" at bounding box center [708, 83] width 109 height 24
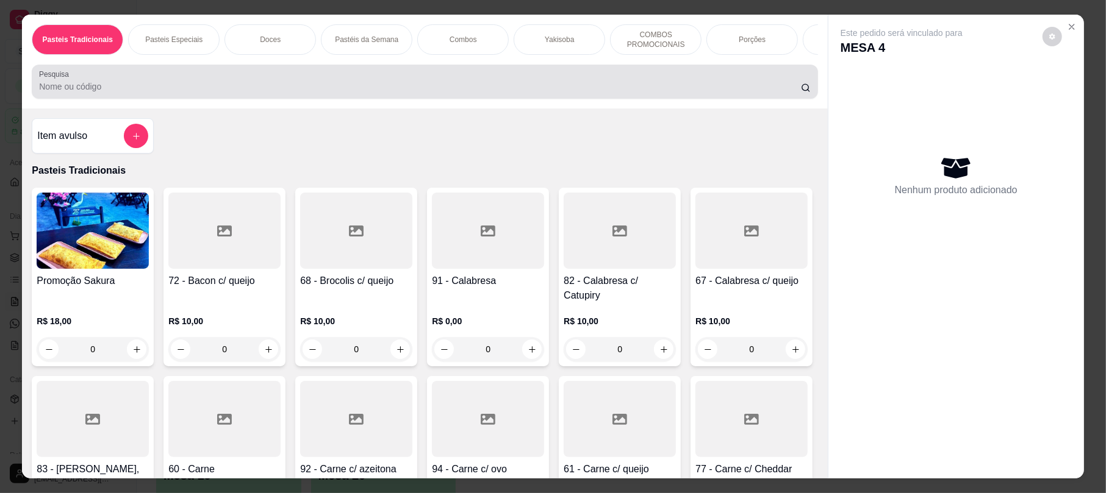
click at [429, 93] on input "Pesquisa" at bounding box center [420, 87] width 762 height 12
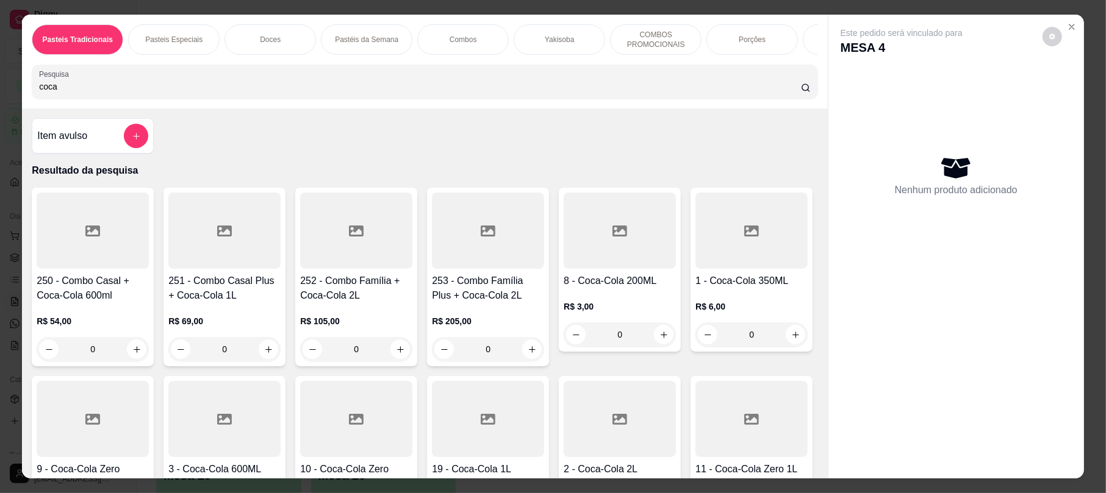
scroll to position [313, 0]
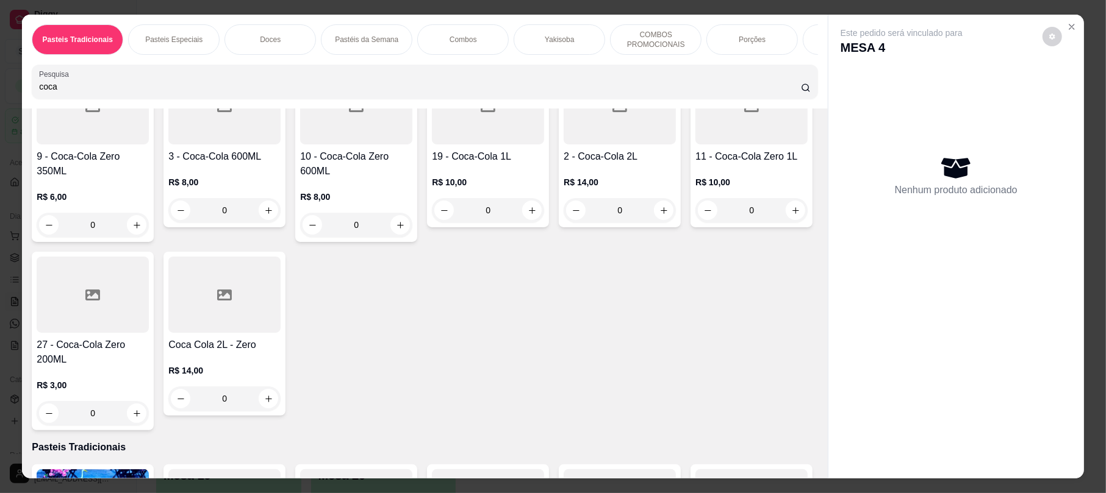
type input "coca"
click at [281, 182] on div "R$ 8,00 0" at bounding box center [224, 193] width 112 height 59
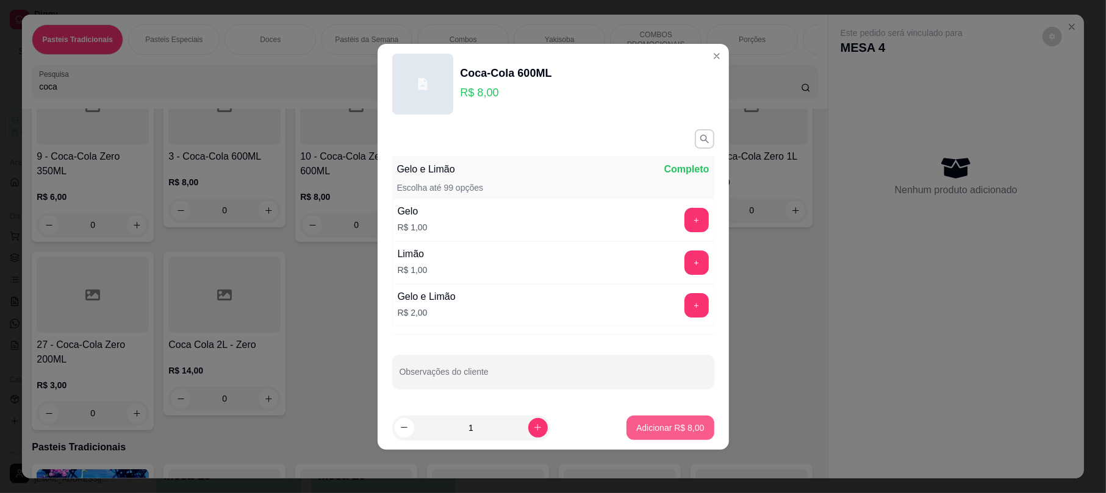
click at [639, 429] on p "Adicionar R$ 8,00" at bounding box center [670, 428] width 68 height 12
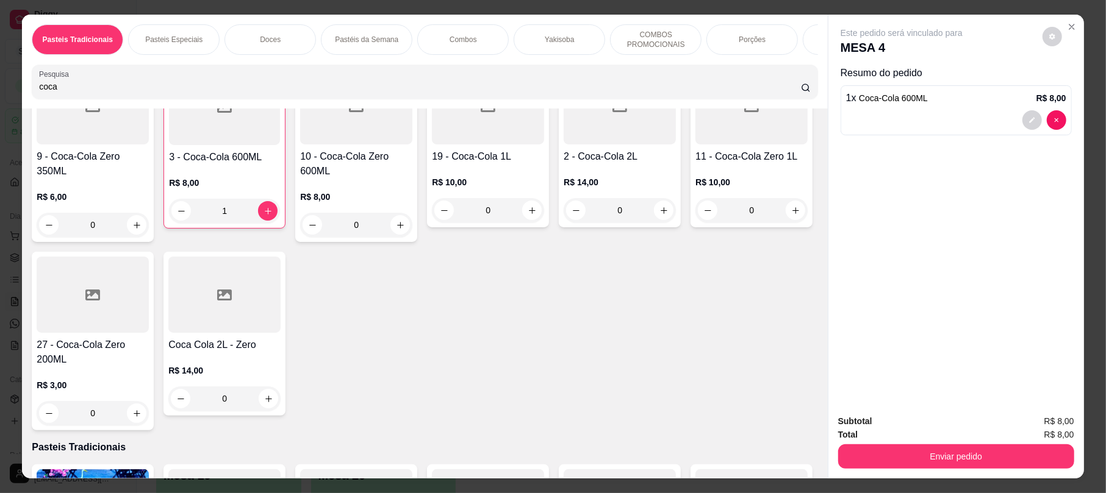
type input "1"
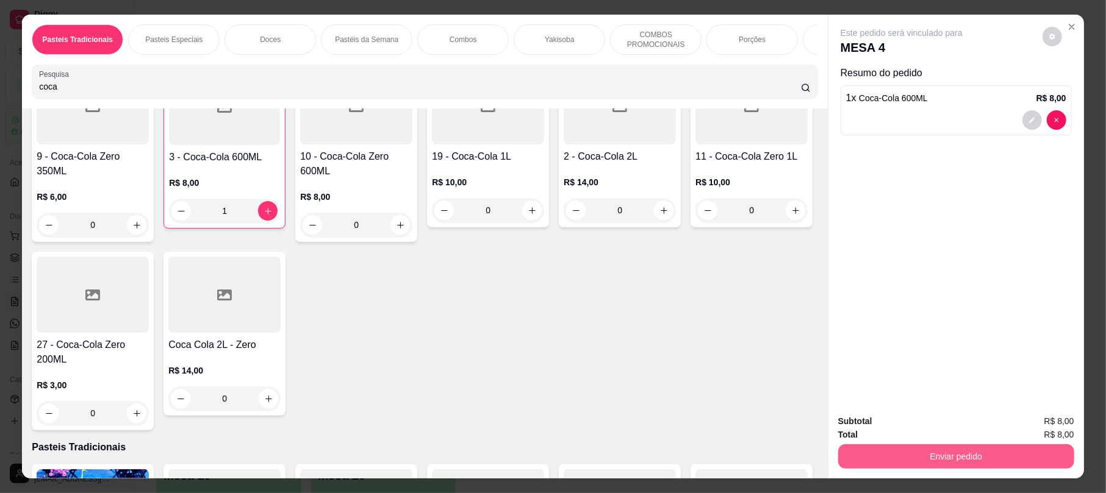
click at [992, 454] on button "Enviar pedido" at bounding box center [956, 457] width 236 height 24
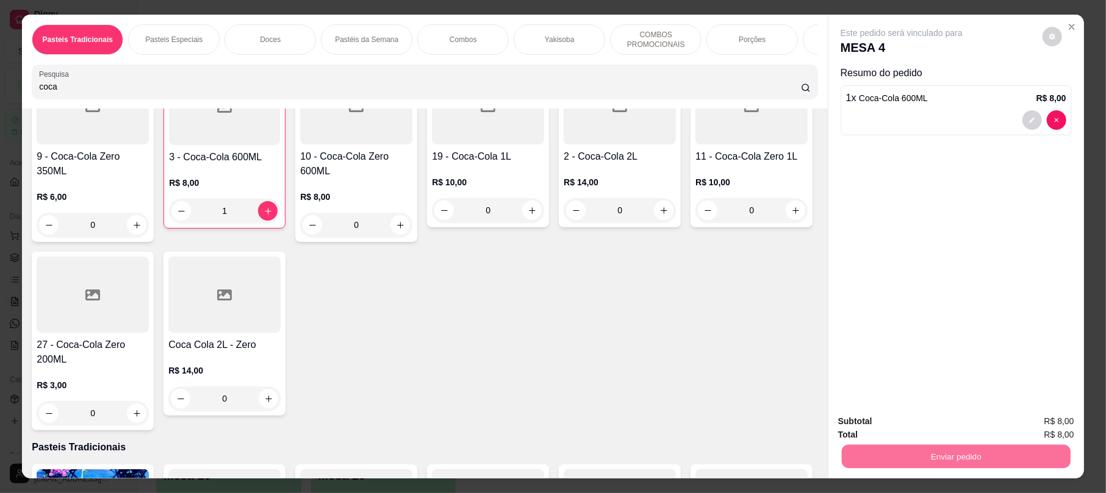
click at [1052, 415] on button "Enviar pedido" at bounding box center [1040, 426] width 69 height 23
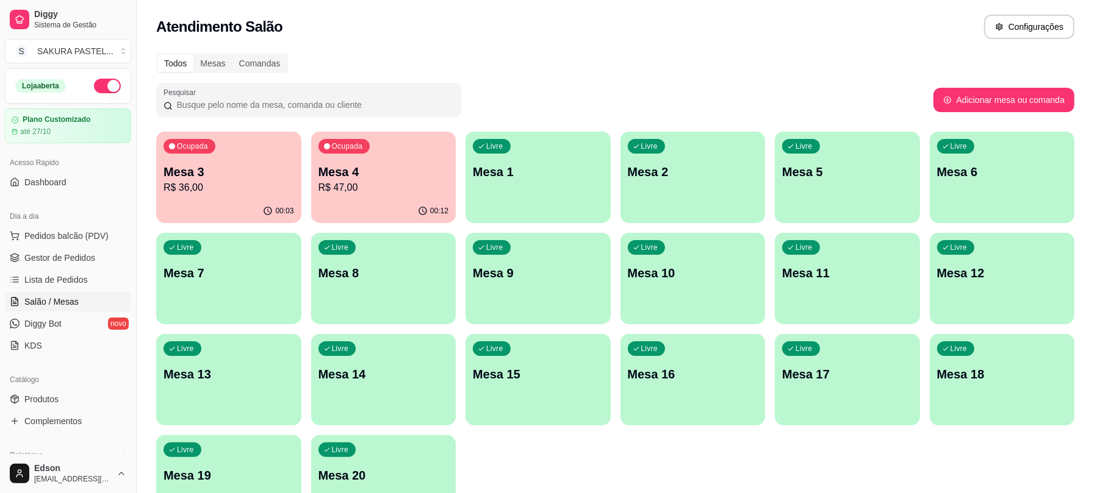
click at [79, 292] on ul "Pedidos balcão (PDV) Gestor de Pedidos Lista de Pedidos Salão / Mesas Diggy Bot…" at bounding box center [68, 290] width 126 height 129
click at [81, 281] on span "Lista de Pedidos" at bounding box center [55, 280] width 63 height 12
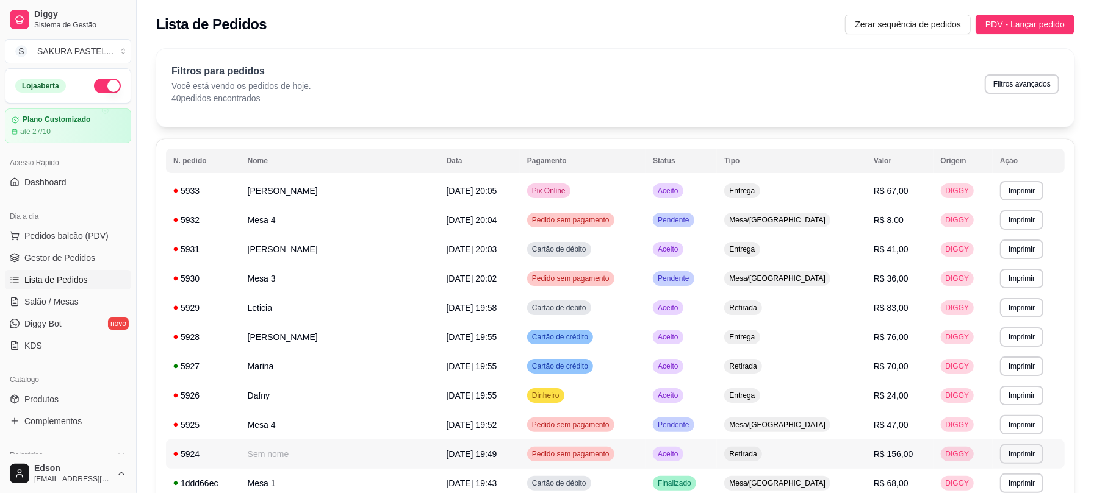
click at [899, 450] on td "R$ 156,00" at bounding box center [899, 454] width 67 height 29
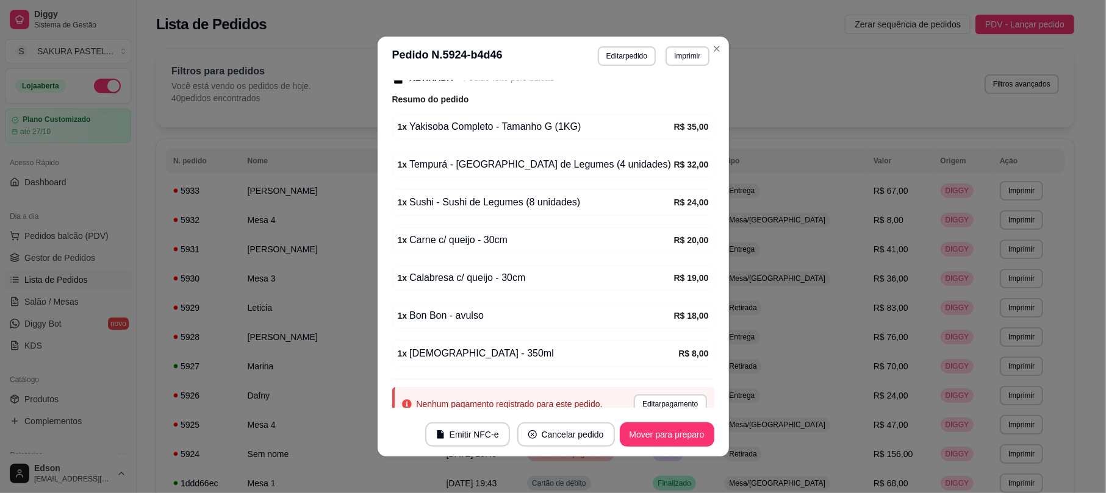
scroll to position [195, 0]
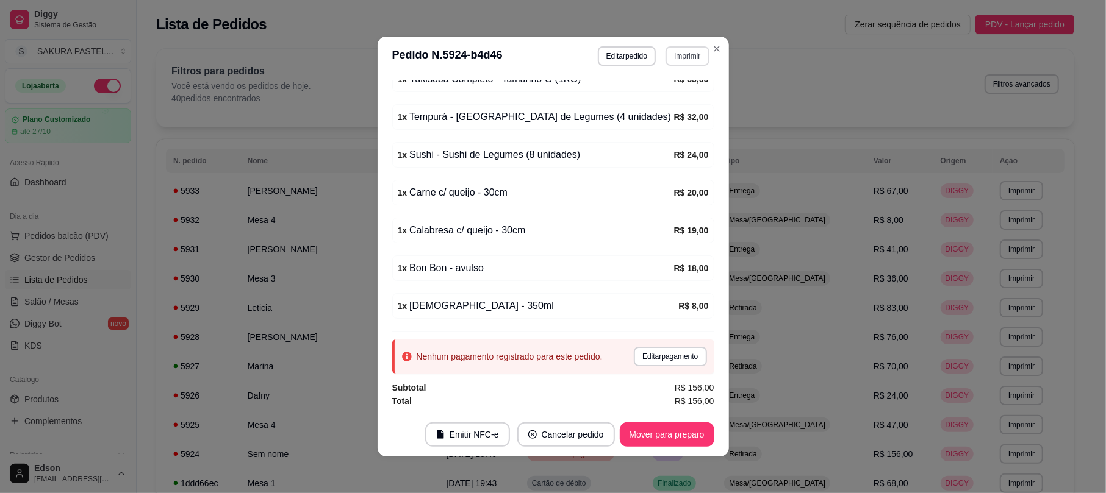
click at [688, 52] on button "Imprimir" at bounding box center [686, 56] width 43 height 20
click at [658, 116] on button "Balcão" at bounding box center [660, 123] width 88 height 20
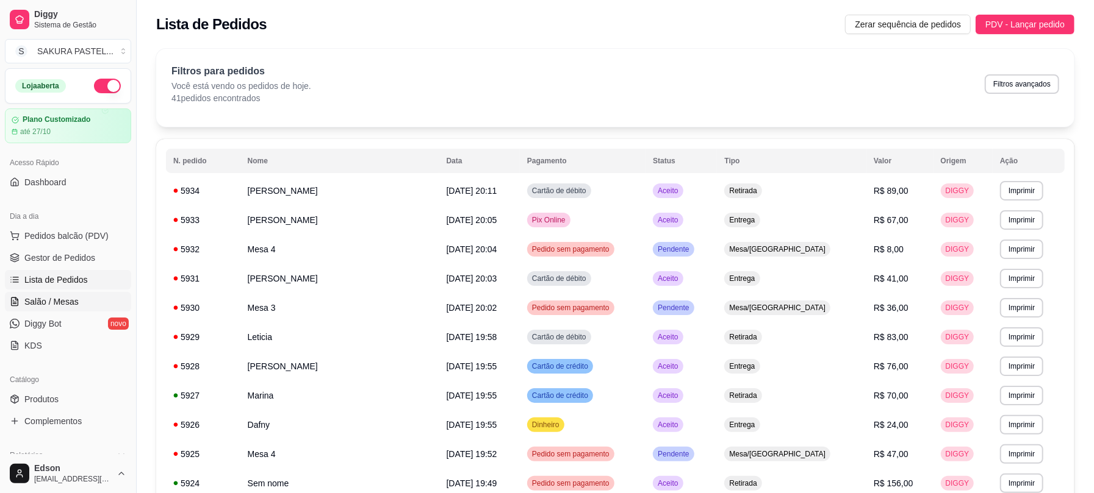
click at [68, 301] on span "Salão / Mesas" at bounding box center [51, 302] width 54 height 12
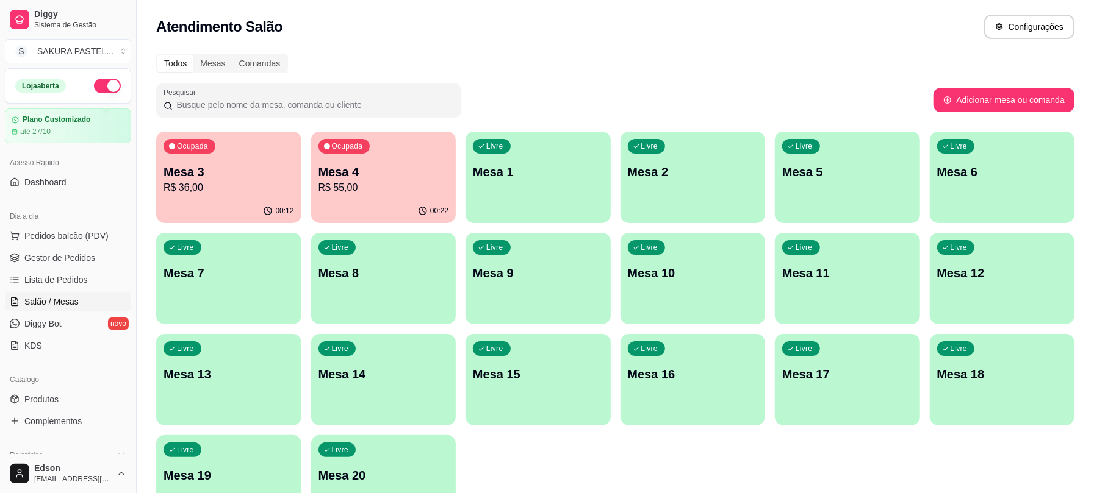
click at [407, 171] on p "Mesa 4" at bounding box center [383, 171] width 131 height 17
click at [384, 170] on p "Mesa 4" at bounding box center [383, 171] width 131 height 17
click at [383, 181] on p "R$ 55,00" at bounding box center [383, 188] width 131 height 15
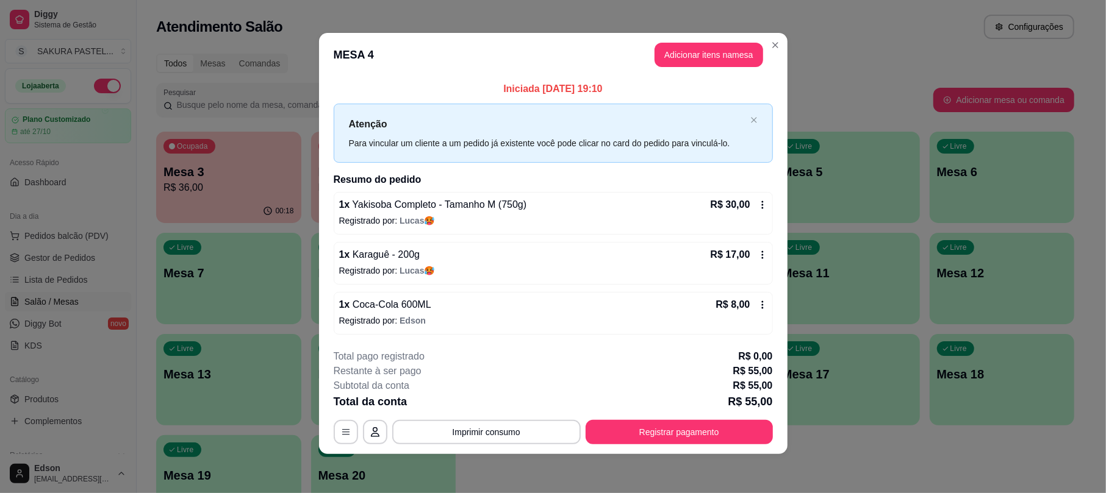
scroll to position [4, 0]
click at [670, 427] on button "Registrar pagamento" at bounding box center [679, 432] width 187 height 24
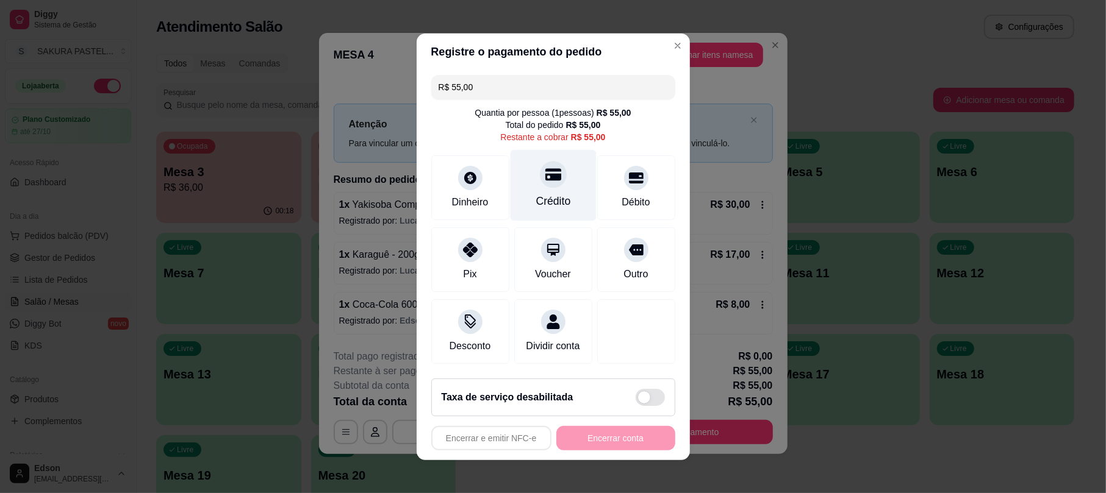
click at [552, 193] on div "Crédito" at bounding box center [553, 201] width 35 height 16
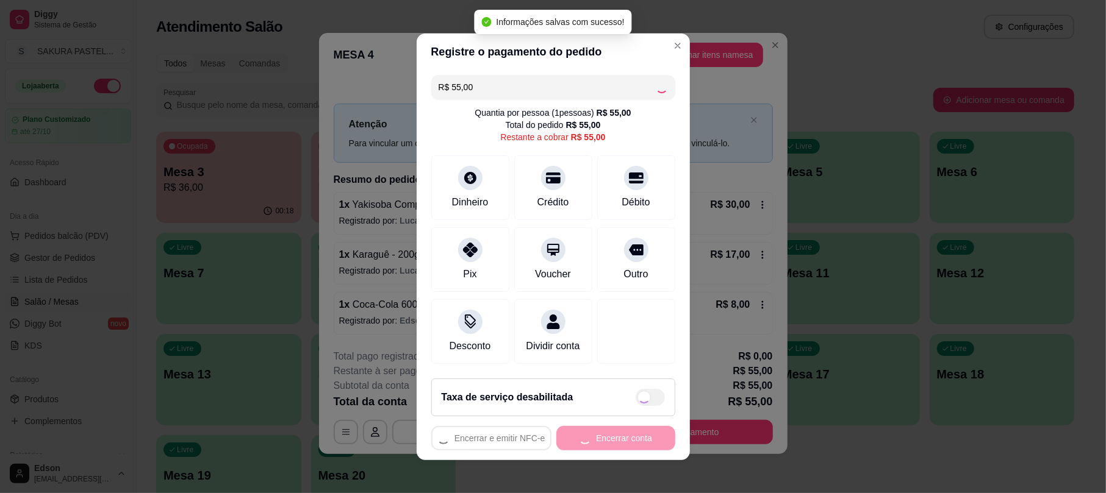
type input "R$ 0,00"
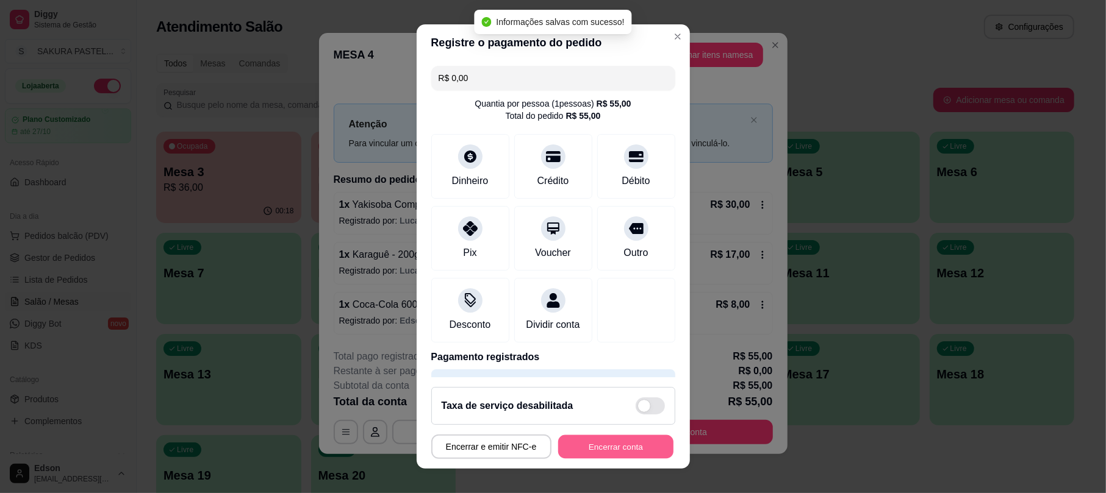
click at [650, 444] on button "Encerrar conta" at bounding box center [615, 447] width 115 height 24
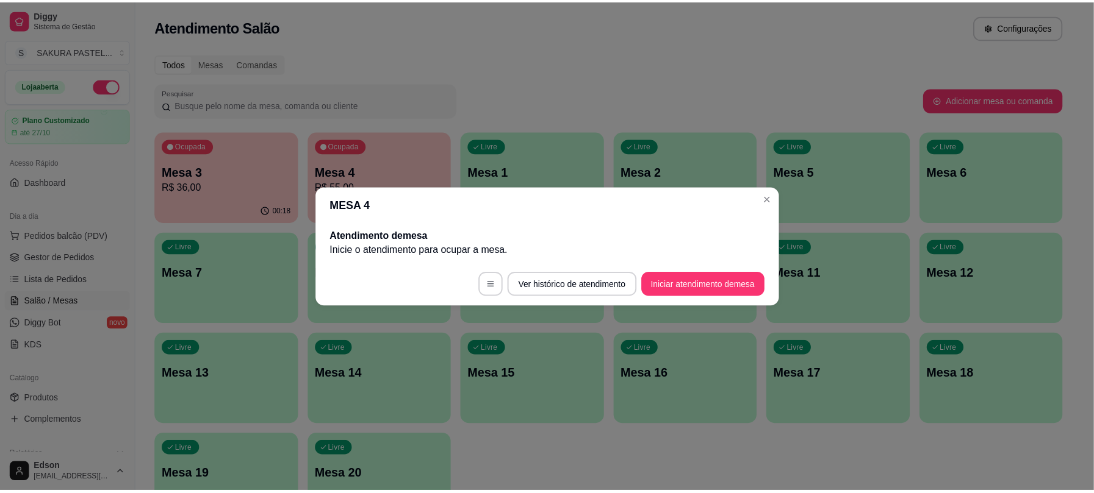
scroll to position [0, 0]
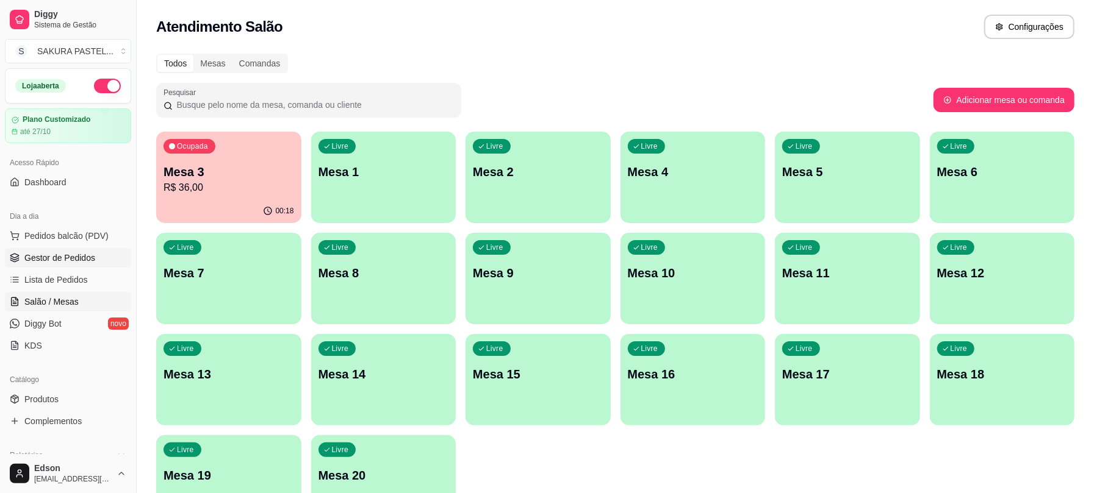
click at [52, 260] on span "Gestor de Pedidos" at bounding box center [59, 258] width 71 height 12
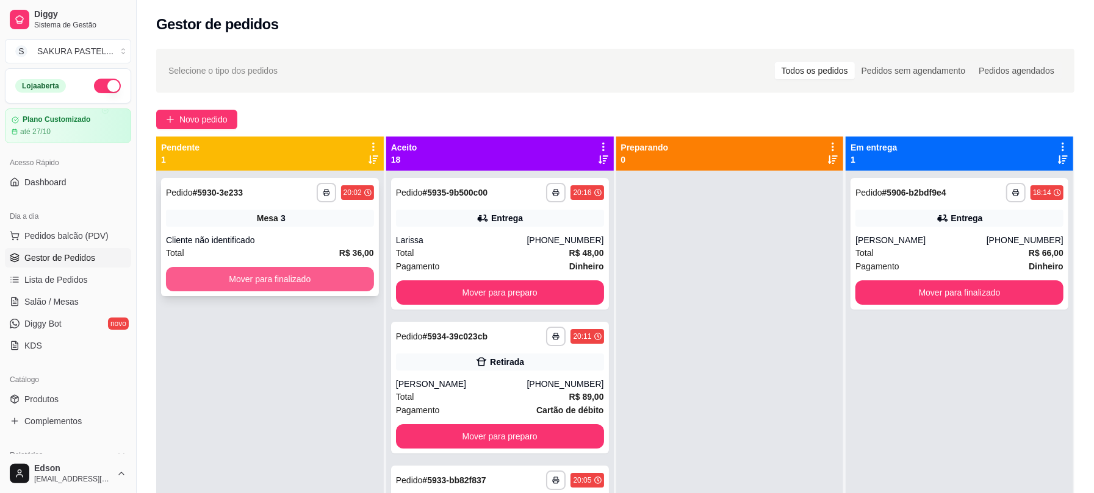
click at [276, 276] on button "Mover para finalizado" at bounding box center [270, 279] width 208 height 24
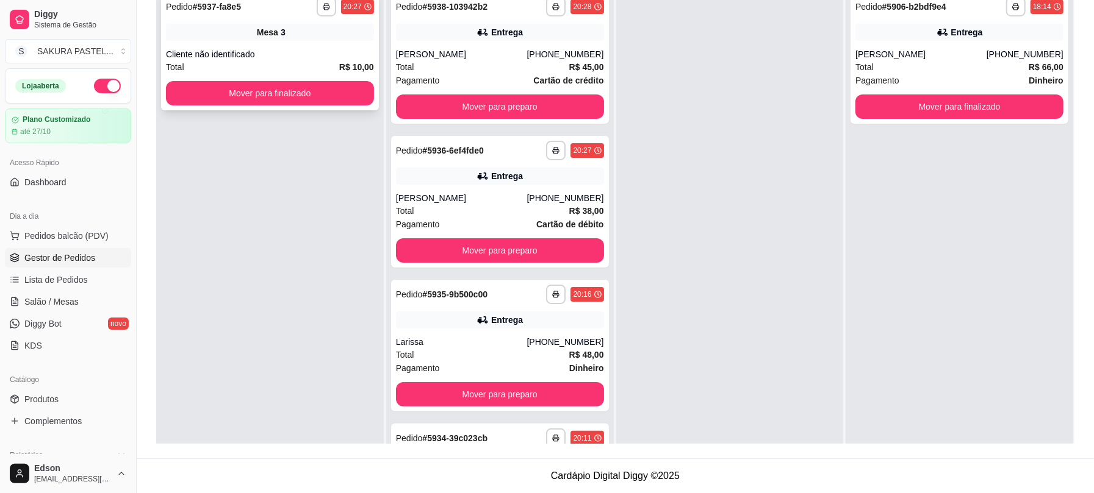
click at [298, 106] on div "**********" at bounding box center [270, 51] width 218 height 118
click at [301, 85] on button "Mover para finalizado" at bounding box center [270, 93] width 208 height 24
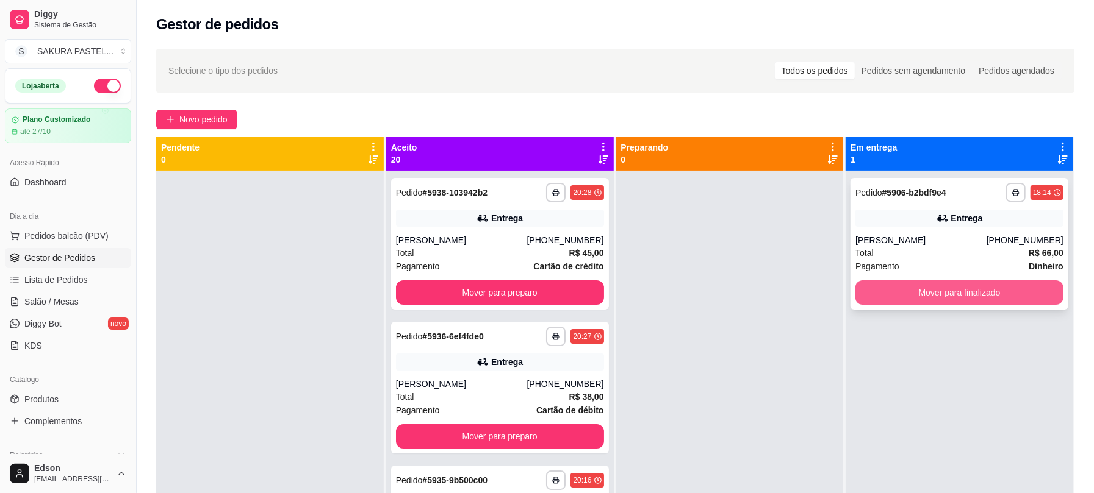
click at [981, 289] on button "Mover para finalizado" at bounding box center [959, 293] width 208 height 24
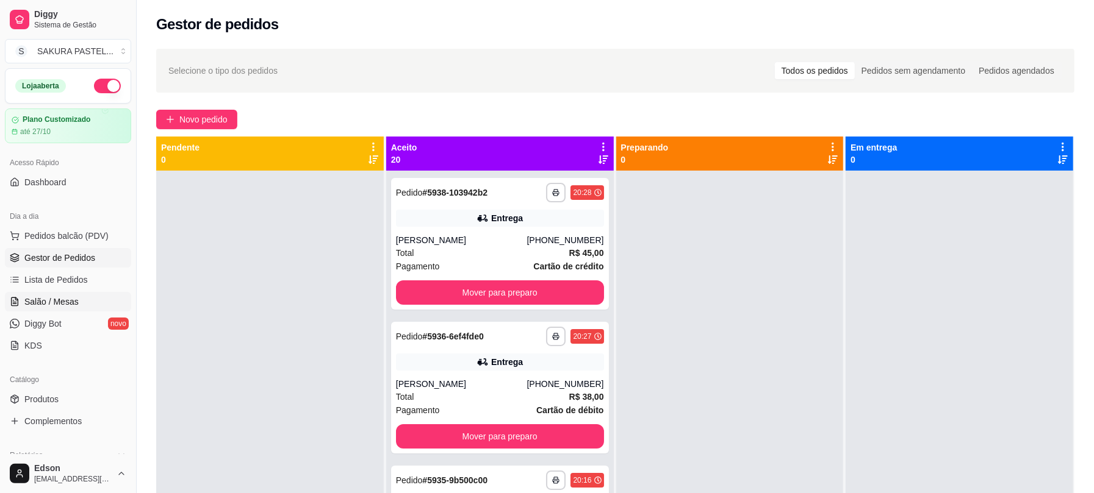
click at [72, 303] on span "Salão / Mesas" at bounding box center [51, 302] width 54 height 12
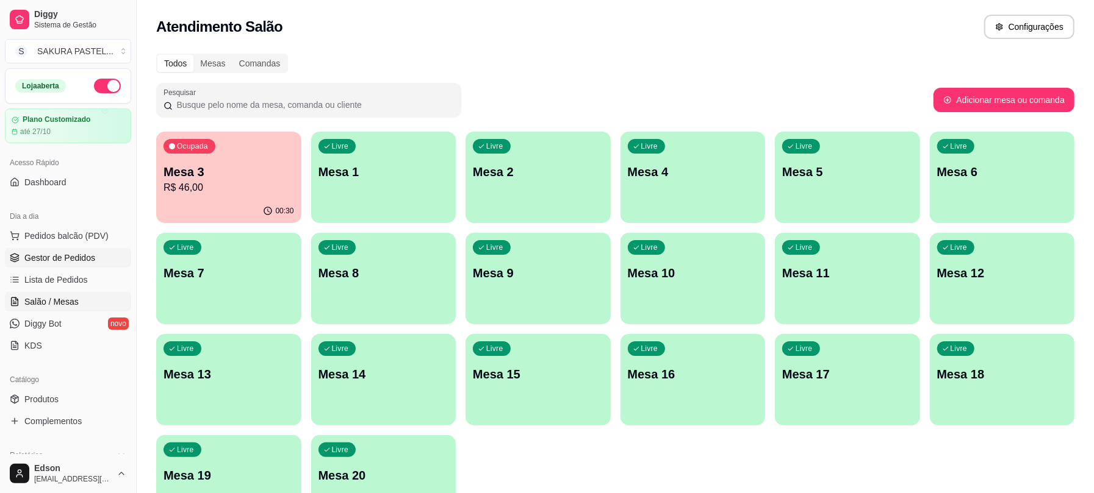
click at [82, 261] on span "Gestor de Pedidos" at bounding box center [59, 258] width 71 height 12
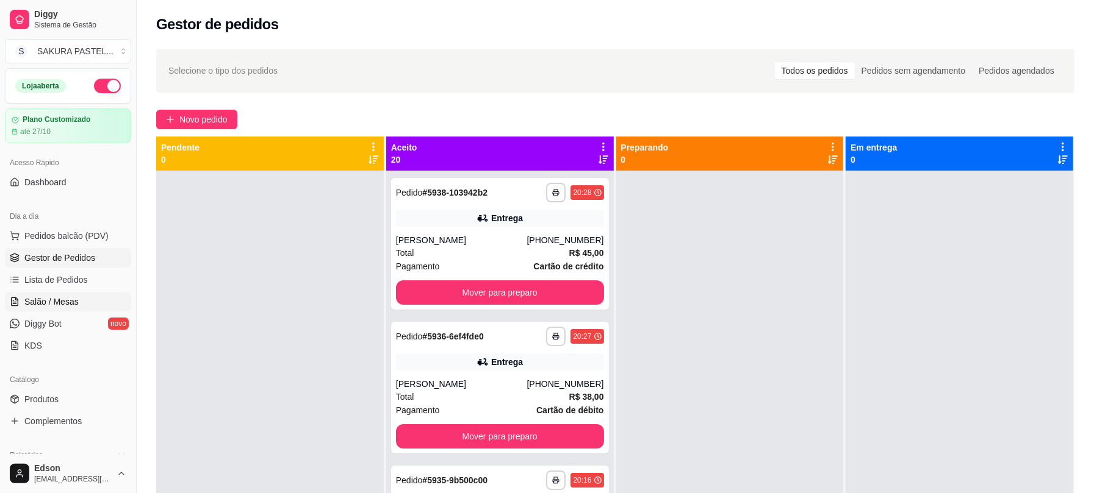
click at [65, 304] on span "Salão / Mesas" at bounding box center [51, 302] width 54 height 12
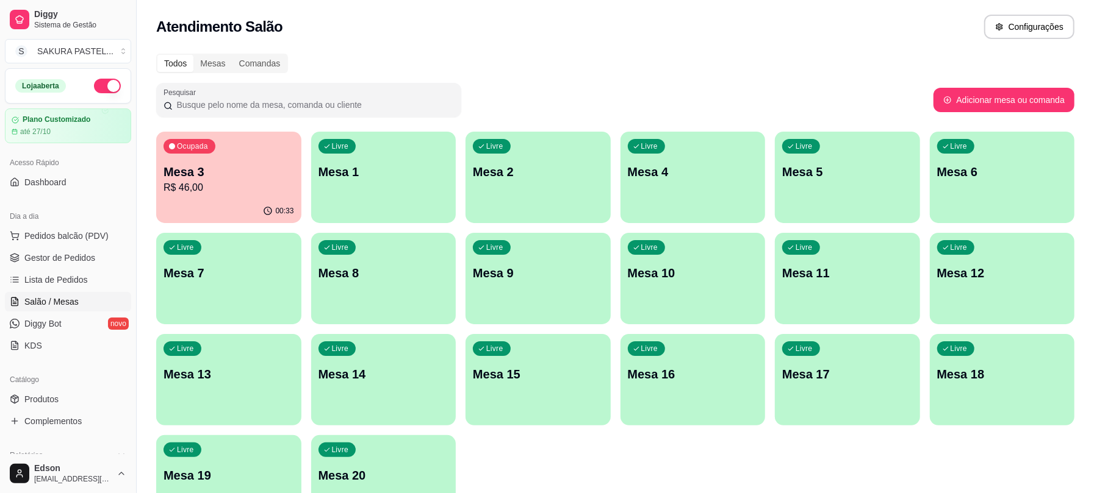
click at [166, 193] on p "R$ 46,00" at bounding box center [228, 188] width 131 height 15
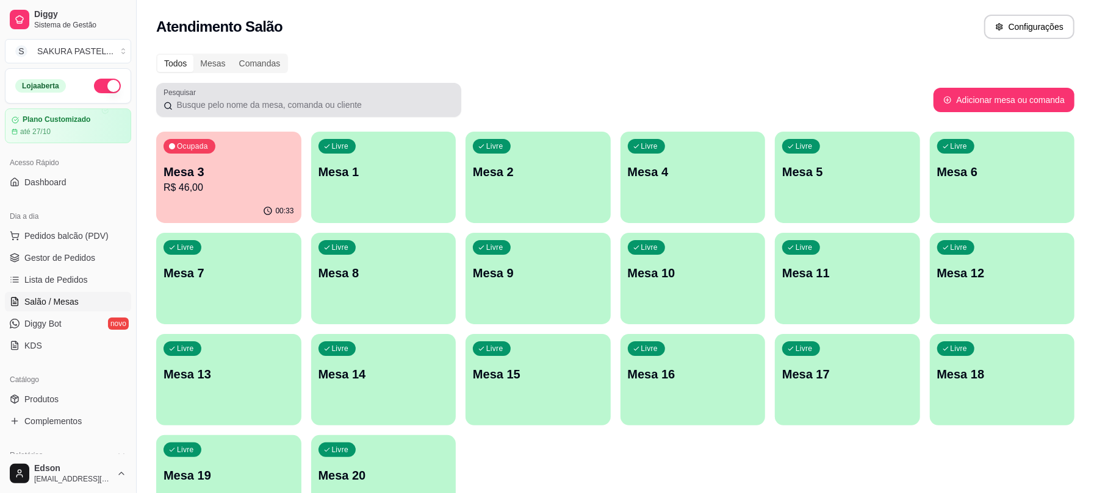
click at [261, 138] on div "Ocupada Mesa 3 R$ 46,00" at bounding box center [228, 166] width 145 height 68
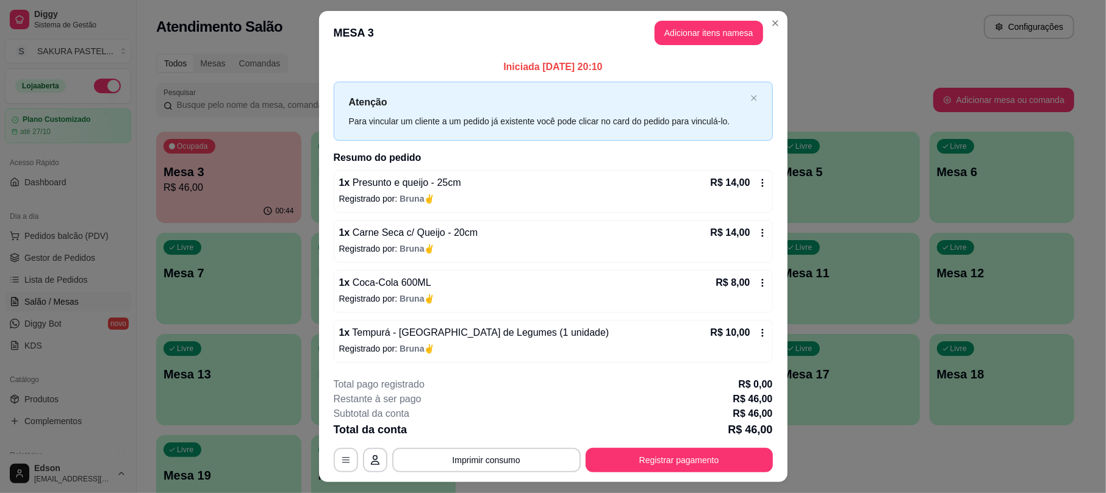
scroll to position [29, 0]
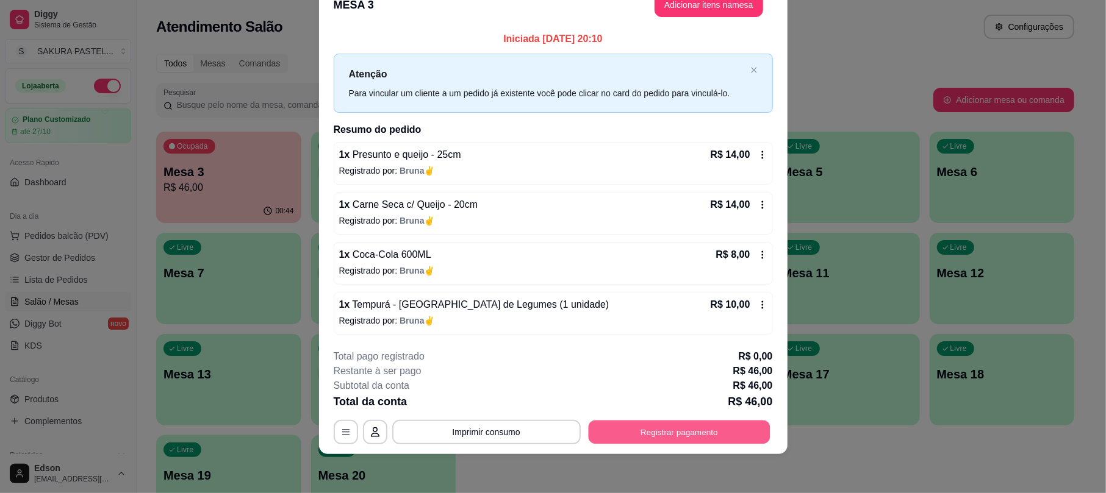
click at [700, 440] on button "Registrar pagamento" at bounding box center [679, 433] width 182 height 24
click at [572, 162] on div "Crédito" at bounding box center [553, 184] width 86 height 71
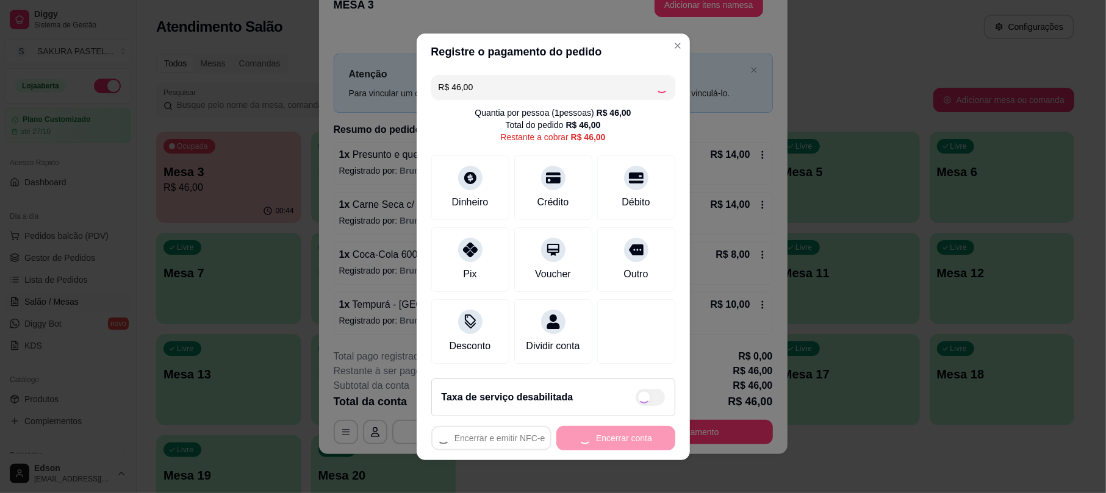
type input "R$ 0,00"
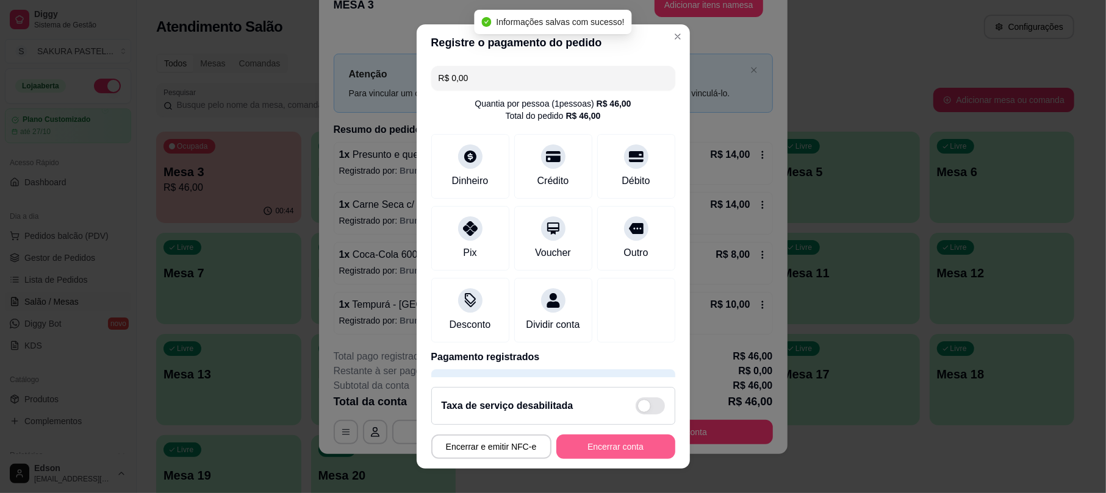
click at [615, 454] on button "Encerrar conta" at bounding box center [615, 447] width 119 height 24
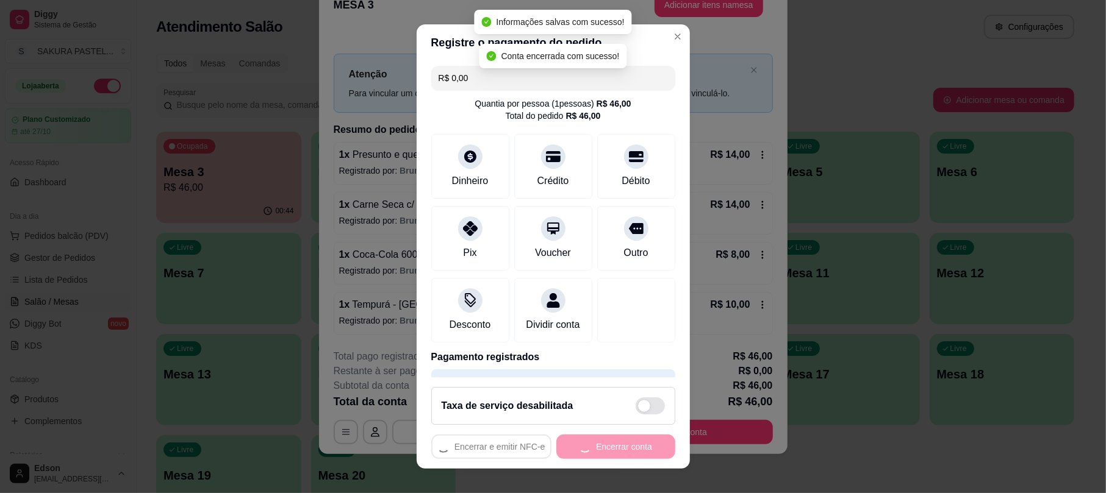
scroll to position [0, 0]
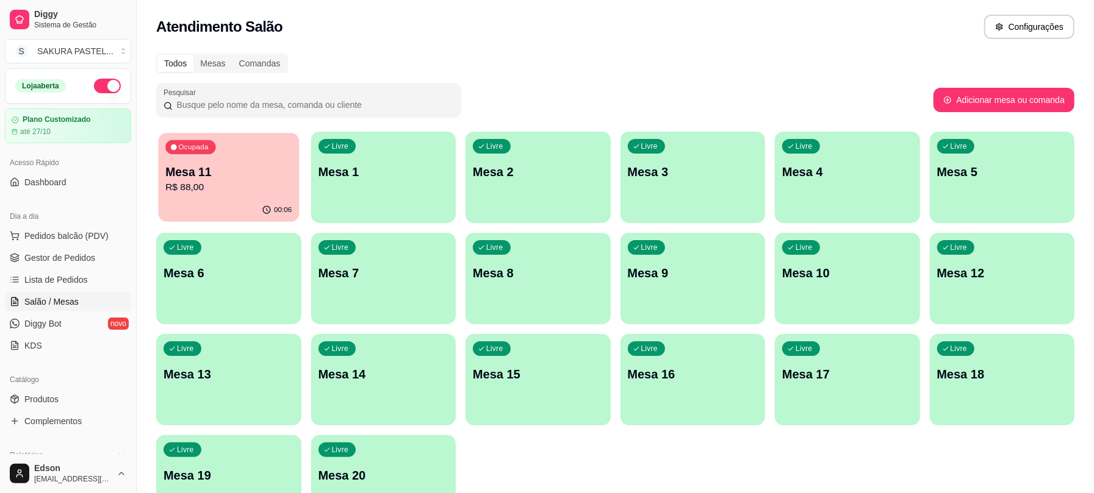
click at [281, 184] on p "R$ 88,00" at bounding box center [228, 188] width 126 height 14
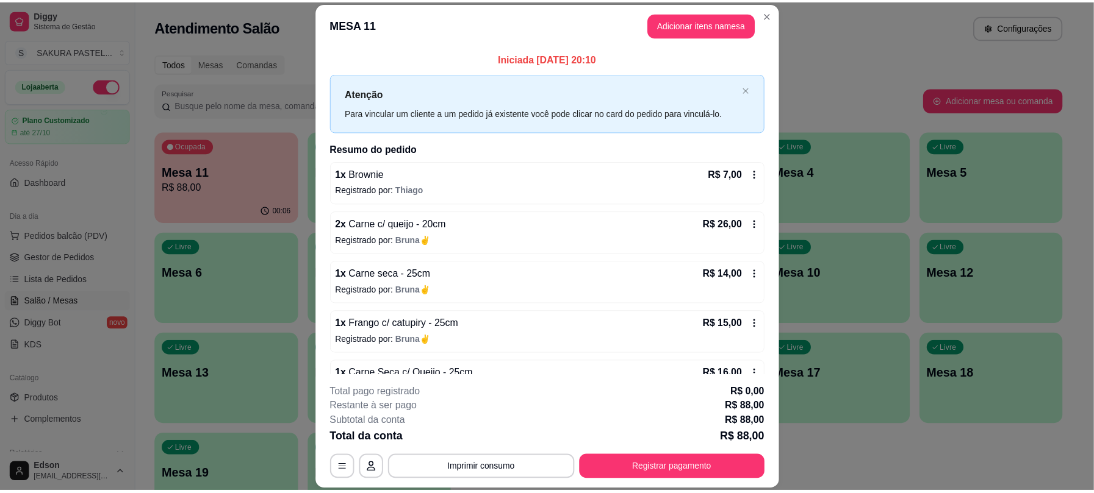
scroll to position [37, 0]
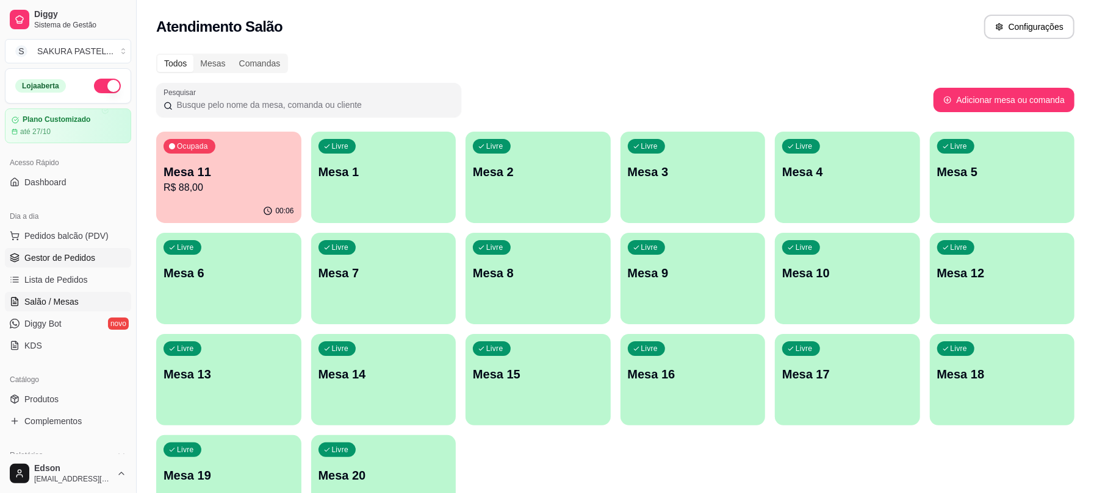
click at [37, 251] on link "Gestor de Pedidos" at bounding box center [68, 258] width 126 height 20
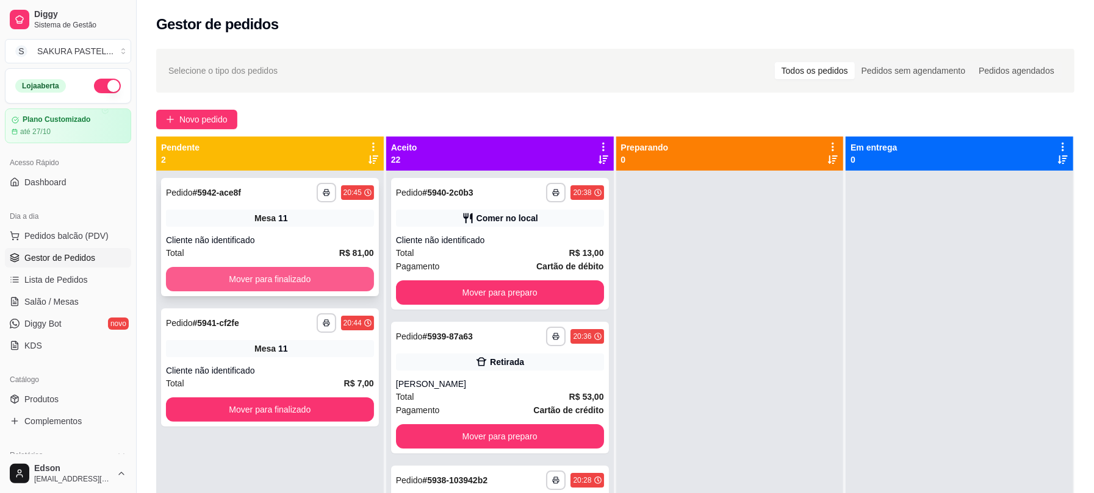
click at [303, 278] on button "Mover para finalizado" at bounding box center [270, 279] width 208 height 24
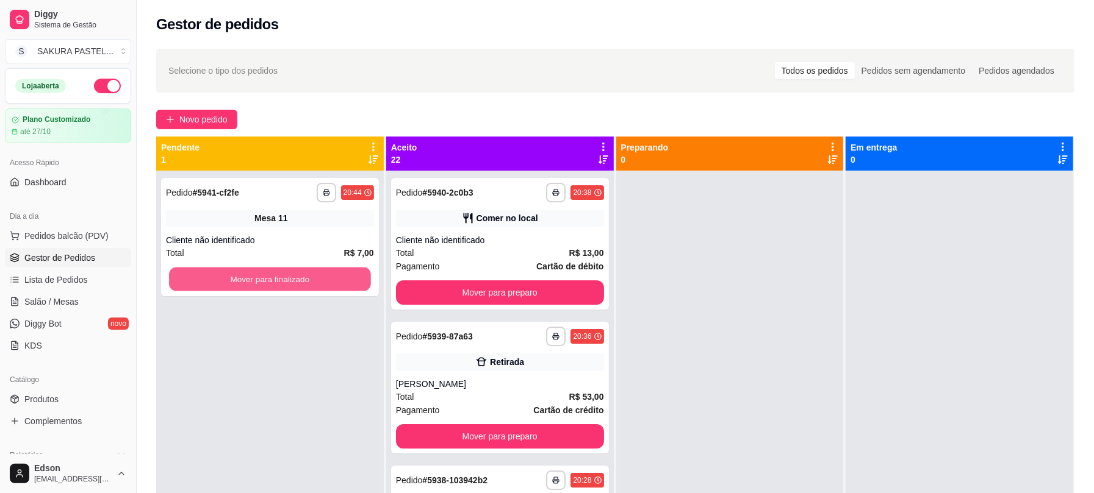
click at [303, 278] on button "Mover para finalizado" at bounding box center [270, 280] width 202 height 24
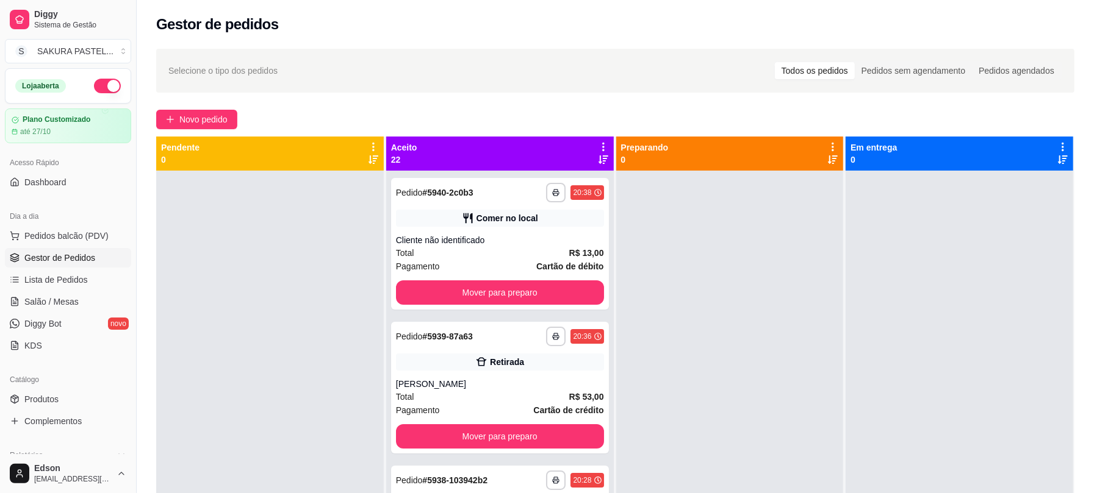
click at [598, 142] on icon at bounding box center [603, 147] width 11 height 11
click at [529, 185] on span "Com essa opção você tem a opção de mover todos os pedidos que estão em uma etap…" at bounding box center [523, 184] width 145 height 23
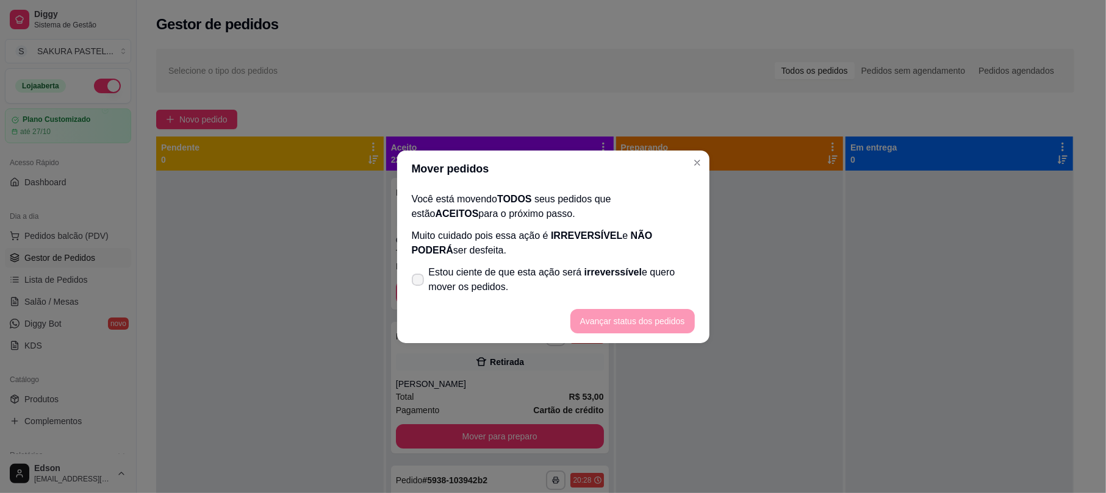
click at [481, 272] on span "Estou ciente de que esta ação será irreverssível e quero mover os pedidos." at bounding box center [562, 279] width 266 height 29
click at [419, 282] on input "Estou ciente de que esta ação será irreverssível e quero mover os pedidos." at bounding box center [415, 286] width 8 height 8
checkbox input "true"
click at [660, 340] on footer "Avançar status dos pedidos" at bounding box center [553, 321] width 312 height 44
click at [650, 318] on button "Avançar status dos pedidos" at bounding box center [632, 321] width 121 height 24
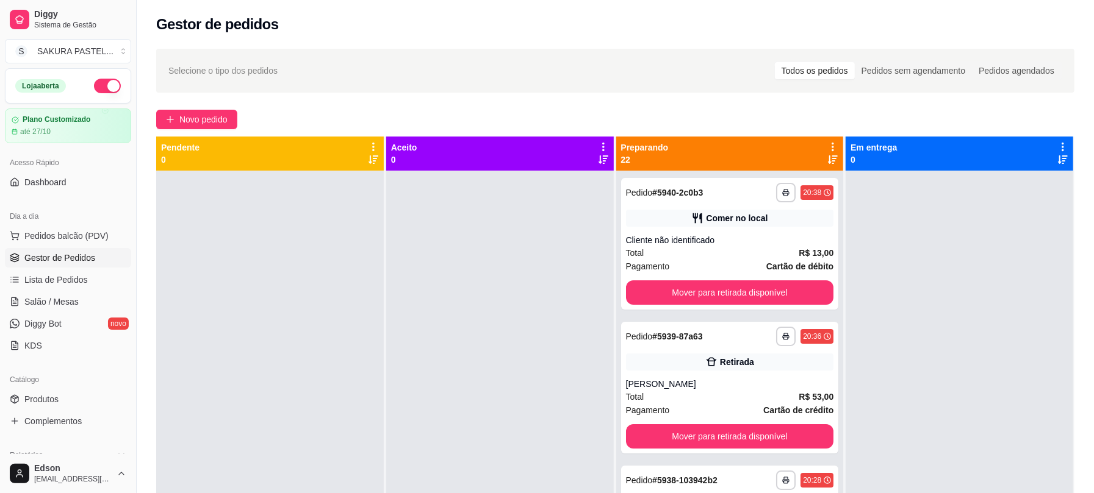
click at [827, 142] on icon at bounding box center [832, 147] width 11 height 11
click at [777, 188] on span "Com essa opção você tem a opção de mover todos os pedidos que estão em uma etap…" at bounding box center [749, 184] width 145 height 23
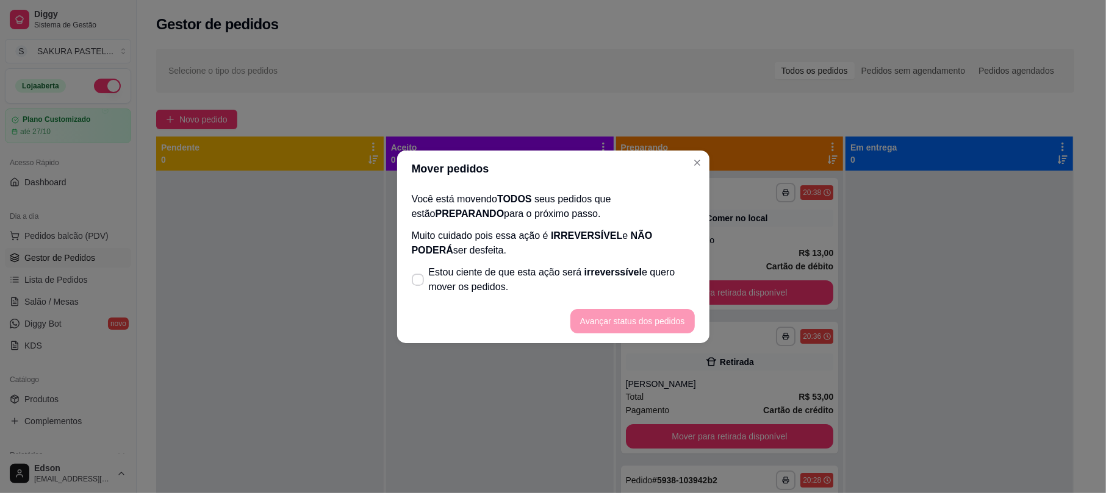
click at [667, 246] on p "Muito cuidado pois essa ação é IRREVERSÍVEL e NÃO PODERÁ ser desfeita." at bounding box center [553, 243] width 283 height 29
click at [662, 252] on p "Muito cuidado pois essa ação é IRREVERSÍVEL e NÃO PODERÁ ser desfeita." at bounding box center [553, 243] width 283 height 29
click at [639, 269] on span "Estou ciente de que esta ação será irreverssível e quero mover os pedidos." at bounding box center [562, 279] width 266 height 29
click at [419, 282] on input "Estou ciente de que esta ação será irreverssível e quero mover os pedidos." at bounding box center [415, 286] width 8 height 8
checkbox input "true"
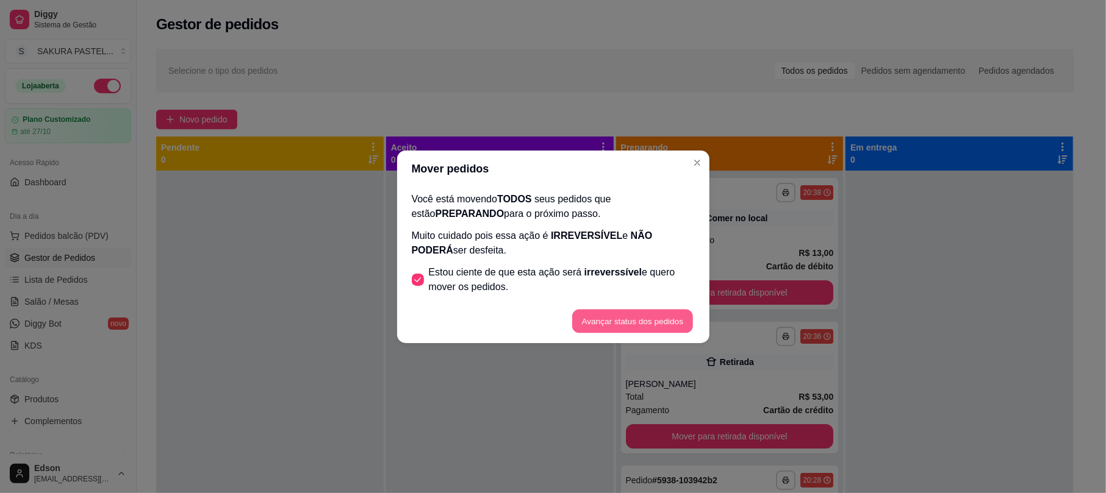
click at [659, 324] on button "Avançar status dos pedidos" at bounding box center [632, 321] width 121 height 24
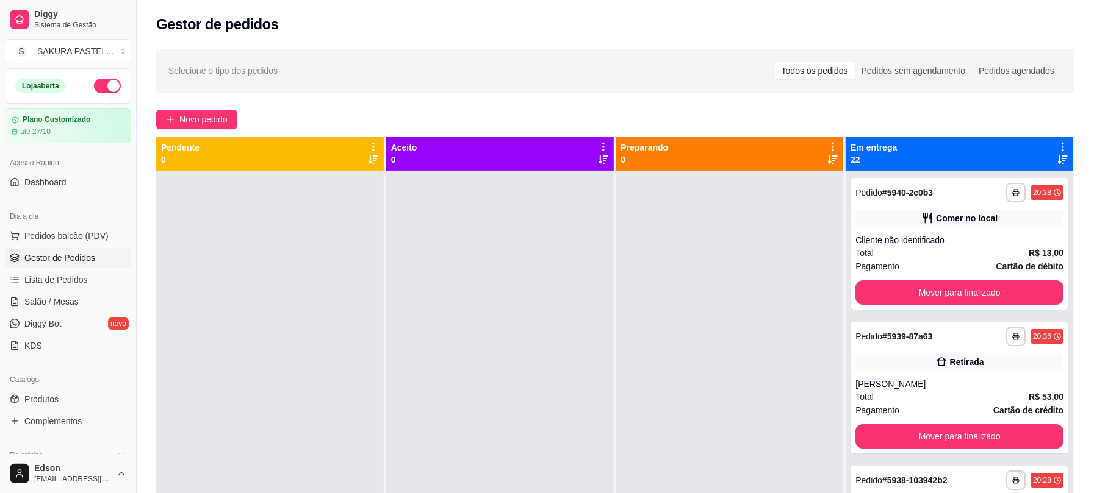
click at [1050, 140] on div "Em entrega 22" at bounding box center [959, 154] width 228 height 34
click at [1057, 142] on icon at bounding box center [1062, 147] width 11 height 11
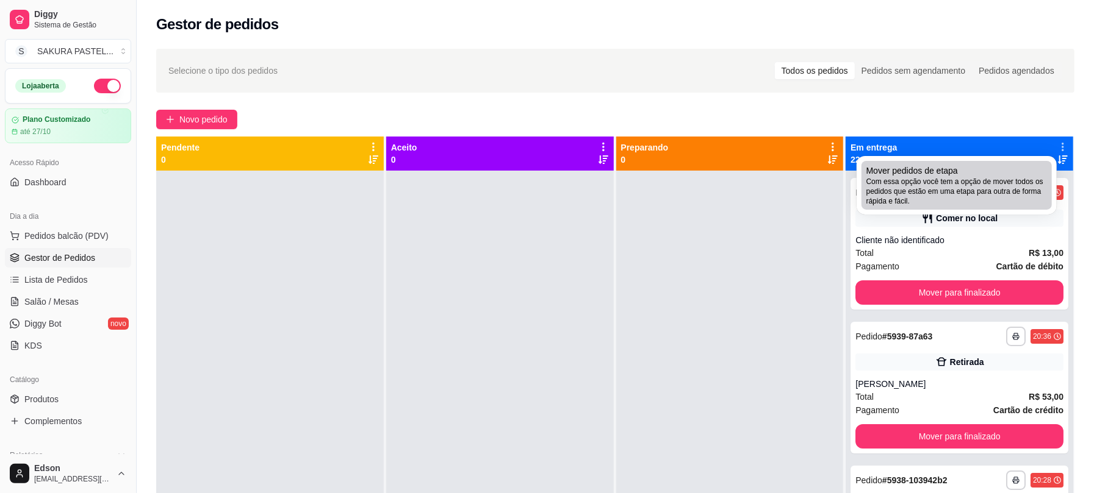
click at [949, 171] on span "Mover pedidos de etapa" at bounding box center [911, 171] width 91 height 12
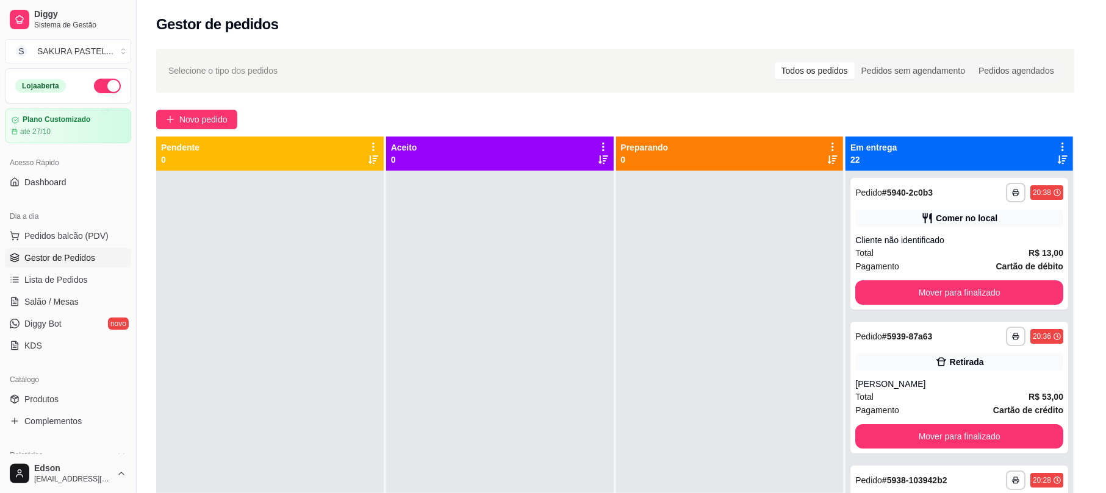
click at [542, 323] on footer "Avançar status dos pedidos" at bounding box center [552, 321] width 312 height 44
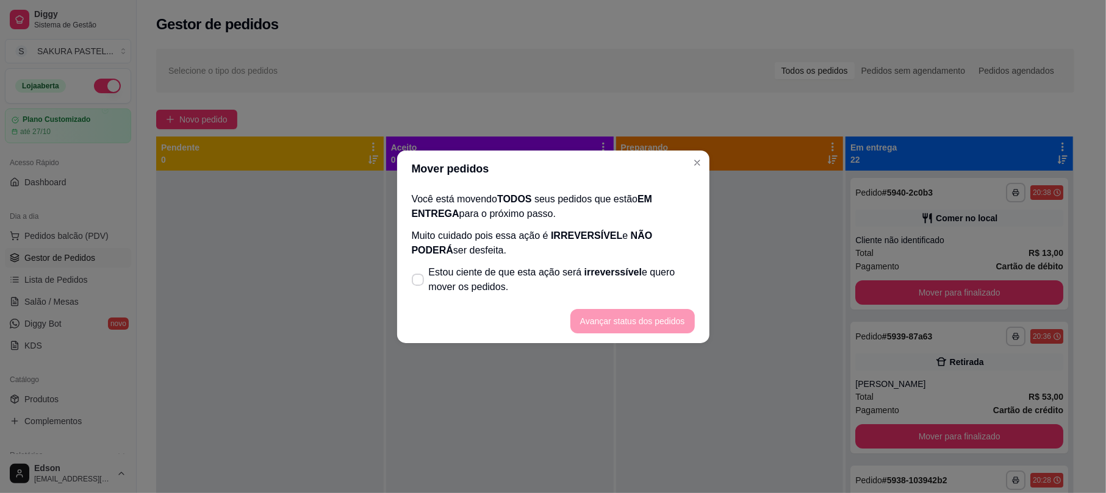
click at [544, 301] on footer "Avançar status dos pedidos" at bounding box center [553, 321] width 312 height 44
click at [544, 284] on span "Estou ciente de que esta ação será irreverssível e quero mover os pedidos." at bounding box center [562, 279] width 266 height 29
click at [419, 284] on input "Estou ciente de que esta ação será irreverssível e quero mover os pedidos." at bounding box center [415, 286] width 8 height 8
checkbox input "true"
click at [626, 320] on button "Avançar status dos pedidos" at bounding box center [632, 321] width 124 height 24
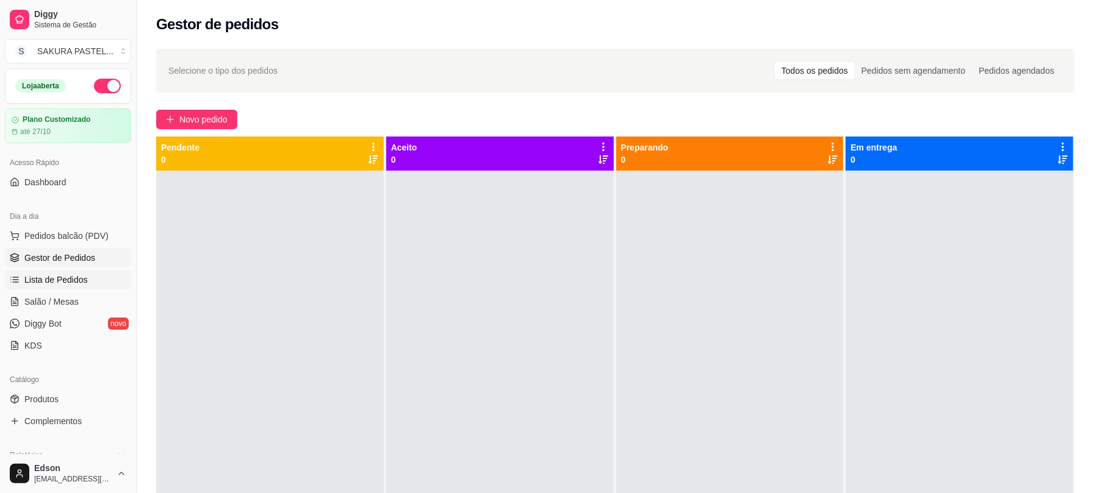
click at [95, 271] on link "Lista de Pedidos" at bounding box center [68, 280] width 126 height 20
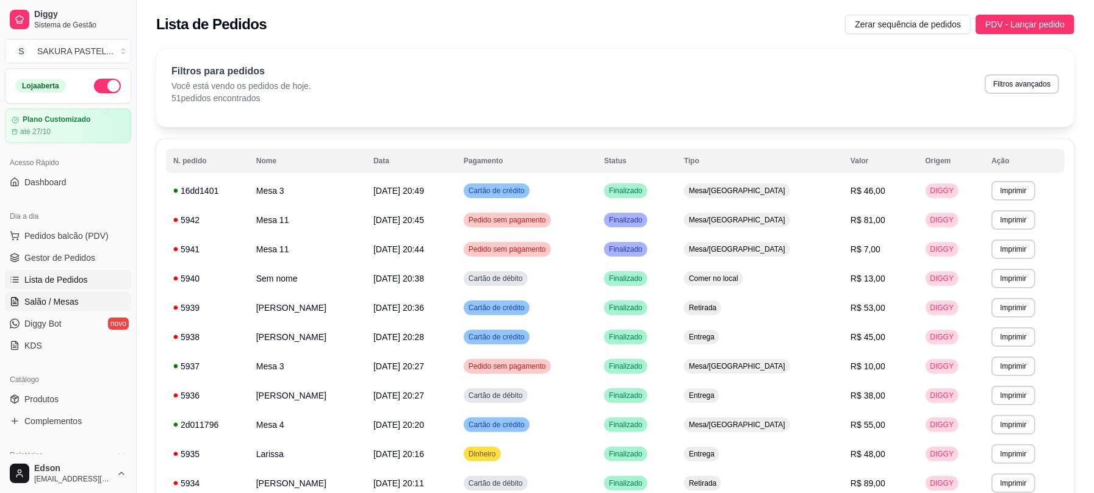
click at [85, 306] on link "Salão / Mesas" at bounding box center [68, 302] width 126 height 20
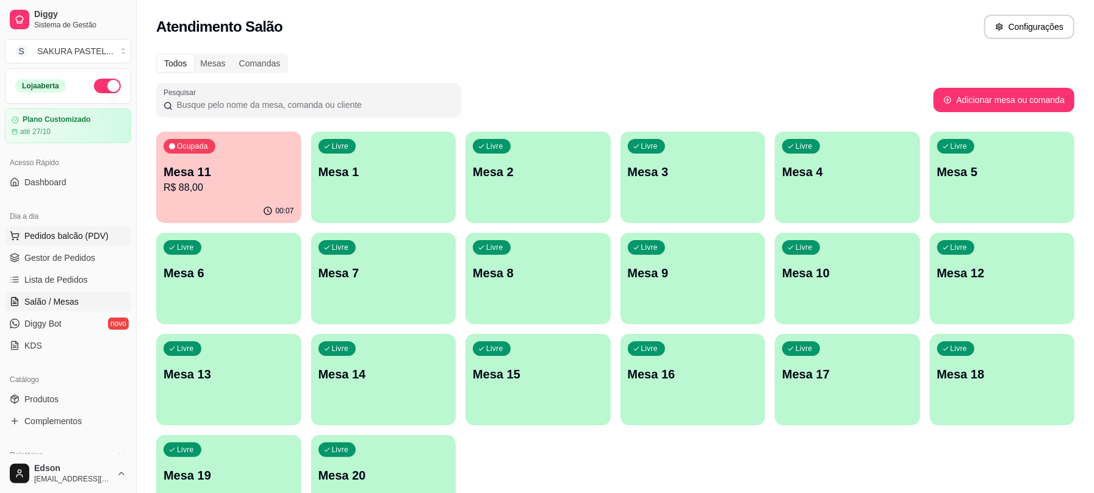
click at [84, 232] on span "Pedidos balcão (PDV)" at bounding box center [66, 236] width 84 height 12
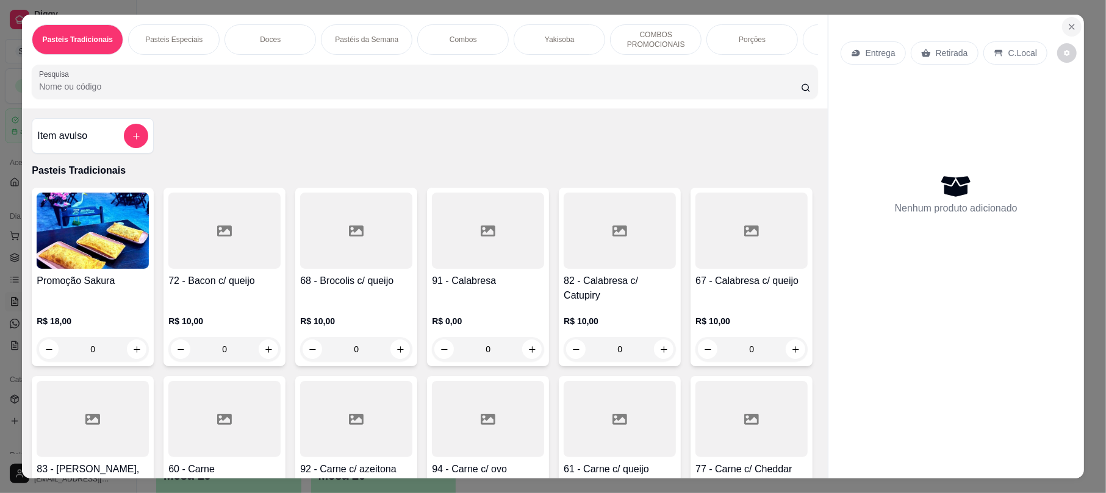
click at [1067, 35] on button "Close" at bounding box center [1072, 27] width 20 height 20
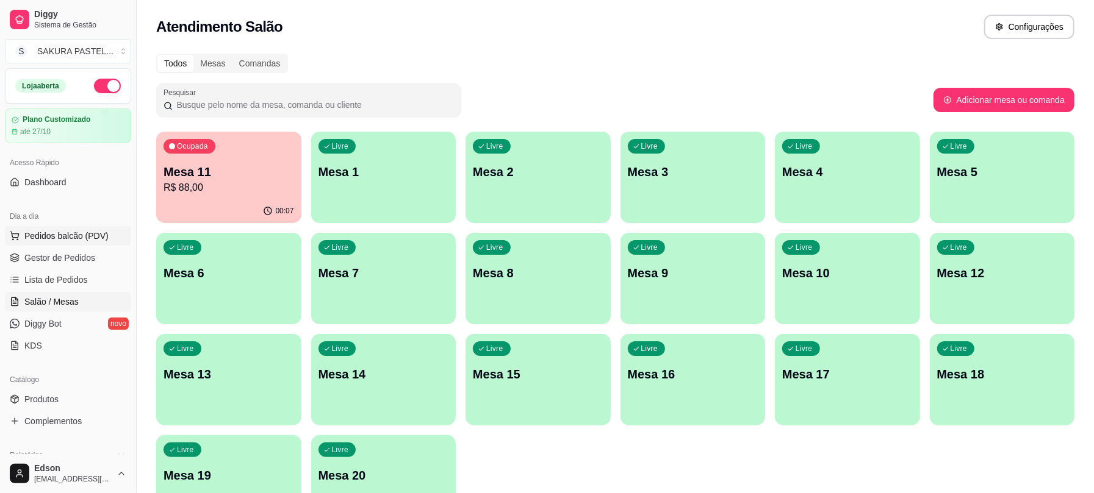
click at [87, 228] on button "Pedidos balcão (PDV)" at bounding box center [68, 236] width 126 height 20
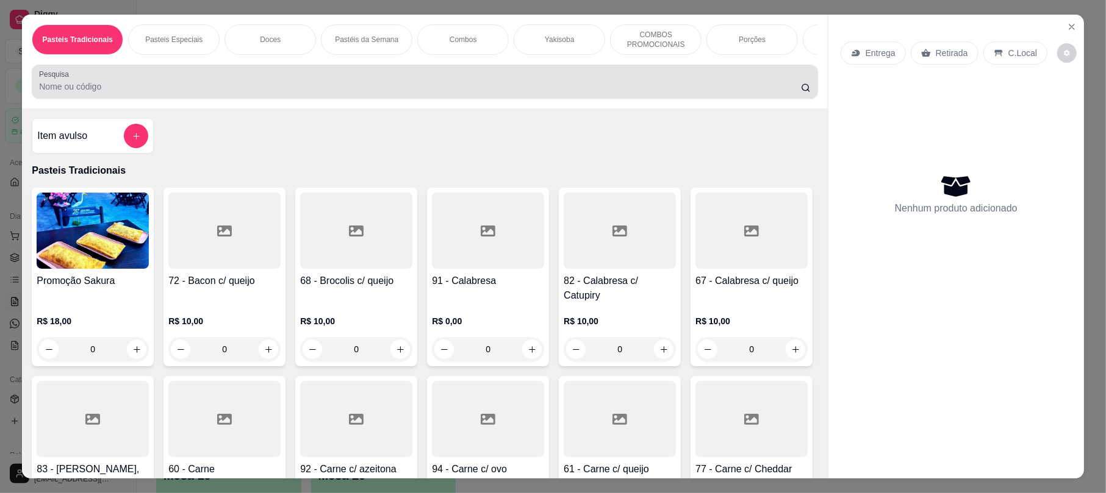
click at [140, 84] on div at bounding box center [424, 82] width 771 height 24
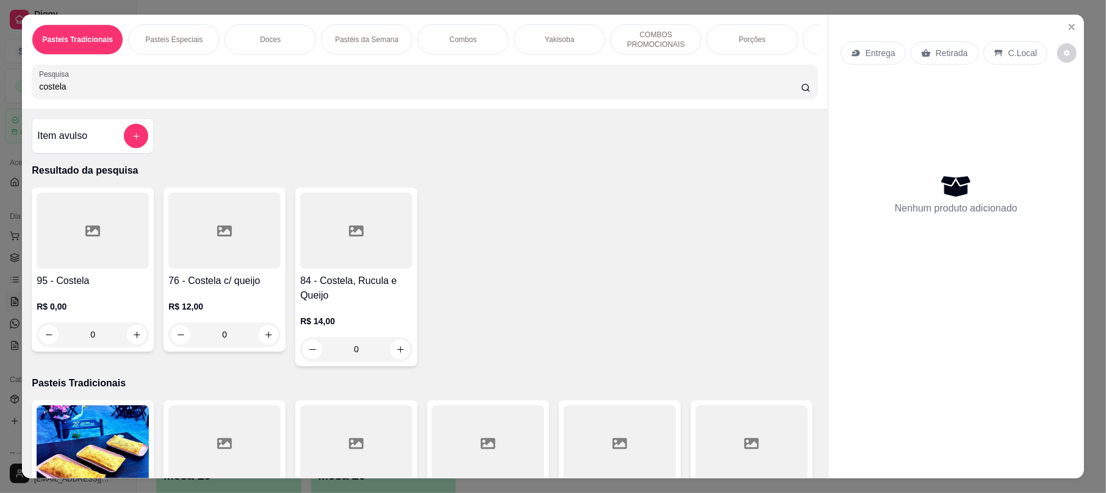
type input "costela"
click at [353, 238] on icon at bounding box center [356, 231] width 15 height 15
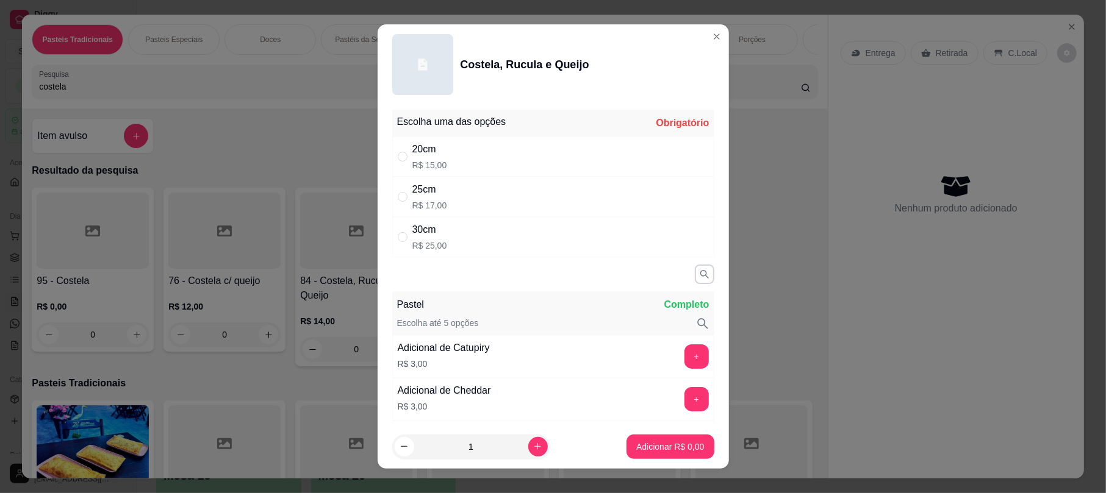
click at [442, 186] on div "25cm R$ 17,00" at bounding box center [553, 197] width 322 height 40
radio input "true"
click at [637, 454] on button "Adicionar R$ 17,00" at bounding box center [668, 447] width 92 height 24
type input "1"
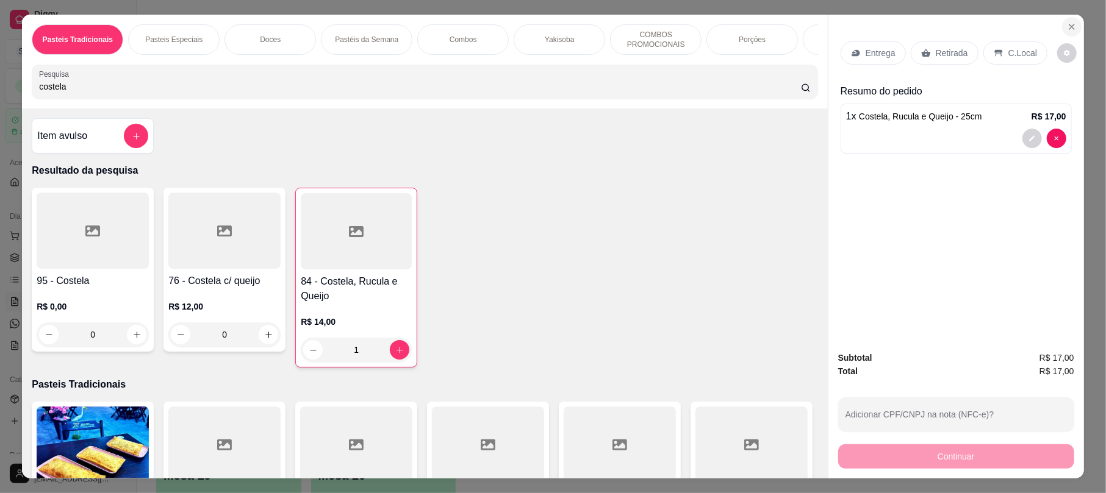
click at [1071, 20] on button "Close" at bounding box center [1072, 27] width 20 height 20
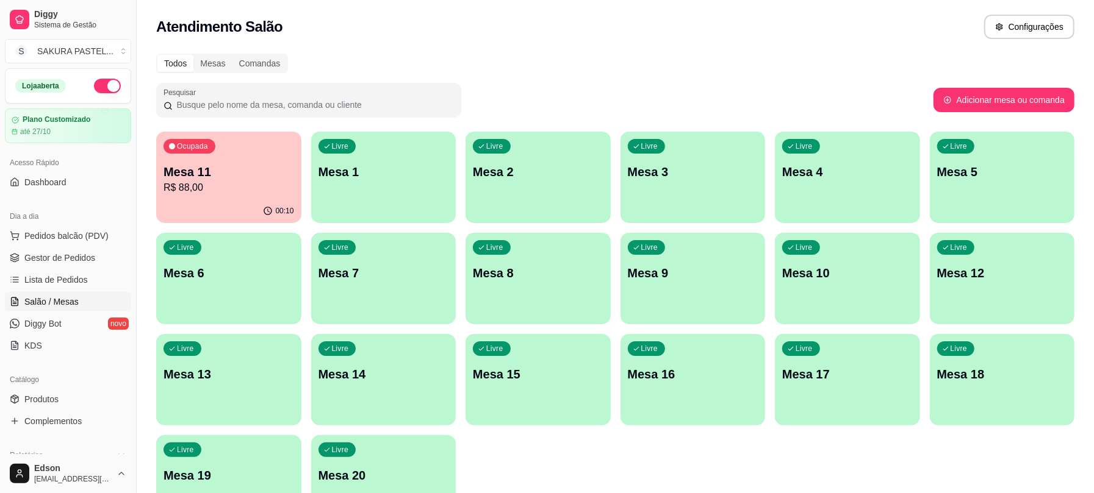
click at [806, 162] on div "Livre Mesa 4" at bounding box center [847, 170] width 145 height 77
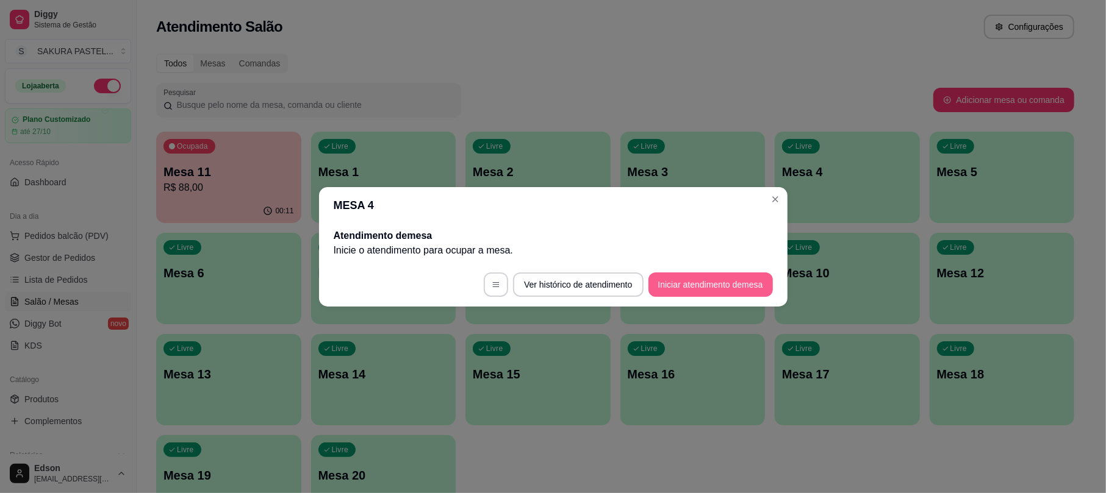
click at [690, 284] on button "Iniciar atendimento de mesa" at bounding box center [710, 285] width 124 height 24
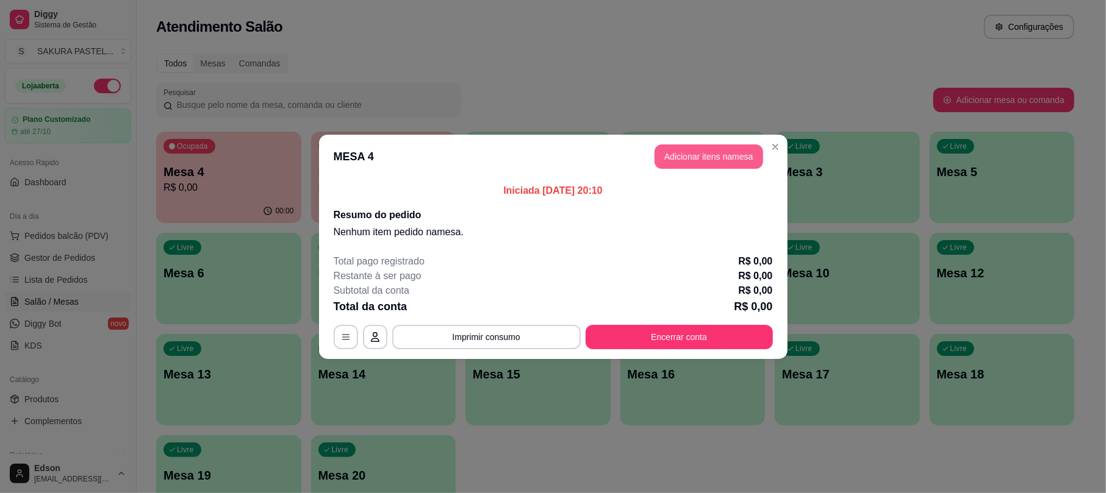
click at [737, 155] on button "Adicionar itens na mesa" at bounding box center [708, 157] width 109 height 24
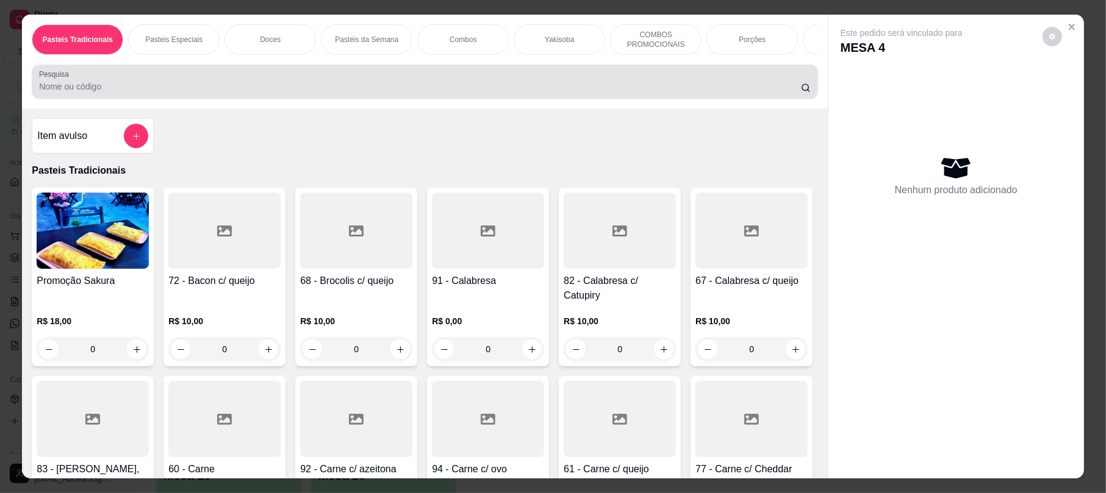
click at [420, 81] on div "Pesquisa" at bounding box center [425, 82] width 786 height 34
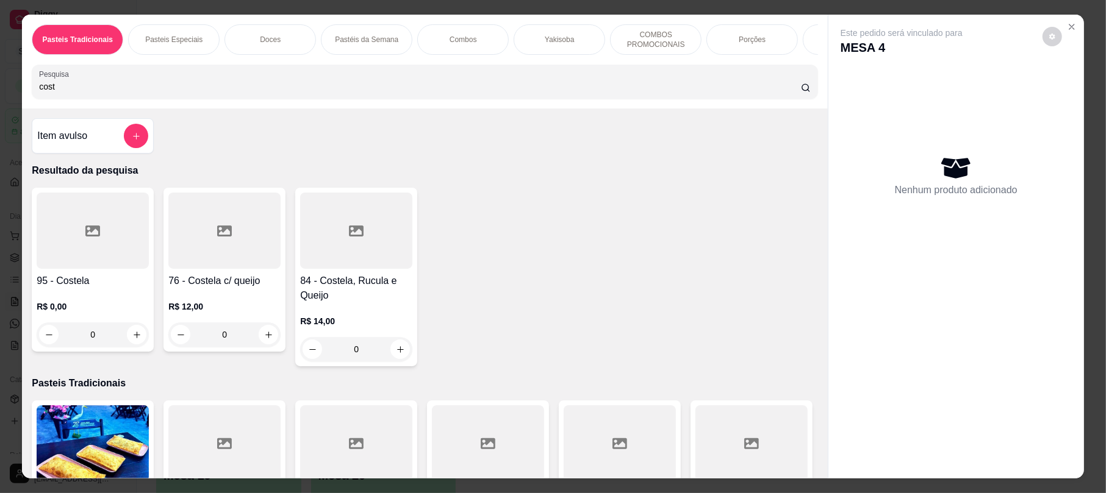
type input "cost"
click at [369, 235] on div at bounding box center [356, 231] width 112 height 76
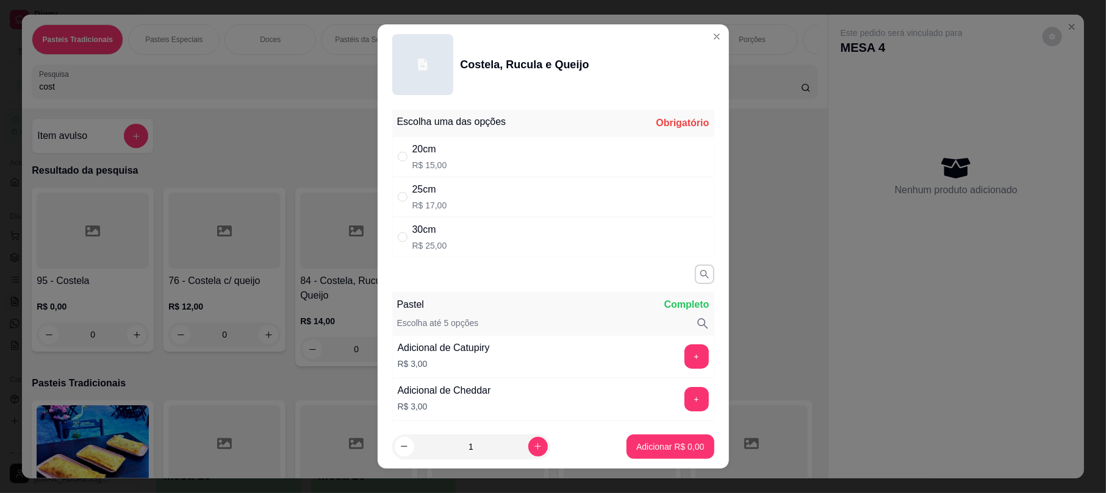
click at [459, 193] on div "25cm R$ 17,00" at bounding box center [553, 197] width 322 height 40
radio input "true"
click at [681, 444] on p "Adicionar R$ 17,00" at bounding box center [667, 447] width 73 height 12
type input "1"
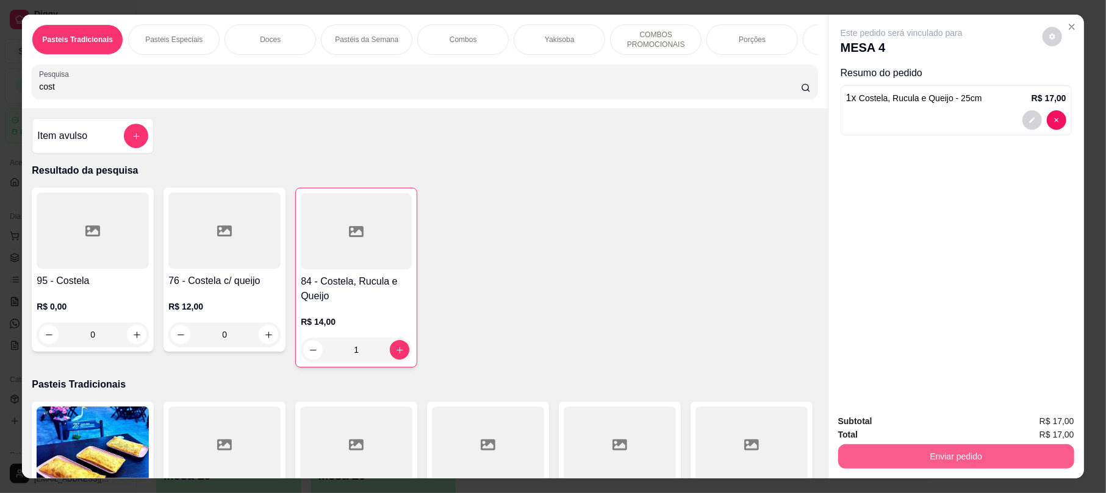
click at [983, 459] on button "Enviar pedido" at bounding box center [956, 457] width 236 height 24
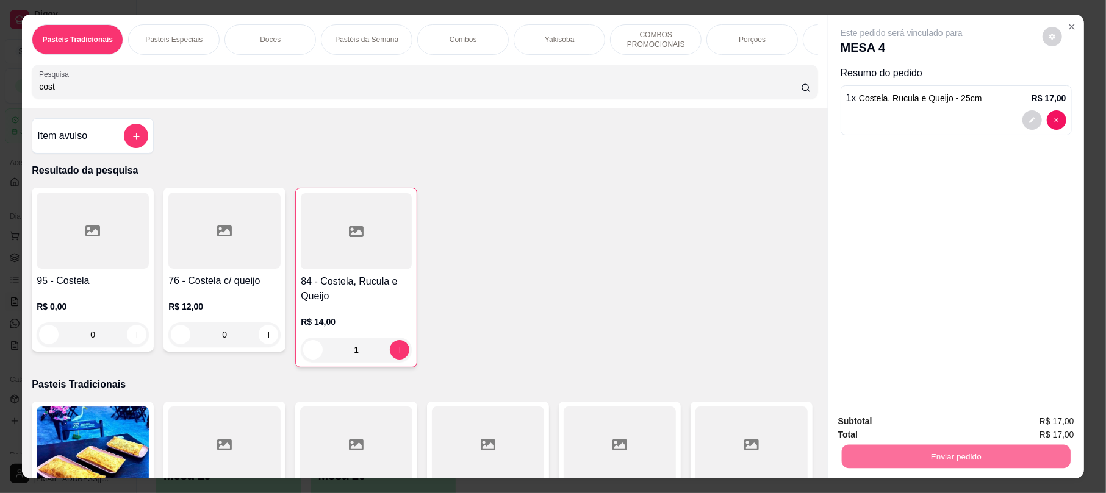
click at [1034, 425] on button "Enviar pedido" at bounding box center [1041, 426] width 67 height 23
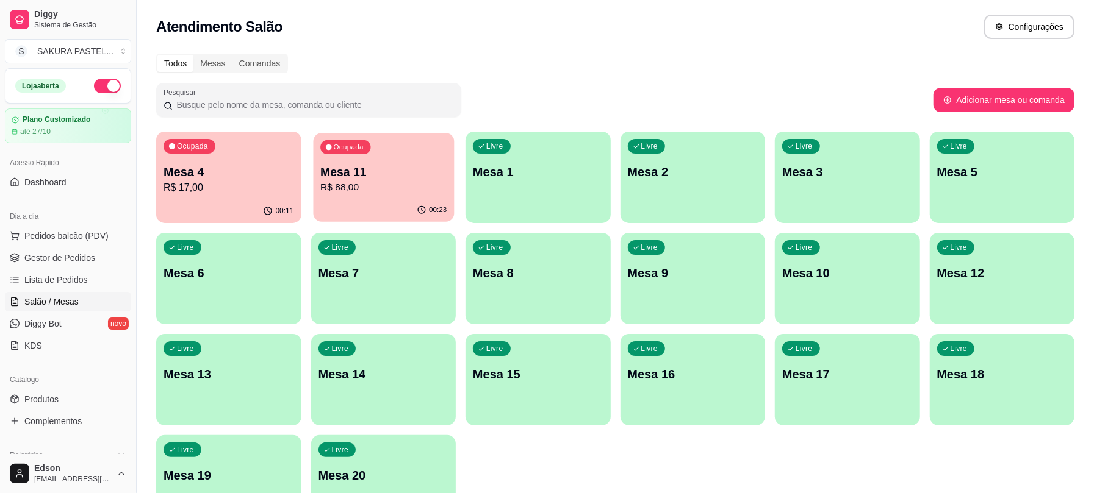
click at [406, 173] on p "Mesa 11" at bounding box center [383, 172] width 126 height 16
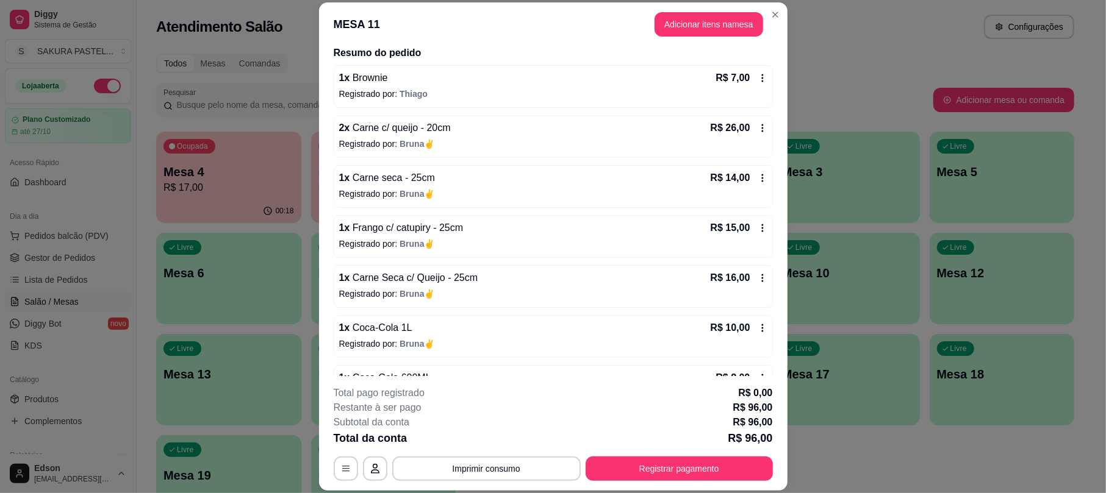
scroll to position [135, 0]
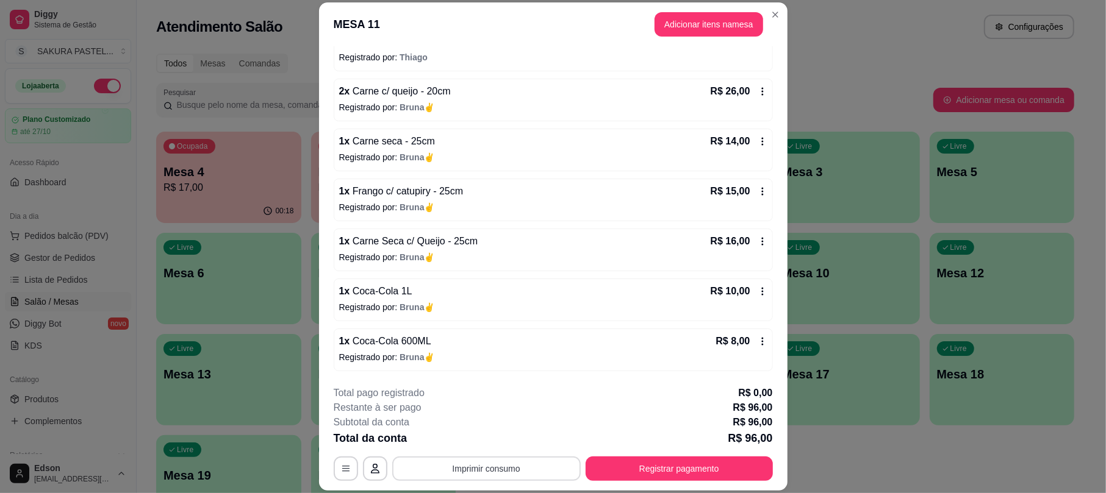
click at [517, 462] on button "Imprimir consumo" at bounding box center [486, 469] width 188 height 24
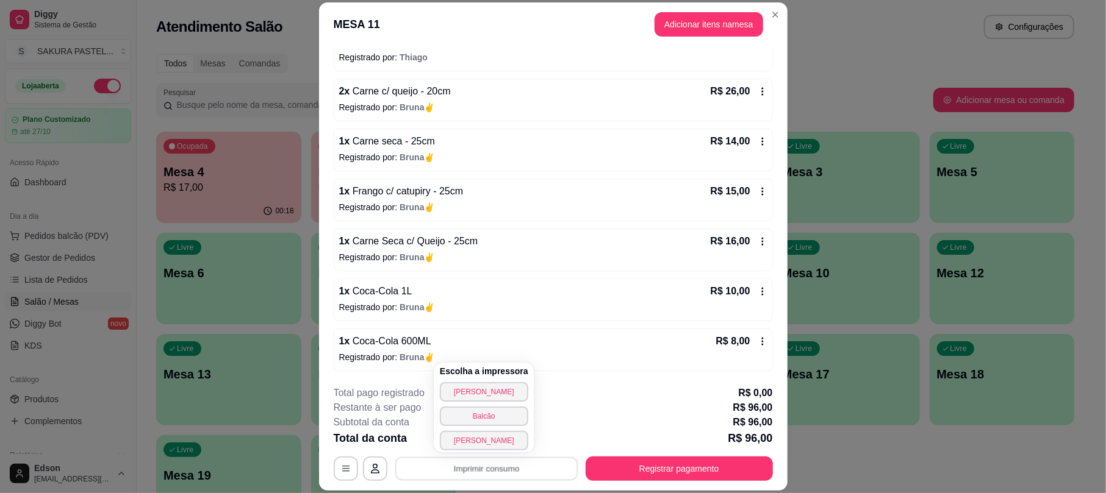
click at [498, 420] on button "Balcão" at bounding box center [484, 417] width 88 height 20
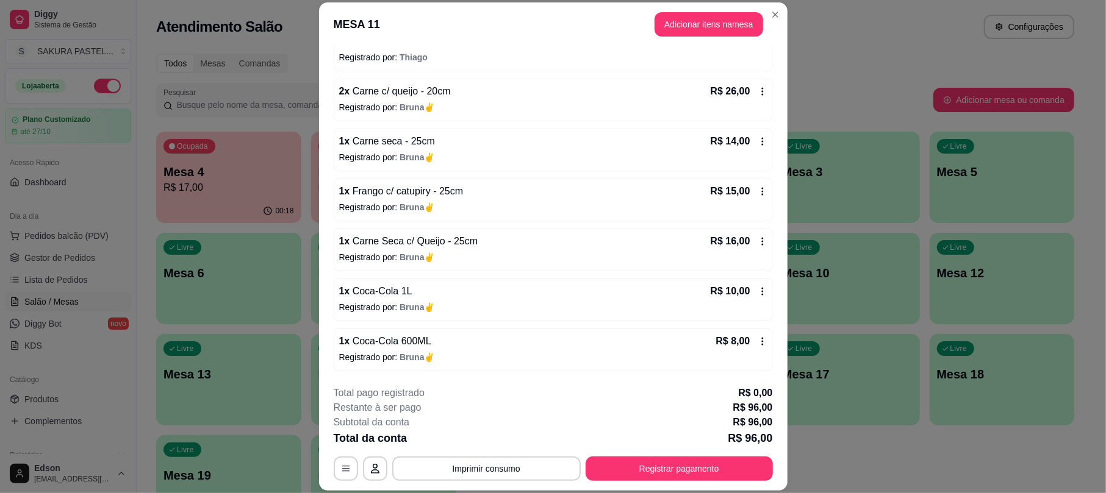
click at [651, 482] on footer "**********" at bounding box center [553, 433] width 468 height 115
click at [621, 481] on button "Registrar pagamento" at bounding box center [679, 469] width 187 height 24
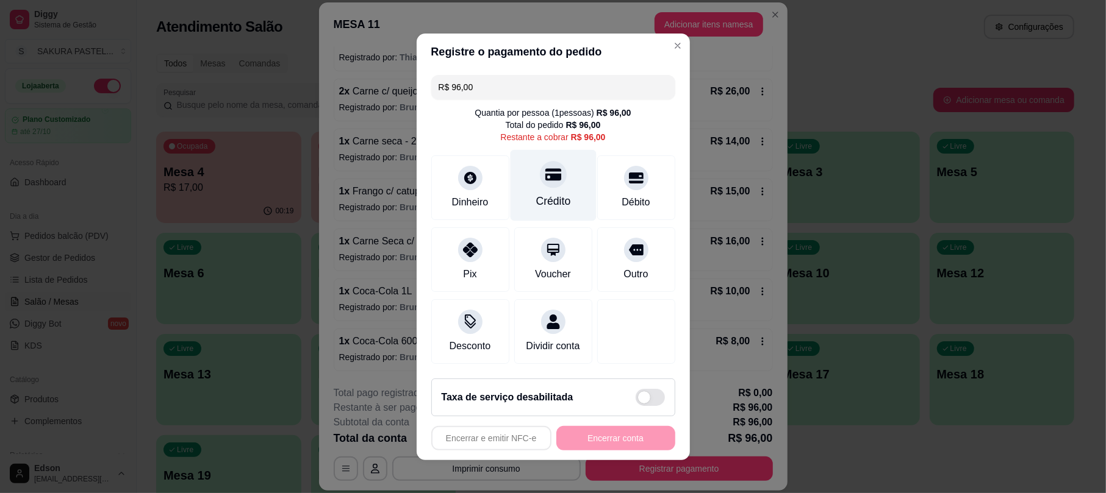
click at [562, 164] on div "Crédito" at bounding box center [553, 184] width 86 height 71
type input "R$ 0,00"
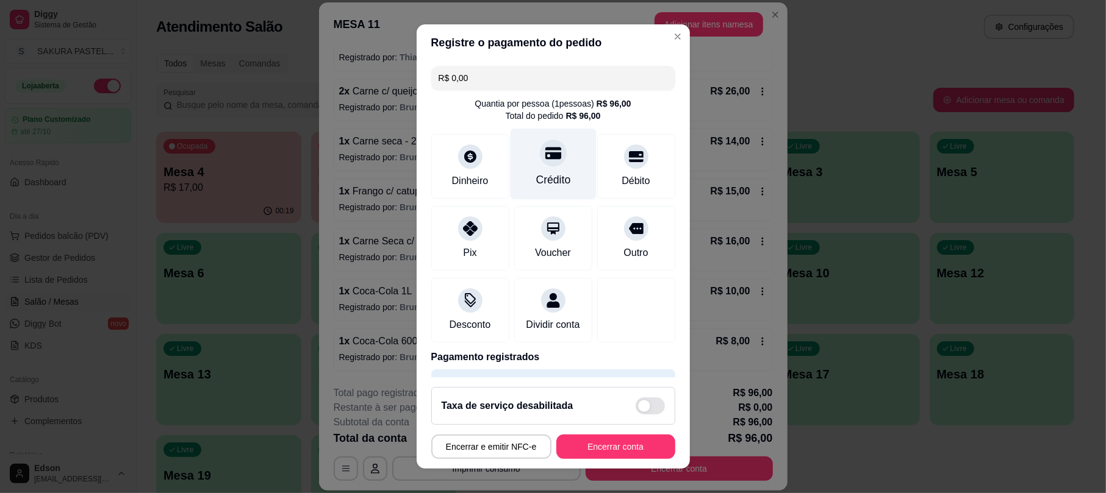
click at [562, 164] on div "Crédito" at bounding box center [553, 164] width 86 height 71
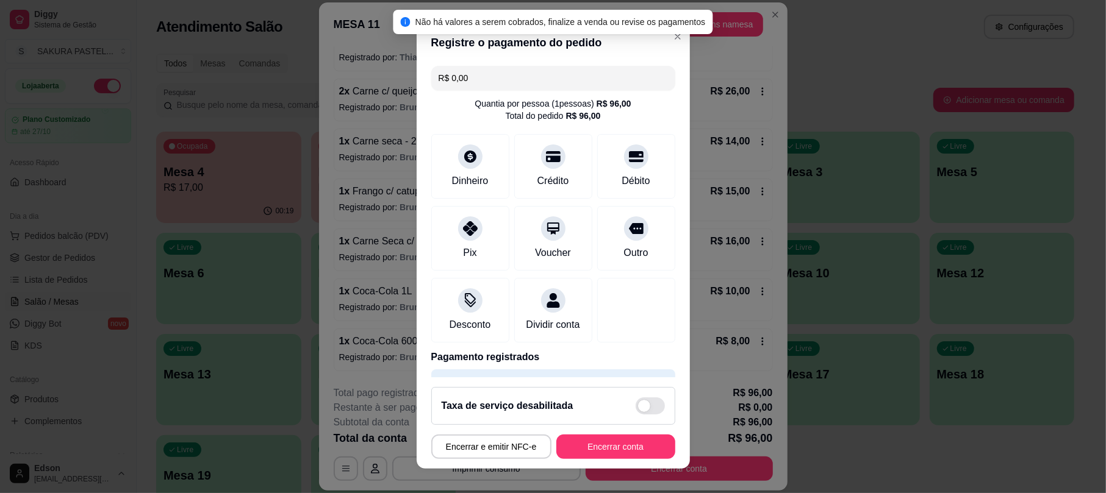
click at [593, 432] on footer "Taxa de serviço desabilitada Encerrar e emitir NFC-e Encerrar conta" at bounding box center [553, 423] width 273 height 91
click at [592, 447] on button "Encerrar conta" at bounding box center [615, 447] width 115 height 24
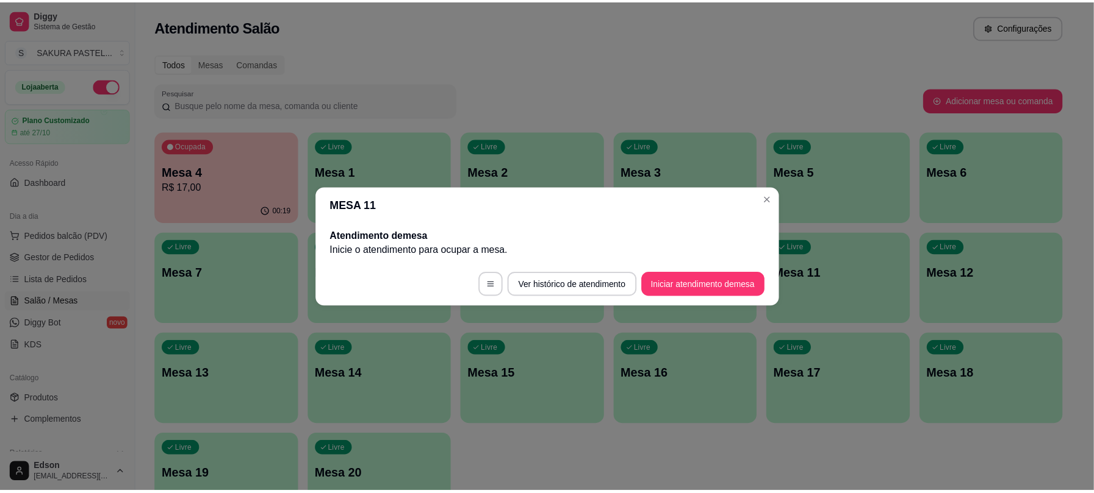
scroll to position [0, 0]
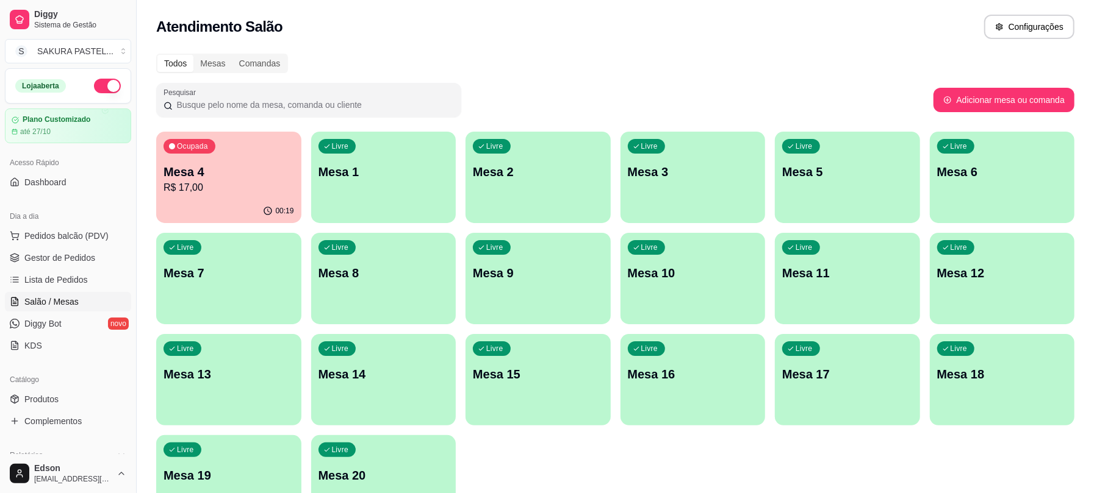
click at [270, 155] on div "Ocupada Mesa 4 R$ 17,00" at bounding box center [228, 166] width 145 height 68
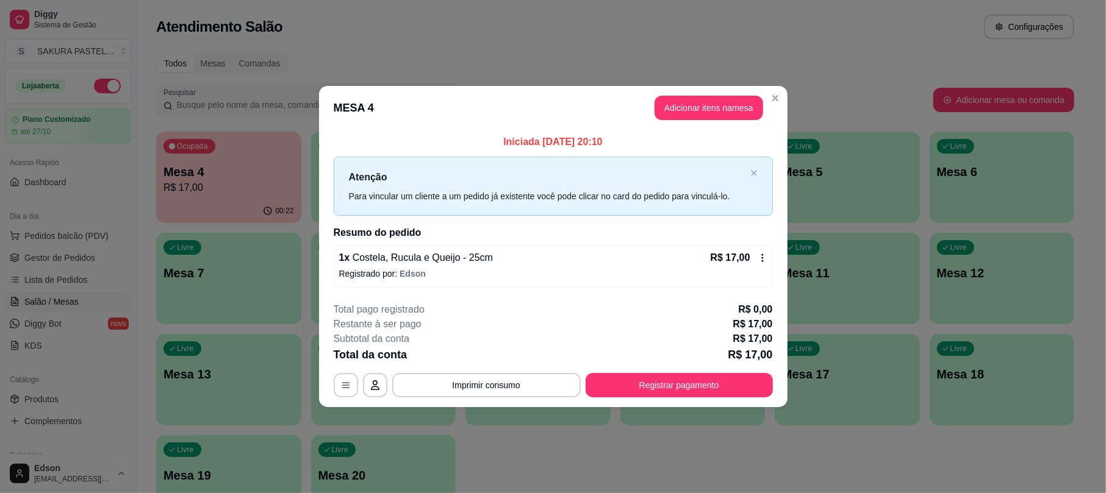
click at [676, 401] on footer "**********" at bounding box center [553, 350] width 468 height 115
click at [676, 394] on button "Registrar pagamento" at bounding box center [679, 386] width 182 height 24
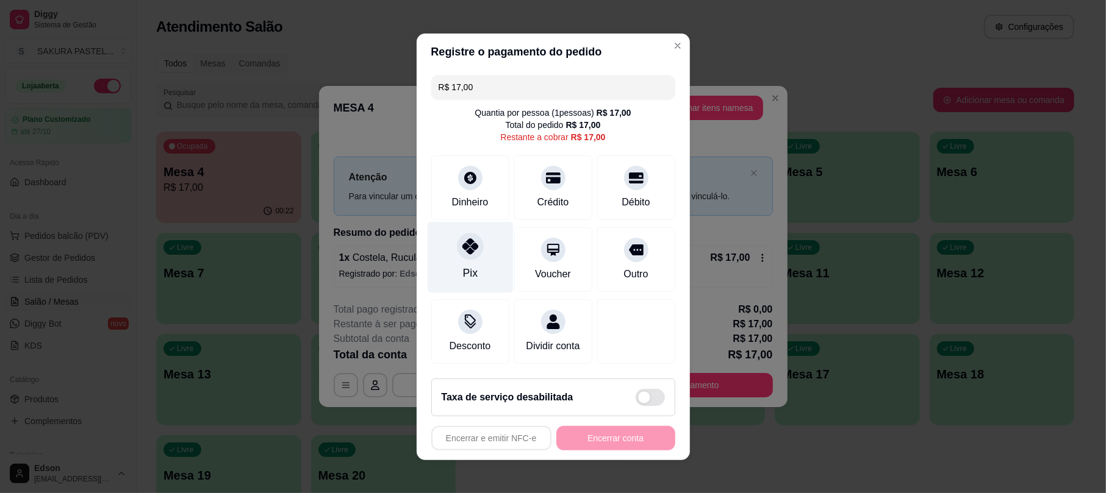
click at [462, 238] on icon at bounding box center [470, 246] width 16 height 16
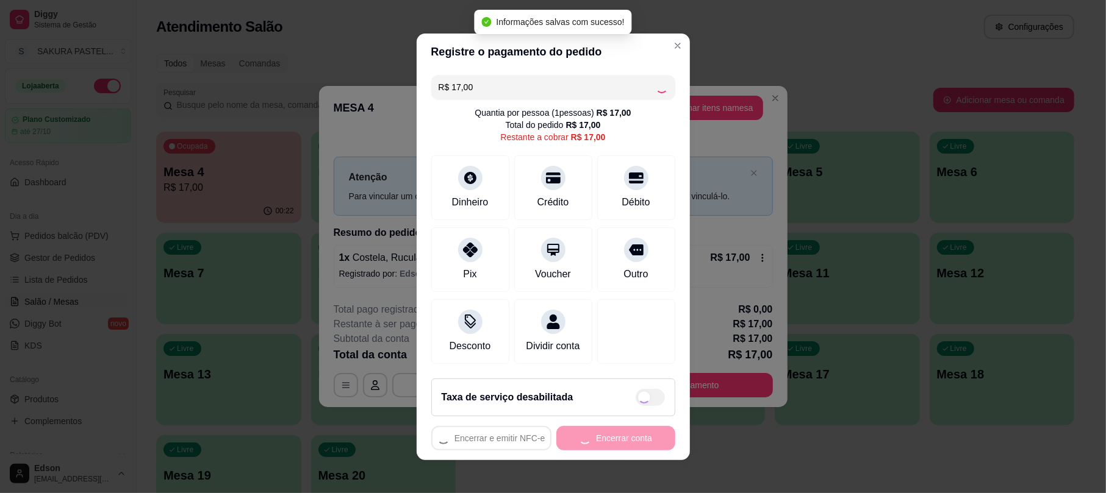
type input "R$ 0,00"
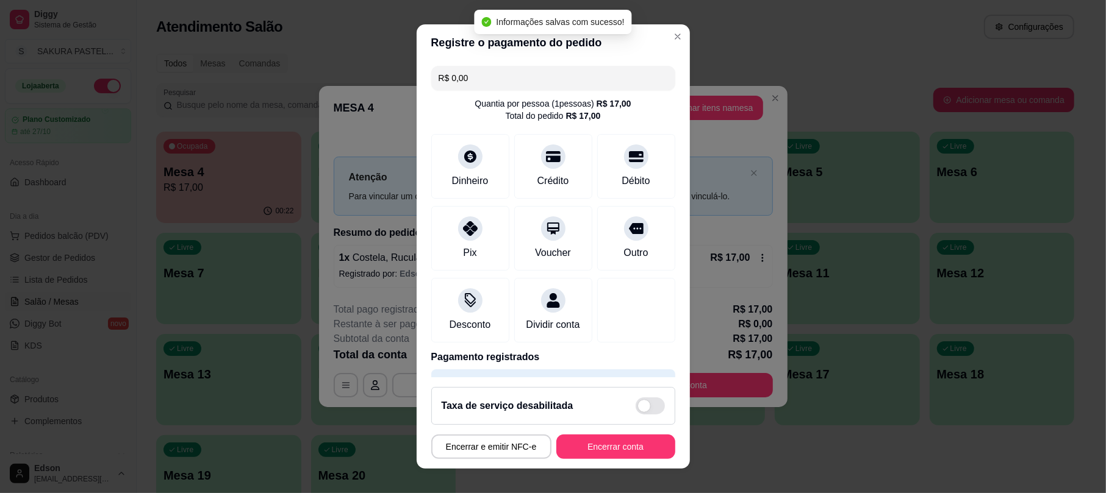
click at [595, 462] on footer "Taxa de serviço desabilitada Encerrar e emitir NFC-e Encerrar conta" at bounding box center [553, 423] width 273 height 91
click at [598, 457] on button "Encerrar conta" at bounding box center [615, 447] width 119 height 24
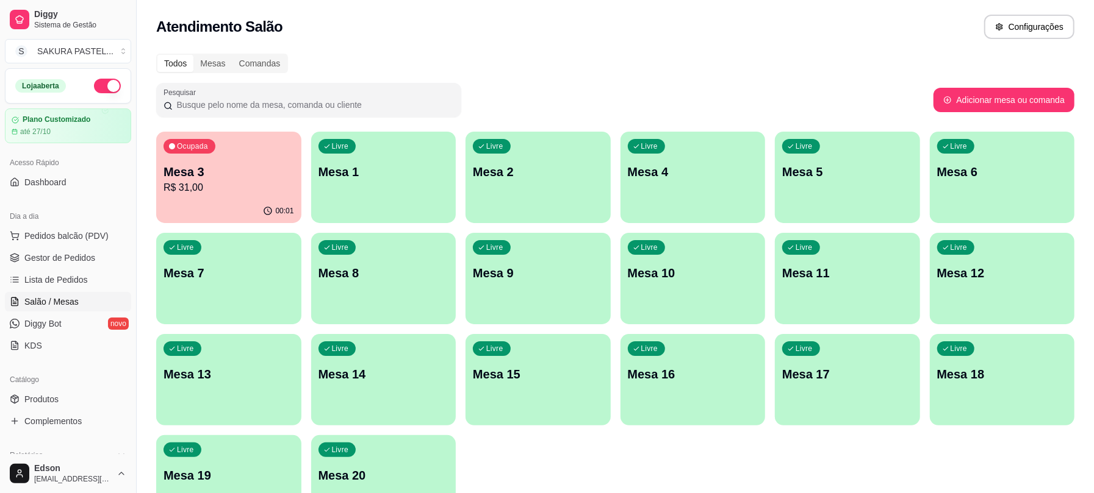
scroll to position [338, 0]
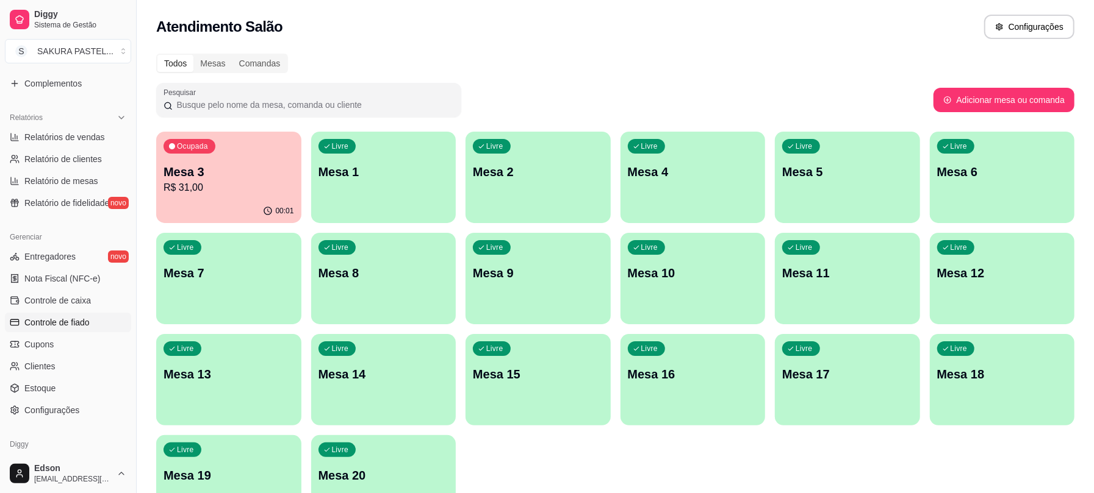
click at [79, 328] on span "Controle de fiado" at bounding box center [56, 323] width 65 height 12
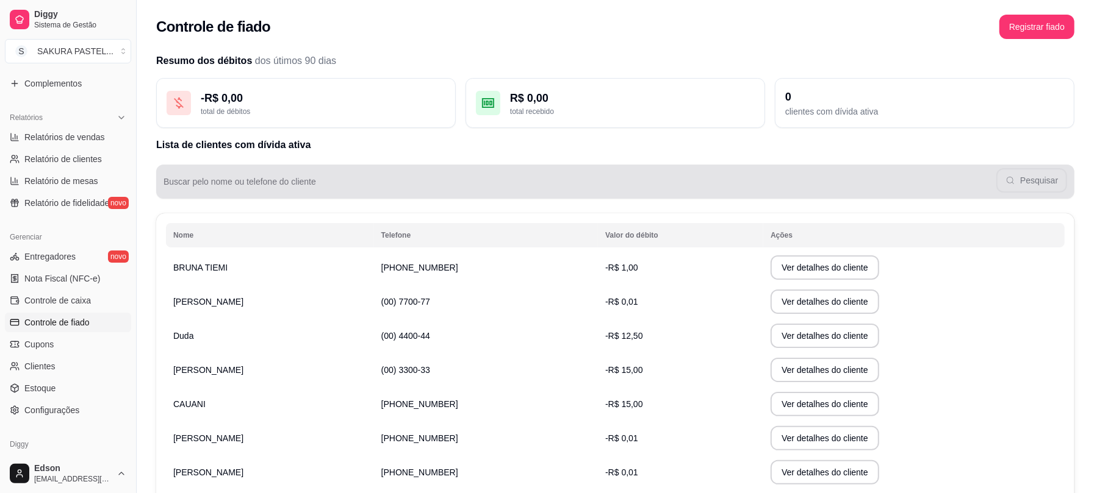
scroll to position [149, 0]
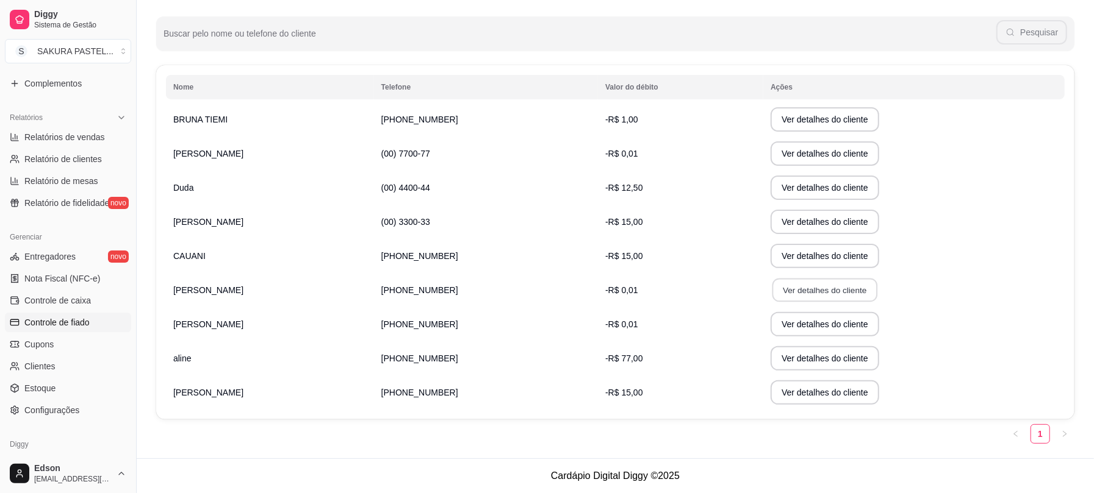
click at [784, 286] on button "Ver detalhes do cliente" at bounding box center [824, 291] width 105 height 24
click at [798, 328] on button "Ver detalhes do cliente" at bounding box center [824, 324] width 109 height 24
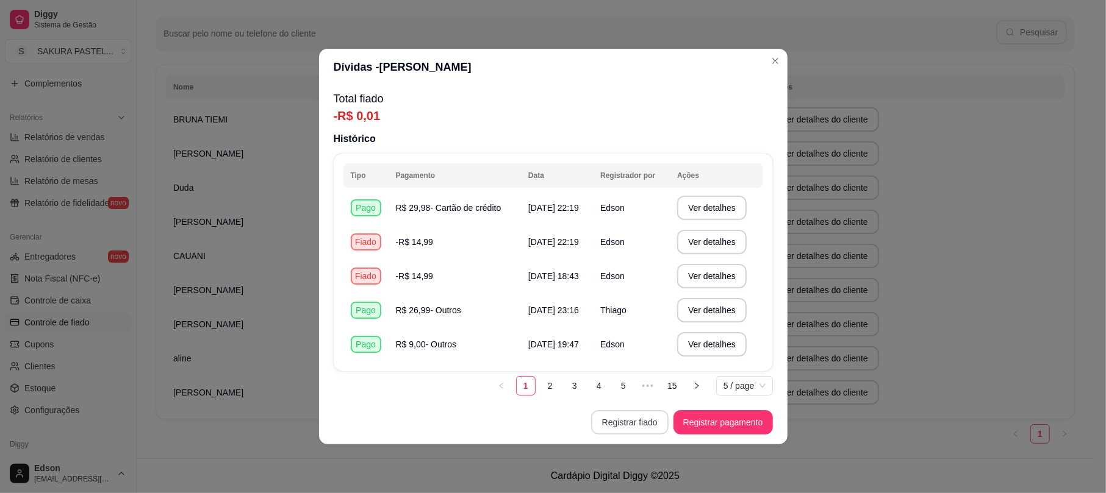
click at [637, 418] on button "Registrar fiado" at bounding box center [629, 422] width 77 height 24
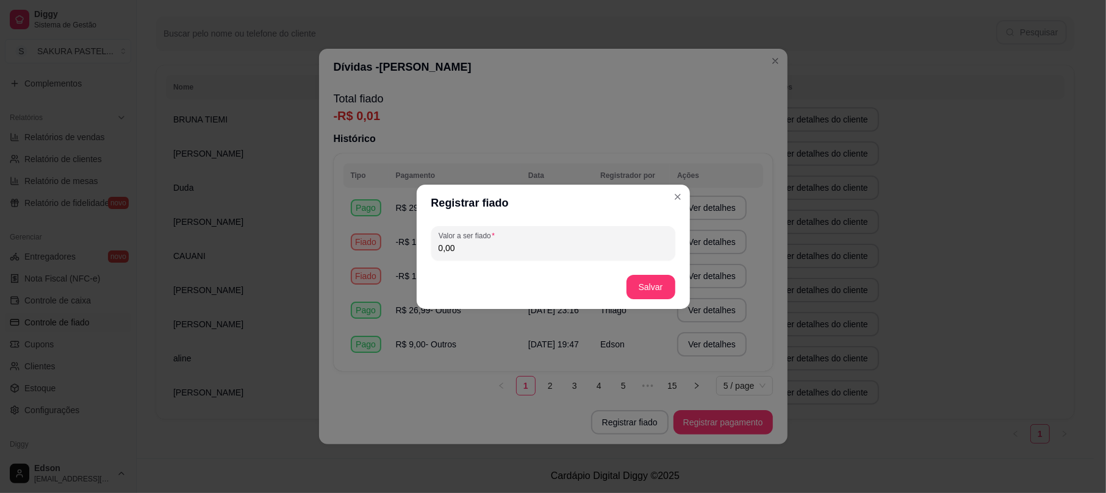
click at [469, 243] on input "0,00" at bounding box center [553, 248] width 229 height 12
type input "15,00"
click at [662, 292] on button "Salvar" at bounding box center [650, 287] width 49 height 24
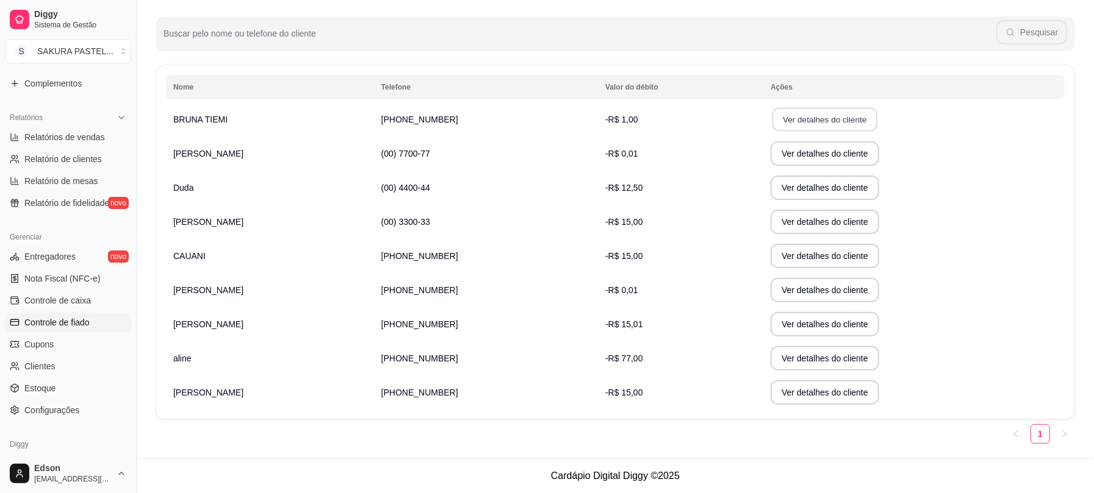
click at [815, 116] on button "Ver detalhes do cliente" at bounding box center [824, 120] width 105 height 24
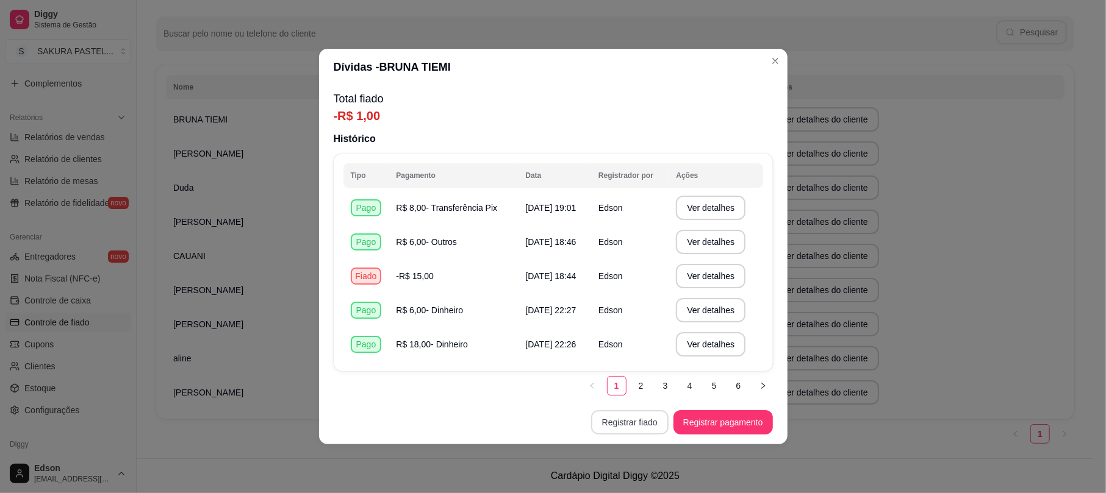
click at [664, 422] on button "Registrar fiado" at bounding box center [629, 422] width 77 height 24
click at [733, 420] on button "Registrar pagamento" at bounding box center [722, 422] width 99 height 24
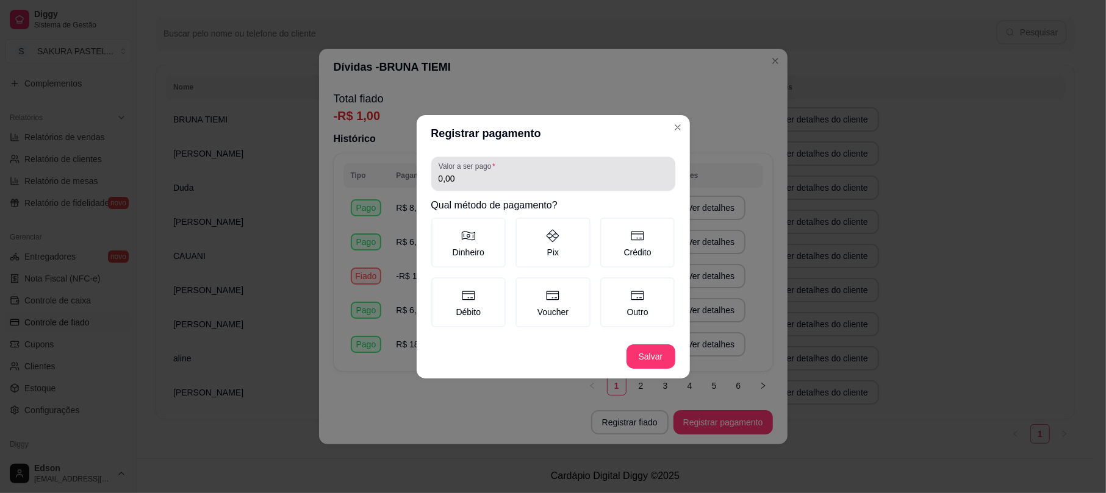
click at [566, 165] on div "0,00" at bounding box center [553, 174] width 229 height 24
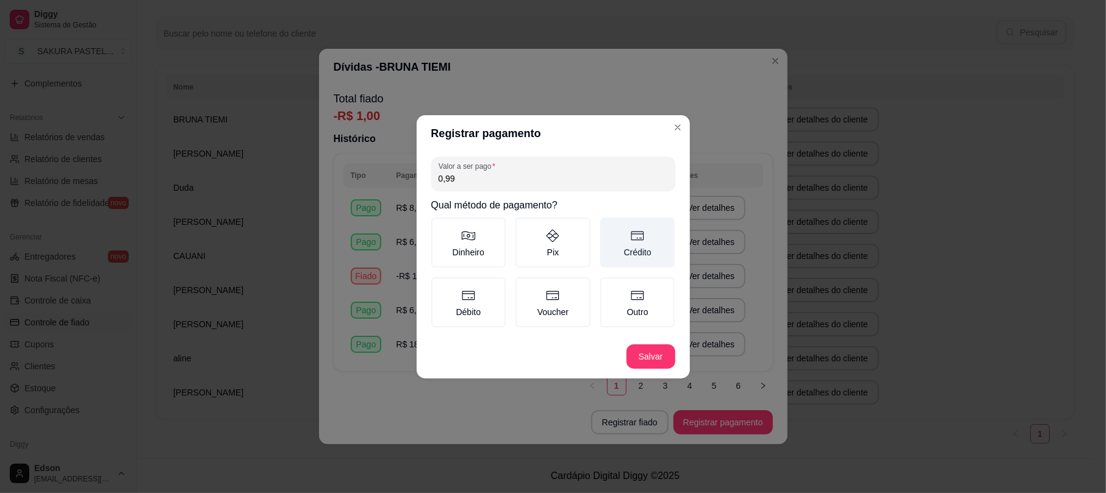
type input "0,99"
click at [643, 243] on icon at bounding box center [637, 236] width 15 height 15
click at [609, 227] on button "Crédito" at bounding box center [605, 222] width 10 height 10
click at [675, 371] on footer "Salvar" at bounding box center [553, 357] width 273 height 44
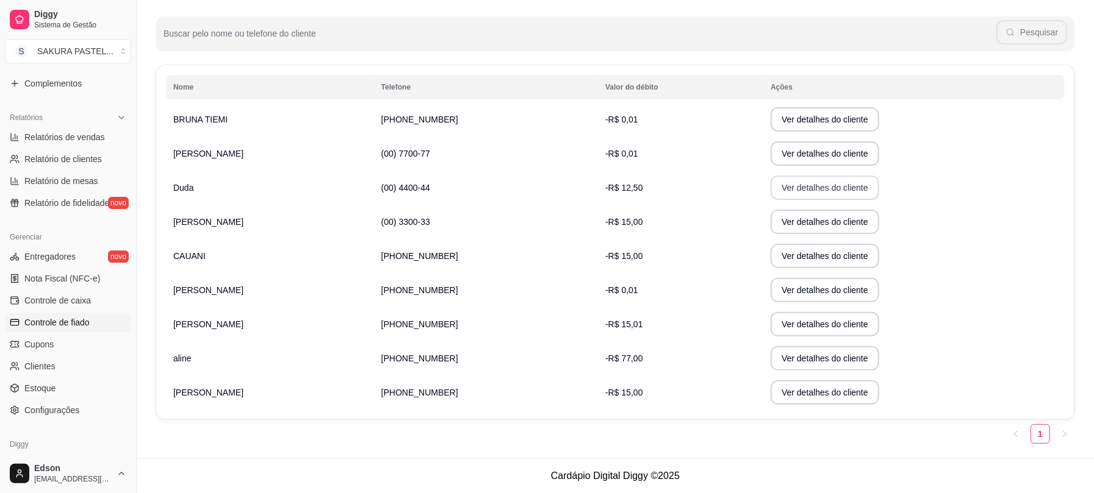
click at [784, 187] on button "Ver detalhes do cliente" at bounding box center [824, 188] width 109 height 24
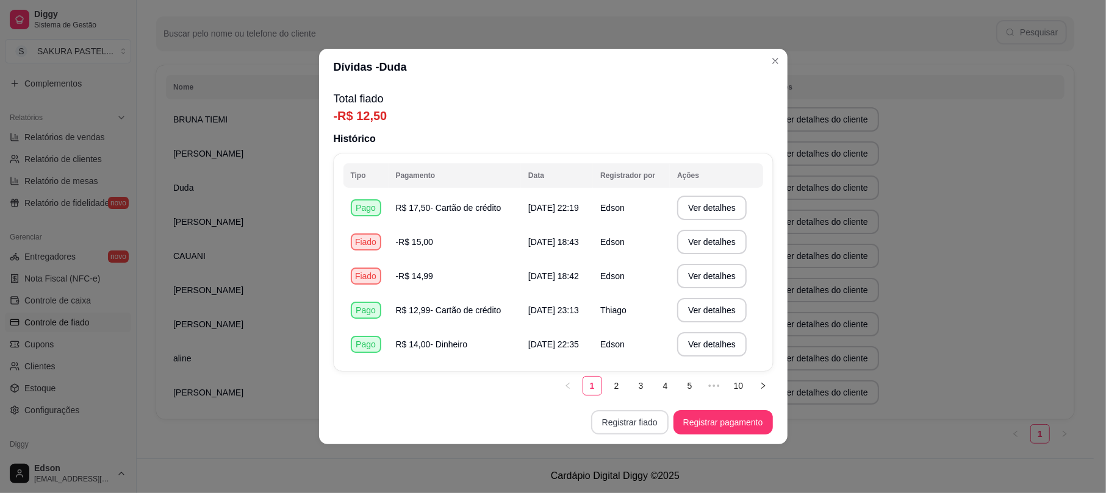
click at [650, 418] on button "Registrar fiado" at bounding box center [629, 422] width 77 height 24
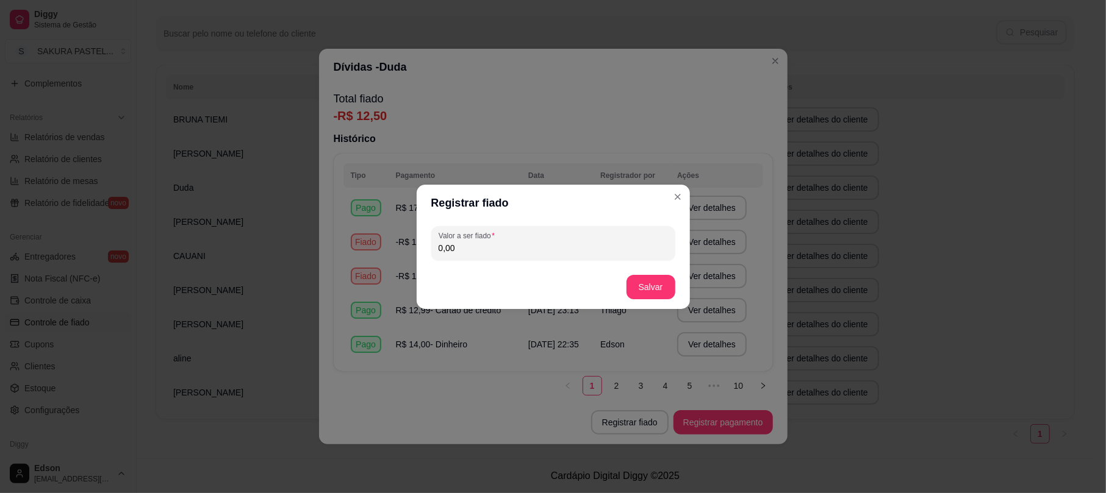
click at [545, 250] on input "0,00" at bounding box center [553, 248] width 229 height 12
type input "15,00"
click at [666, 279] on button "Salvar" at bounding box center [650, 287] width 49 height 24
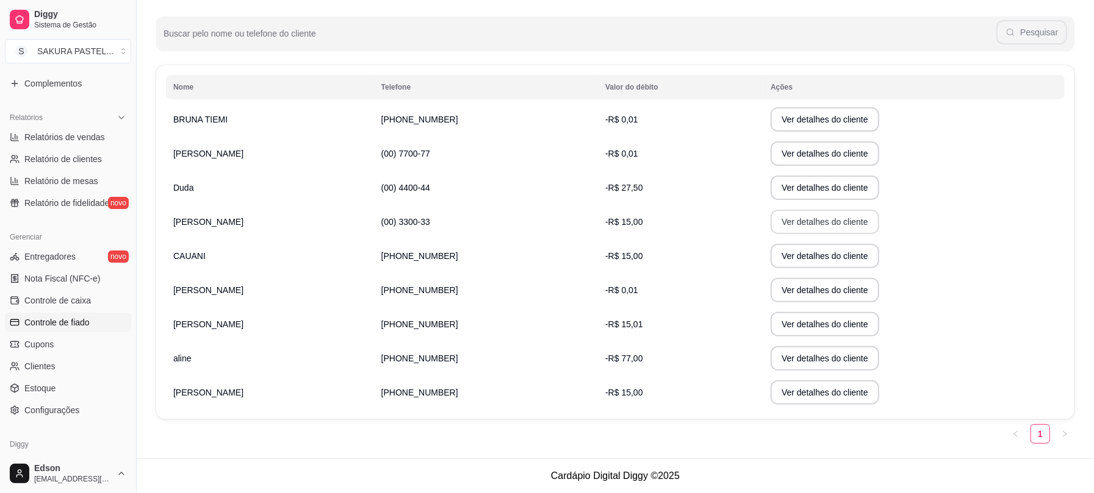
click at [815, 221] on button "Ver detalhes do cliente" at bounding box center [824, 222] width 109 height 24
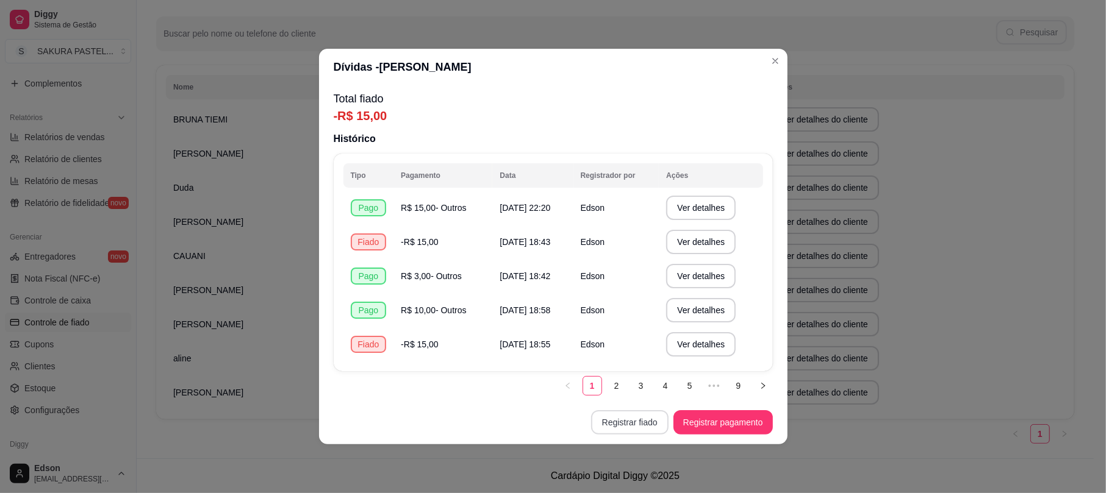
click at [655, 423] on button "Registrar fiado" at bounding box center [629, 422] width 77 height 24
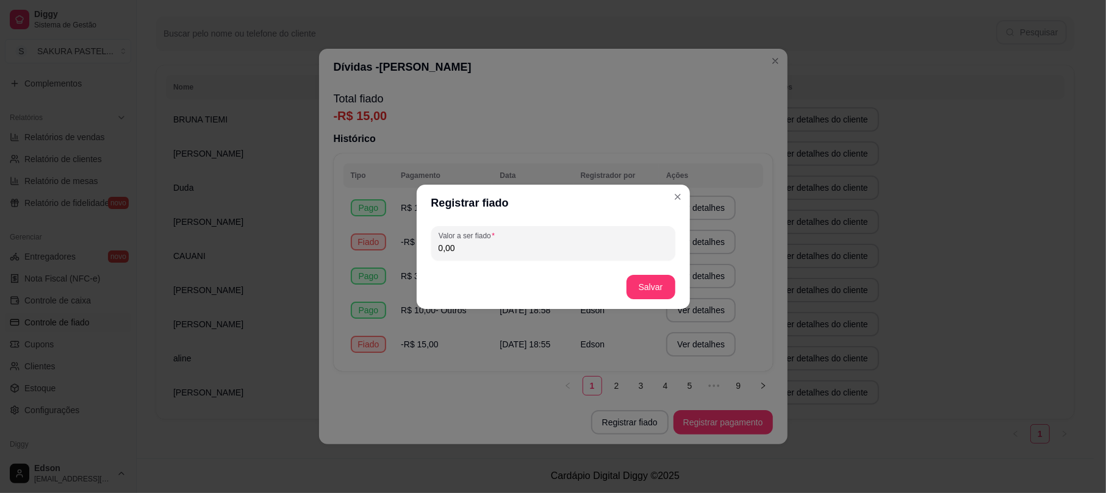
click at [501, 246] on input "0,00" at bounding box center [553, 248] width 229 height 12
type input "15,00"
click at [669, 296] on button "Salvar" at bounding box center [650, 287] width 49 height 24
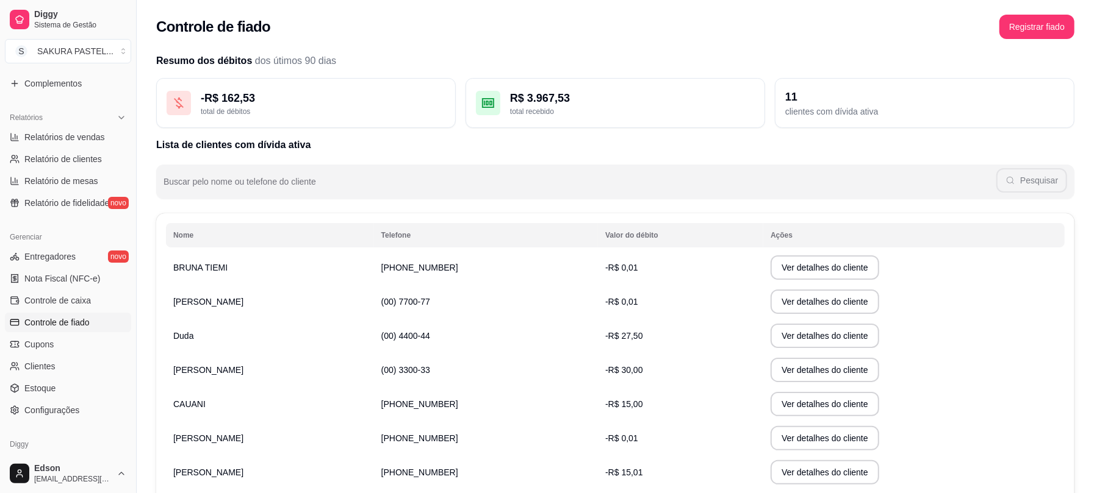
scroll to position [0, 0]
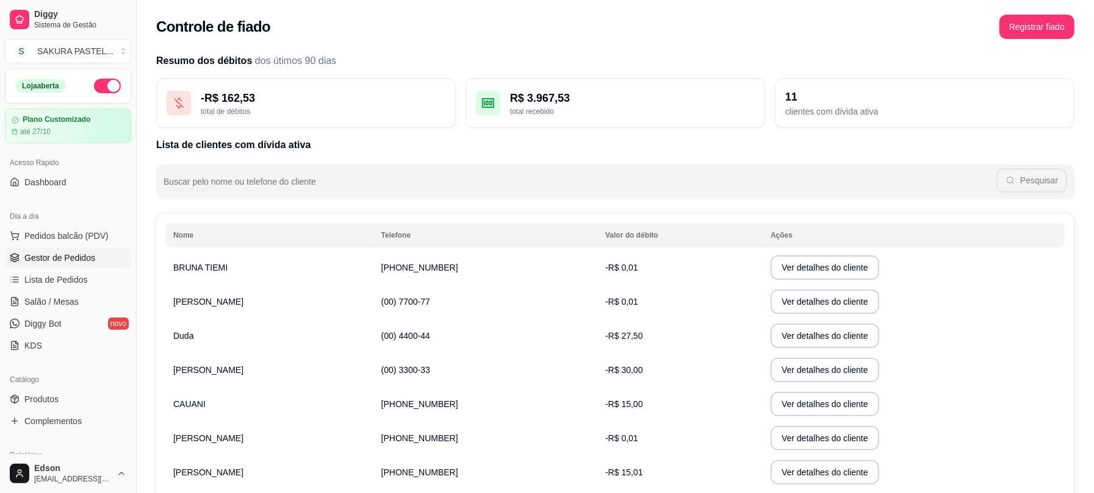
click at [79, 251] on link "Gestor de Pedidos" at bounding box center [68, 258] width 126 height 20
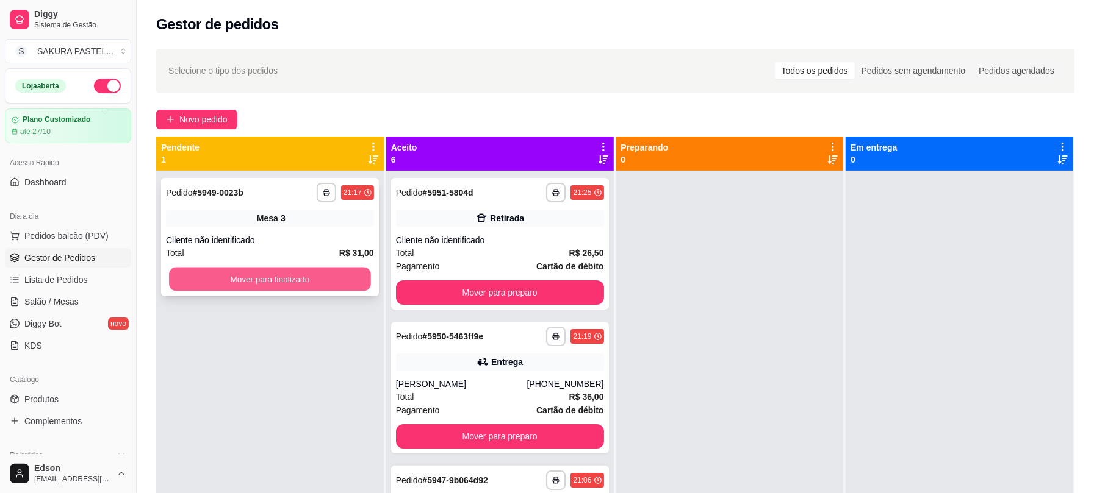
click at [234, 279] on button "Mover para finalizado" at bounding box center [270, 280] width 202 height 24
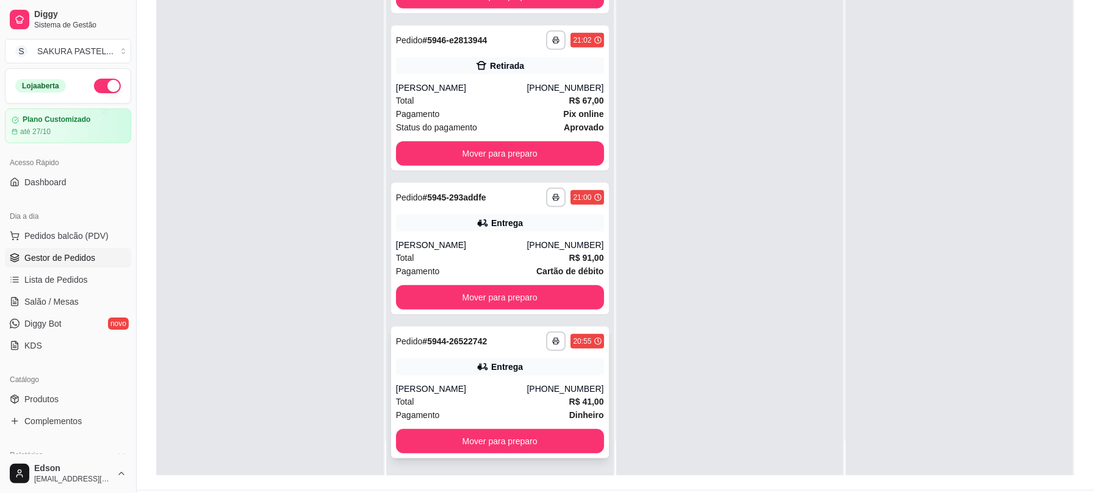
scroll to position [186, 0]
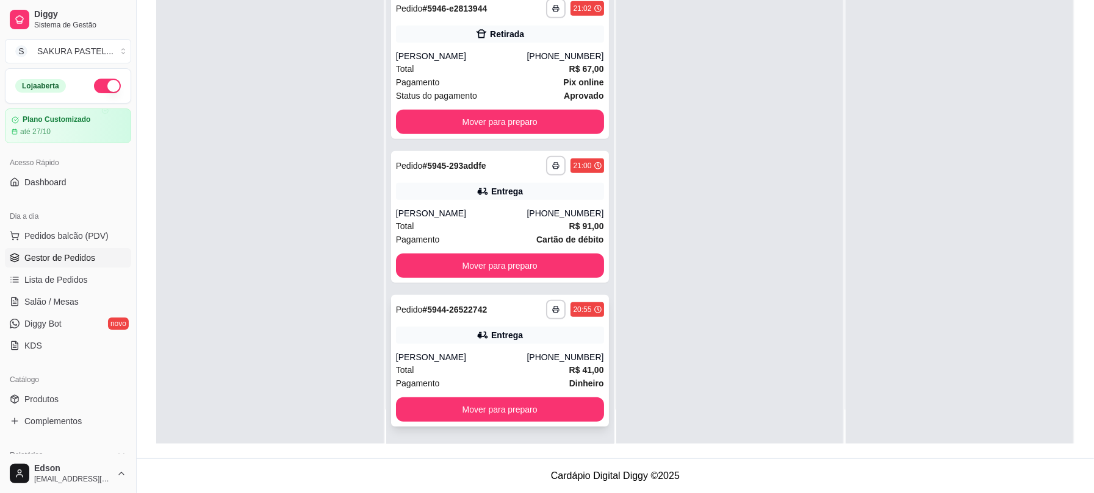
click at [532, 422] on div "**********" at bounding box center [500, 361] width 218 height 132
click at [450, 405] on button "Mover para preparo" at bounding box center [500, 410] width 202 height 24
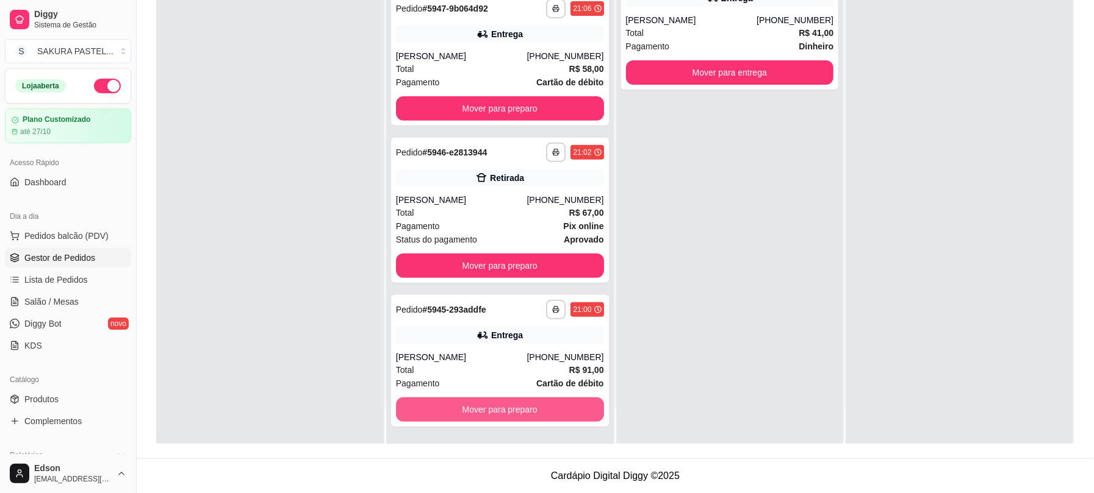
scroll to position [252, 0]
click at [450, 405] on button "Mover para preparo" at bounding box center [500, 410] width 208 height 24
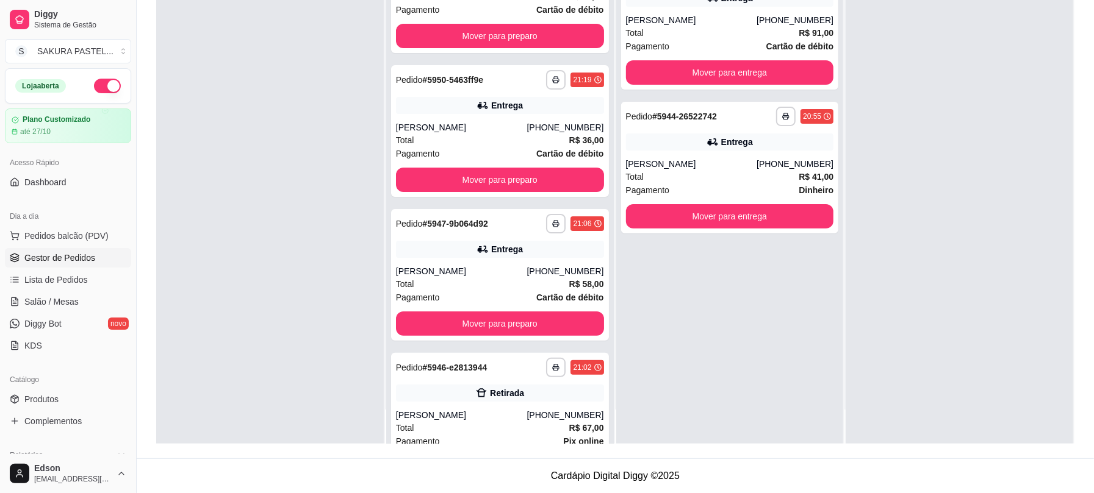
scroll to position [0, 0]
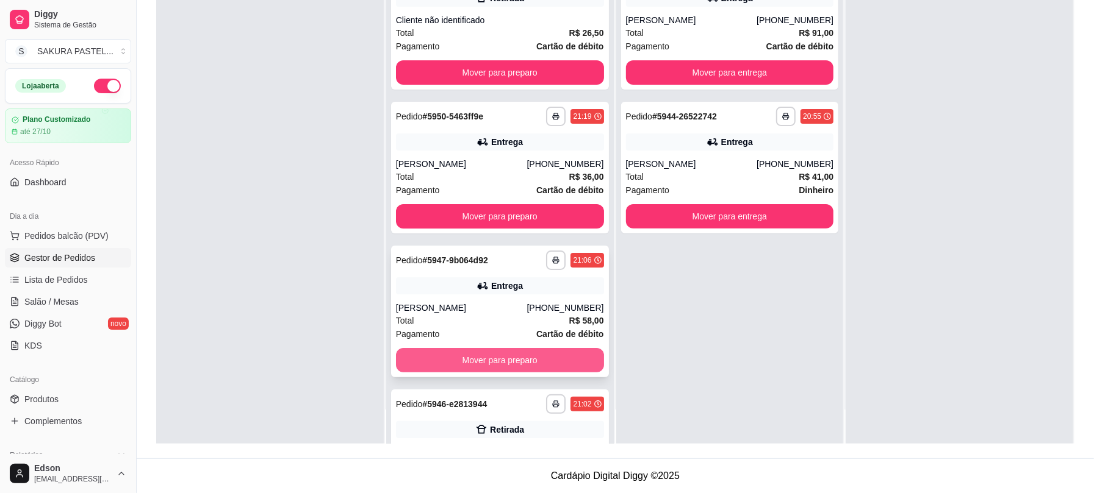
click at [453, 357] on button "Mover para preparo" at bounding box center [500, 360] width 208 height 24
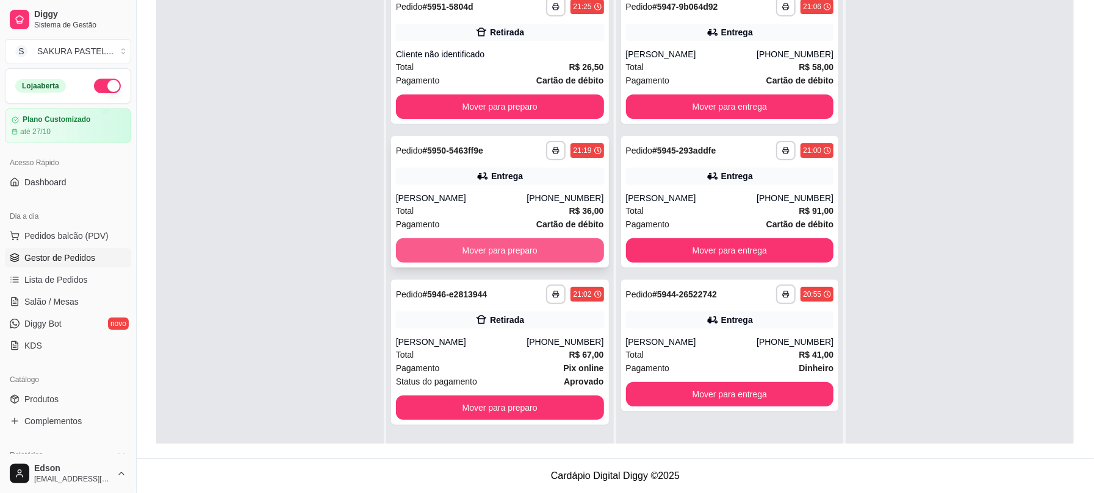
click at [479, 254] on button "Mover para preparo" at bounding box center [500, 250] width 208 height 24
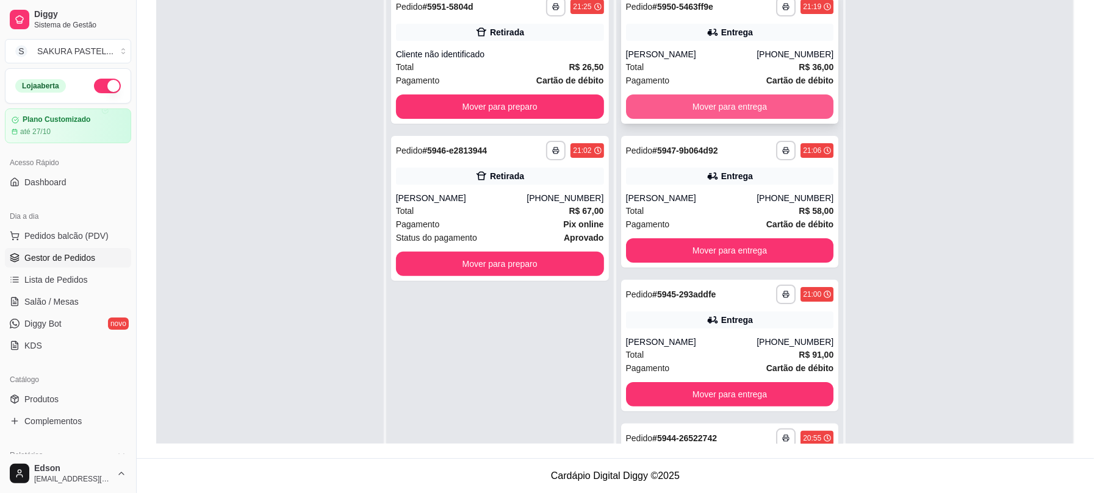
click at [801, 103] on button "Mover para entrega" at bounding box center [730, 107] width 208 height 24
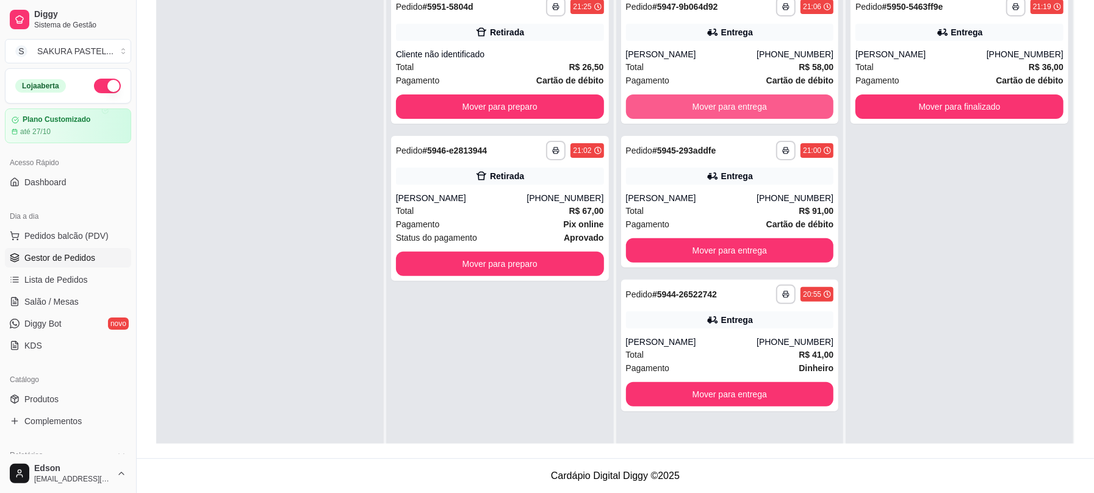
click at [801, 103] on button "Mover para entrega" at bounding box center [730, 107] width 208 height 24
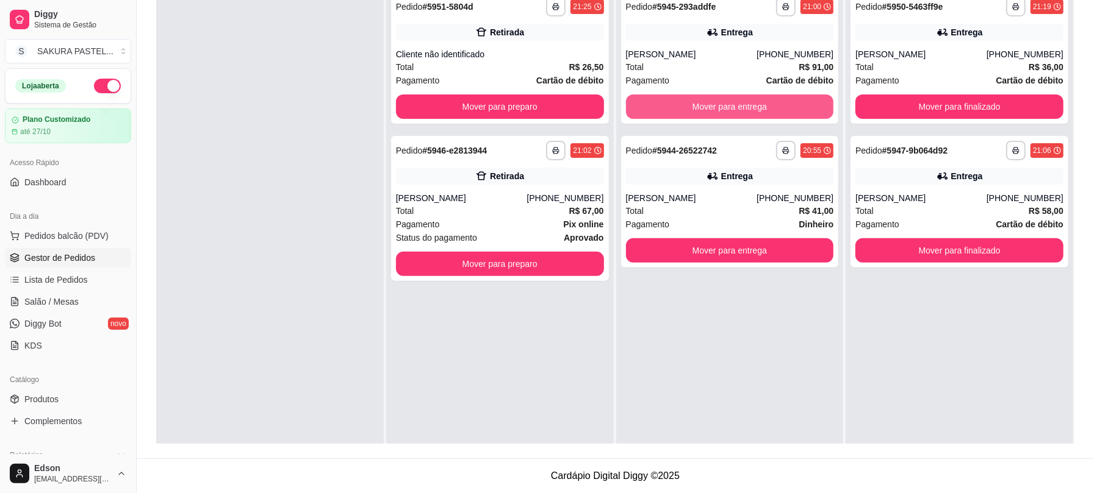
click at [801, 103] on button "Mover para entrega" at bounding box center [730, 107] width 208 height 24
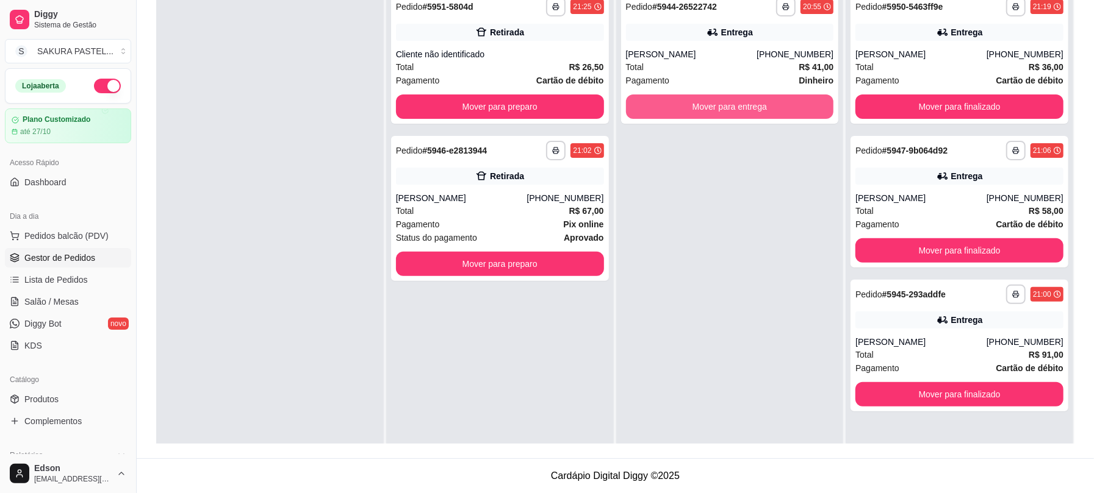
click at [801, 103] on button "Mover para entrega" at bounding box center [730, 107] width 208 height 24
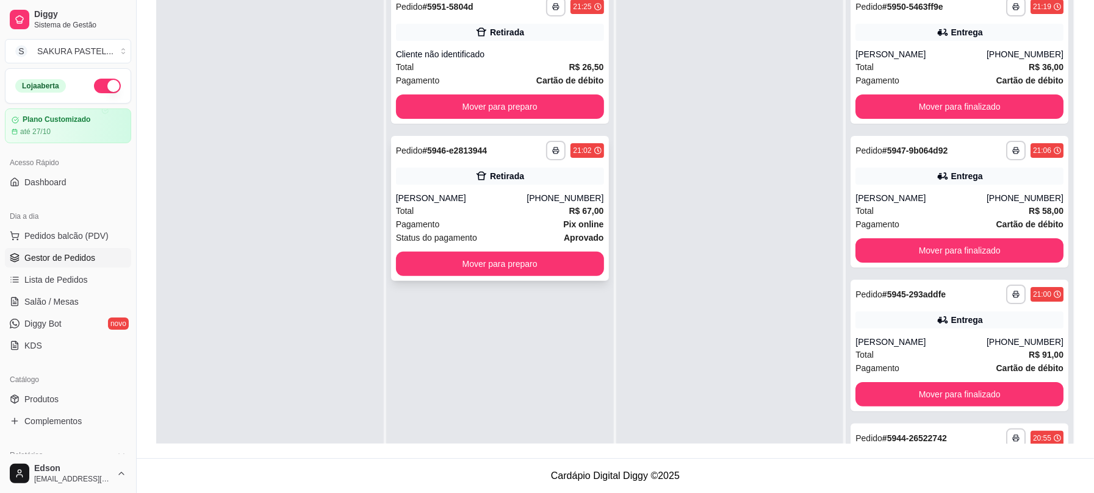
click at [516, 188] on div "**********" at bounding box center [500, 208] width 218 height 145
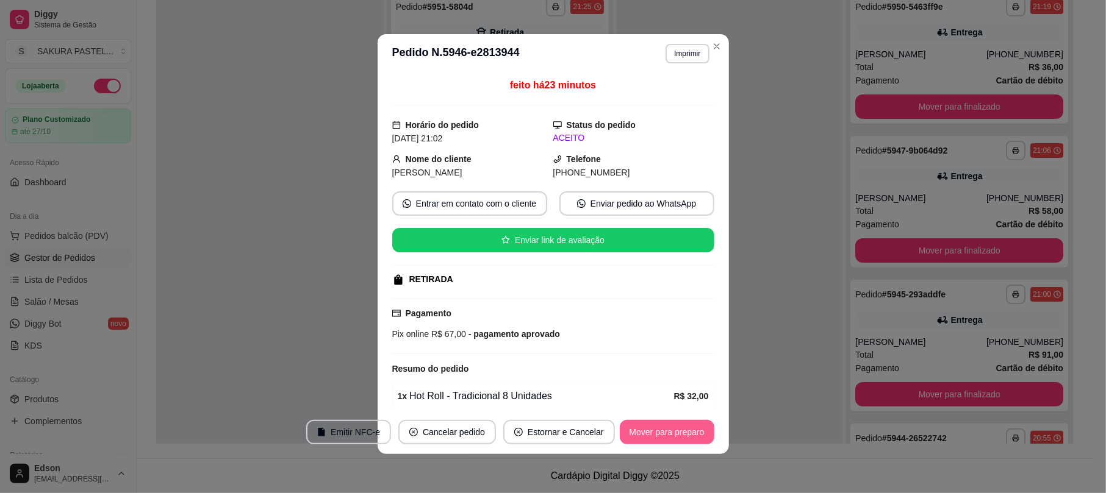
click at [672, 423] on button "Mover para preparo" at bounding box center [667, 432] width 95 height 24
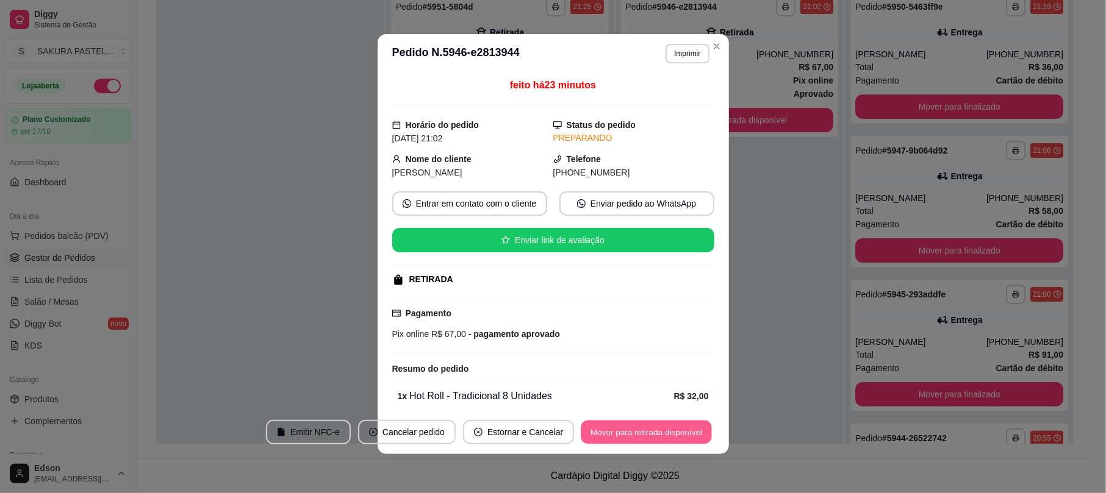
click at [672, 423] on button "Mover para retirada disponível" at bounding box center [646, 433] width 131 height 24
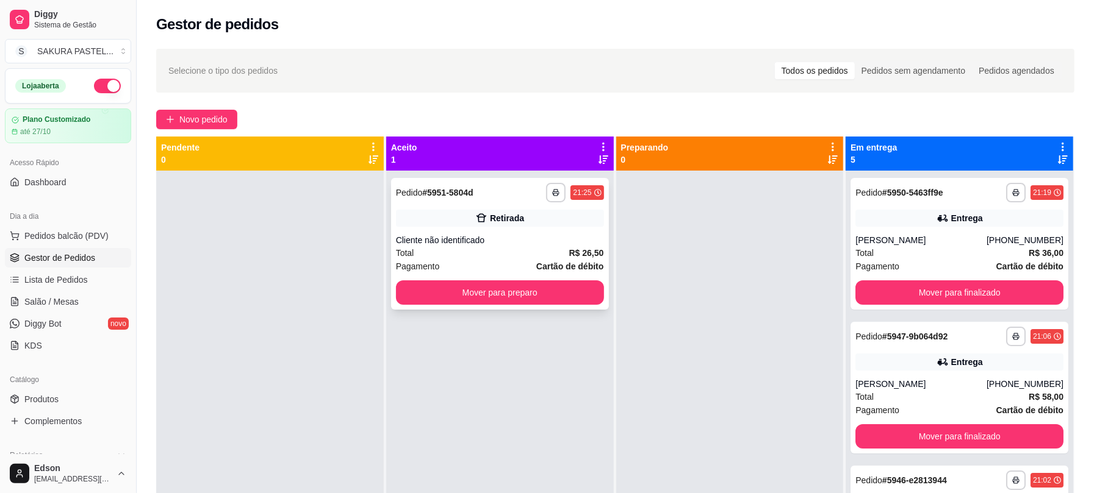
click at [565, 238] on div "Cliente não identificado" at bounding box center [500, 240] width 208 height 12
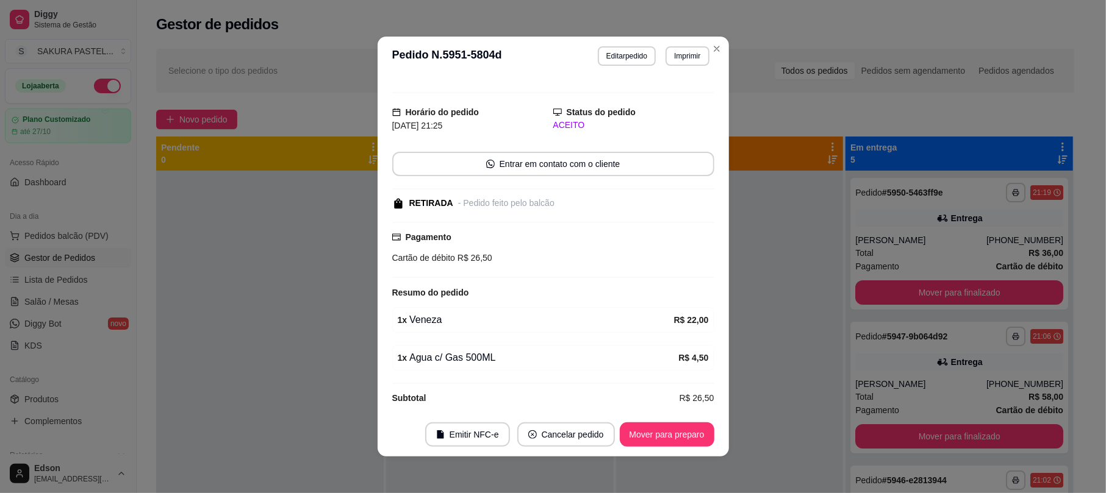
scroll to position [30, 0]
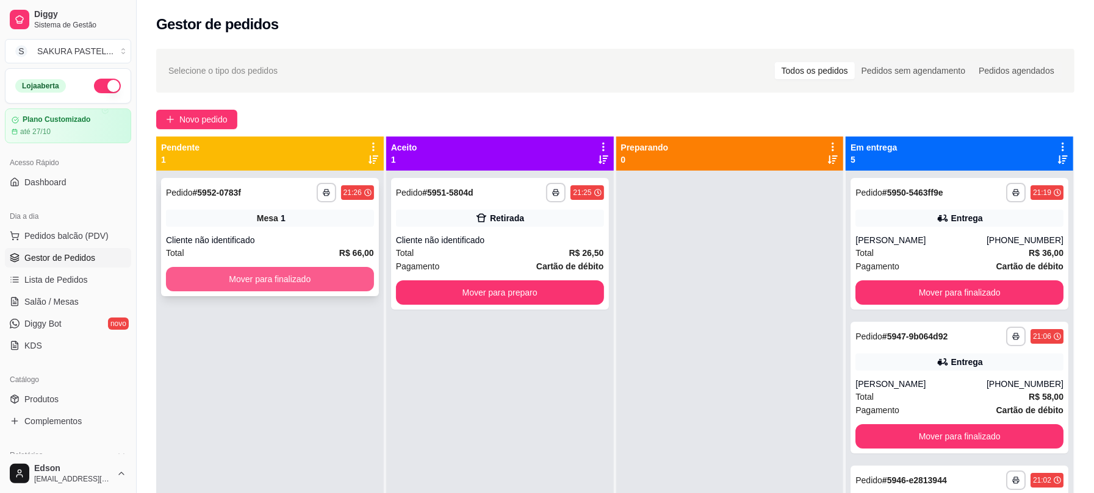
click at [284, 270] on button "Mover para finalizado" at bounding box center [270, 279] width 208 height 24
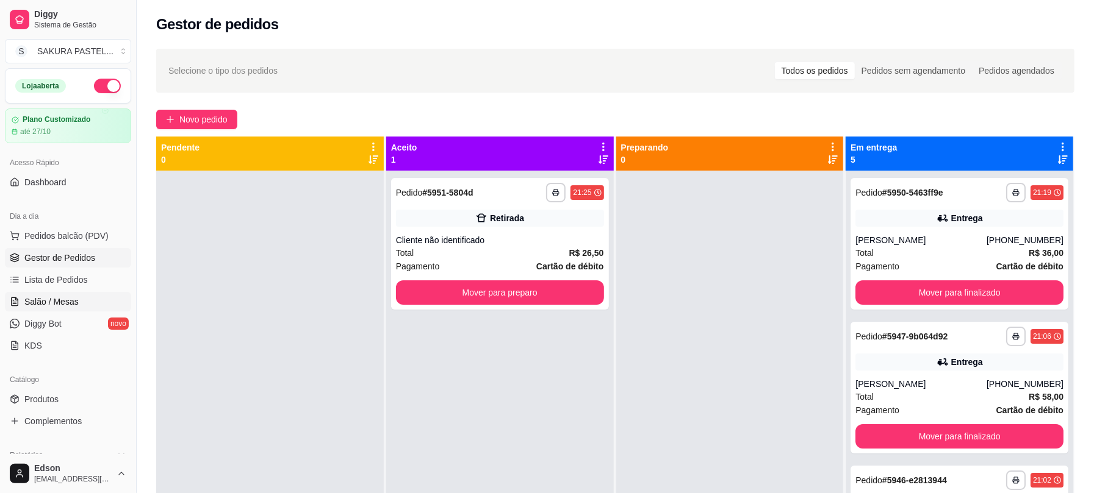
click at [85, 300] on link "Salão / Mesas" at bounding box center [68, 302] width 126 height 20
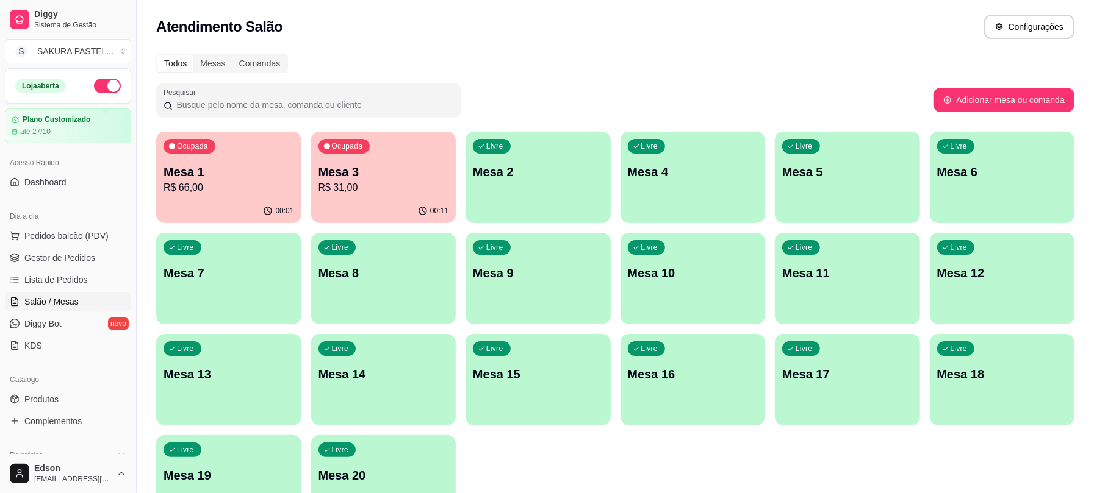
click at [283, 206] on p "00:01" at bounding box center [284, 211] width 18 height 10
click at [393, 183] on p "R$ 31,00" at bounding box center [383, 188] width 131 height 15
click at [102, 224] on div "Dia a dia" at bounding box center [68, 217] width 126 height 20
click at [101, 228] on button "Pedidos balcão (PDV)" at bounding box center [68, 236] width 126 height 20
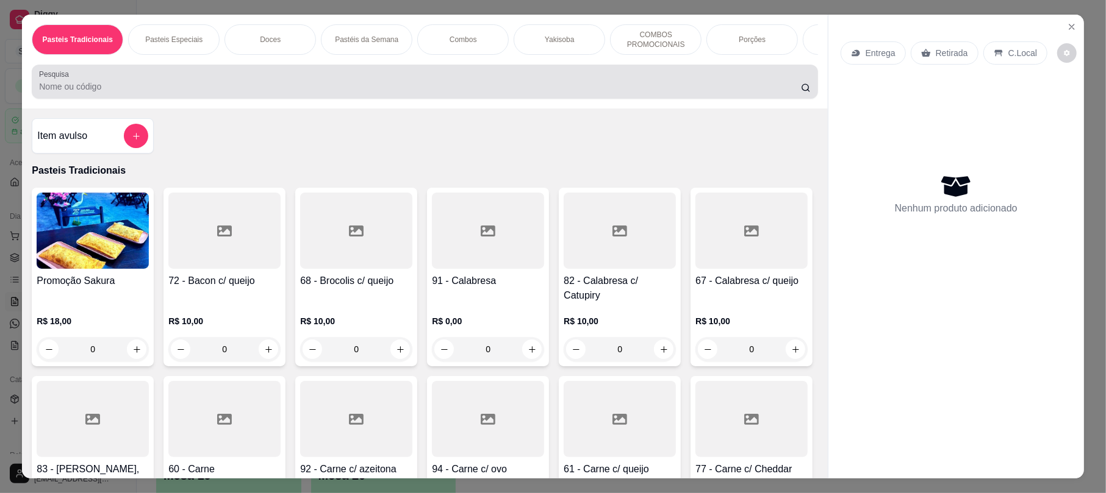
click at [253, 93] on input "Pesquisa" at bounding box center [420, 87] width 762 height 12
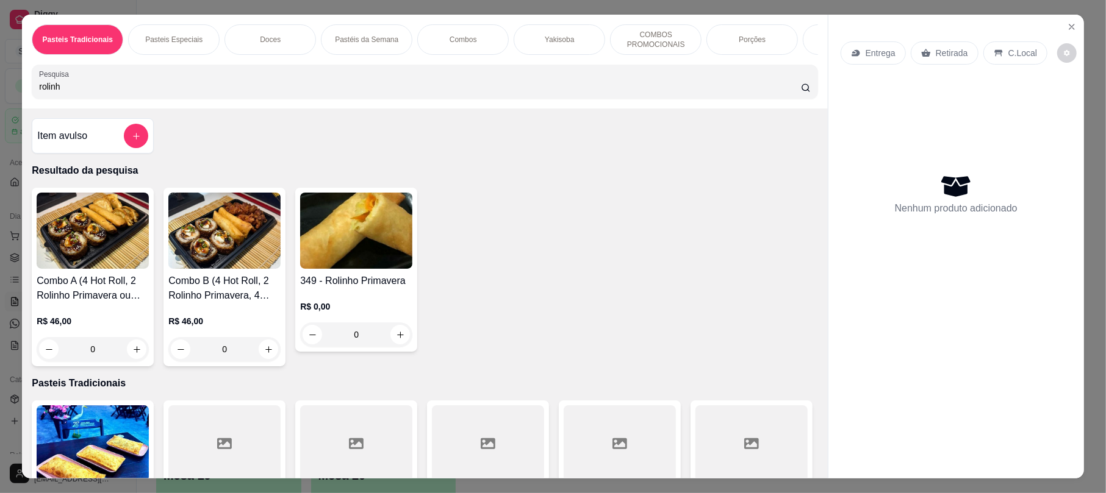
type input "rolinh"
click at [371, 211] on img at bounding box center [356, 231] width 112 height 76
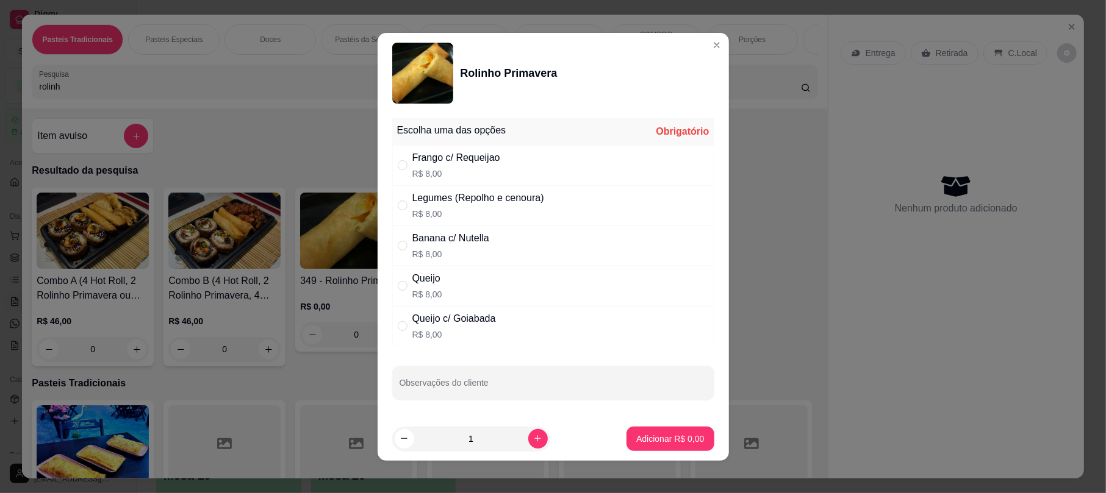
click at [426, 333] on p "R$ 8,00" at bounding box center [454, 335] width 84 height 12
radio input "true"
click at [418, 237] on div "Banana c/ Nutella" at bounding box center [450, 238] width 77 height 15
radio input "true"
radio input "false"
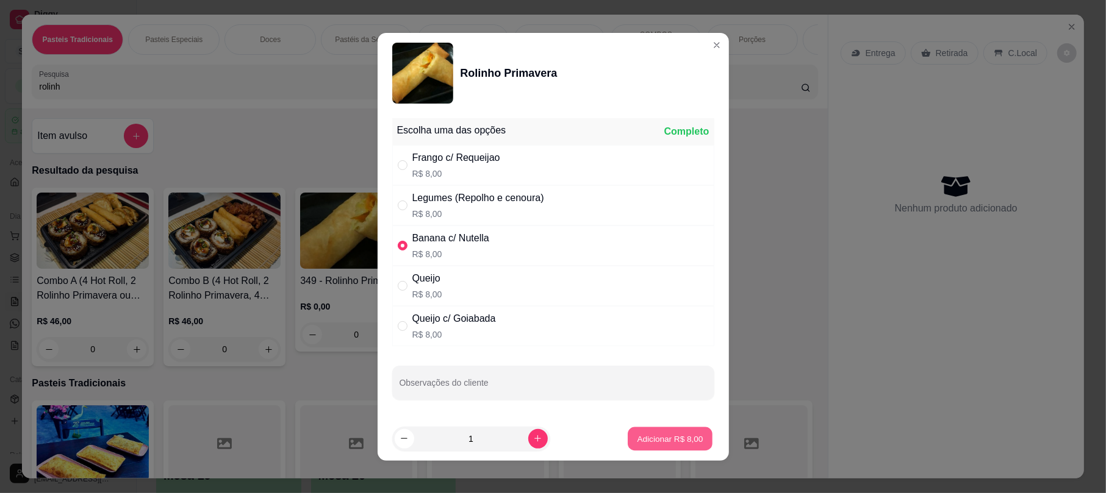
click at [637, 432] on button "Adicionar R$ 8,00" at bounding box center [670, 439] width 85 height 24
type input "1"
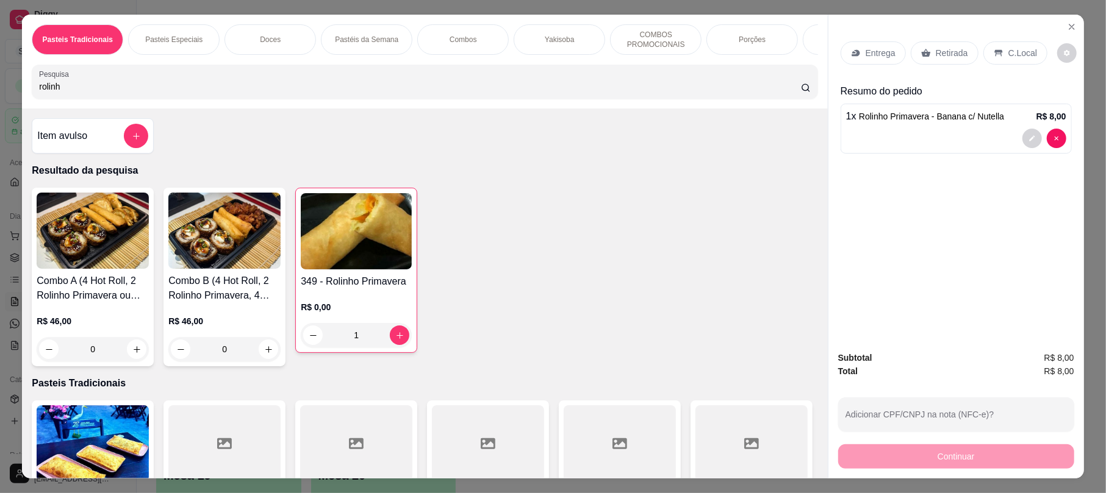
click at [1008, 47] on p "C.Local" at bounding box center [1022, 53] width 29 height 12
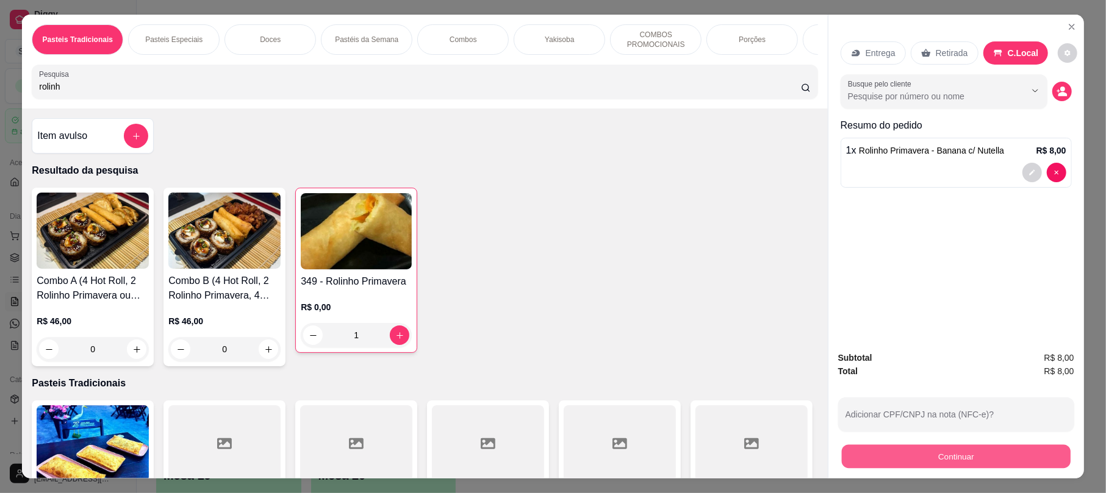
click at [880, 444] on div "Continuar" at bounding box center [956, 455] width 236 height 27
click at [887, 453] on button "Continuar" at bounding box center [956, 457] width 236 height 24
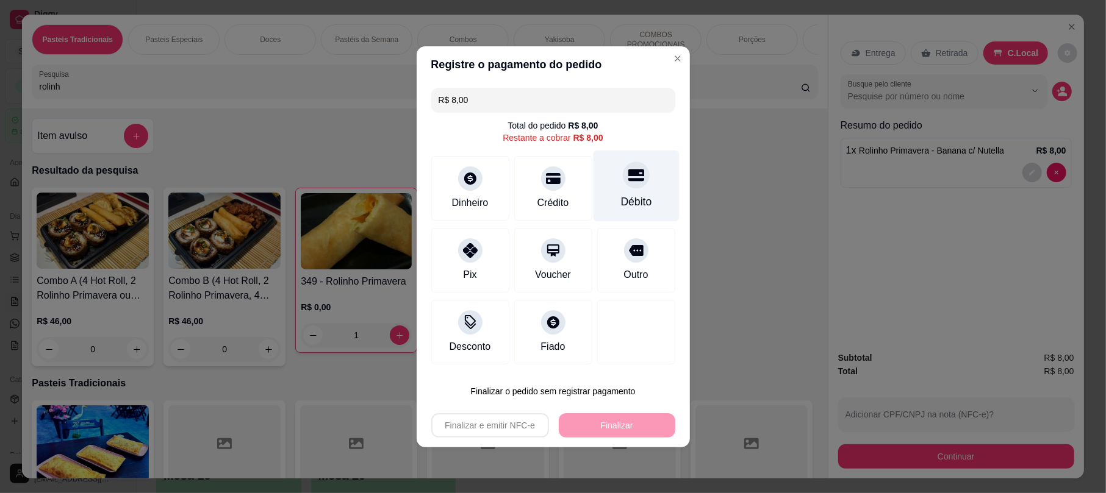
click at [630, 198] on div "Débito" at bounding box center [635, 202] width 31 height 16
type input "R$ 0,00"
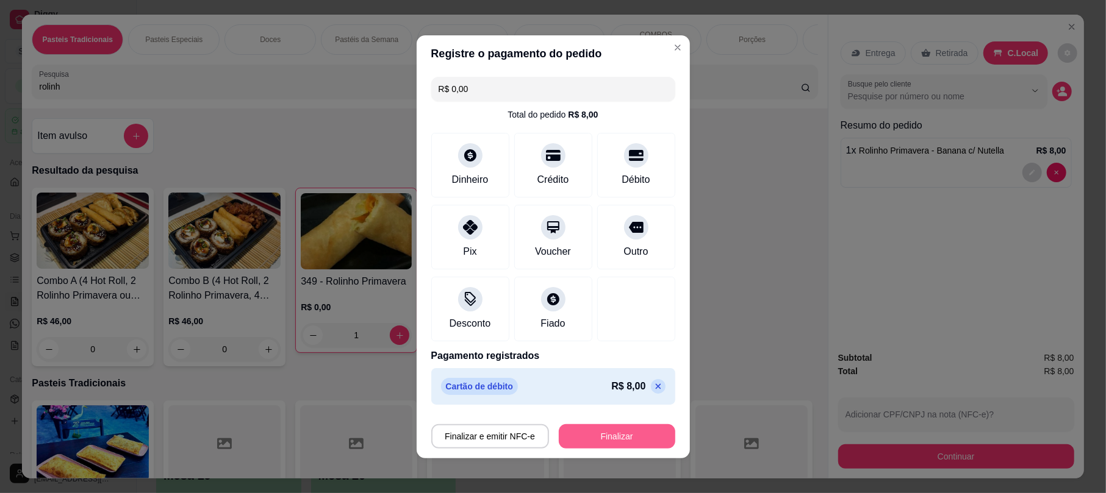
click at [601, 439] on button "Finalizar" at bounding box center [617, 437] width 116 height 24
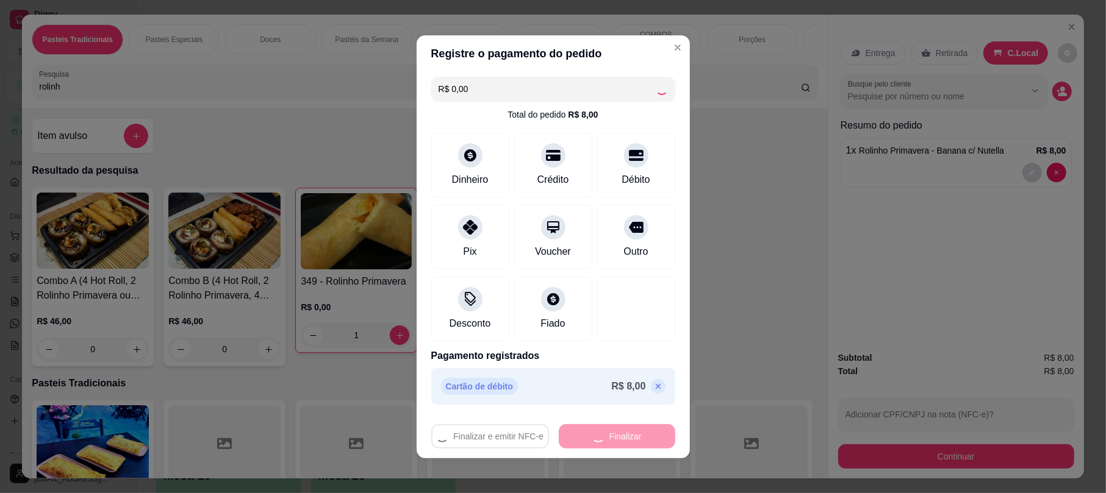
type input "0"
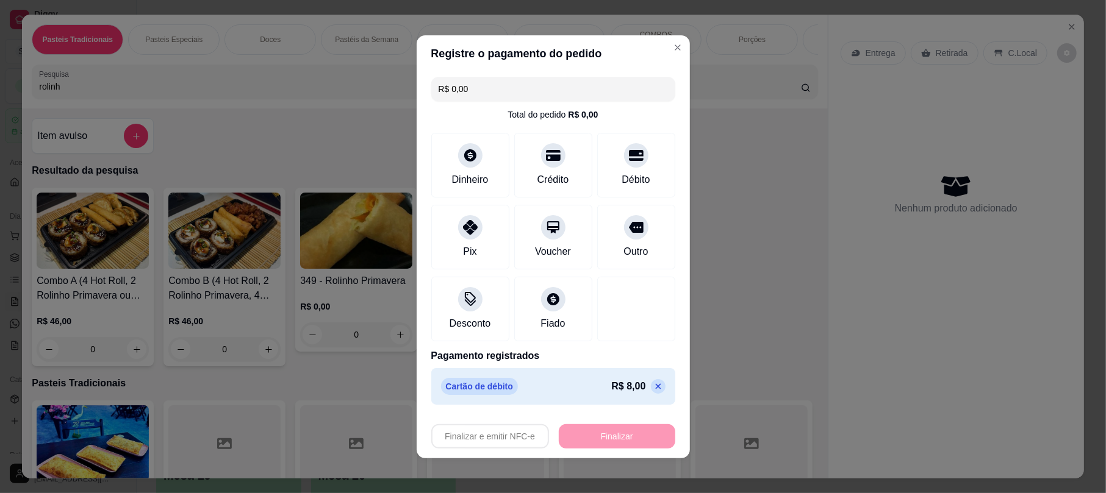
type input "-R$ 8,00"
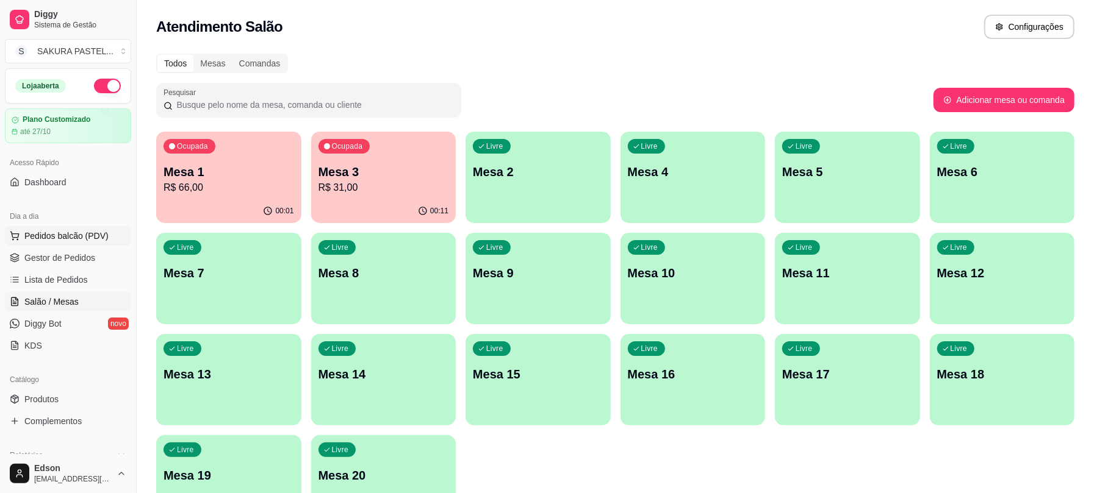
click at [90, 240] on span "Pedidos balcão (PDV)" at bounding box center [66, 236] width 84 height 12
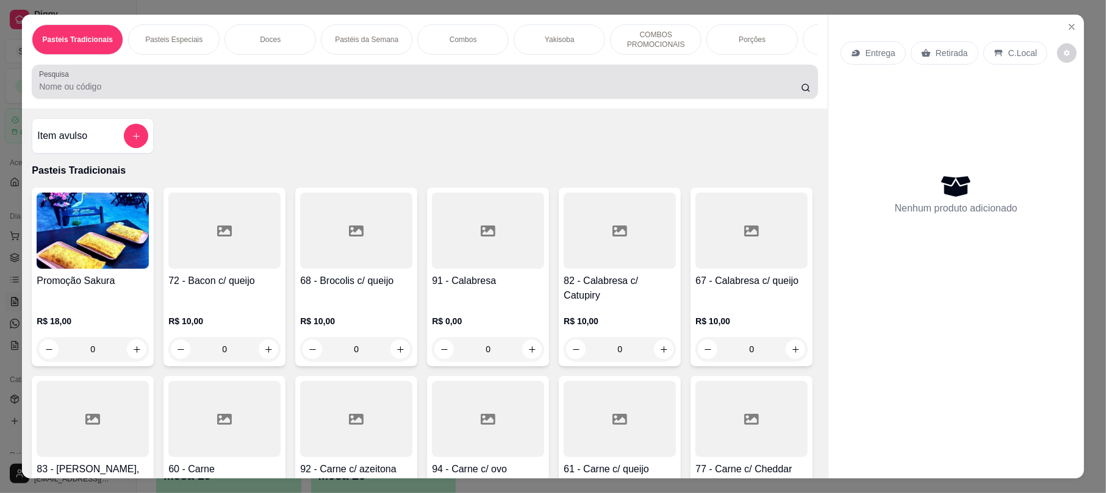
click at [277, 84] on div at bounding box center [424, 82] width 771 height 24
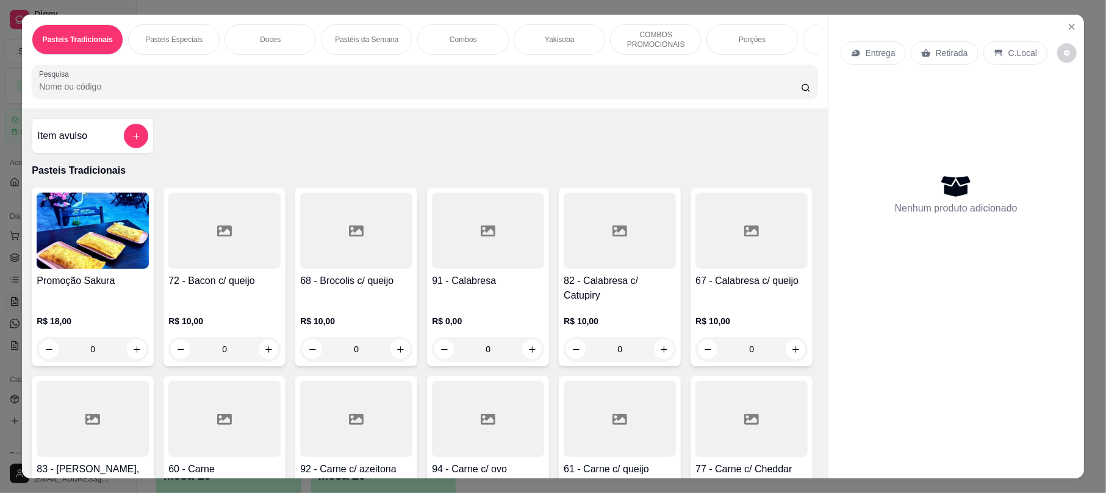
type input "q"
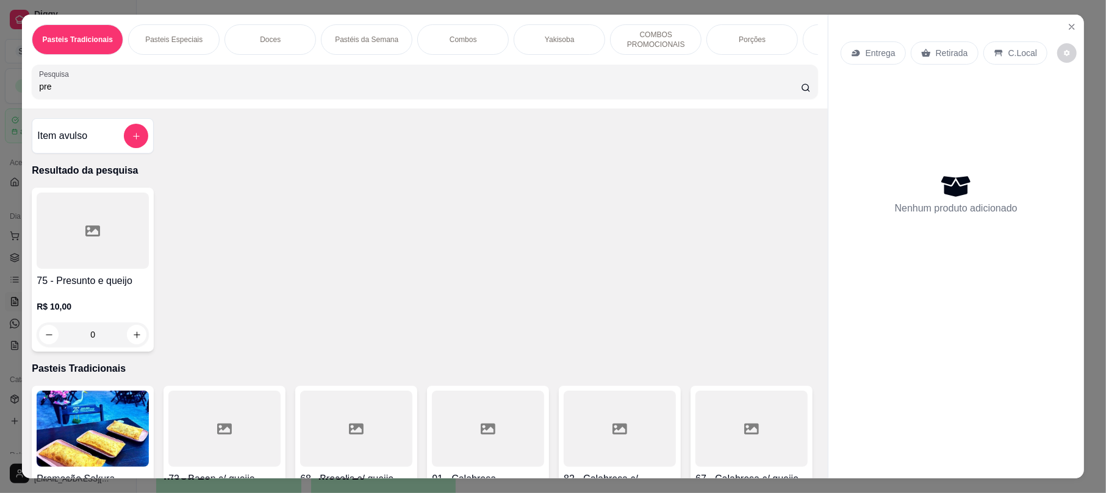
type input "pre"
click at [55, 222] on div at bounding box center [93, 231] width 112 height 76
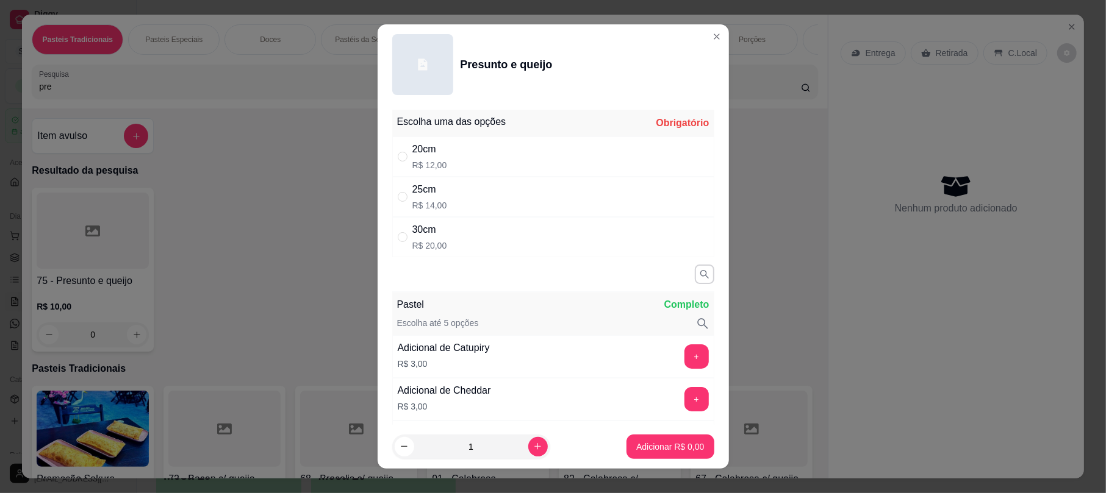
click at [412, 142] on div "20cm" at bounding box center [429, 149] width 35 height 15
radio input "true"
click at [659, 457] on button "Adicionar R$ 12,00" at bounding box center [668, 447] width 90 height 24
type input "1"
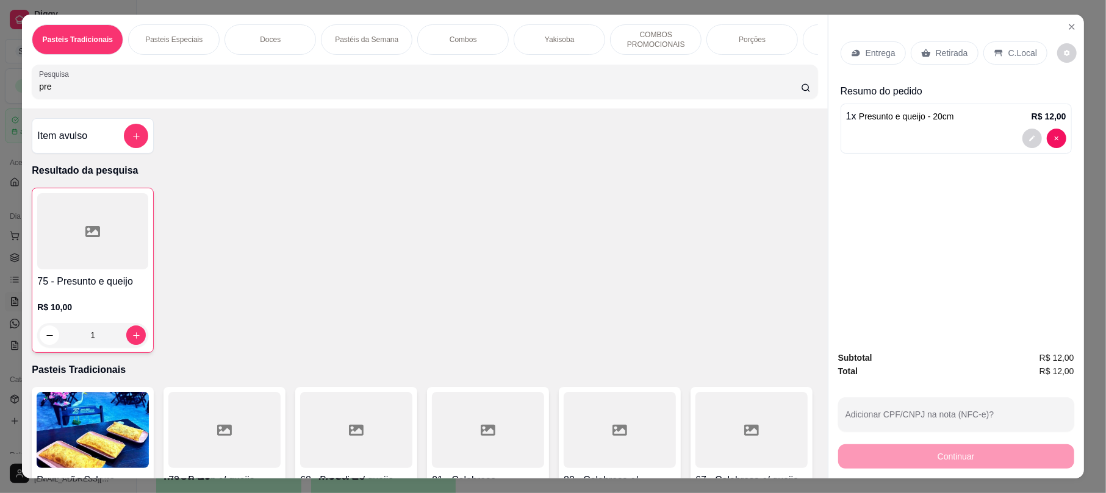
click at [56, 250] on div at bounding box center [92, 231] width 111 height 76
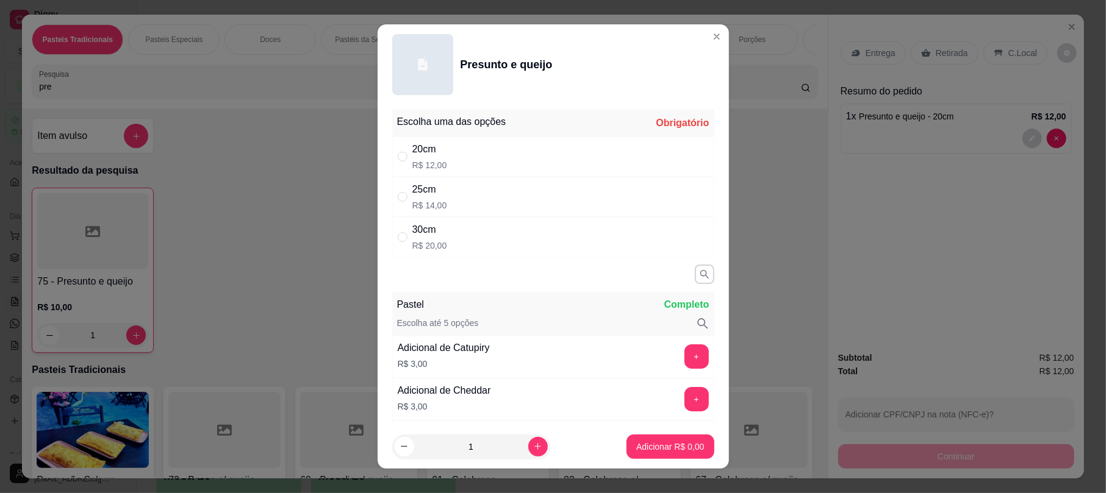
click at [422, 209] on p "R$ 14,00" at bounding box center [429, 205] width 35 height 12
radio input "true"
click at [658, 450] on p "Adicionar R$ 14,00" at bounding box center [667, 447] width 73 height 12
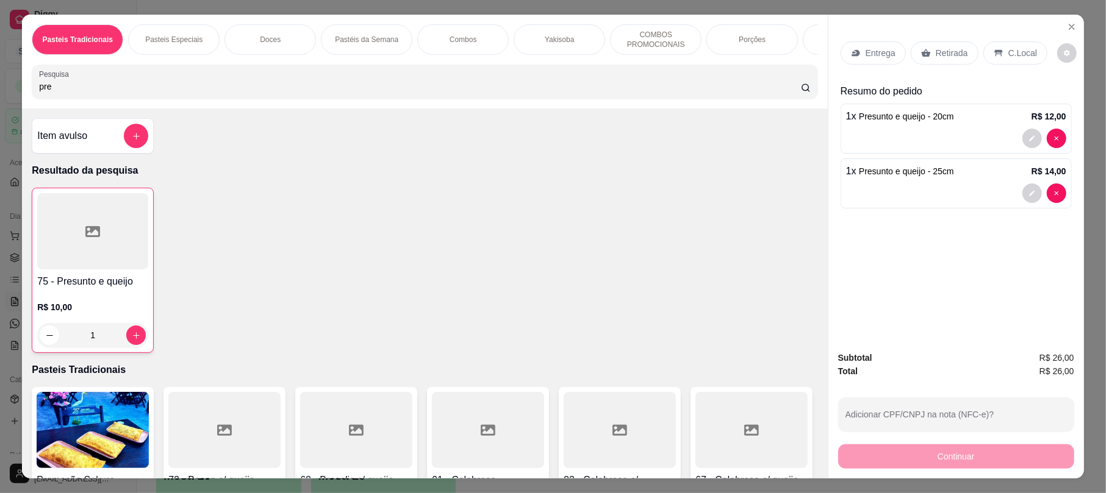
click at [936, 52] on p "Retirada" at bounding box center [952, 53] width 32 height 12
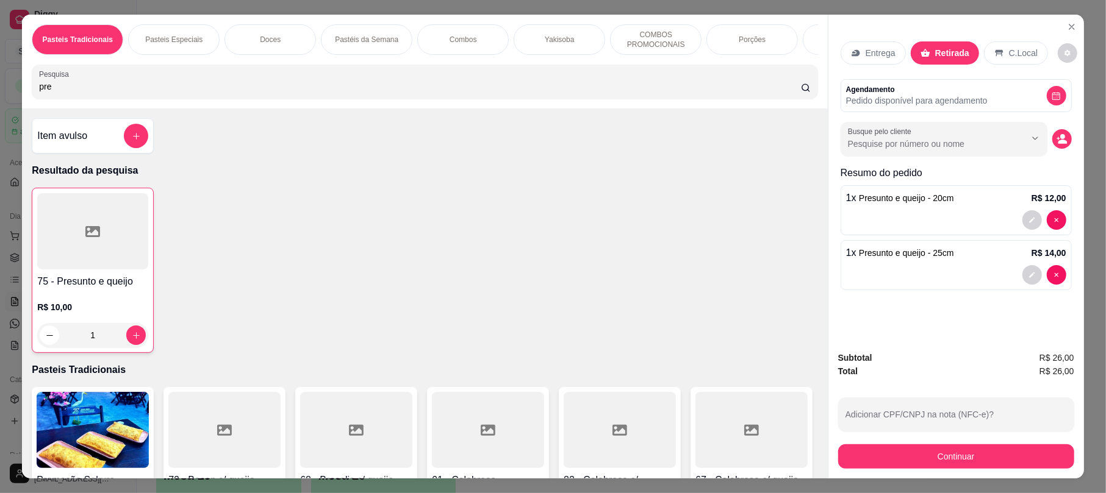
click at [1028, 274] on icon "decrease-product-quantity" at bounding box center [1031, 274] width 7 height 7
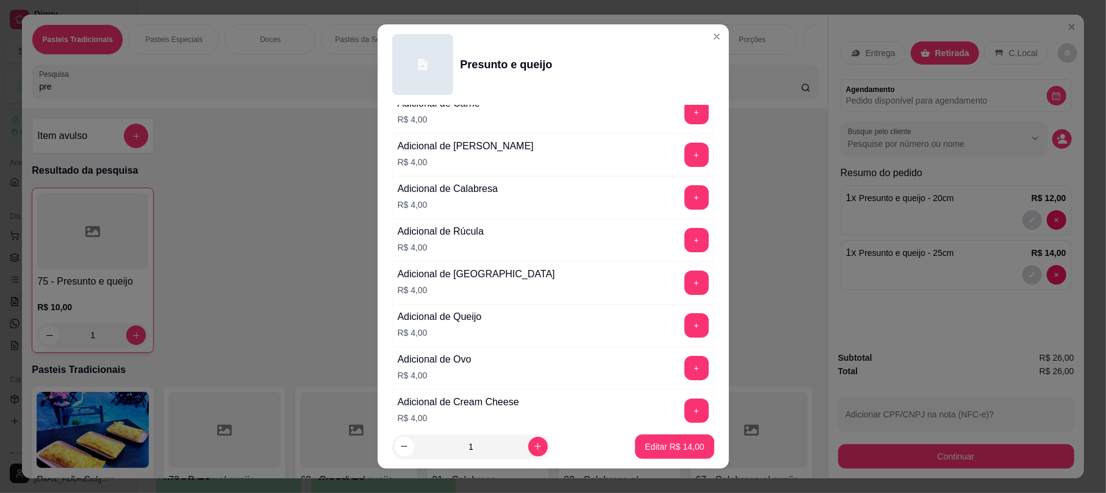
scroll to position [852, 0]
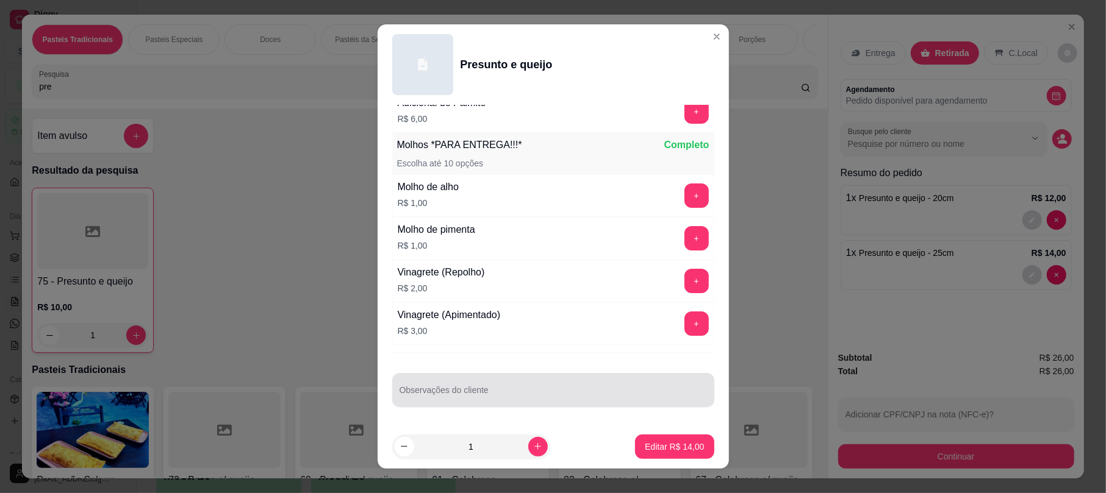
click at [442, 386] on div at bounding box center [553, 390] width 307 height 24
click at [442, 386] on div "Observações do cliente" at bounding box center [553, 390] width 322 height 34
type input "sacola separada"
click at [652, 462] on footer "1 Editar R$ 14,00" at bounding box center [553, 447] width 351 height 44
click at [655, 451] on p "Editar R$ 14,00" at bounding box center [674, 447] width 59 height 12
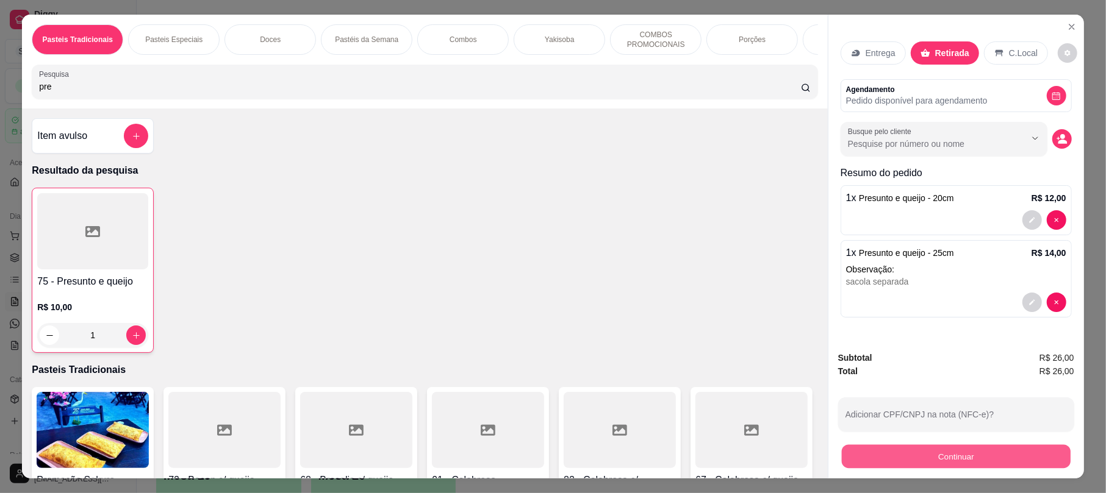
click at [994, 460] on button "Continuar" at bounding box center [956, 457] width 229 height 24
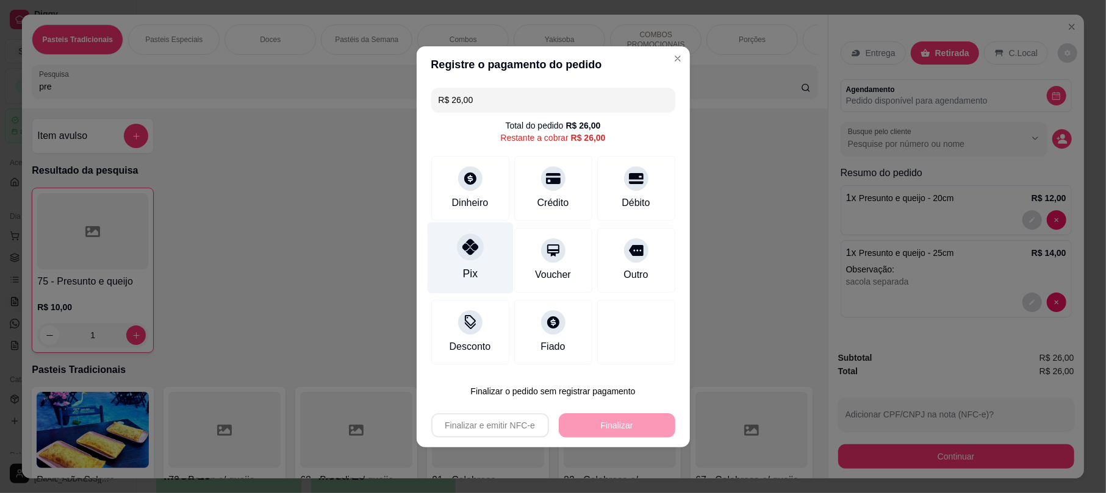
click at [460, 271] on div "Pix" at bounding box center [470, 257] width 86 height 71
type input "R$ 0,00"
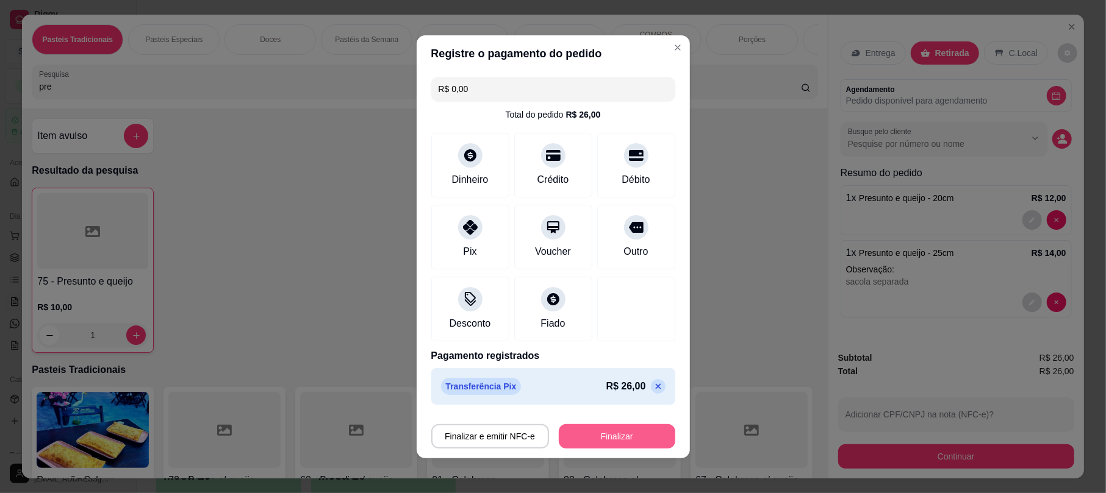
click at [603, 440] on button "Finalizar" at bounding box center [617, 437] width 116 height 24
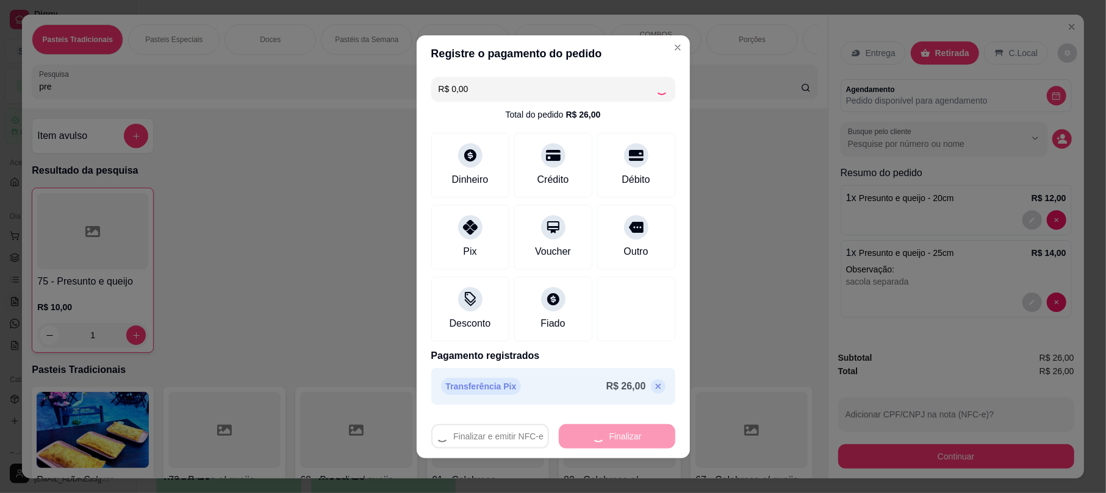
type input "0"
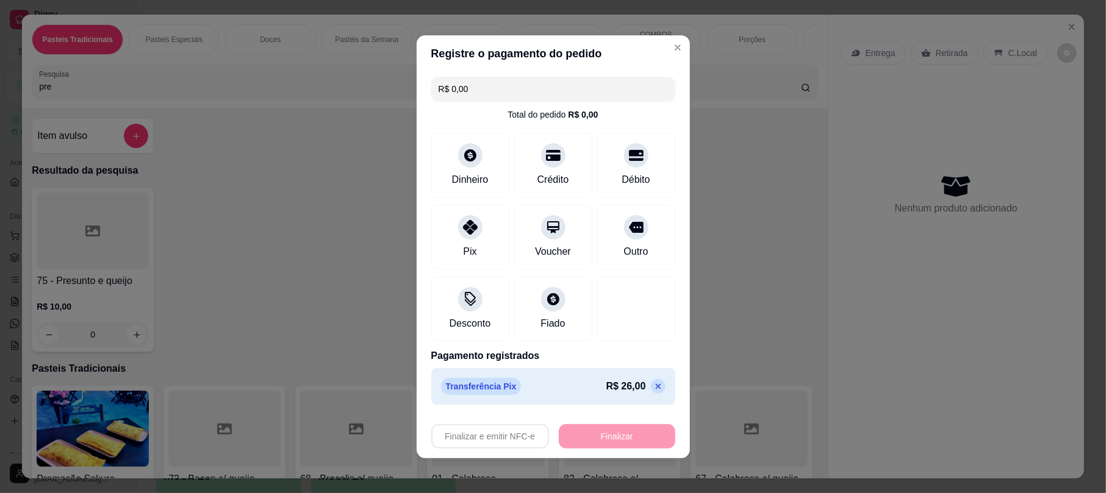
type input "-R$ 26,00"
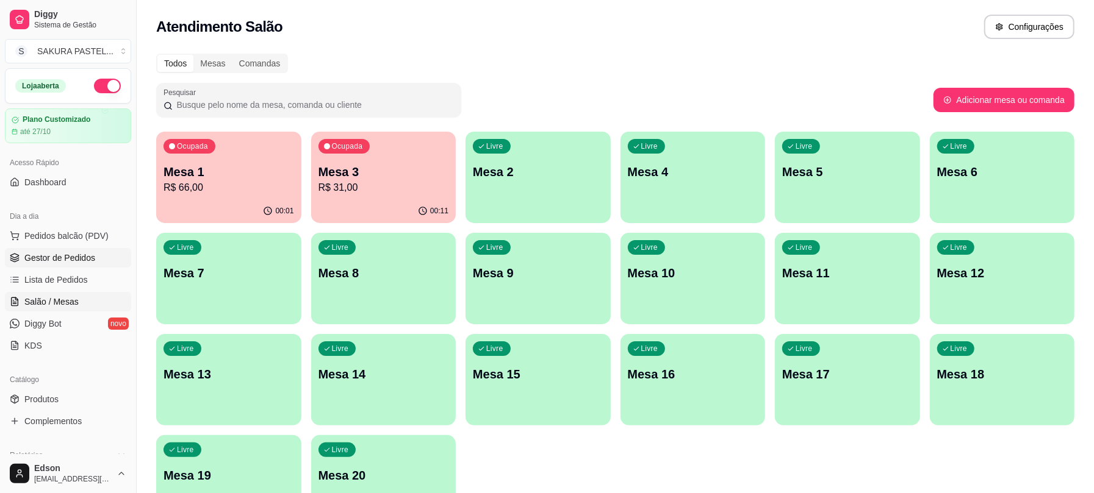
click at [84, 257] on span "Gestor de Pedidos" at bounding box center [59, 258] width 71 height 12
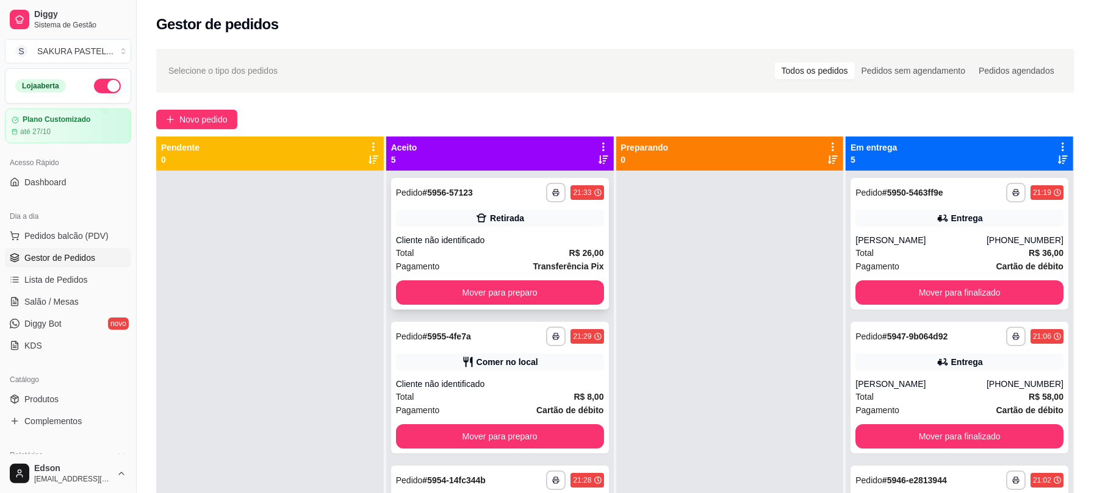
click at [545, 213] on div "Retirada" at bounding box center [500, 218] width 208 height 17
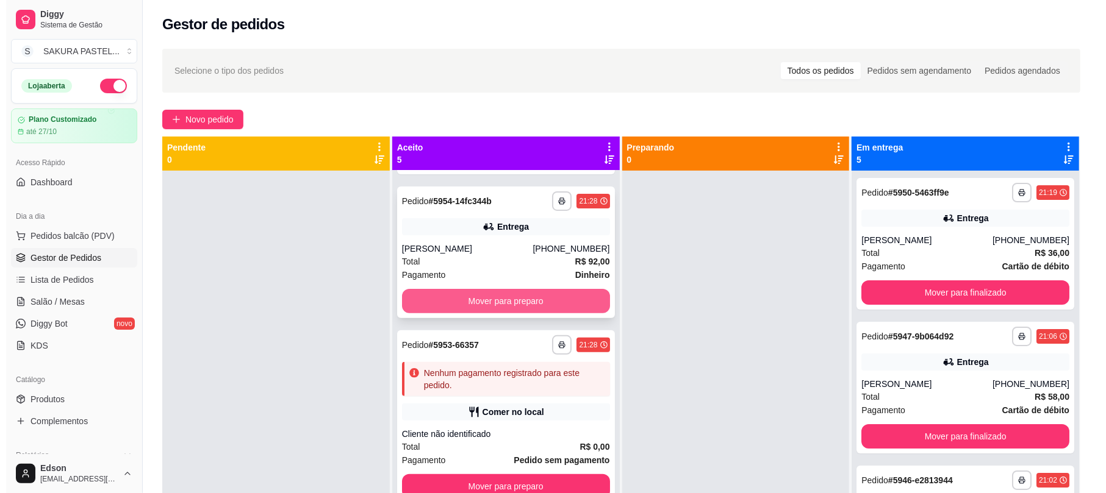
scroll to position [34, 0]
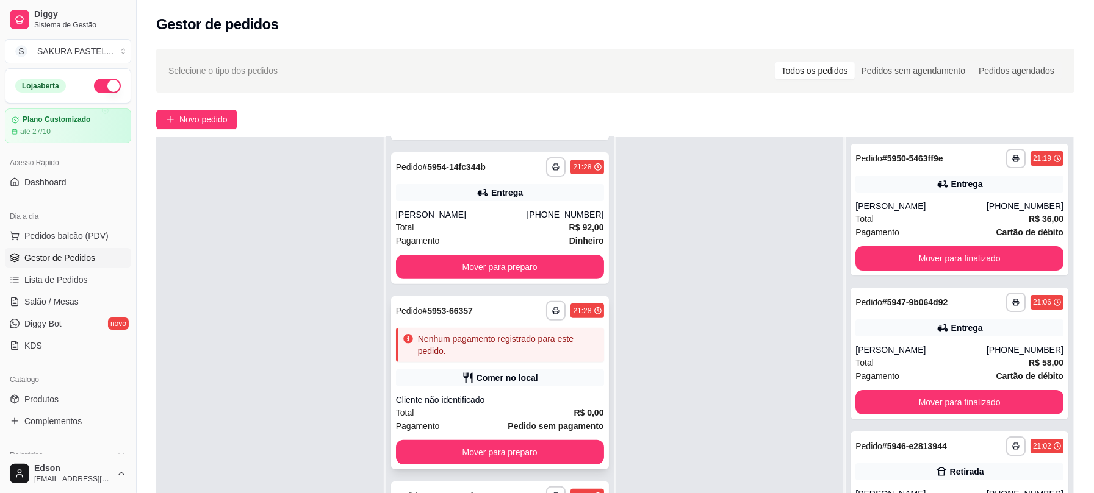
click at [562, 405] on div "Cliente não identificado" at bounding box center [500, 400] width 208 height 12
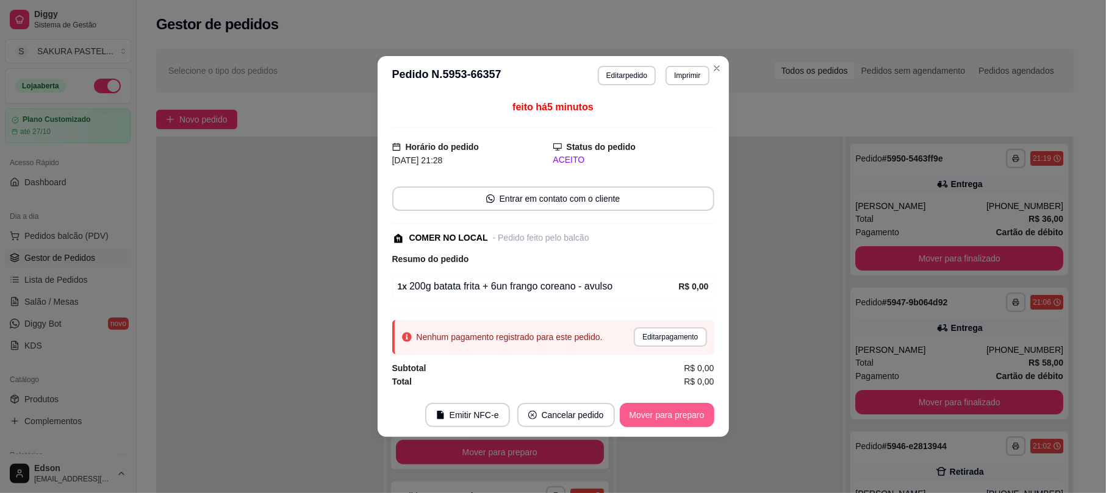
click at [642, 412] on button "Mover para preparo" at bounding box center [667, 415] width 95 height 24
click at [642, 412] on div "Mover para preparo" at bounding box center [659, 415] width 112 height 24
click at [642, 412] on button "Mover para preparo" at bounding box center [659, 415] width 112 height 24
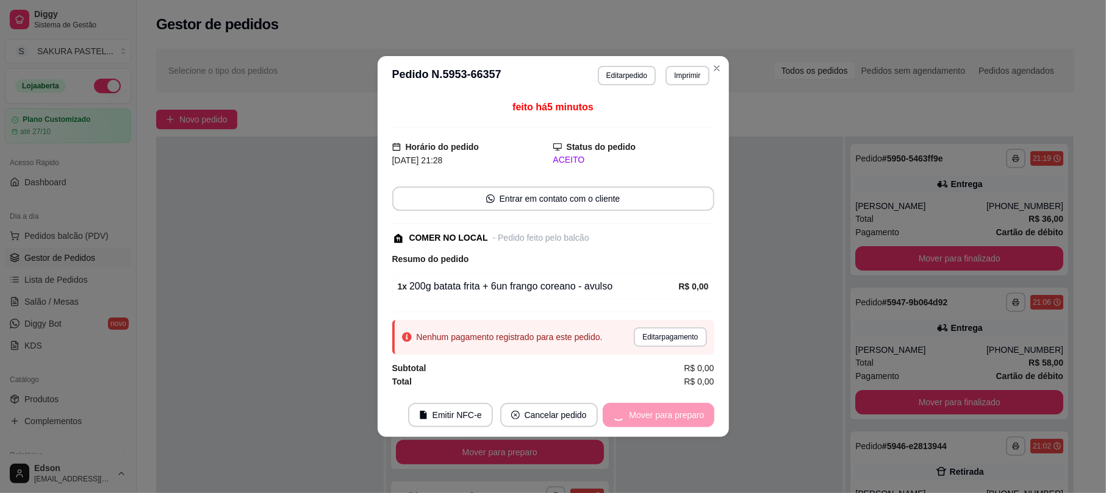
click at [642, 412] on div "Mover para preparo" at bounding box center [659, 415] width 112 height 24
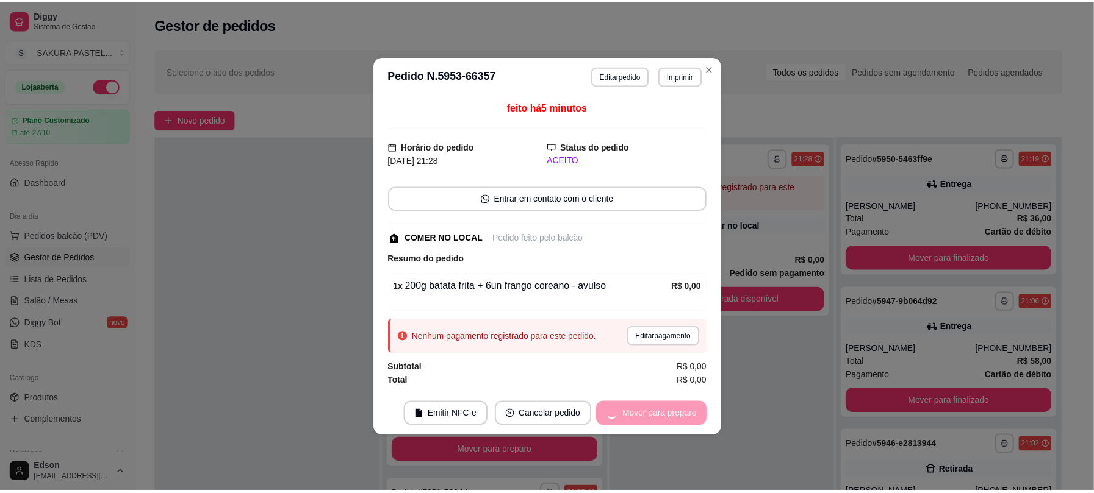
scroll to position [94, 0]
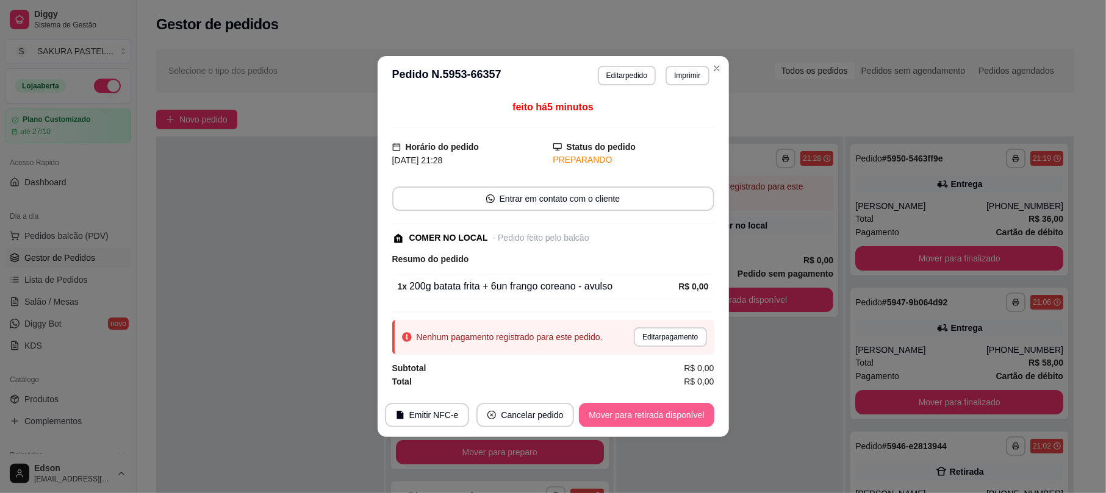
click at [642, 412] on button "Mover para retirada disponível" at bounding box center [646, 415] width 135 height 24
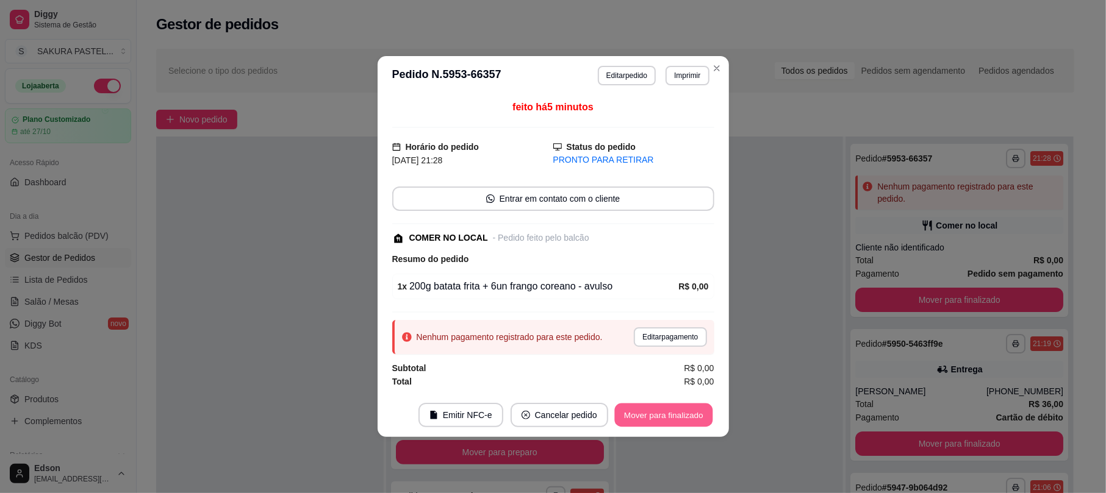
click at [690, 420] on button "Mover para finalizado" at bounding box center [663, 416] width 98 height 24
click at [719, 381] on div "feito há 5 minutos Horário do pedido 08/10/2025 21:28 Status do pedido PRONTO P…" at bounding box center [553, 244] width 351 height 298
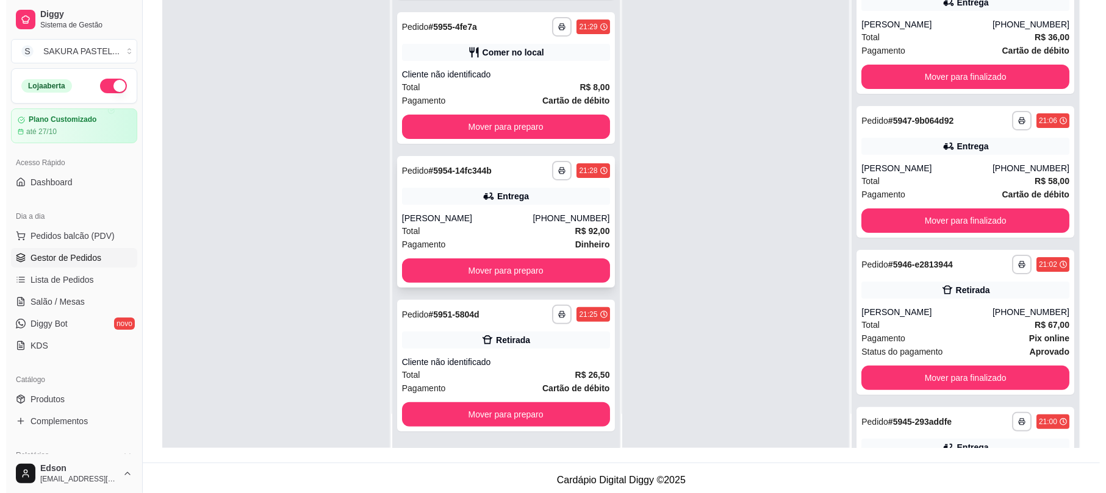
scroll to position [186, 0]
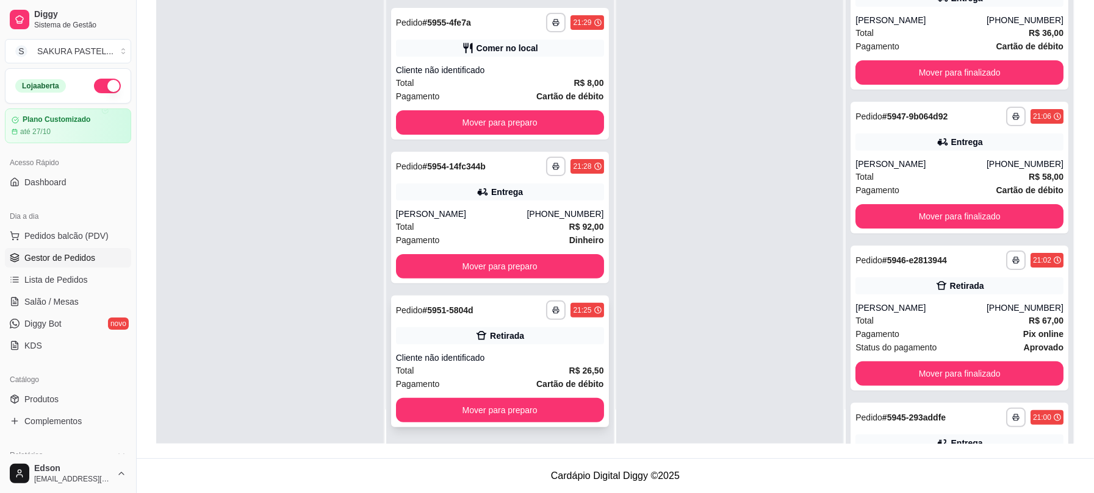
click at [550, 349] on div "**********" at bounding box center [500, 362] width 218 height 132
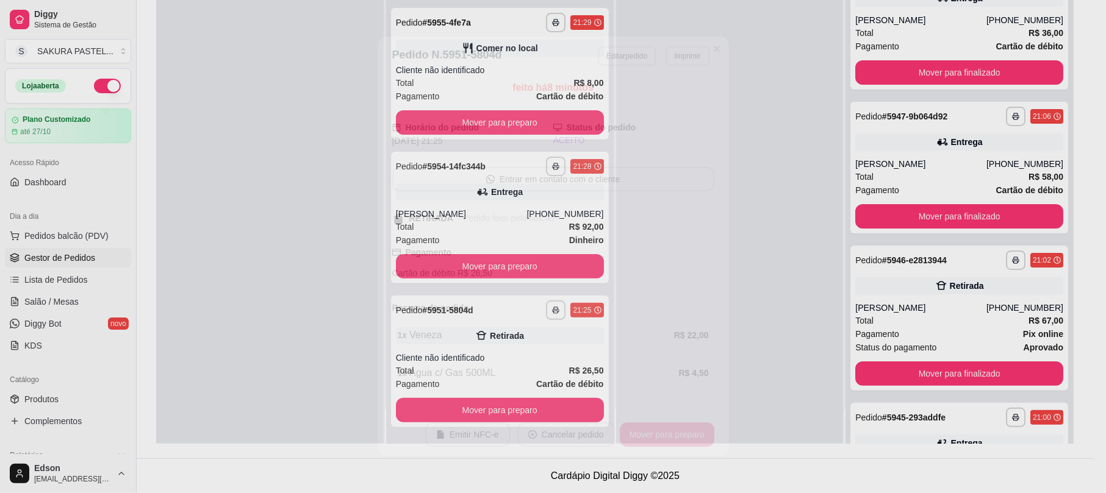
scroll to position [30, 0]
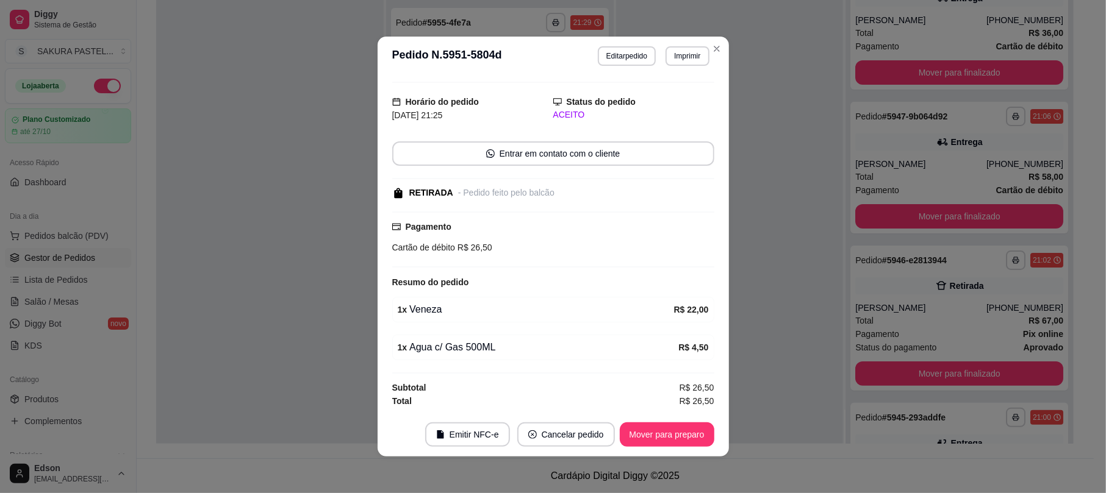
click at [671, 417] on footer "Emitir NFC-e Cancelar pedido Mover para preparo" at bounding box center [553, 435] width 351 height 44
click at [676, 428] on button "Mover para preparo" at bounding box center [666, 435] width 91 height 24
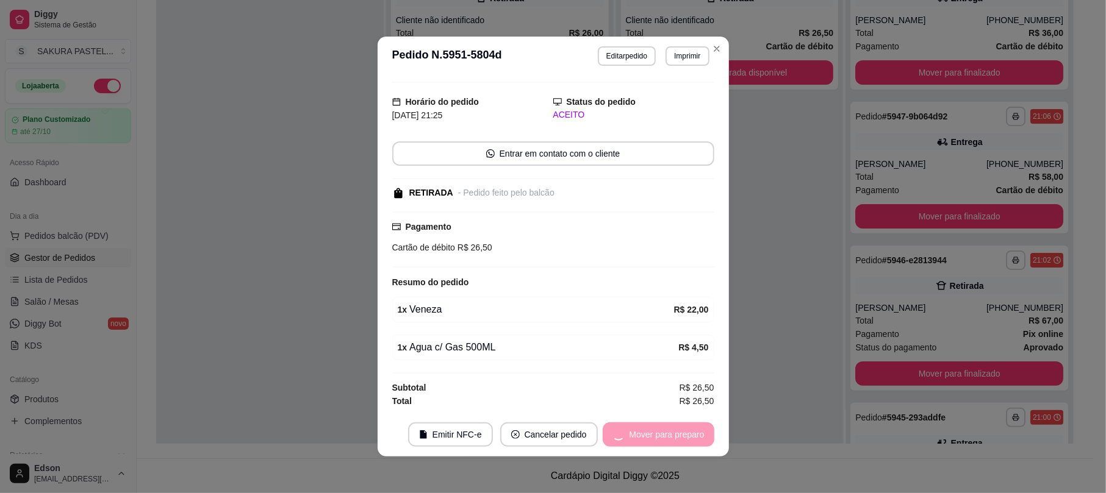
scroll to position [0, 0]
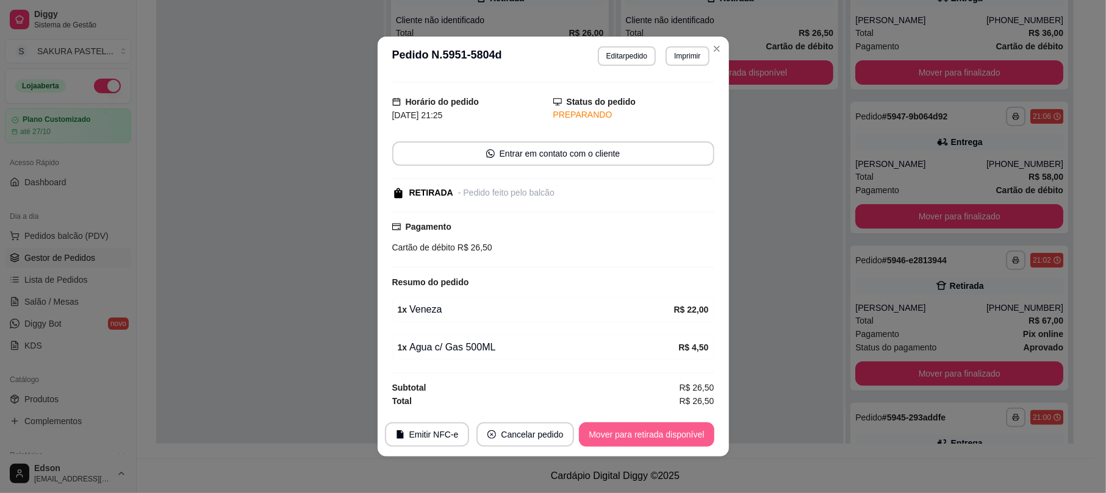
click at [676, 428] on button "Mover para retirada disponível" at bounding box center [646, 435] width 135 height 24
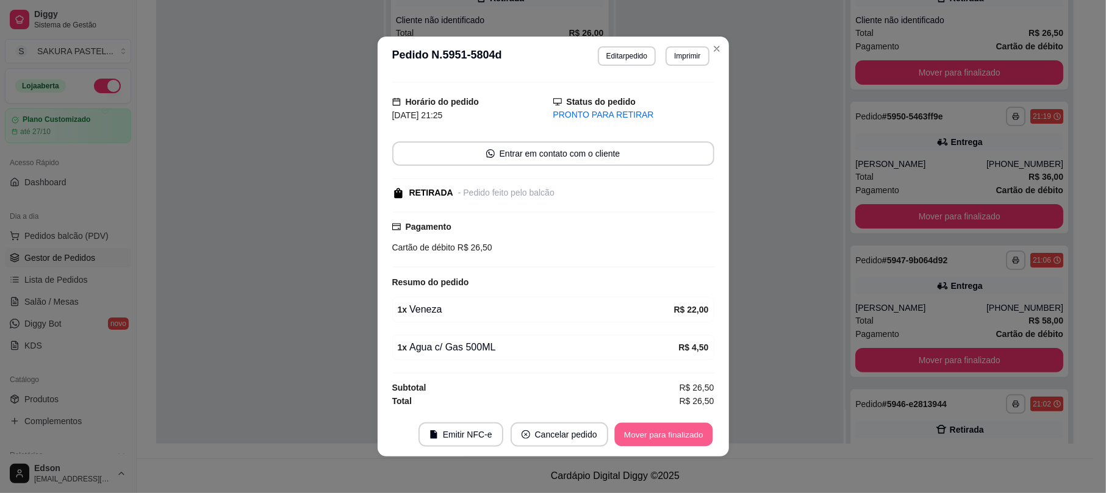
click at [676, 428] on button "Mover para finalizado" at bounding box center [663, 435] width 98 height 24
click at [676, 430] on div "Mover para finalizado" at bounding box center [663, 435] width 101 height 24
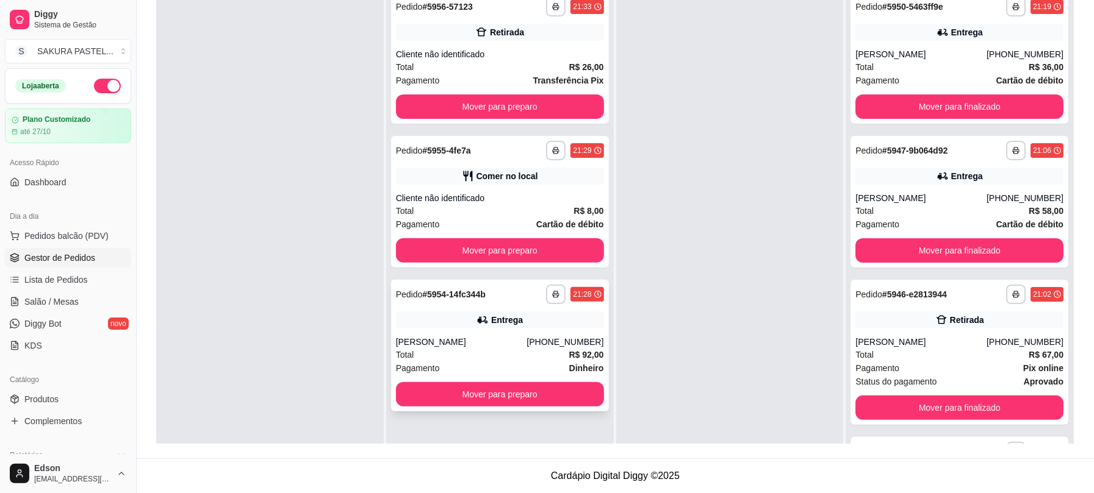
click at [545, 323] on div "Entrega" at bounding box center [500, 320] width 208 height 17
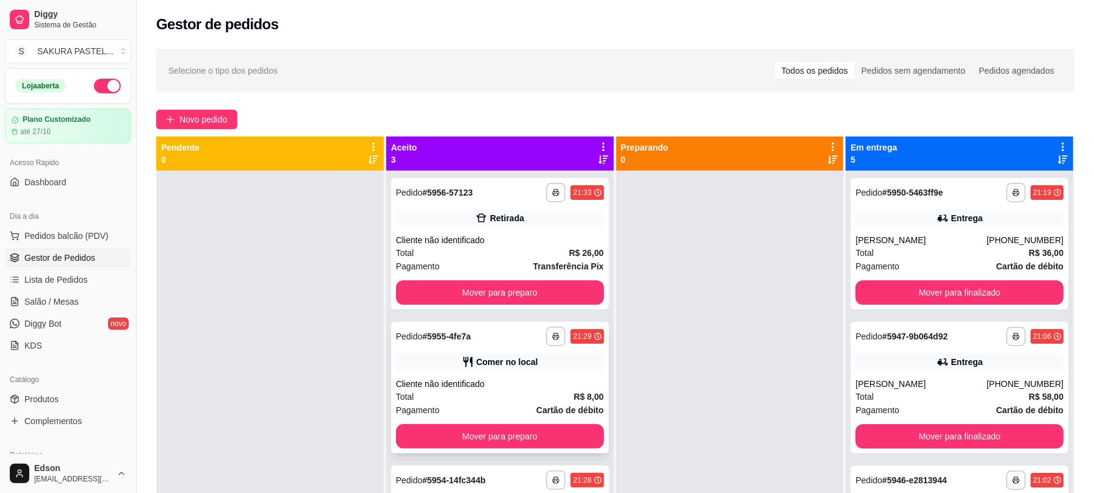
click at [581, 396] on strong "R$ 8,00" at bounding box center [588, 397] width 30 height 10
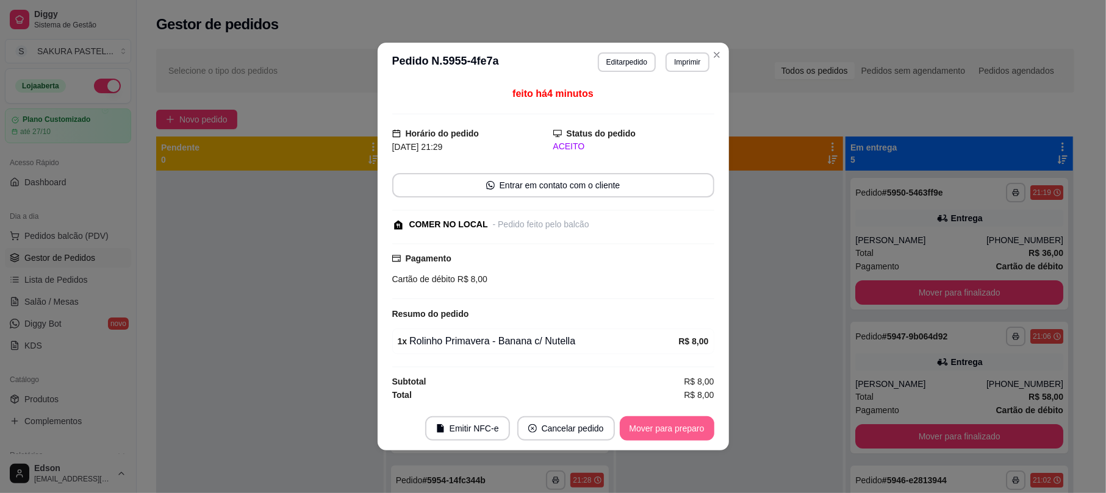
click at [660, 425] on button "Mover para preparo" at bounding box center [667, 429] width 95 height 24
click at [660, 425] on div "Mover para preparo" at bounding box center [659, 429] width 112 height 24
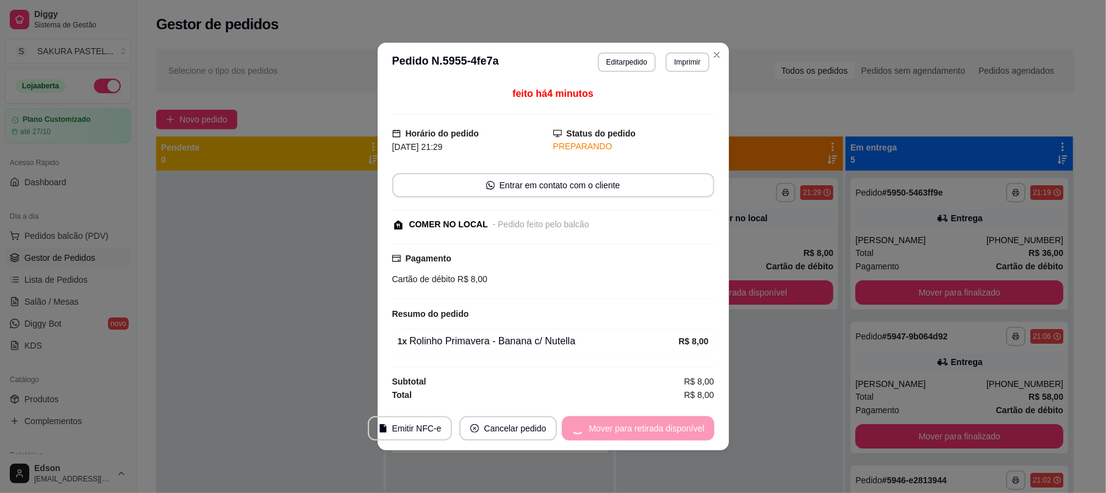
click at [660, 425] on div "Mover para retirada disponível" at bounding box center [638, 429] width 152 height 24
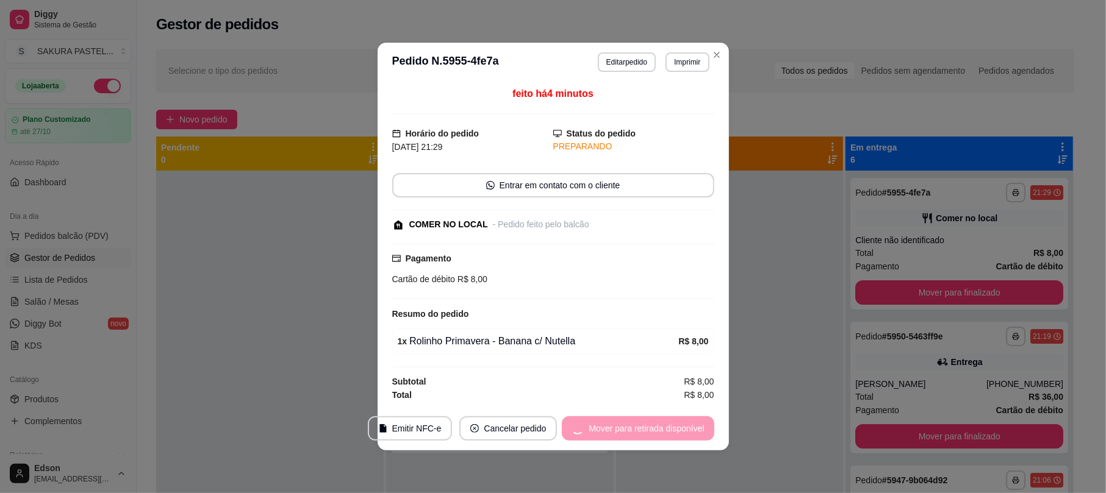
click at [660, 425] on div "Mover para retirada disponível" at bounding box center [638, 429] width 152 height 24
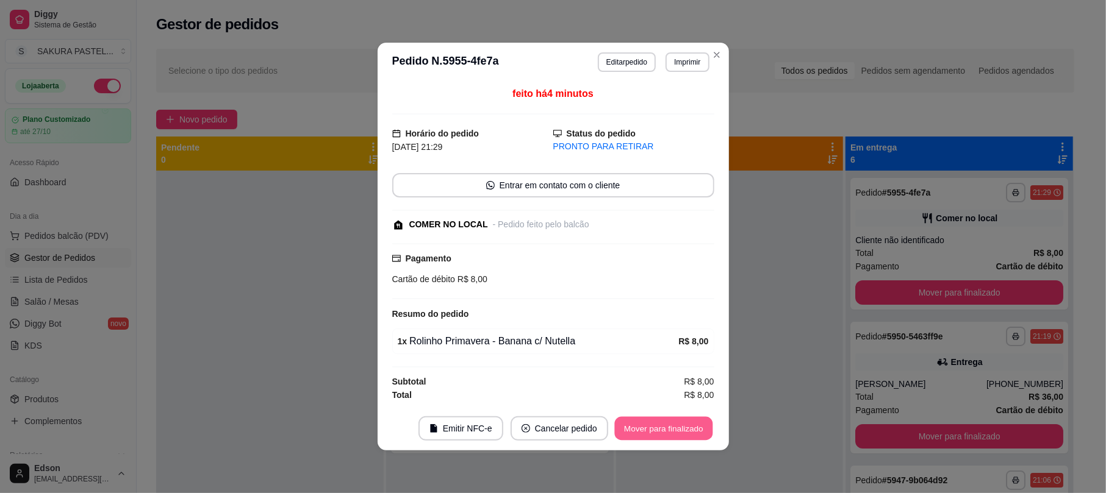
click at [660, 425] on button "Mover para finalizado" at bounding box center [663, 429] width 98 height 24
click at [660, 425] on div "Mover para finalizado" at bounding box center [663, 429] width 101 height 24
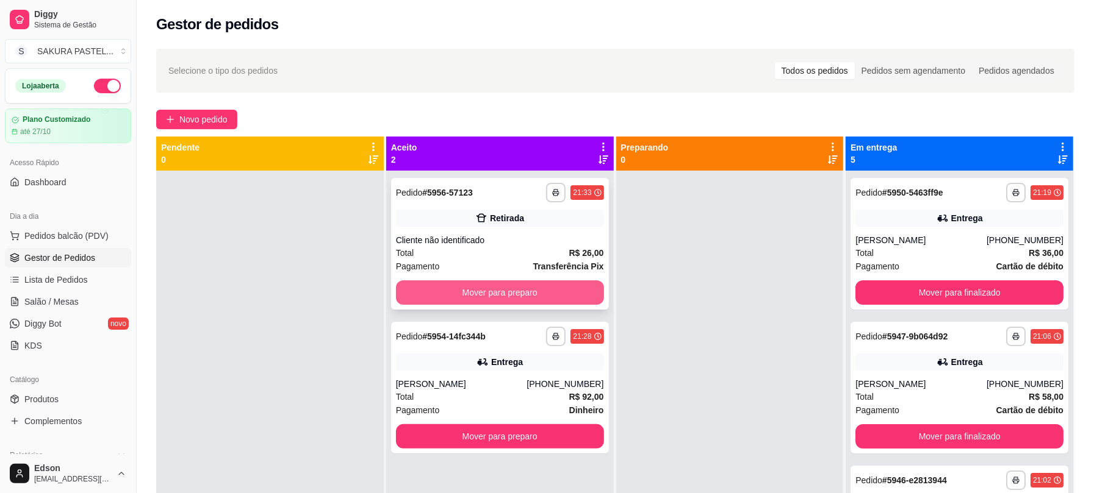
click at [554, 213] on div "Retirada" at bounding box center [500, 218] width 208 height 17
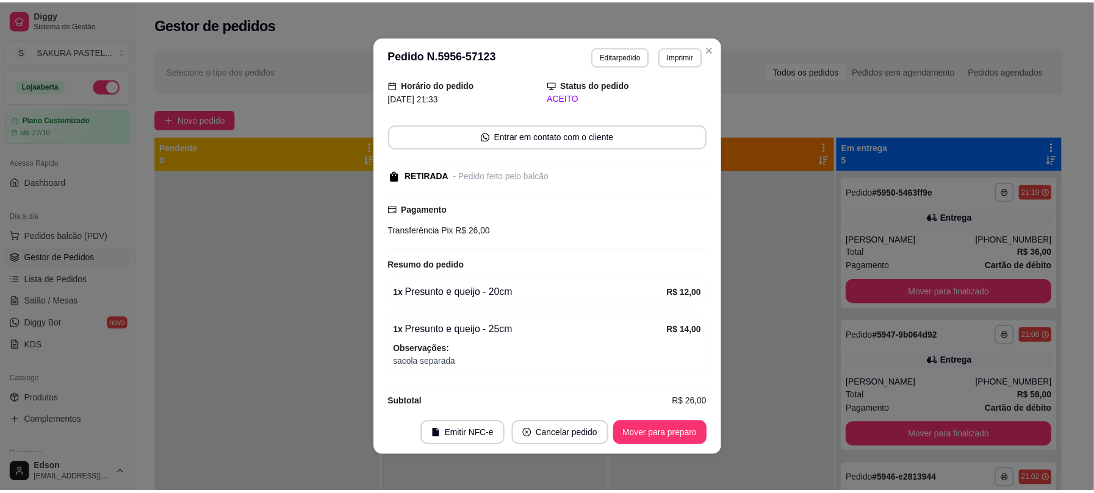
scroll to position [62, 0]
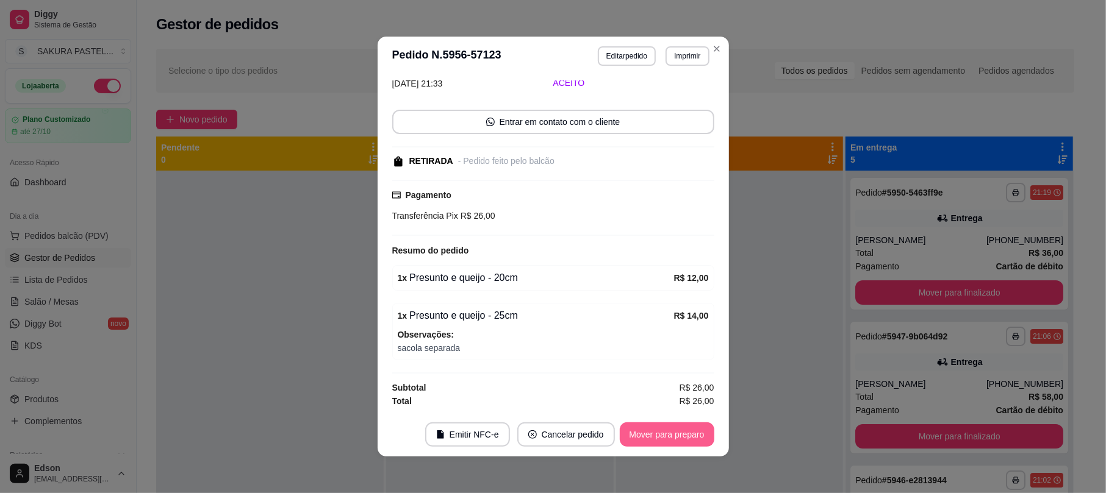
click at [694, 442] on button "Mover para preparo" at bounding box center [667, 435] width 95 height 24
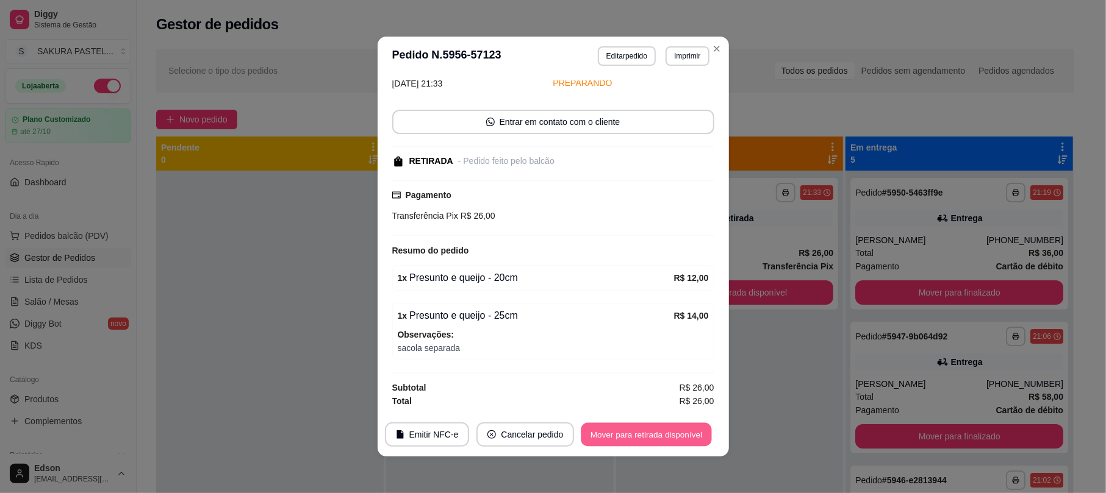
click at [694, 442] on button "Mover para retirada disponível" at bounding box center [646, 435] width 131 height 24
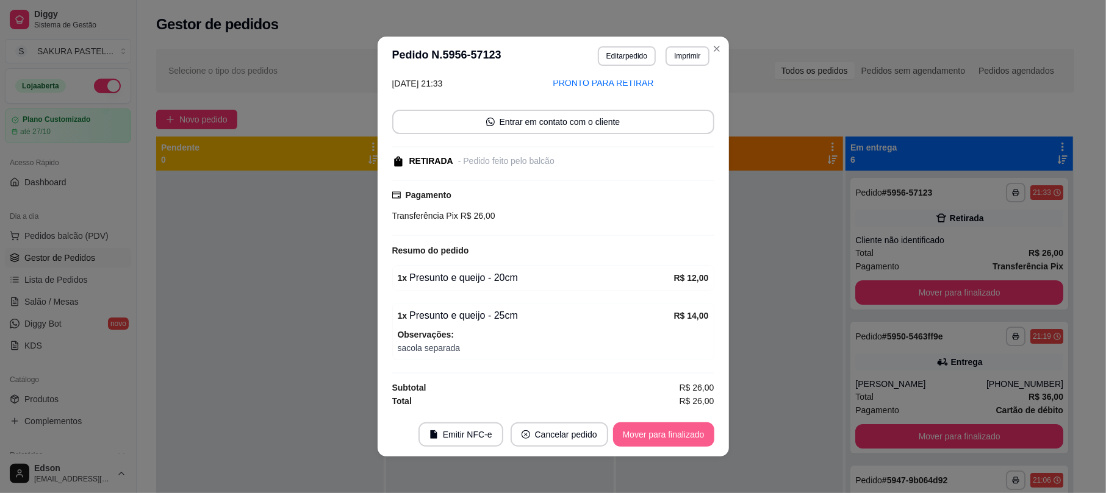
click at [694, 442] on button "Mover para finalizado" at bounding box center [663, 435] width 101 height 24
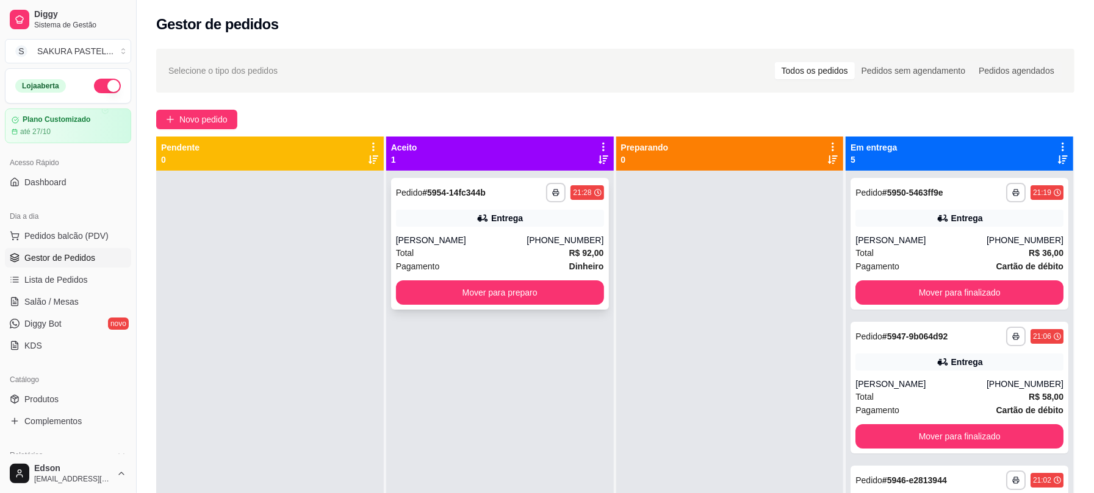
click at [548, 212] on div "Entrega" at bounding box center [500, 218] width 208 height 17
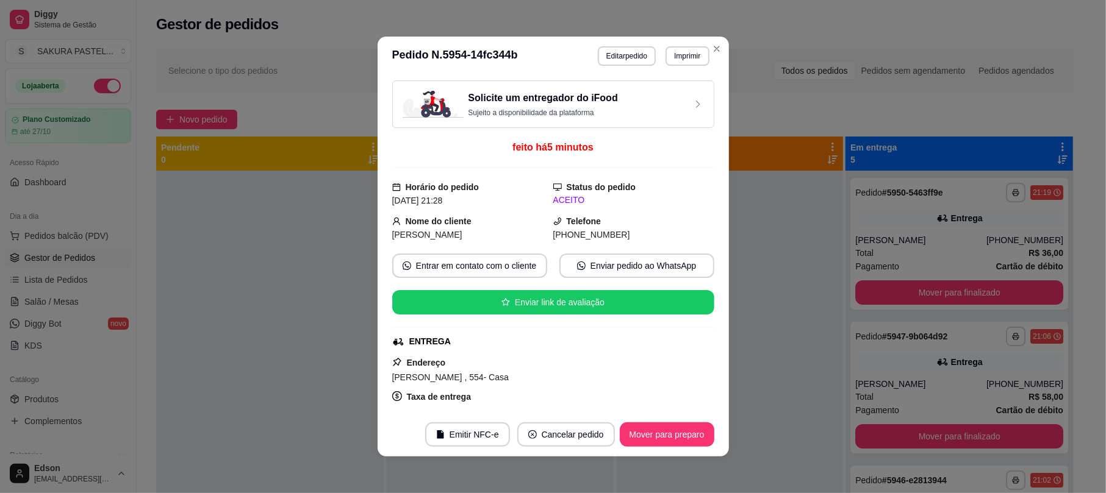
click at [675, 420] on footer "Emitir NFC-e Cancelar pedido Mover para preparo" at bounding box center [553, 435] width 351 height 44
click at [671, 430] on button "Mover para preparo" at bounding box center [666, 435] width 91 height 24
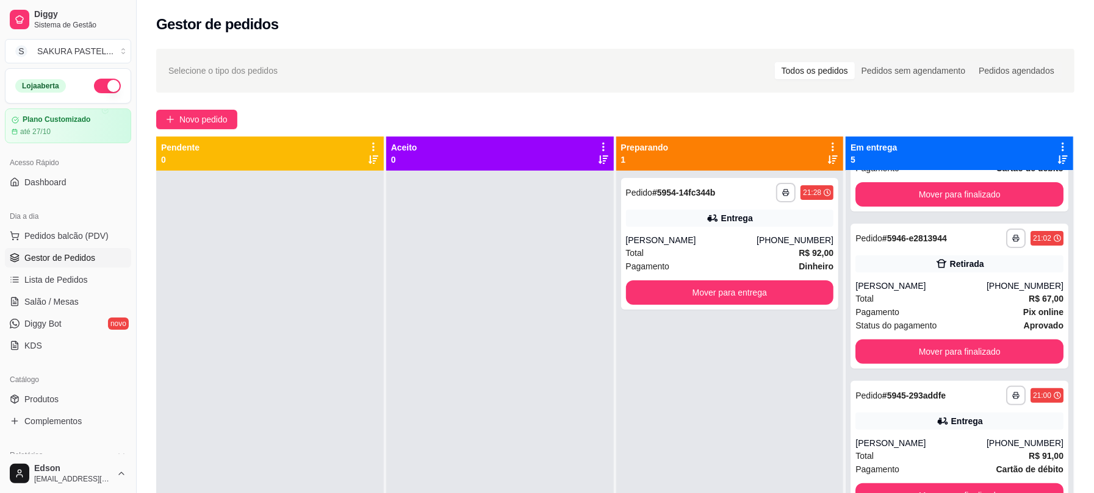
scroll to position [252, 0]
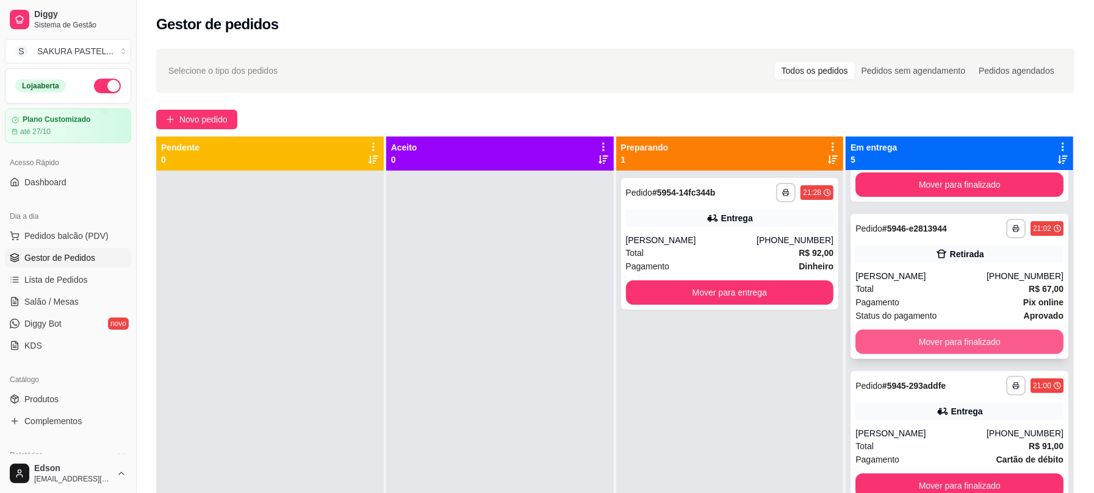
click at [936, 335] on button "Mover para finalizado" at bounding box center [959, 342] width 208 height 24
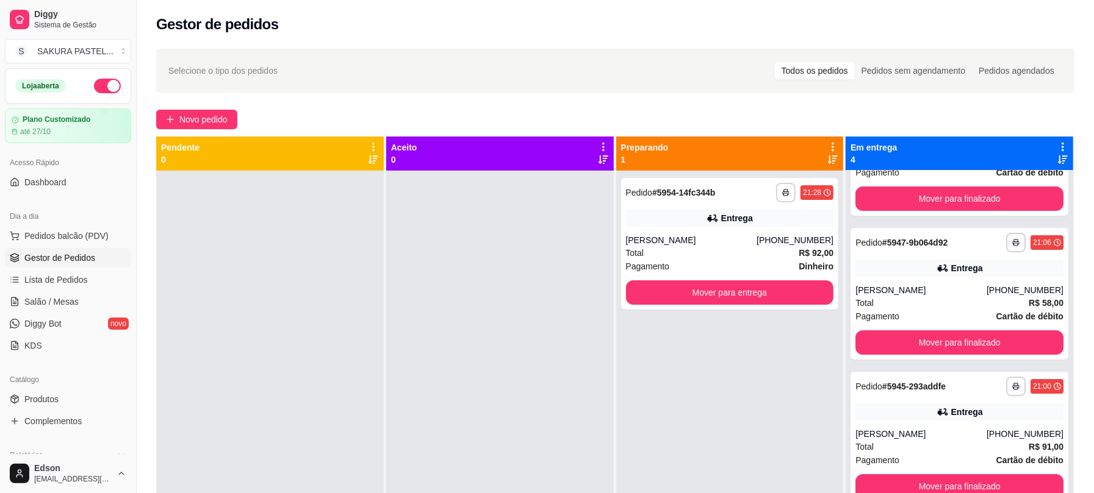
scroll to position [0, 0]
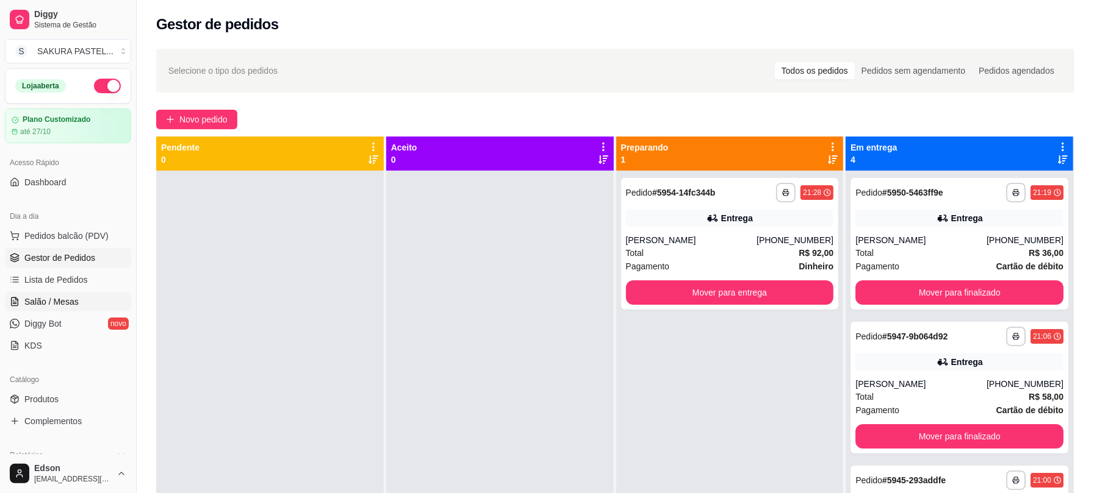
click at [40, 306] on span "Salão / Mesas" at bounding box center [51, 302] width 54 height 12
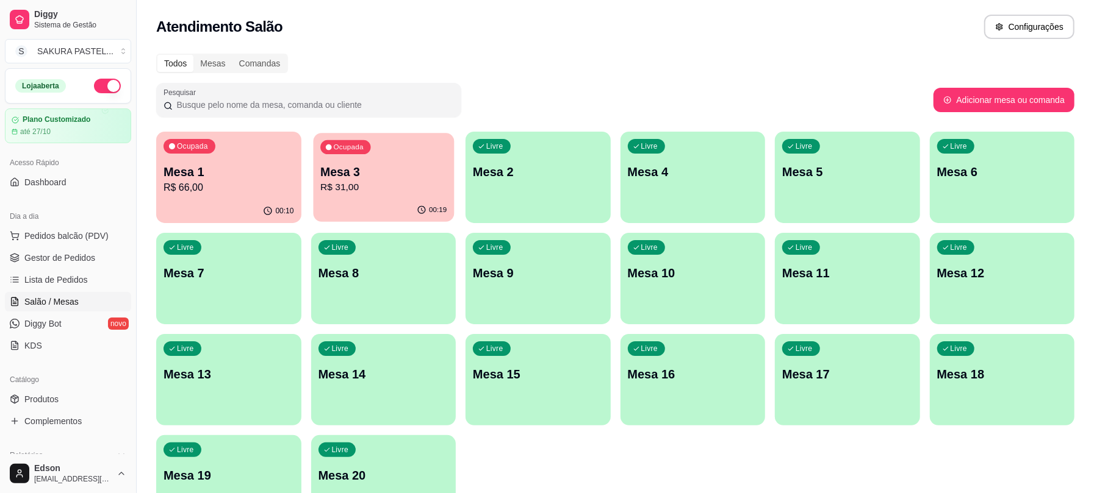
click at [344, 196] on div "Ocupada Mesa 3 R$ 31,00" at bounding box center [383, 166] width 140 height 66
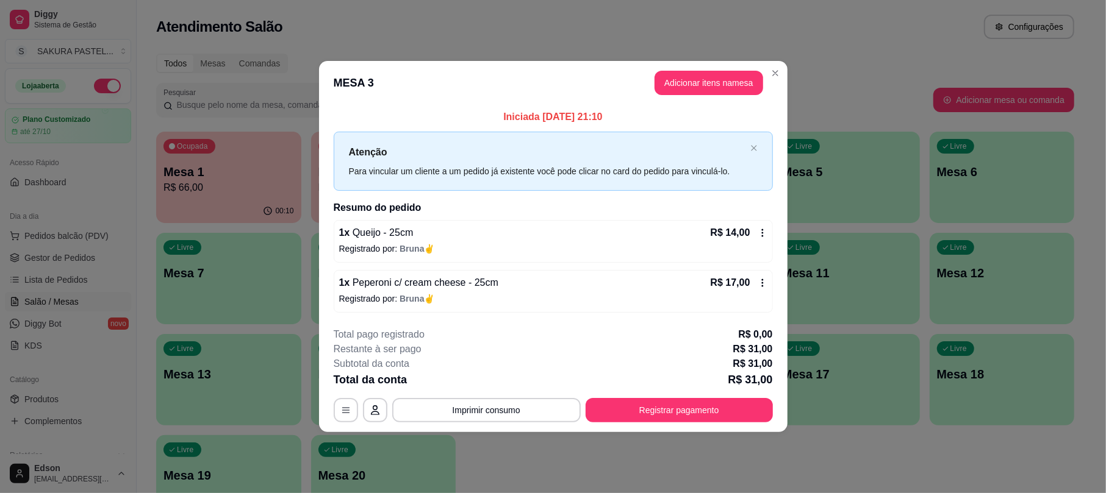
click at [674, 393] on div "**********" at bounding box center [553, 375] width 439 height 95
click at [676, 396] on div "**********" at bounding box center [553, 375] width 439 height 95
click at [667, 396] on div "**********" at bounding box center [553, 375] width 439 height 95
click at [674, 403] on button "Registrar pagamento" at bounding box center [679, 410] width 187 height 24
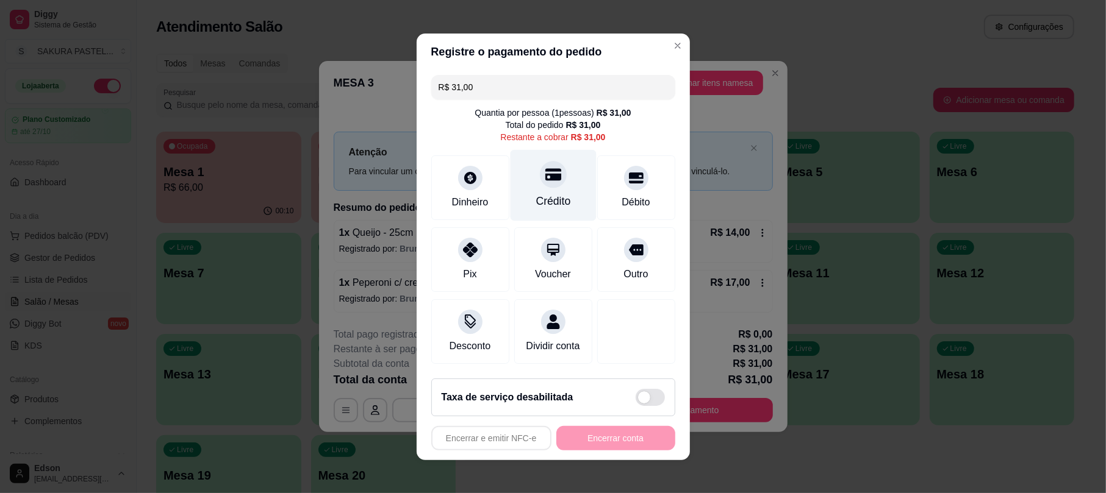
click at [526, 171] on div "Crédito" at bounding box center [553, 184] width 86 height 71
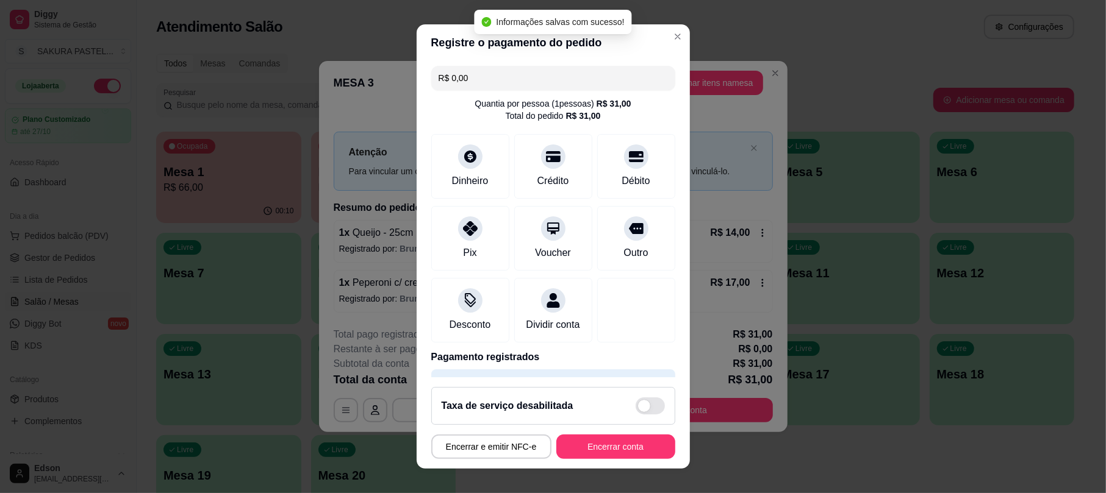
type input "R$ 0,00"
click at [632, 453] on button "Encerrar conta" at bounding box center [615, 447] width 119 height 24
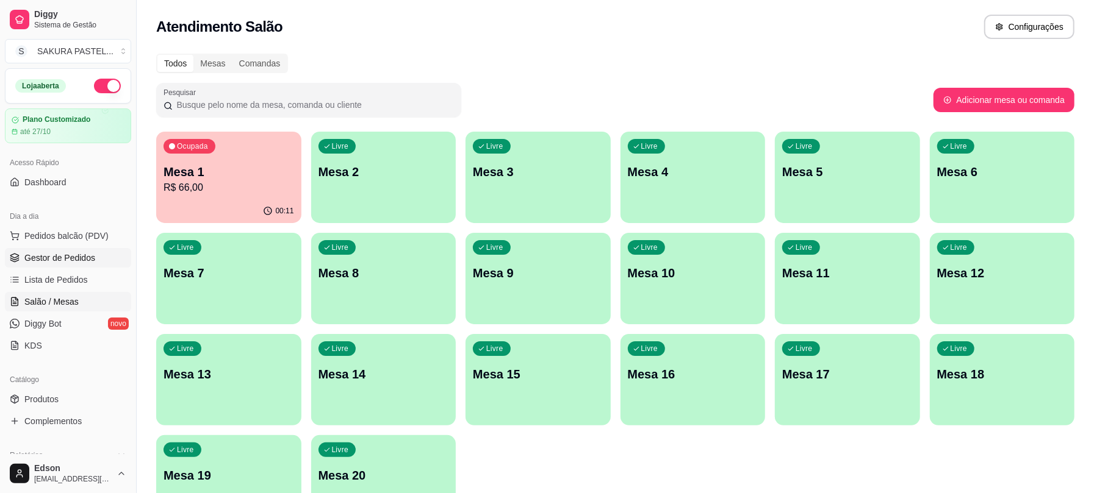
click at [87, 264] on span "Gestor de Pedidos" at bounding box center [59, 258] width 71 height 12
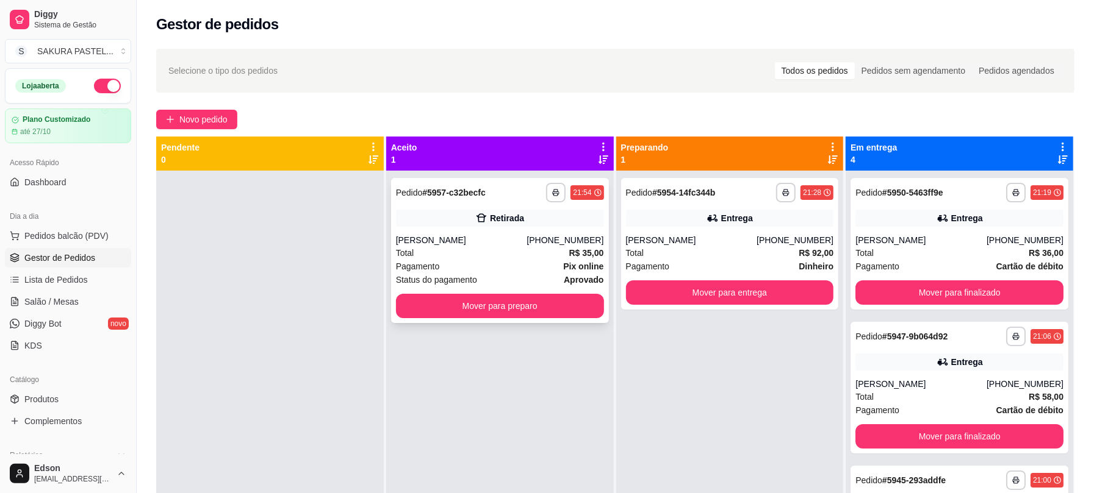
click at [498, 206] on div "**********" at bounding box center [500, 250] width 218 height 145
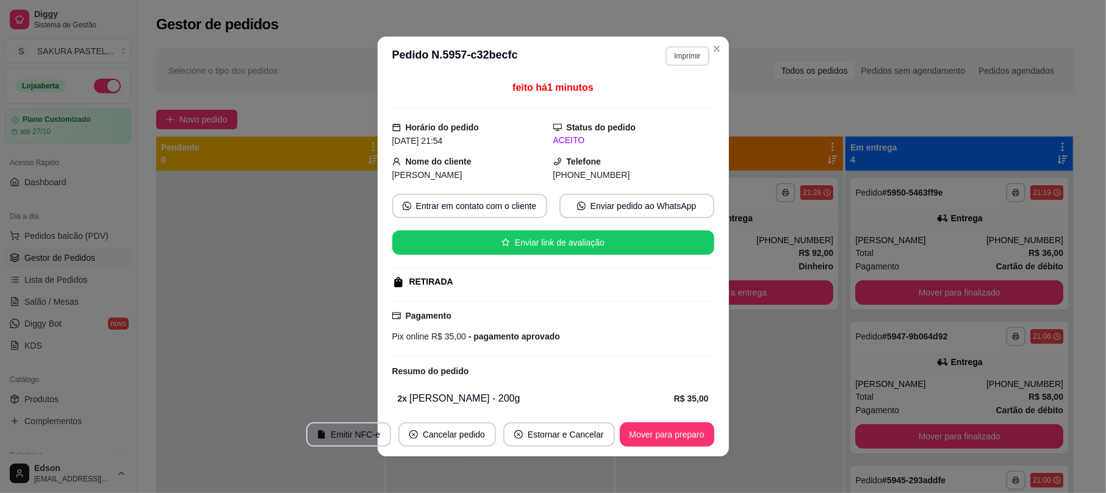
click at [690, 50] on button "Imprimir" at bounding box center [686, 56] width 43 height 20
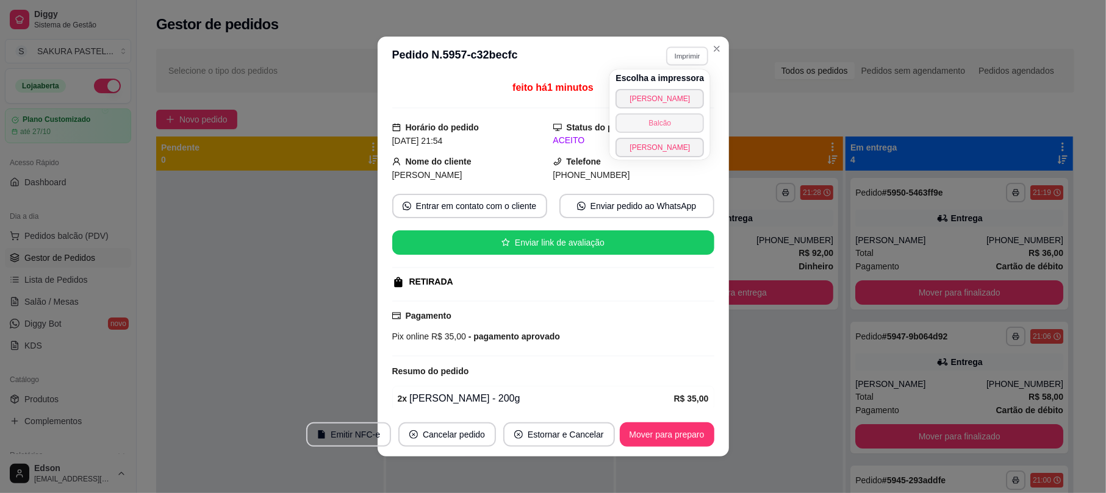
click at [637, 128] on button "Balcão" at bounding box center [659, 123] width 88 height 20
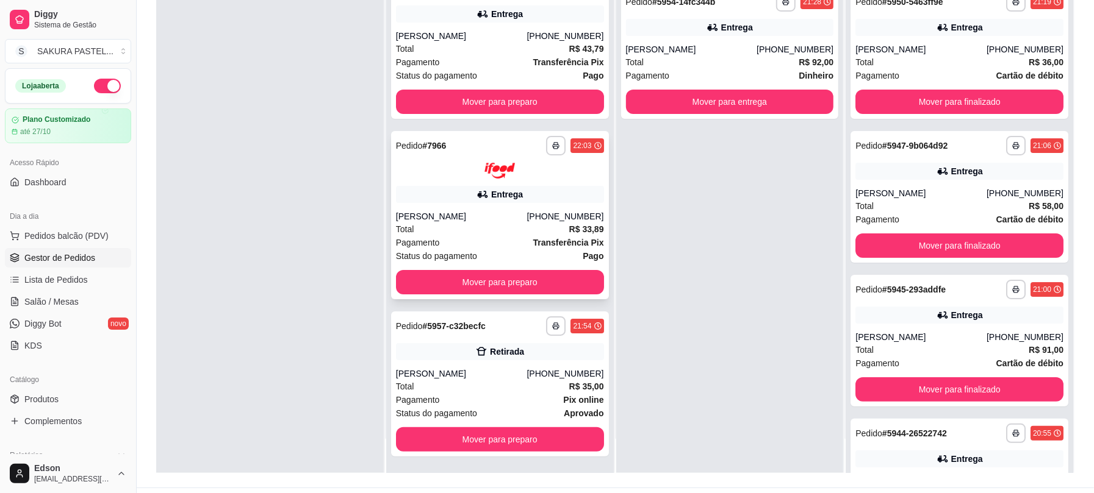
scroll to position [186, 0]
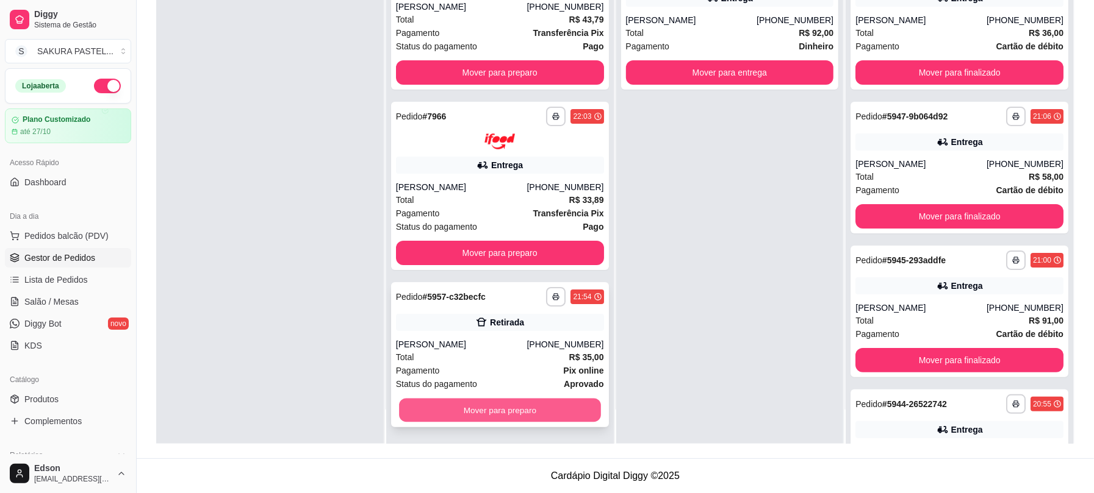
click at [501, 406] on button "Mover para preparo" at bounding box center [500, 411] width 202 height 24
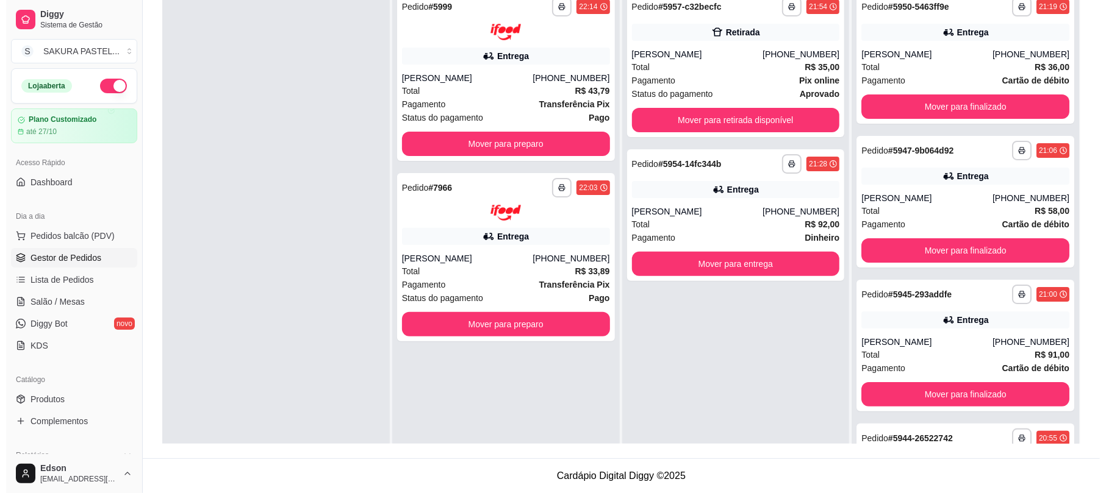
scroll to position [0, 0]
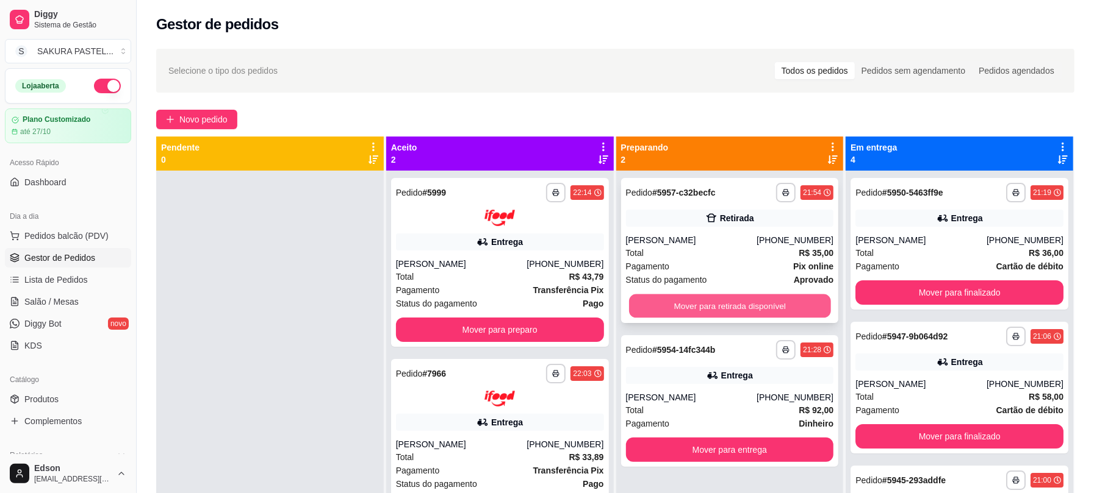
click at [753, 298] on button "Mover para retirada disponível" at bounding box center [730, 307] width 202 height 24
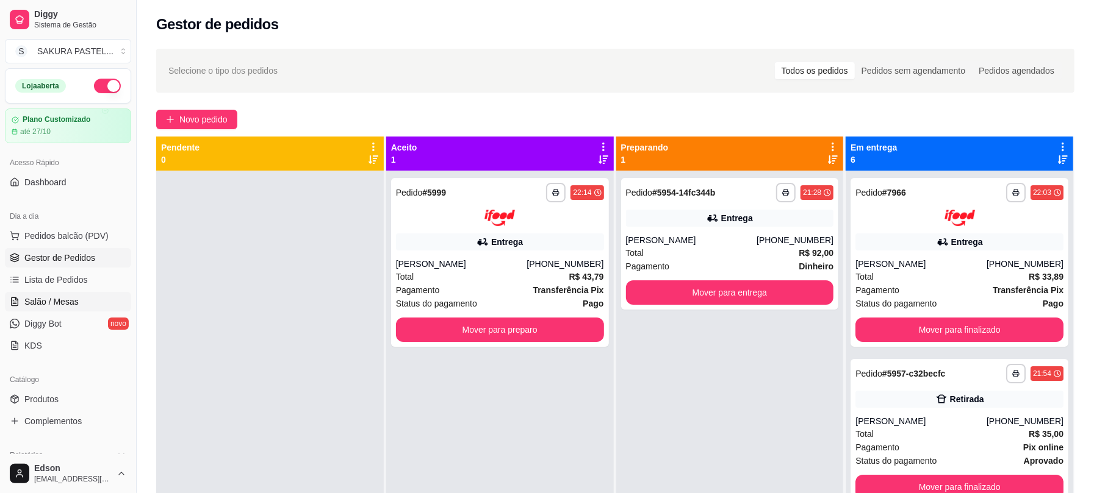
click at [63, 296] on span "Salão / Mesas" at bounding box center [51, 302] width 54 height 12
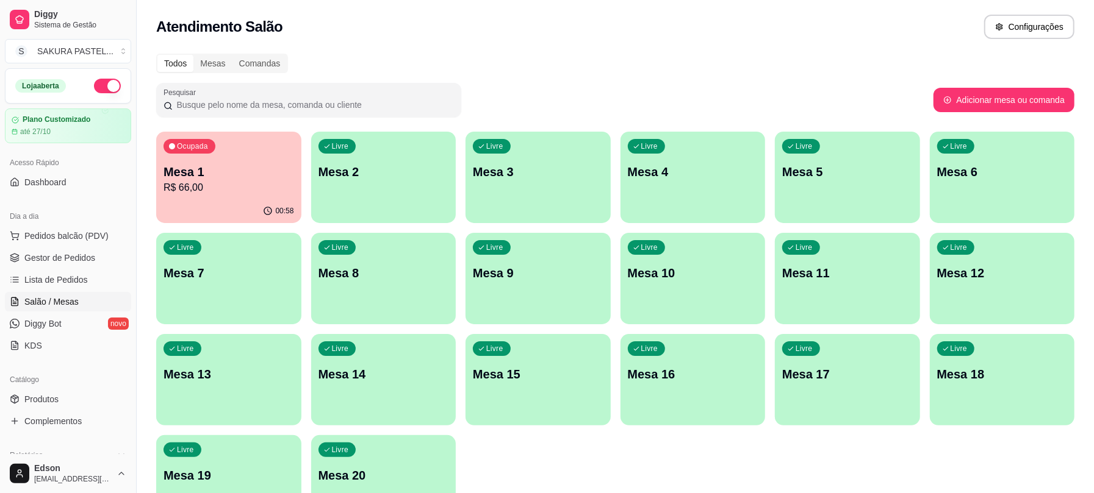
click at [285, 155] on div "Ocupada Mesa 1 R$ 66,00" at bounding box center [228, 166] width 145 height 68
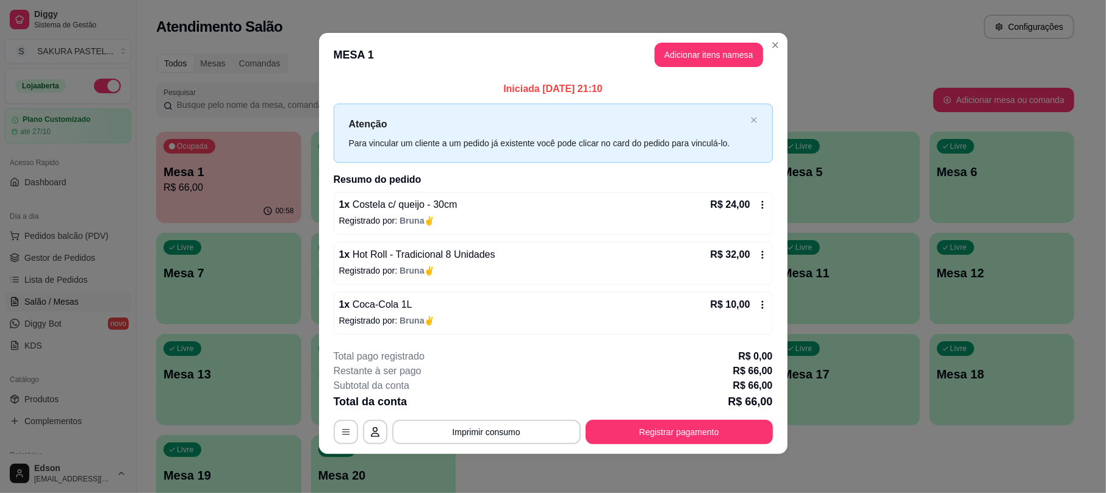
scroll to position [4, 0]
click at [681, 429] on button "Registrar pagamento" at bounding box center [679, 432] width 187 height 24
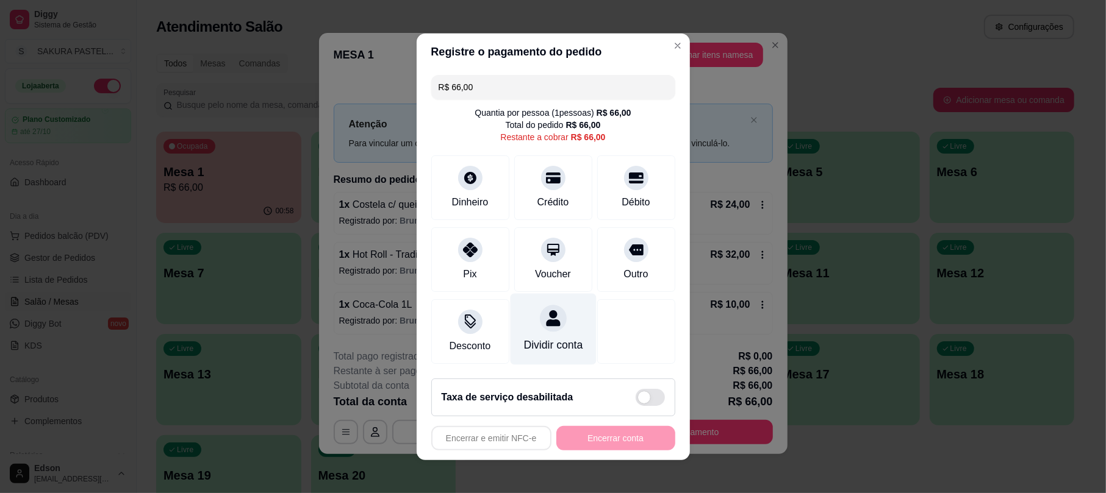
click at [545, 313] on icon at bounding box center [553, 318] width 16 height 16
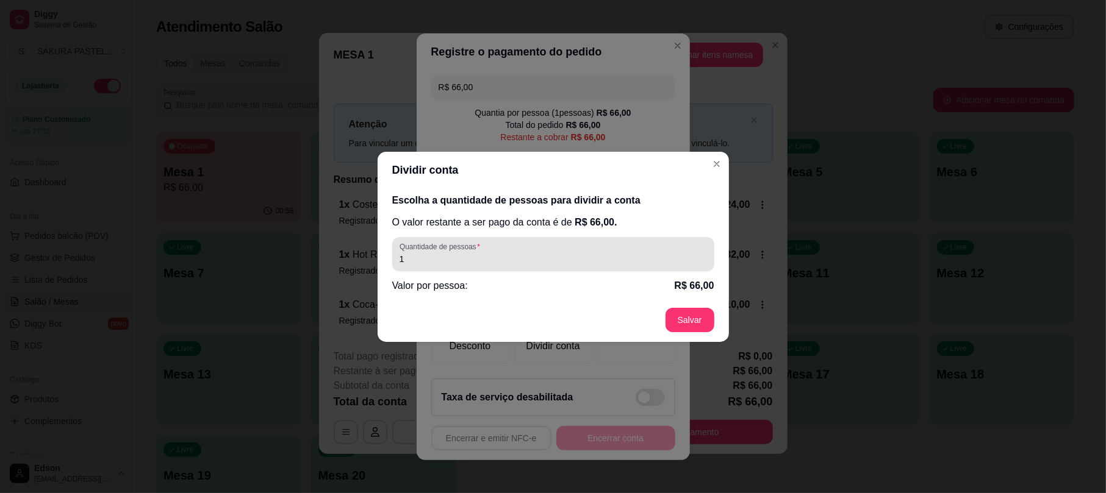
click at [486, 252] on div "1" at bounding box center [553, 254] width 307 height 24
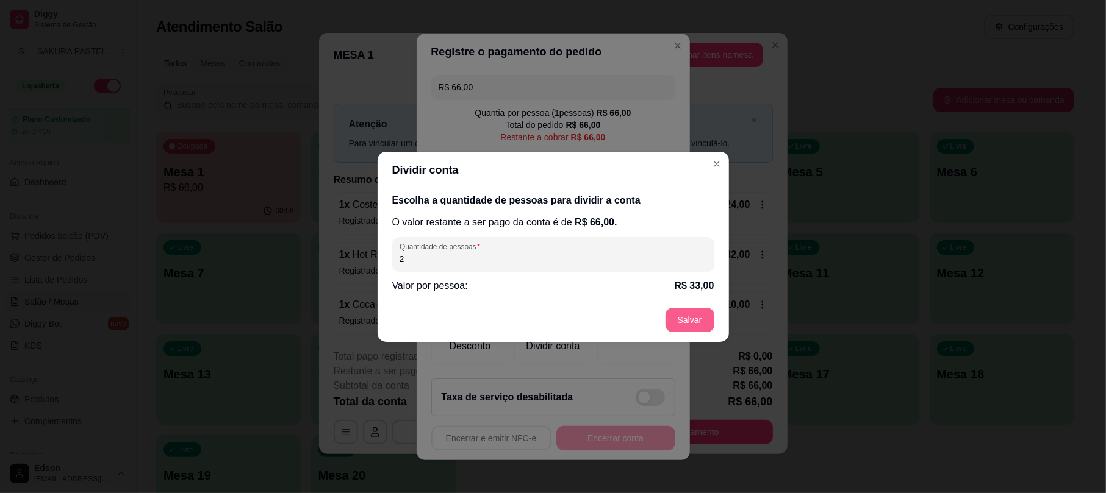
type input "2"
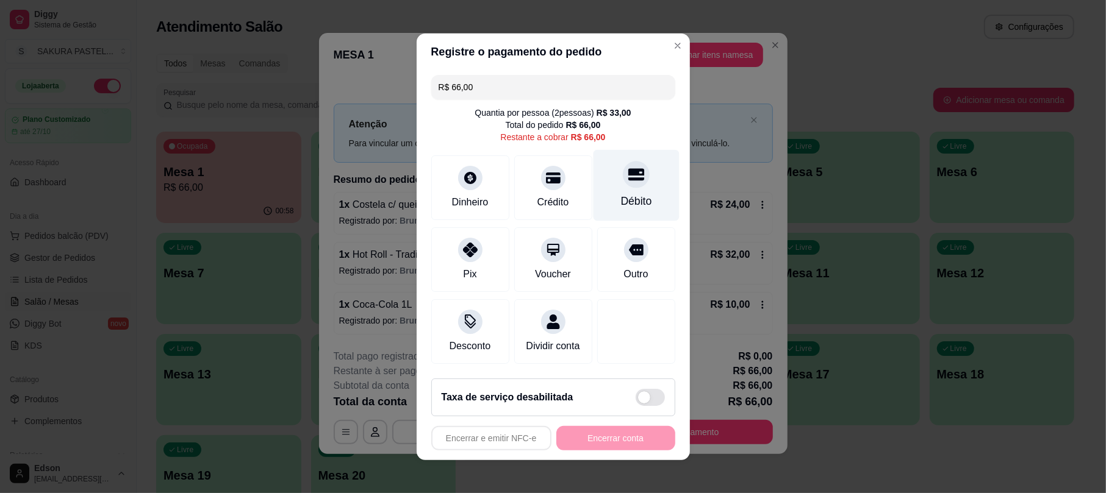
click at [595, 162] on div "Débito" at bounding box center [636, 184] width 86 height 71
type input "R$ 0,00"
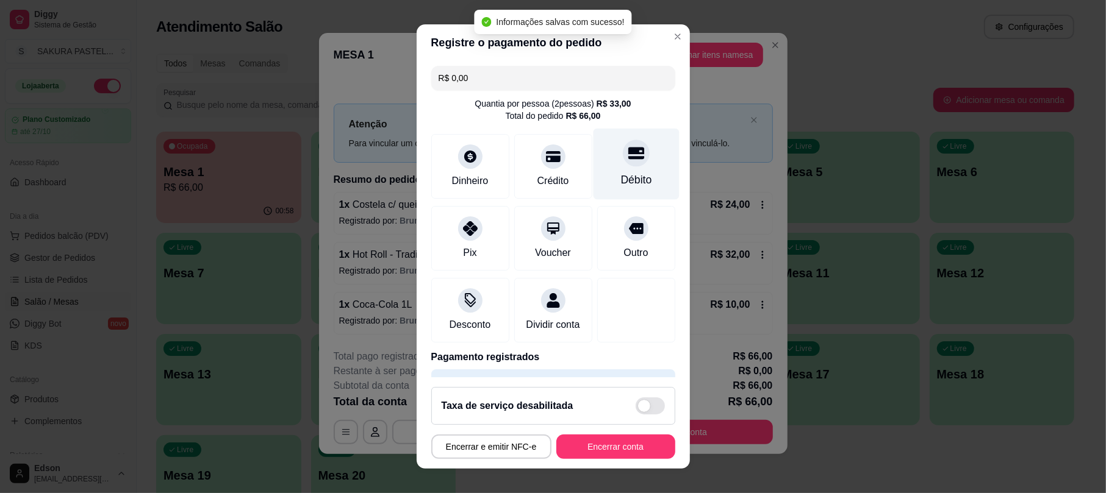
click at [623, 166] on div at bounding box center [636, 153] width 27 height 27
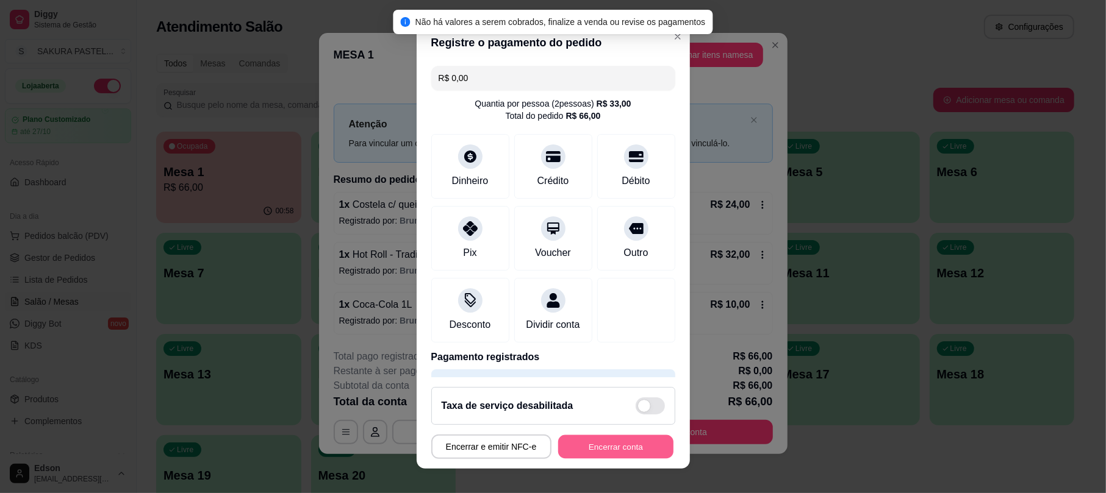
click at [582, 449] on button "Encerrar conta" at bounding box center [615, 447] width 115 height 24
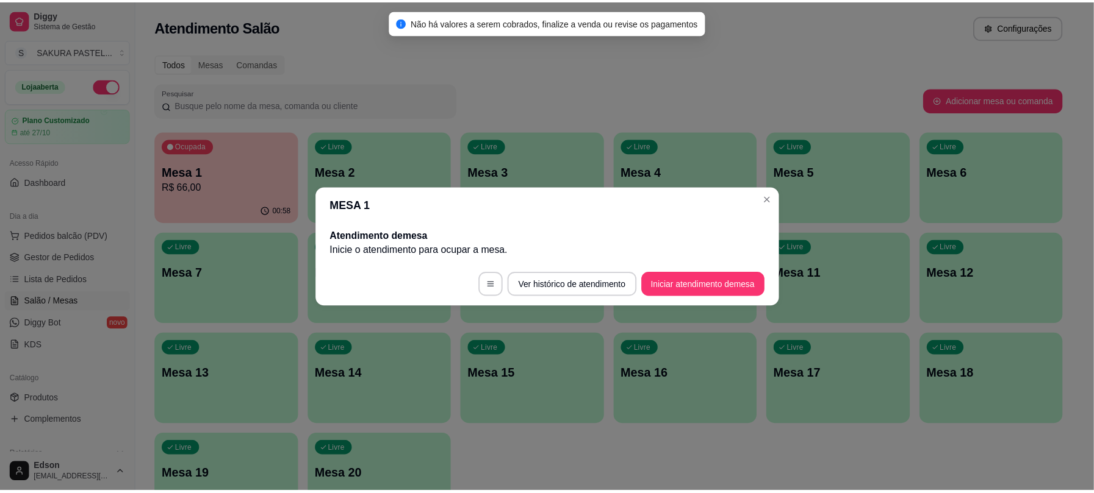
scroll to position [0, 0]
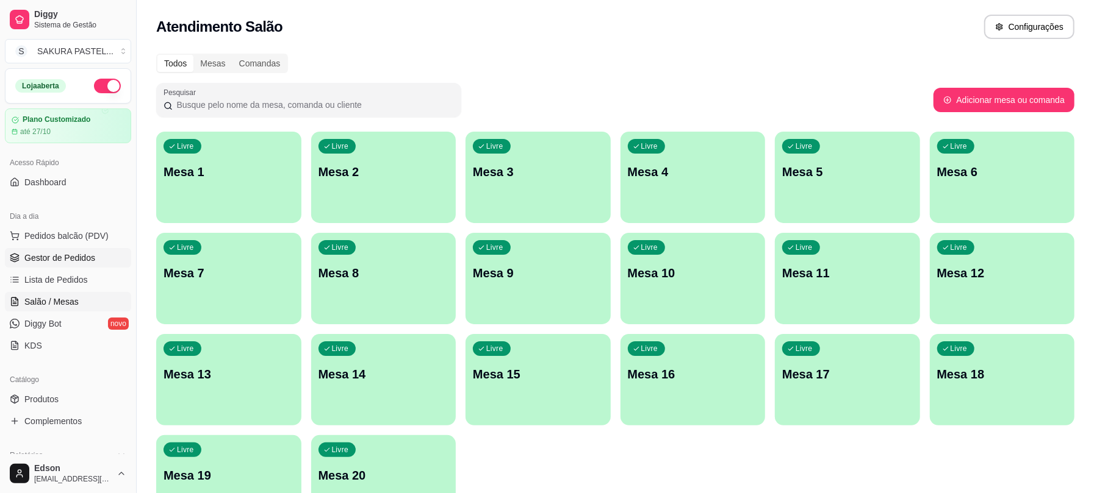
click at [83, 259] on span "Gestor de Pedidos" at bounding box center [59, 258] width 71 height 12
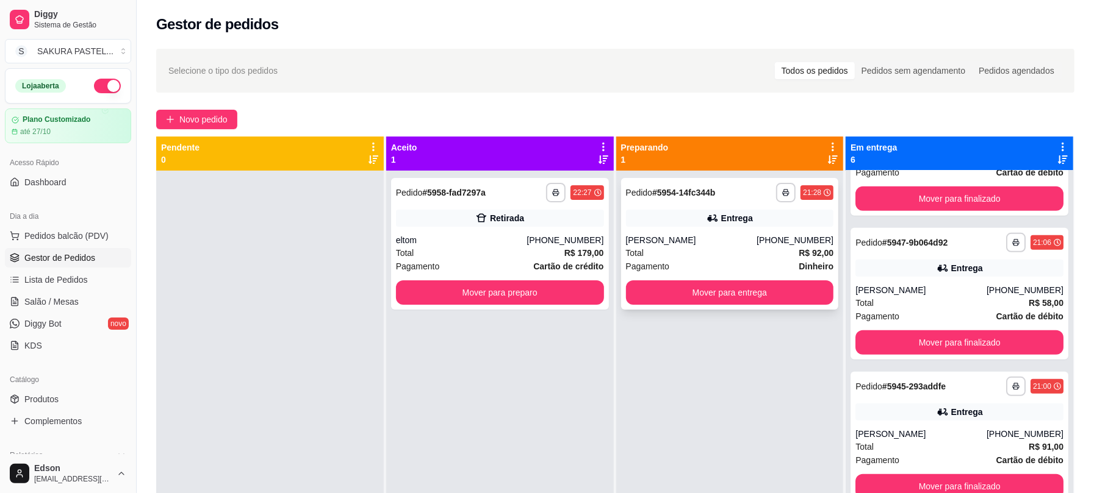
click at [757, 221] on div "Entrega" at bounding box center [730, 218] width 208 height 17
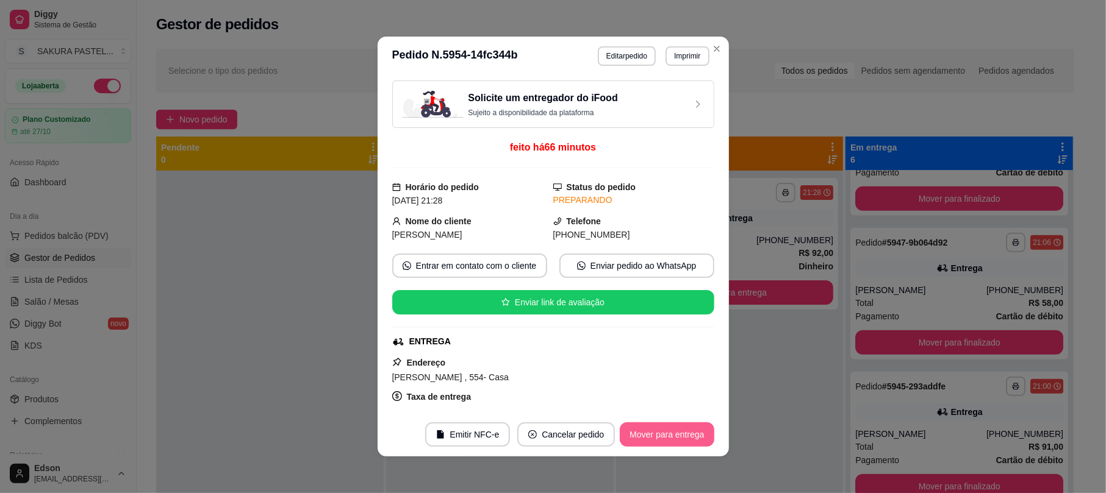
click at [657, 440] on button "Mover para entrega" at bounding box center [667, 435] width 94 height 24
click at [675, 428] on div "Mover para entrega" at bounding box center [658, 435] width 111 height 24
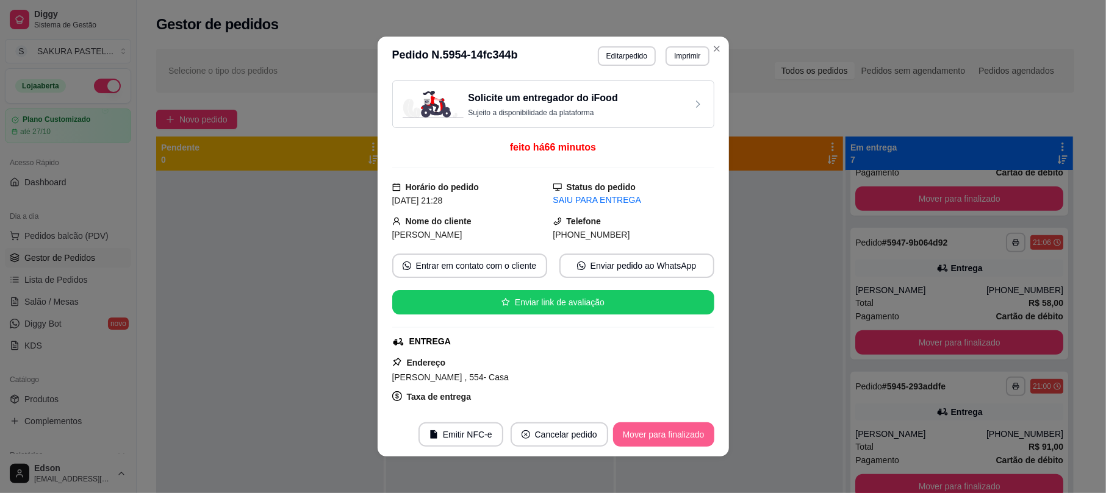
click at [675, 428] on button "Mover para finalizado" at bounding box center [663, 435] width 101 height 24
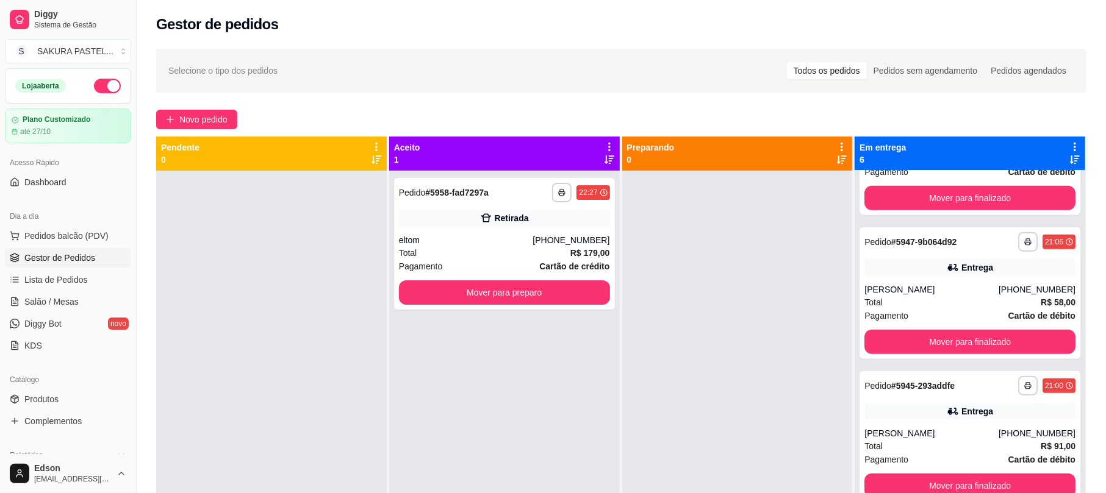
scroll to position [432, 0]
click at [539, 254] on div "Total R$ 179,00" at bounding box center [500, 252] width 208 height 13
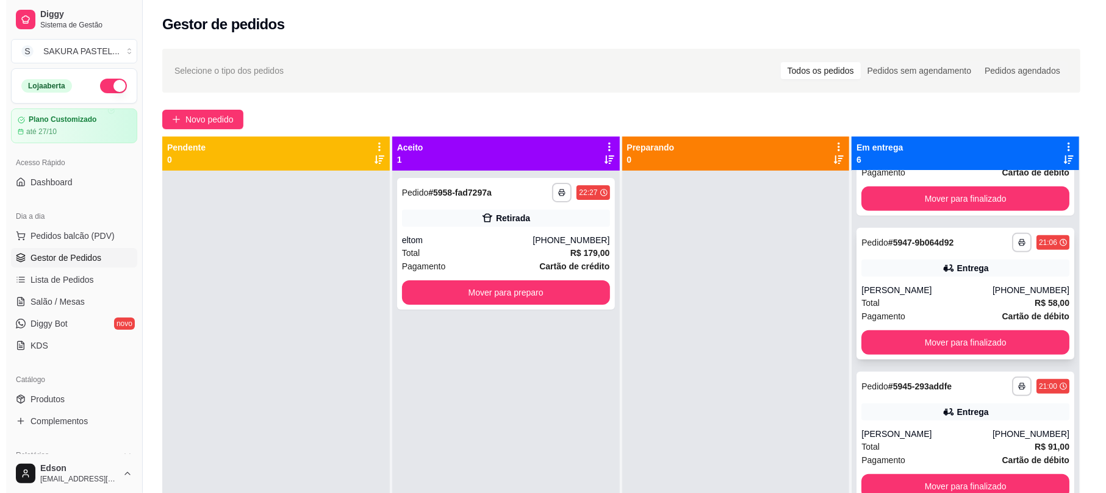
scroll to position [0, 0]
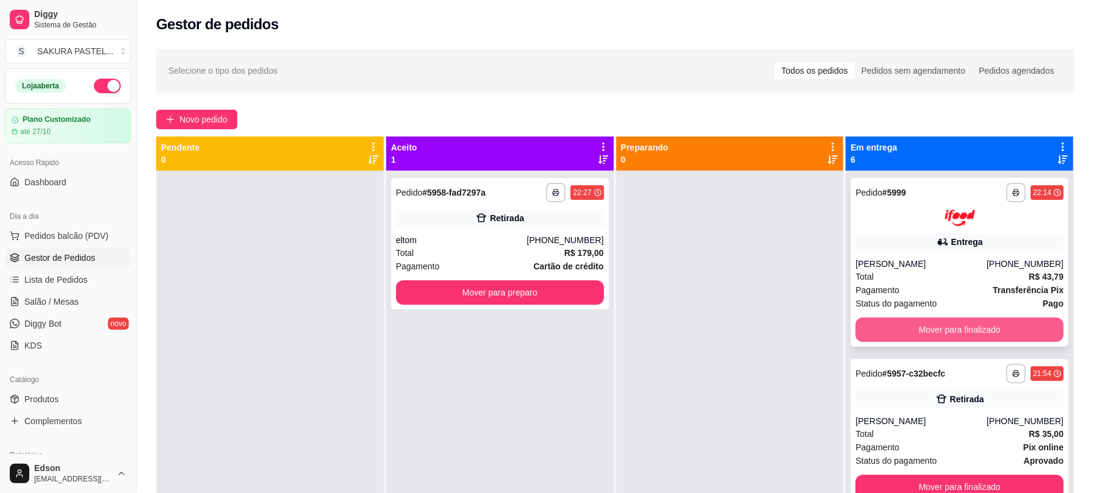
click at [975, 328] on button "Mover para finalizado" at bounding box center [959, 330] width 208 height 24
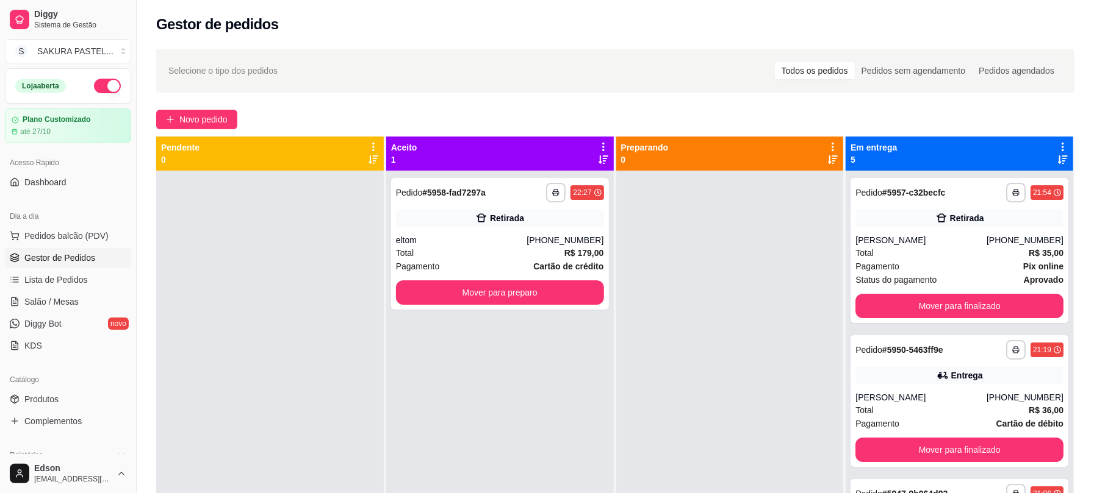
click at [975, 328] on div "**********" at bounding box center [959, 417] width 228 height 493
click at [978, 442] on button "Mover para finalizado" at bounding box center [959, 450] width 208 height 24
click at [978, 442] on button "Mover para finalizado" at bounding box center [959, 451] width 202 height 24
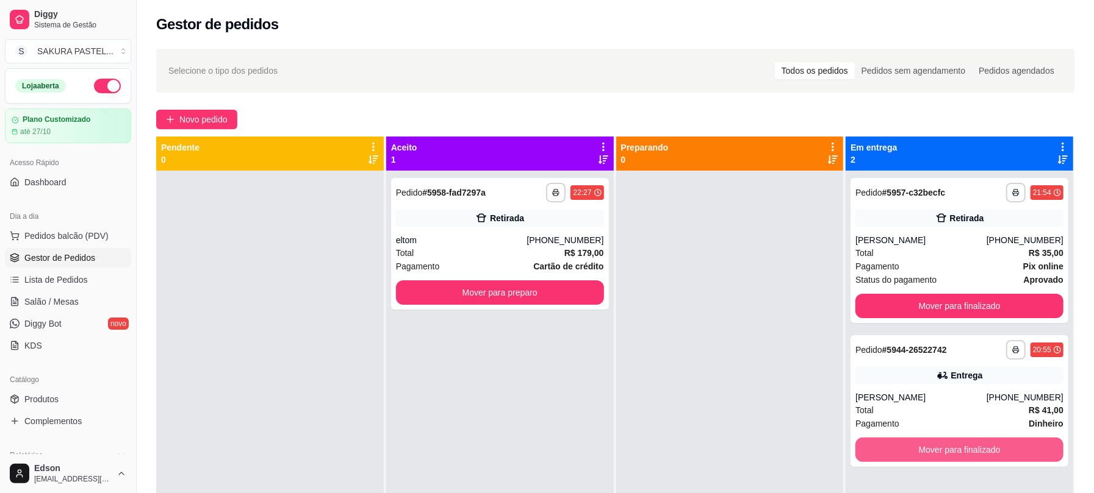
click at [978, 442] on button "Mover para finalizado" at bounding box center [959, 450] width 208 height 24
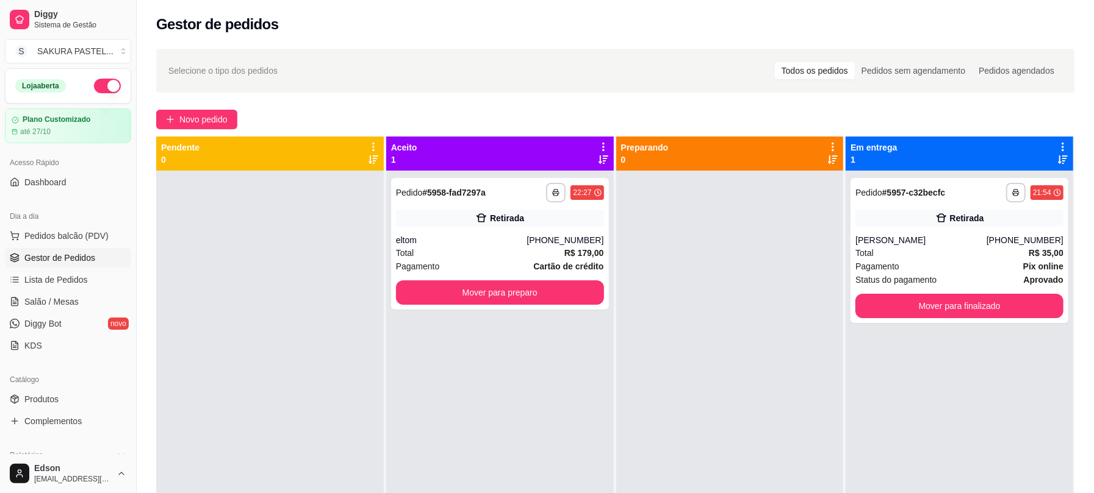
click at [978, 442] on div "**********" at bounding box center [959, 417] width 228 height 493
click at [566, 286] on button "Mover para preparo" at bounding box center [500, 293] width 208 height 24
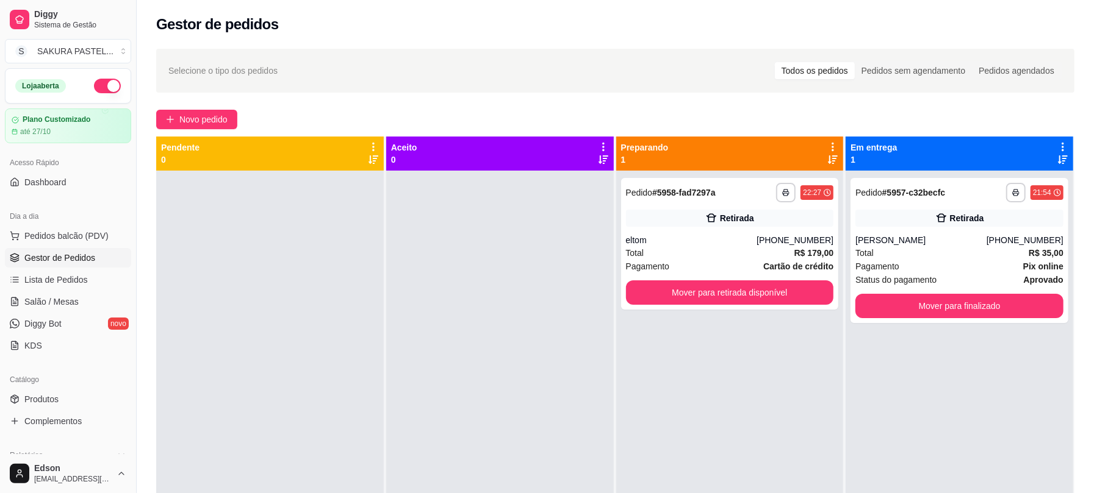
click at [565, 325] on div at bounding box center [500, 417] width 228 height 493
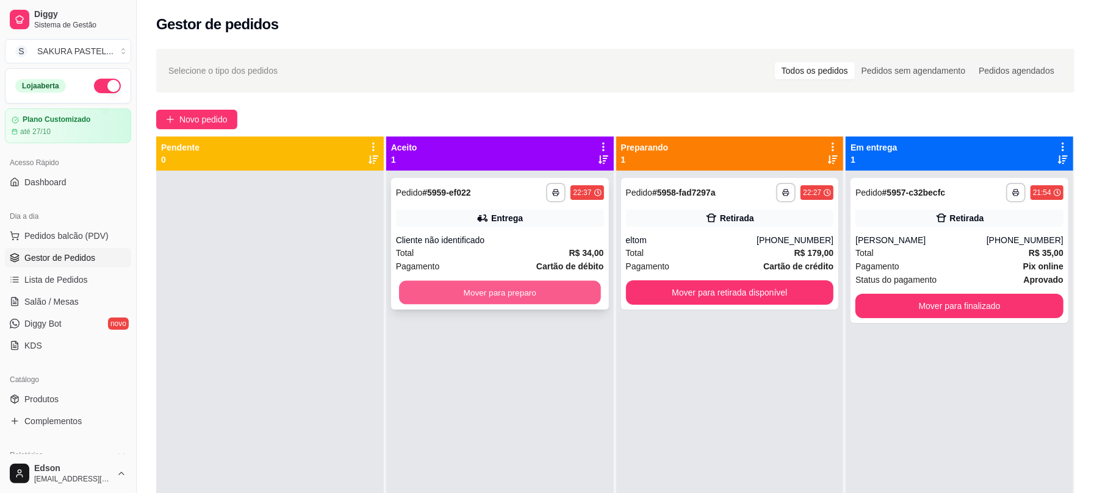
click at [544, 284] on button "Mover para preparo" at bounding box center [500, 293] width 202 height 24
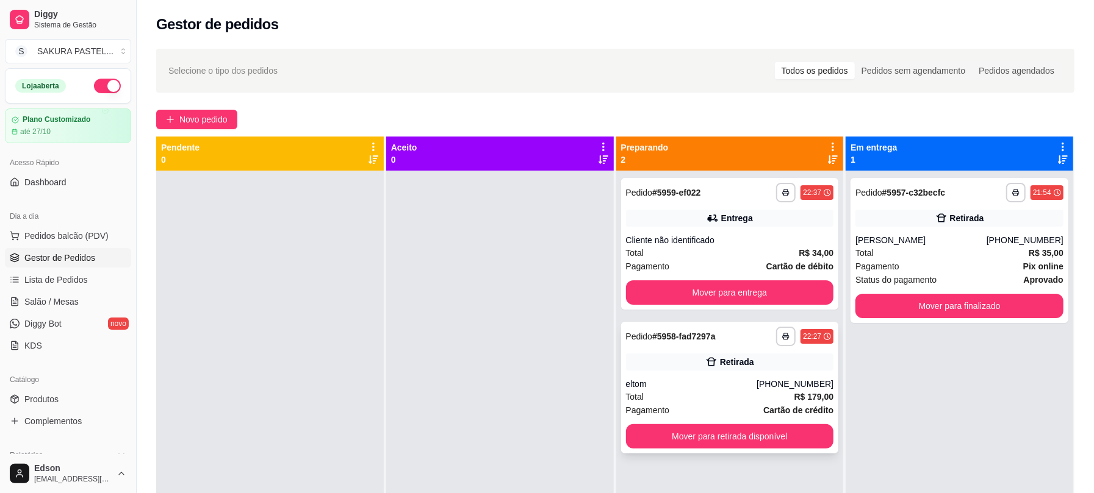
click at [706, 367] on icon at bounding box center [711, 362] width 12 height 12
click at [740, 445] on button "Mover para retirada disponível" at bounding box center [730, 437] width 208 height 24
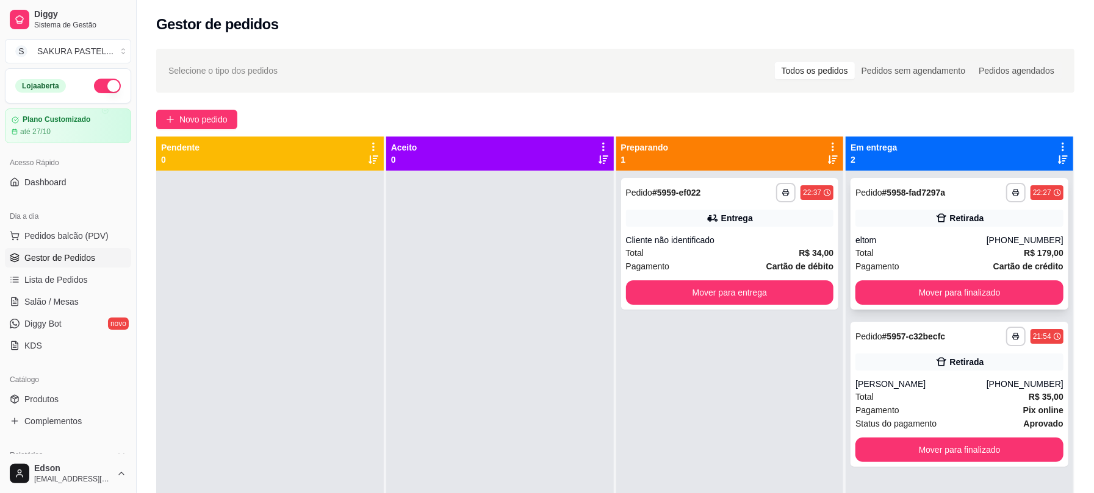
click at [979, 210] on div "Retirada" at bounding box center [959, 218] width 208 height 17
click at [898, 210] on div "Retirada" at bounding box center [959, 218] width 208 height 17
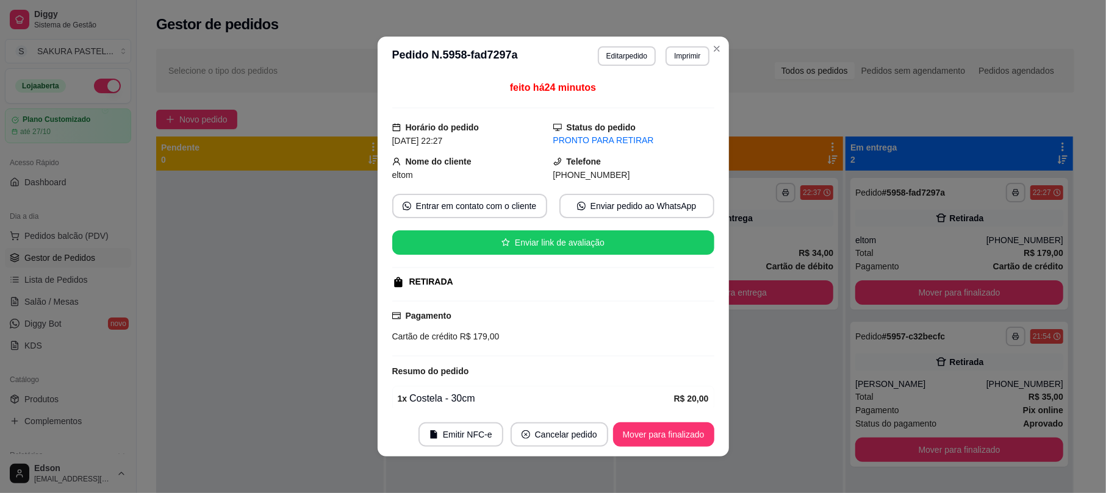
scroll to position [249, 0]
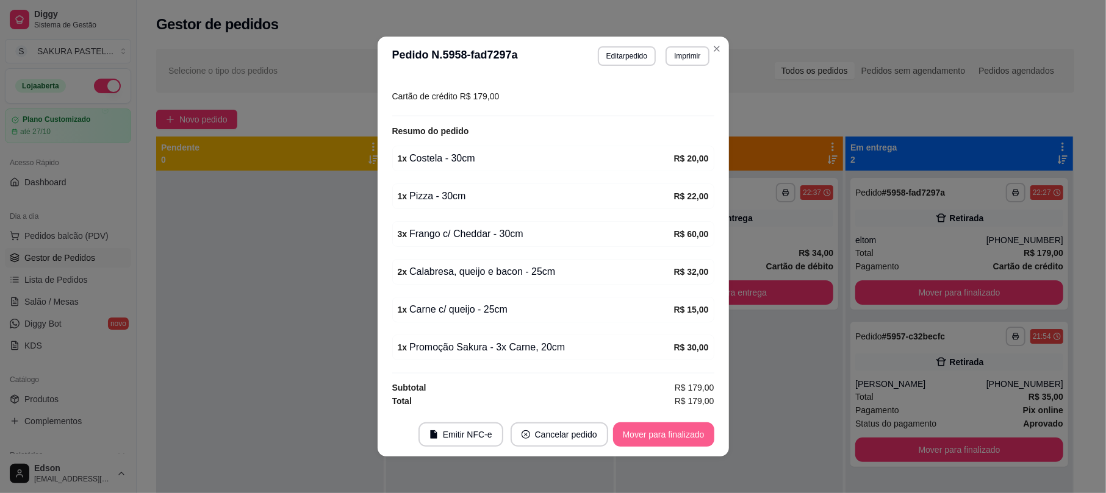
click at [640, 444] on button "Mover para finalizado" at bounding box center [663, 435] width 101 height 24
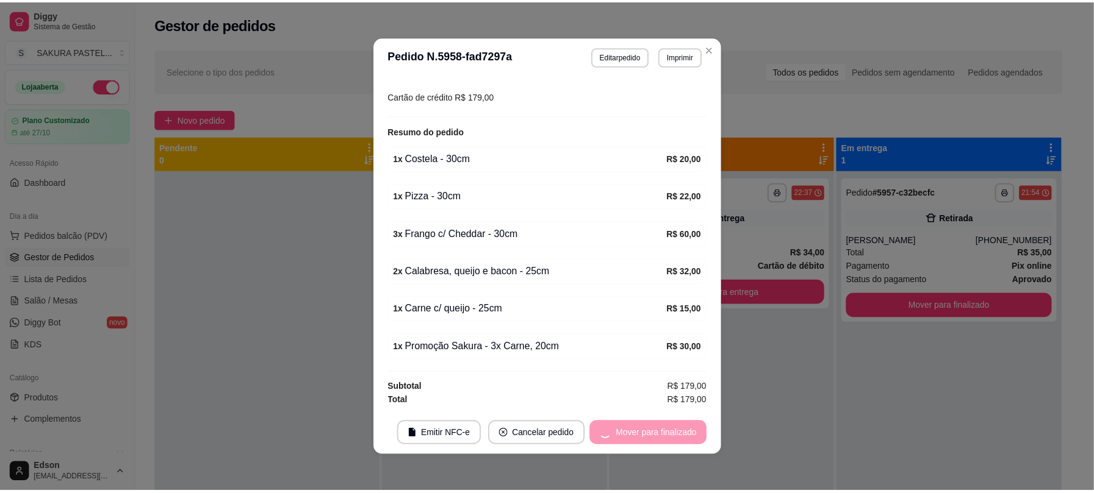
scroll to position [220, 0]
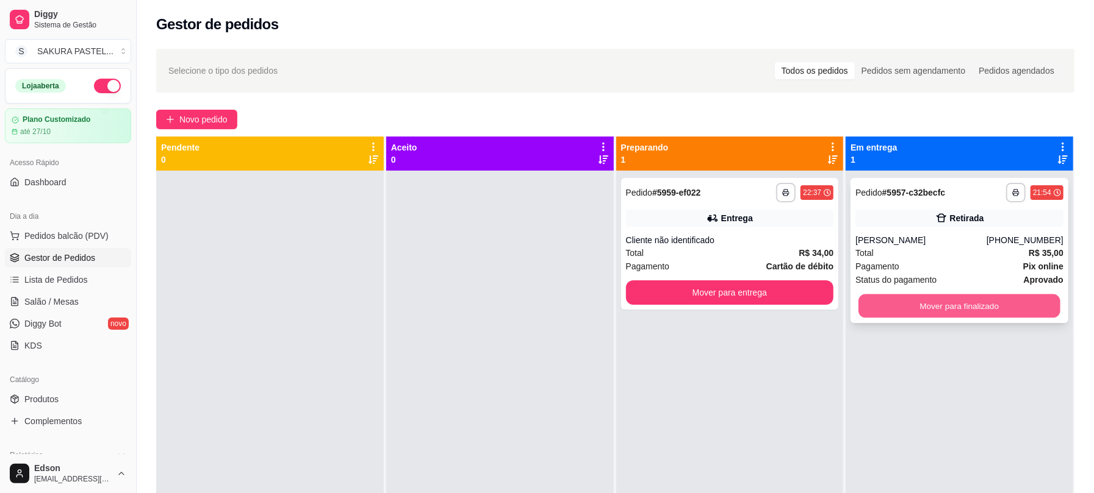
click at [872, 300] on button "Mover para finalizado" at bounding box center [959, 307] width 202 height 24
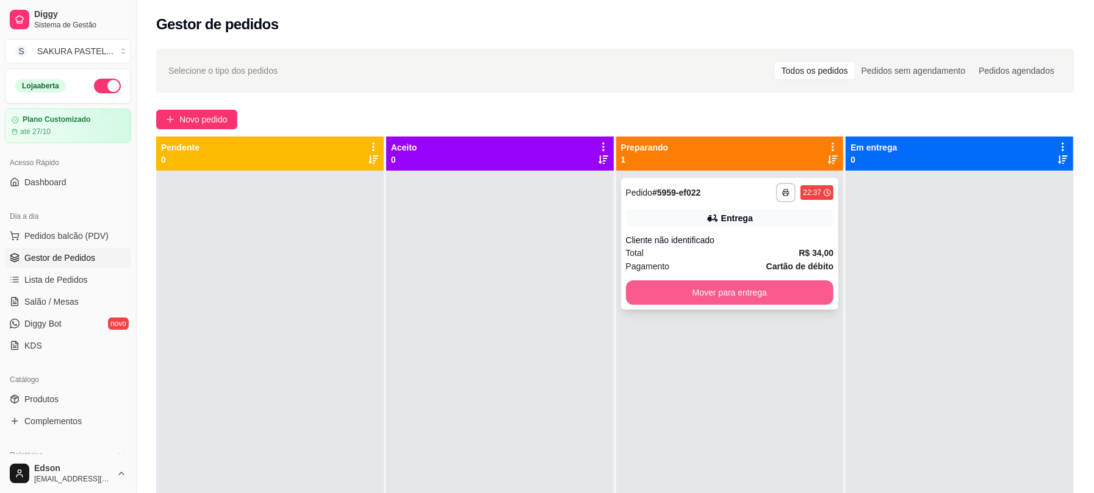
click at [776, 289] on button "Mover para entrega" at bounding box center [730, 293] width 208 height 24
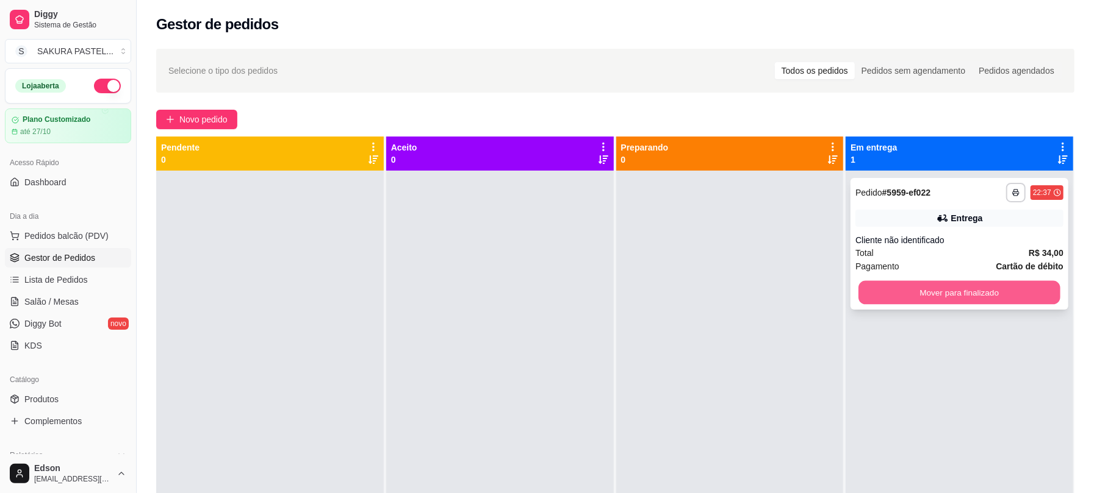
click at [864, 287] on button "Mover para finalizado" at bounding box center [959, 293] width 202 height 24
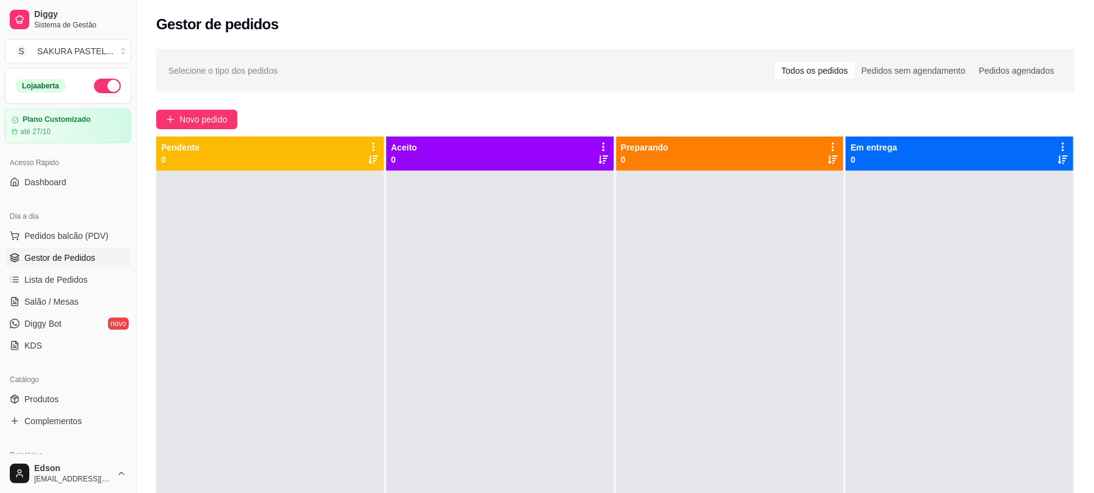
drag, startPoint x: 140, startPoint y: 234, endPoint x: 140, endPoint y: 249, distance: 15.3
click at [140, 249] on div "Diggy Sistema de Gestão S SAKURA PASTEL ... Loja aberta Plano Customizado até 2…" at bounding box center [547, 339] width 1094 height 679
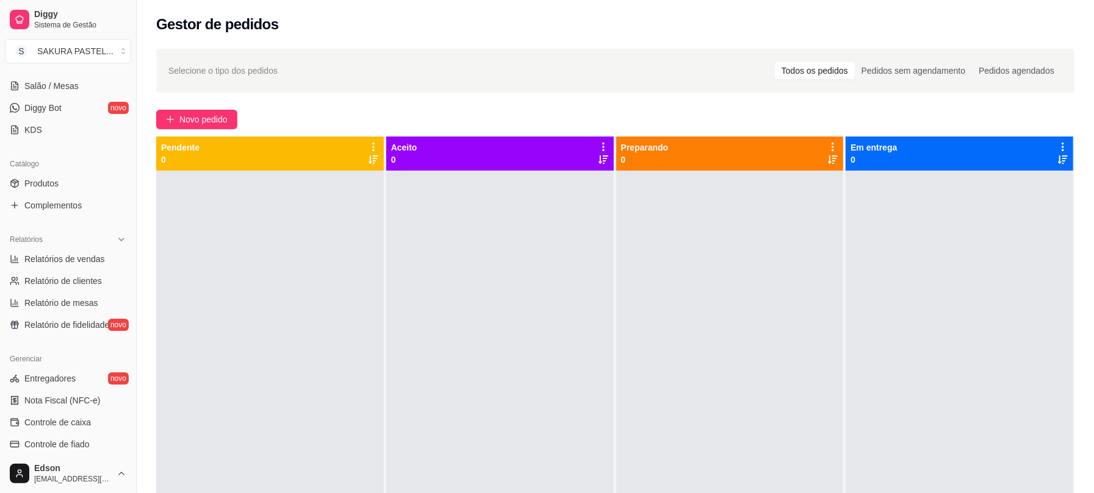
scroll to position [221, 0]
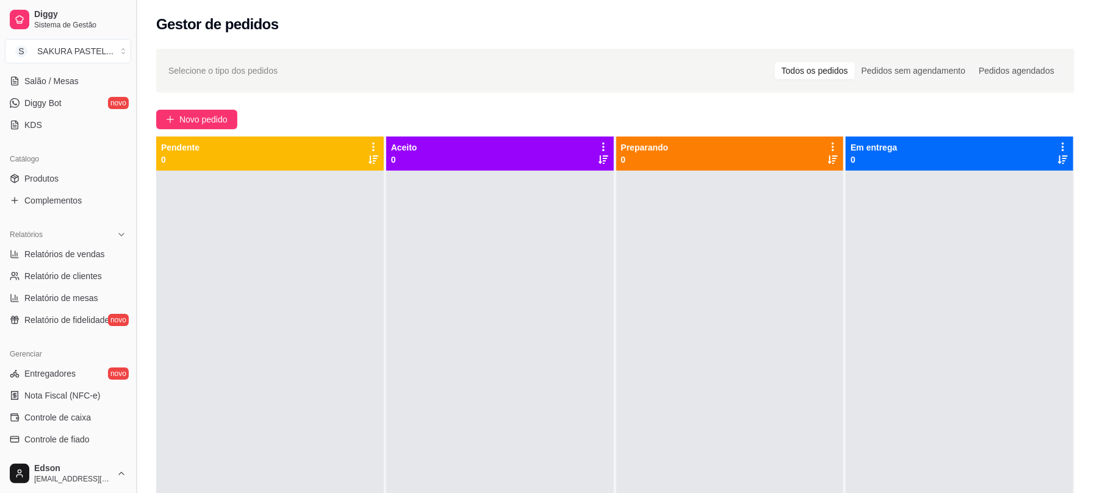
drag, startPoint x: 132, startPoint y: 345, endPoint x: 132, endPoint y: 356, distance: 11.6
click at [132, 356] on button "Toggle Sidebar" at bounding box center [136, 246] width 10 height 493
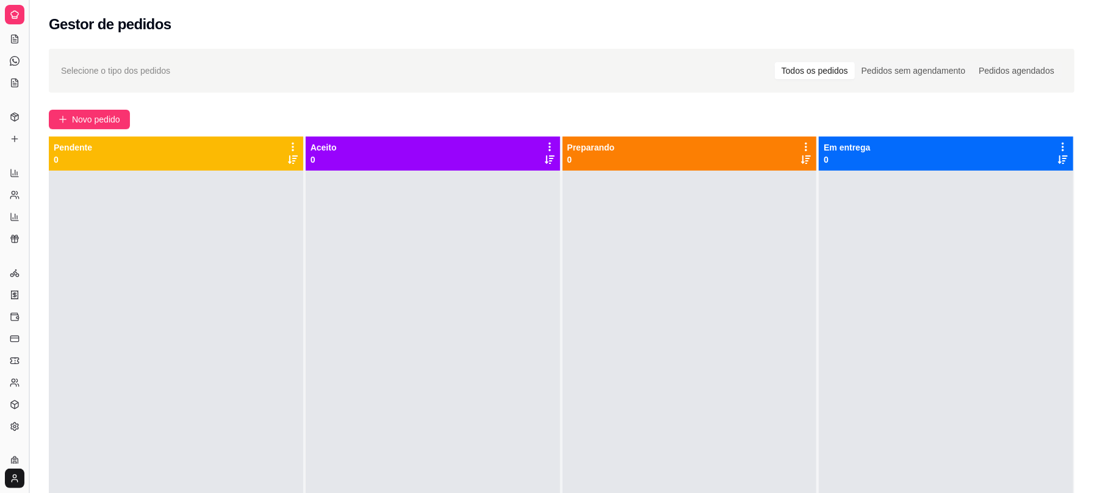
click at [27, 294] on button "Toggle Sidebar" at bounding box center [29, 246] width 10 height 493
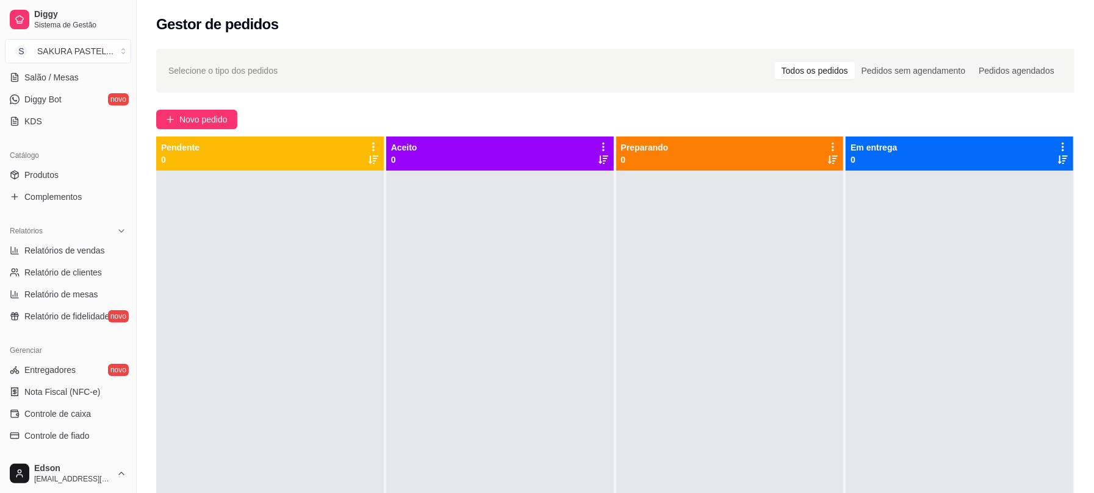
scroll to position [384, 0]
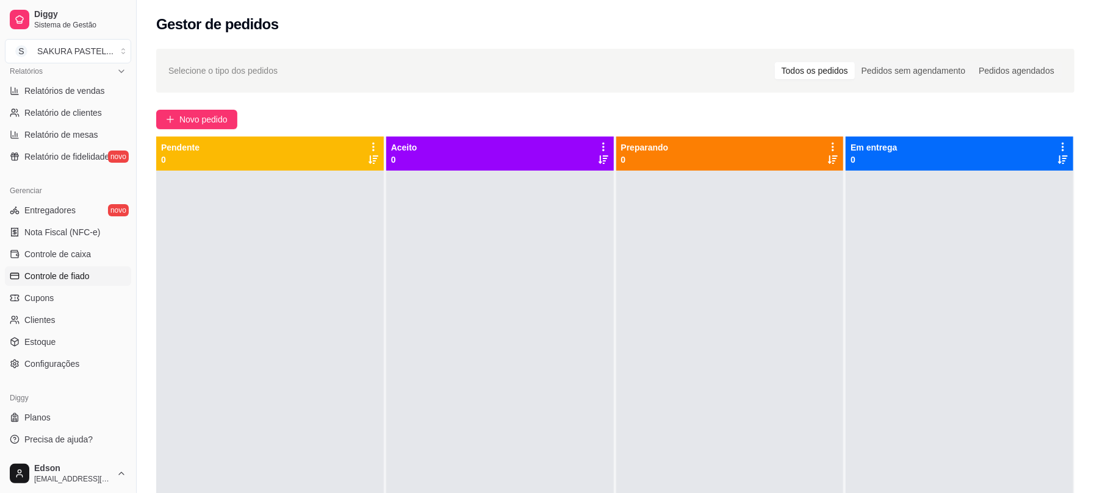
click at [70, 279] on span "Controle de fiado" at bounding box center [56, 276] width 65 height 12
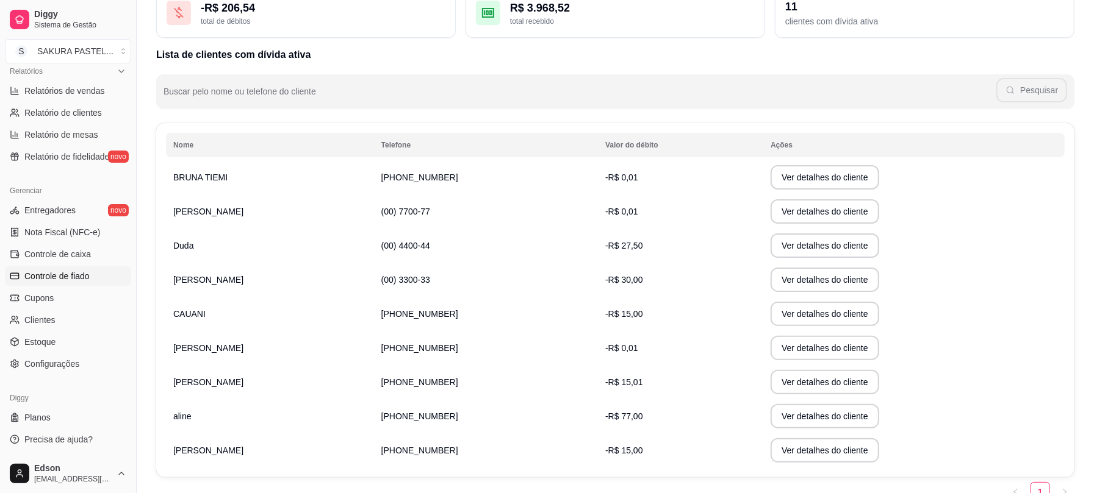
scroll to position [149, 0]
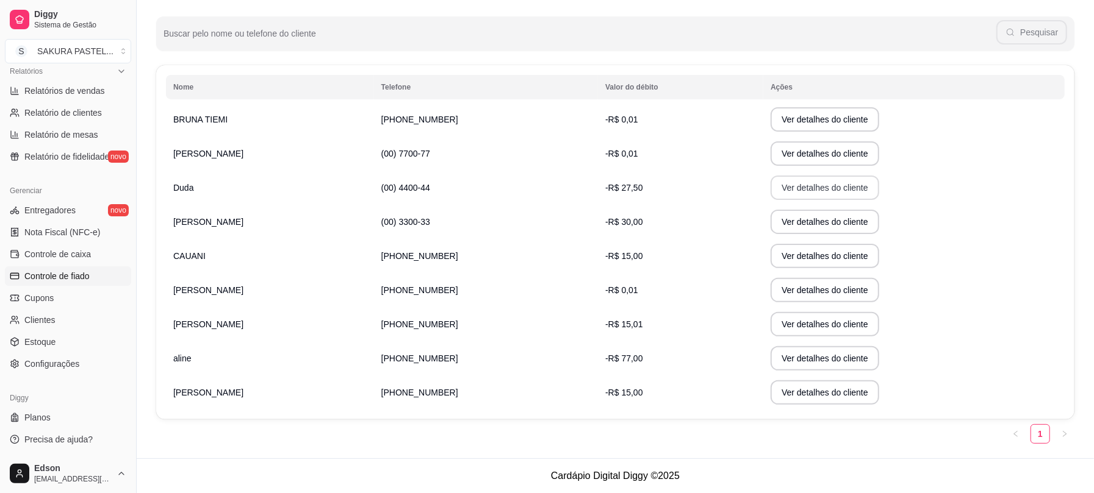
click at [779, 183] on button "Ver detalhes do cliente" at bounding box center [824, 188] width 109 height 24
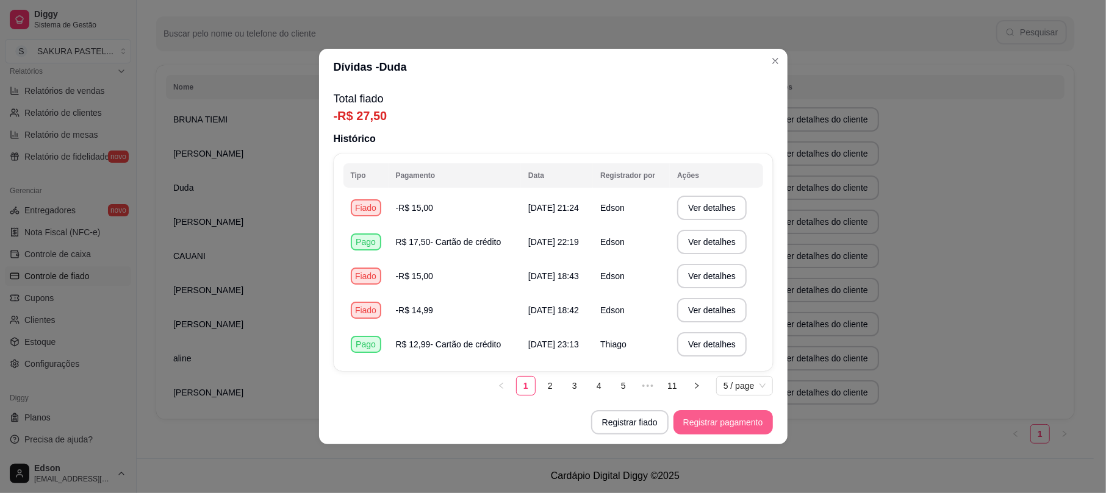
click at [704, 422] on button "Registrar pagamento" at bounding box center [722, 422] width 99 height 24
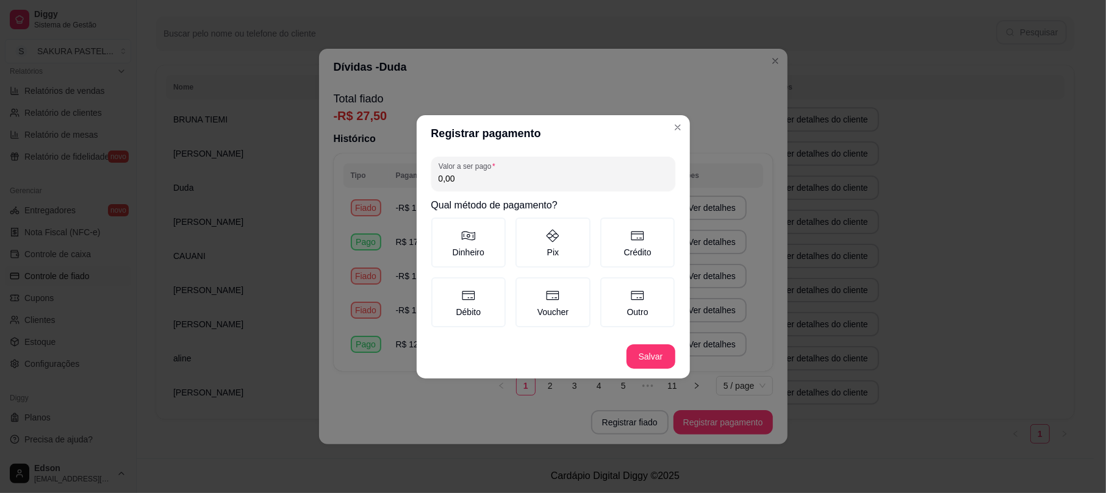
click at [532, 181] on input "0,00" at bounding box center [553, 179] width 229 height 12
type input "14,00"
click at [647, 307] on label "Outro" at bounding box center [637, 303] width 75 height 50
click at [609, 287] on button "Outro" at bounding box center [605, 282] width 10 height 10
click at [651, 338] on footer "Salvar" at bounding box center [553, 357] width 273 height 44
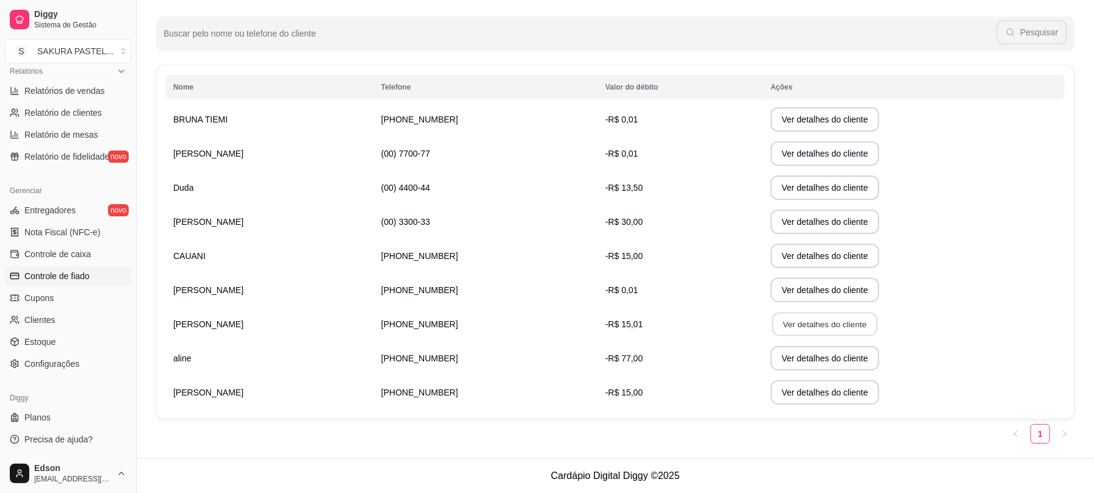
click at [772, 318] on button "Ver detalhes do cliente" at bounding box center [824, 325] width 105 height 24
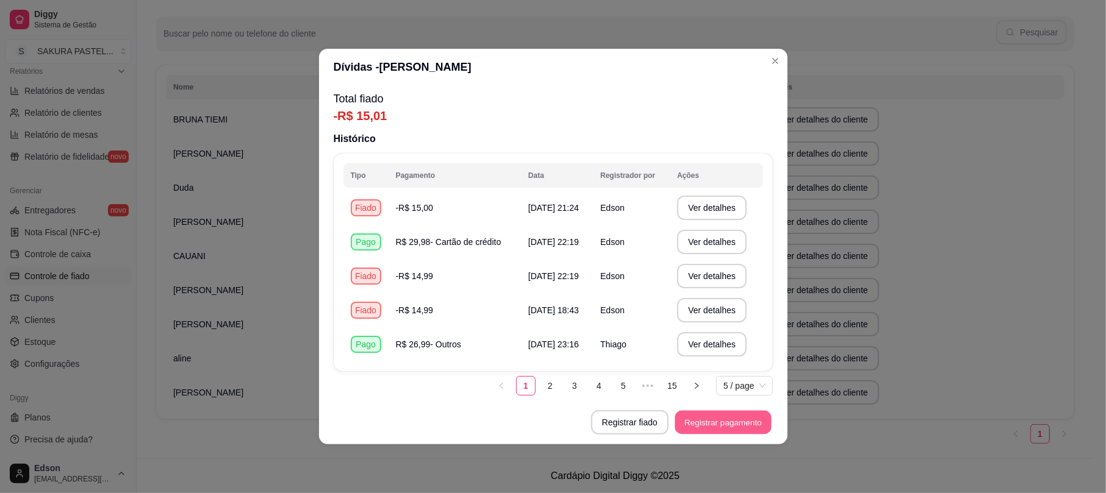
click at [712, 417] on button "Registrar pagamento" at bounding box center [723, 423] width 96 height 24
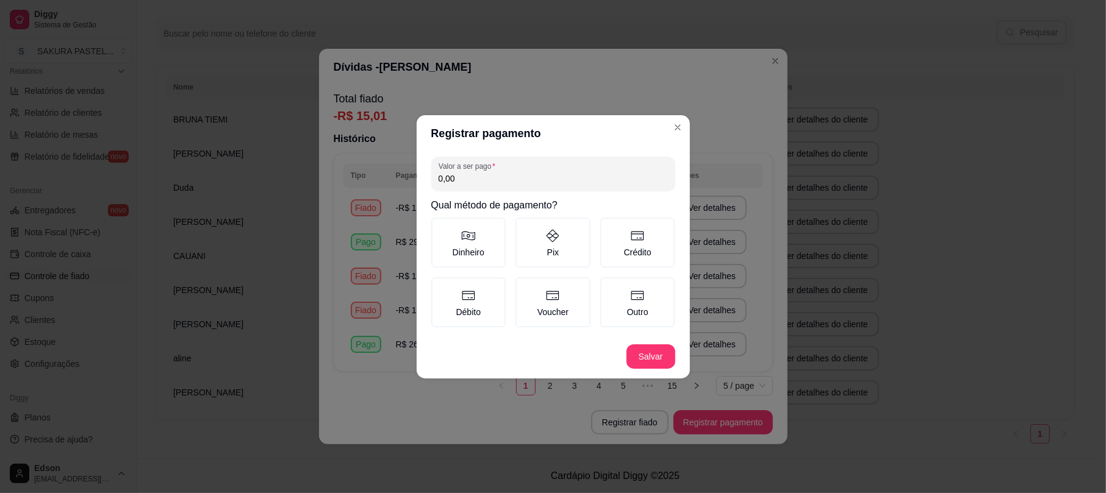
click at [572, 184] on input "0,00" at bounding box center [553, 179] width 229 height 12
type input "6,00"
click at [636, 235] on icon at bounding box center [637, 236] width 15 height 15
click at [609, 227] on button "Crédito" at bounding box center [605, 222] width 10 height 10
